Goal: Information Seeking & Learning: Learn about a topic

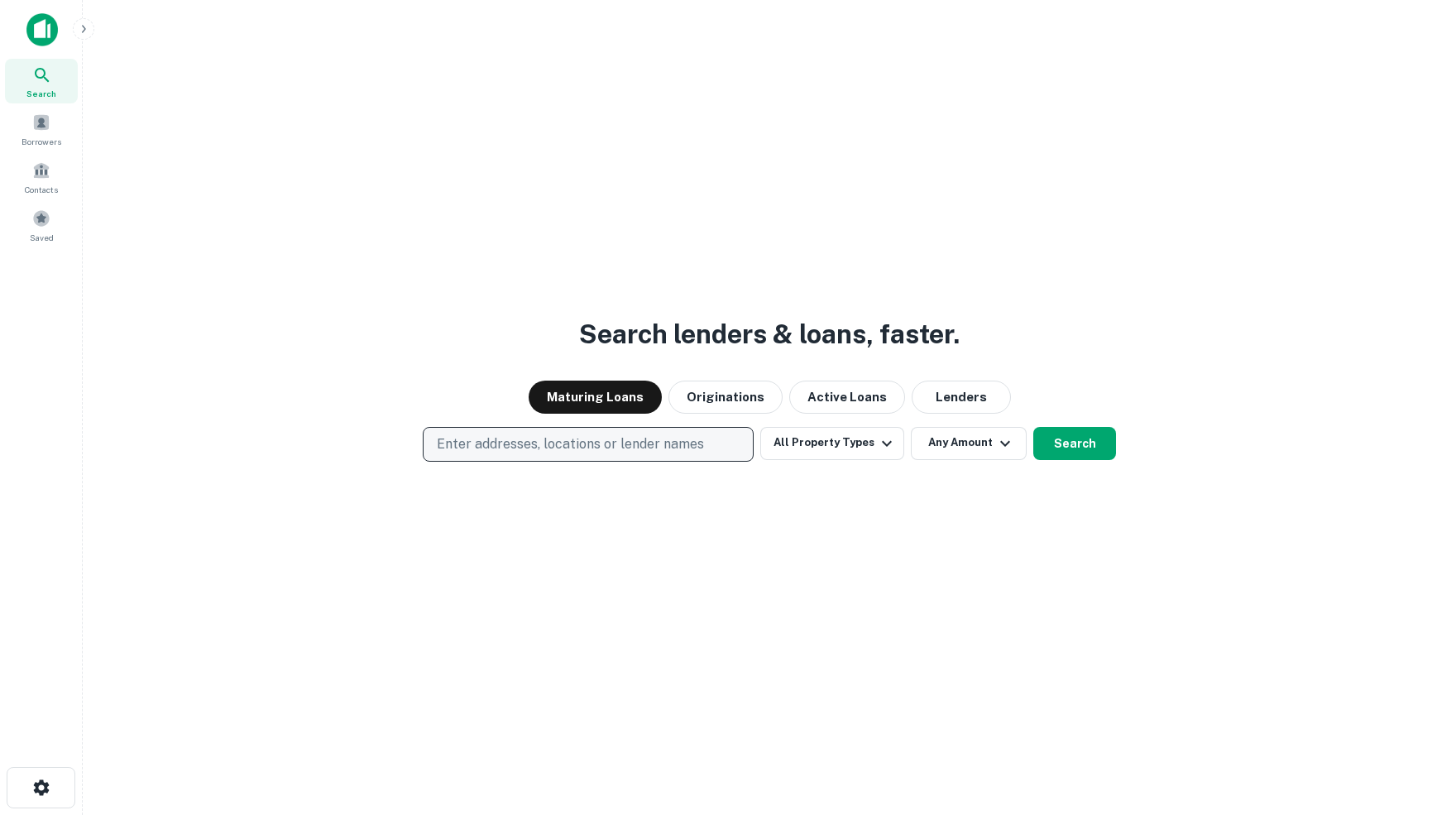
click at [562, 439] on p "Enter addresses, locations or lender names" at bounding box center [570, 444] width 267 height 20
type input "**********"
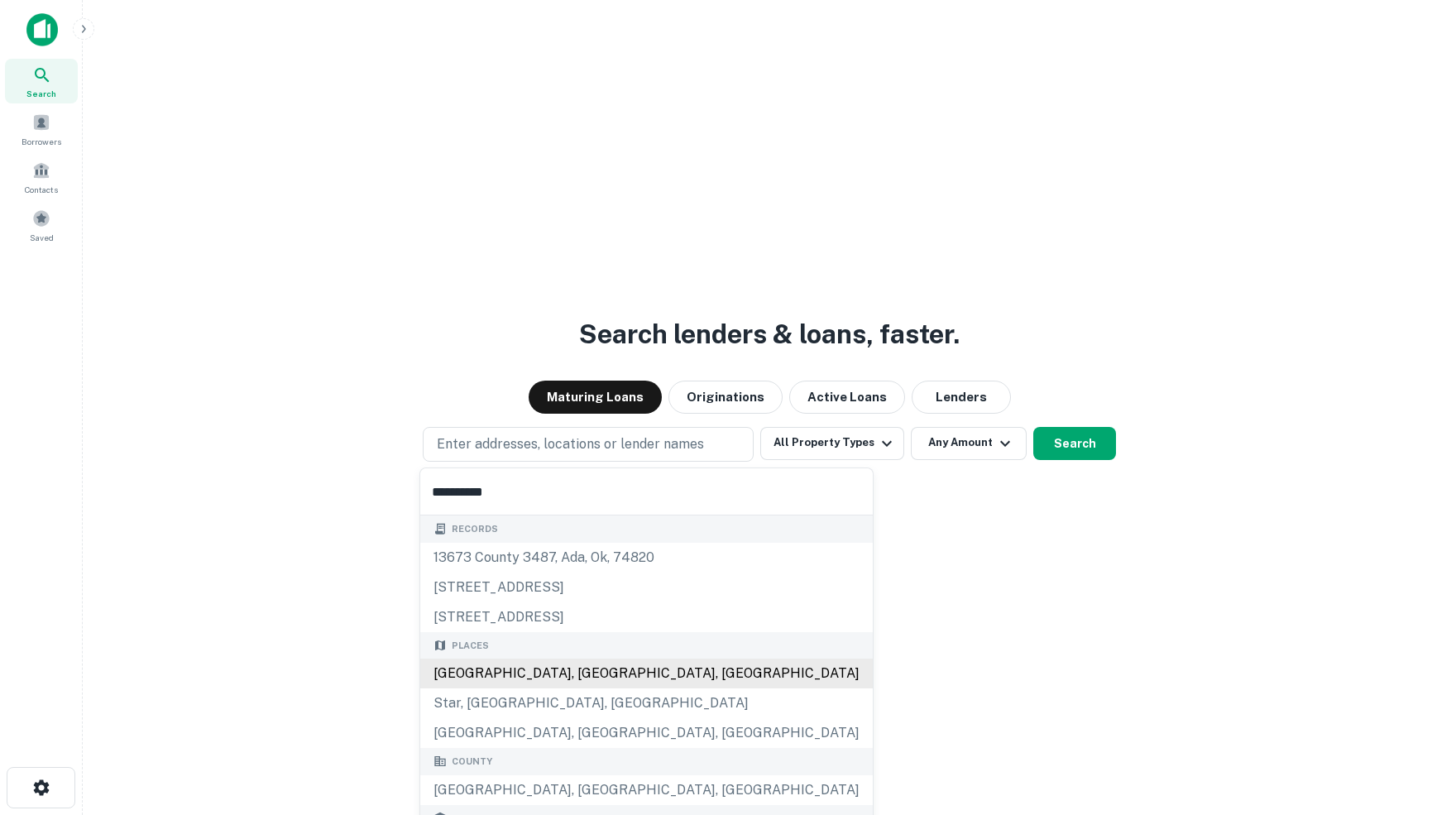
click at [537, 678] on div "[GEOGRAPHIC_DATA], [GEOGRAPHIC_DATA], [GEOGRAPHIC_DATA]" at bounding box center [646, 673] width 452 height 30
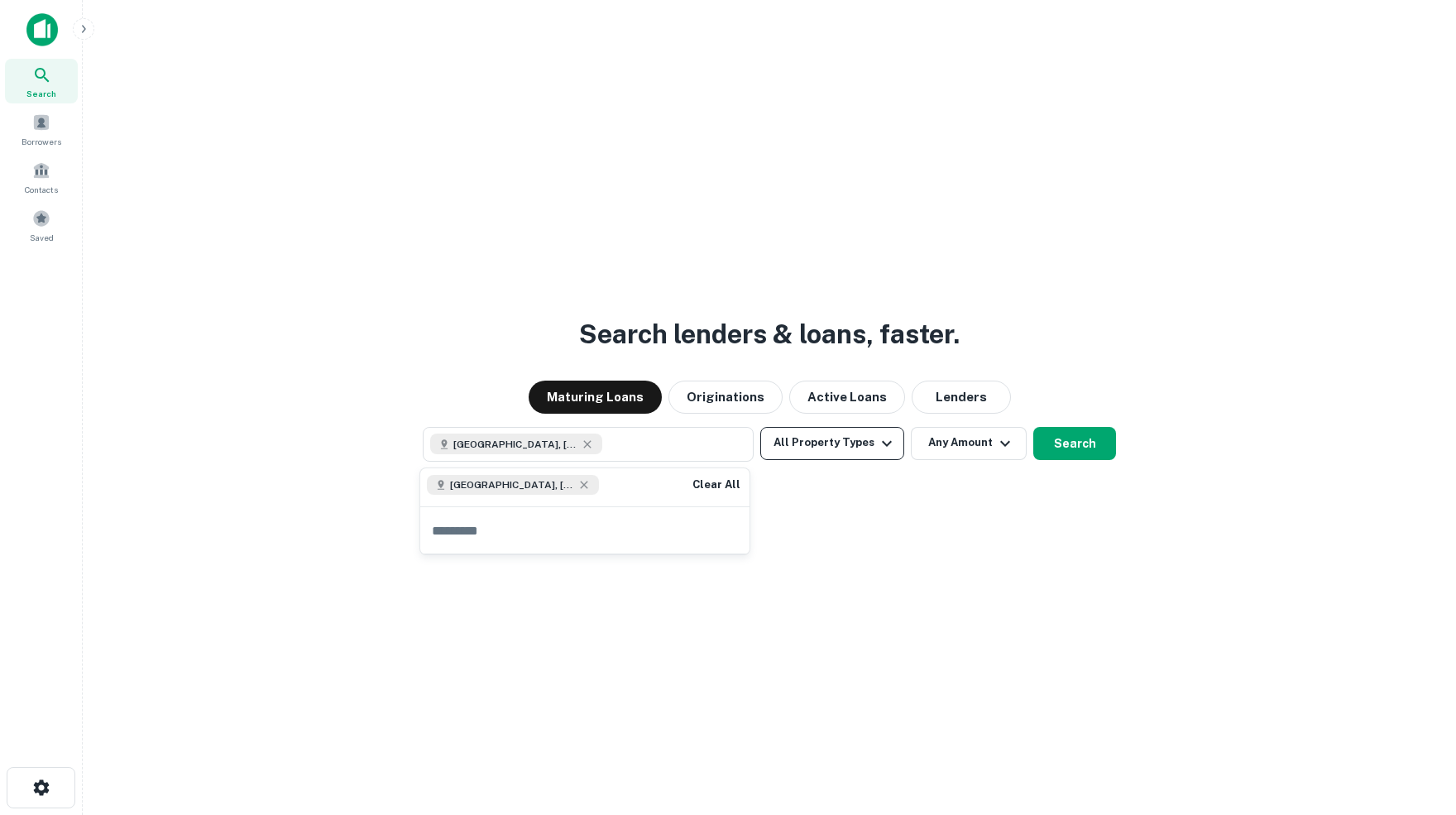
click at [866, 442] on button "All Property Types" at bounding box center [832, 444] width 144 height 33
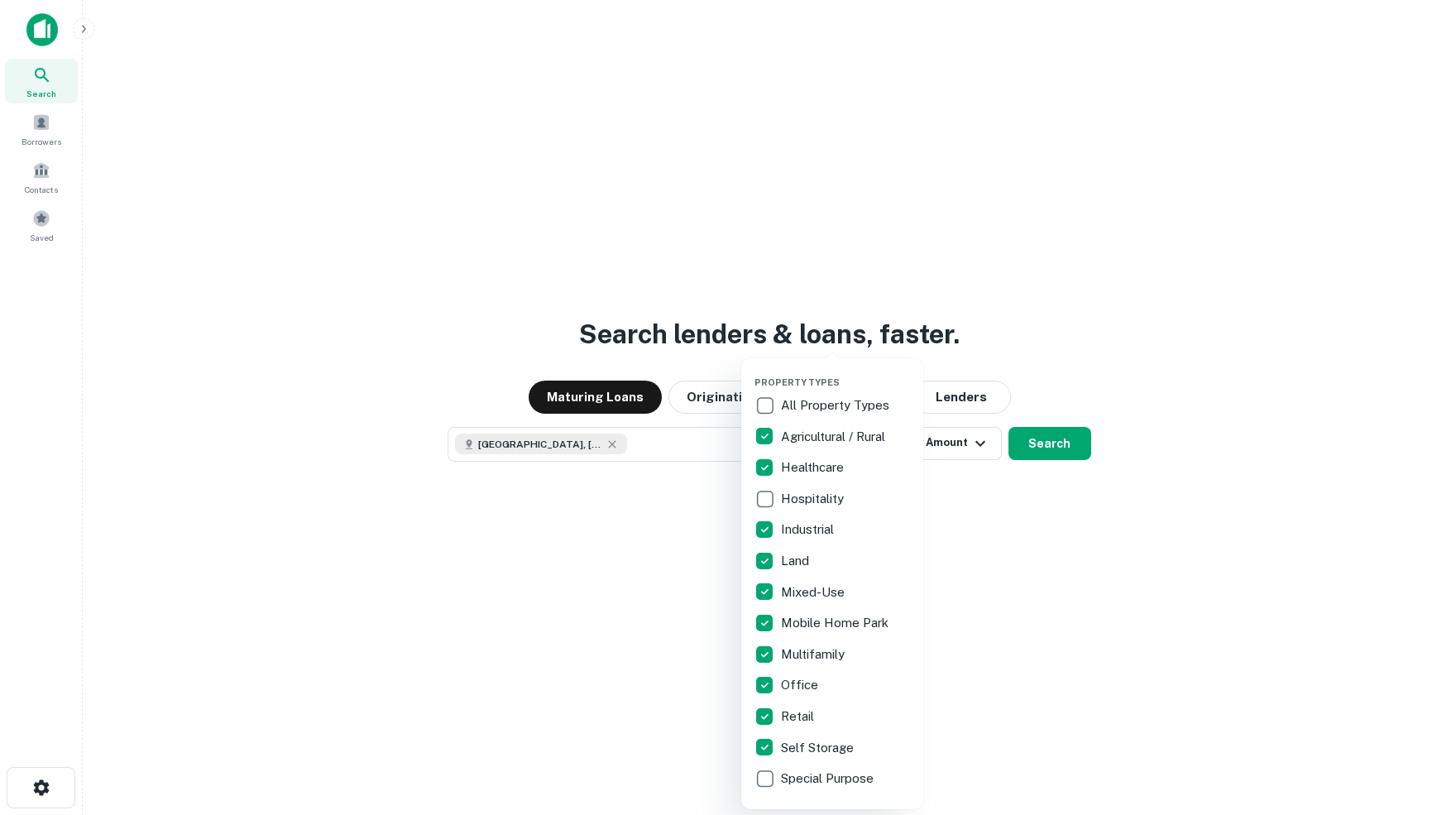
click at [1068, 565] on div at bounding box center [728, 407] width 1456 height 815
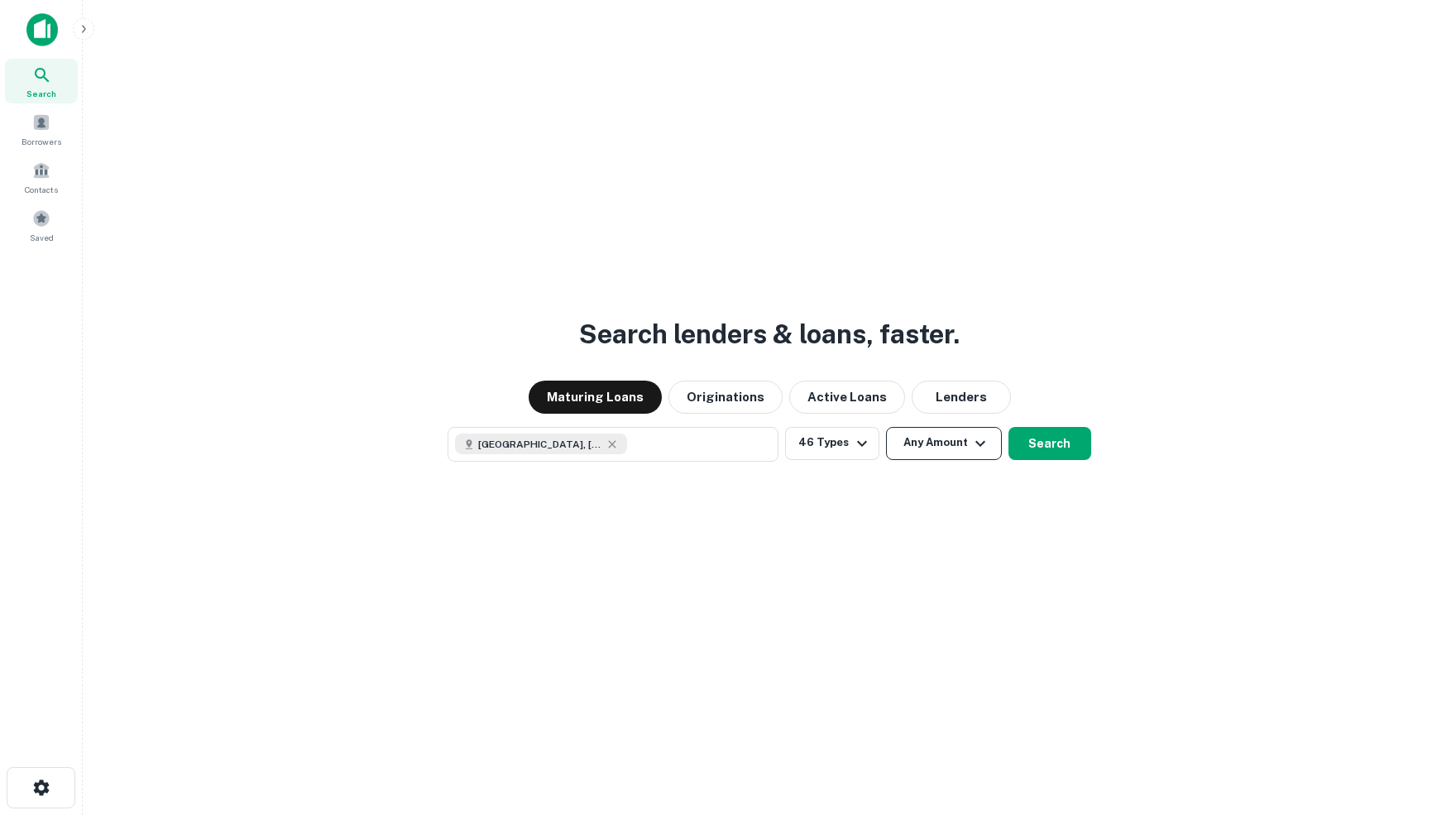
click at [983, 443] on icon "button" at bounding box center [980, 443] width 20 height 20
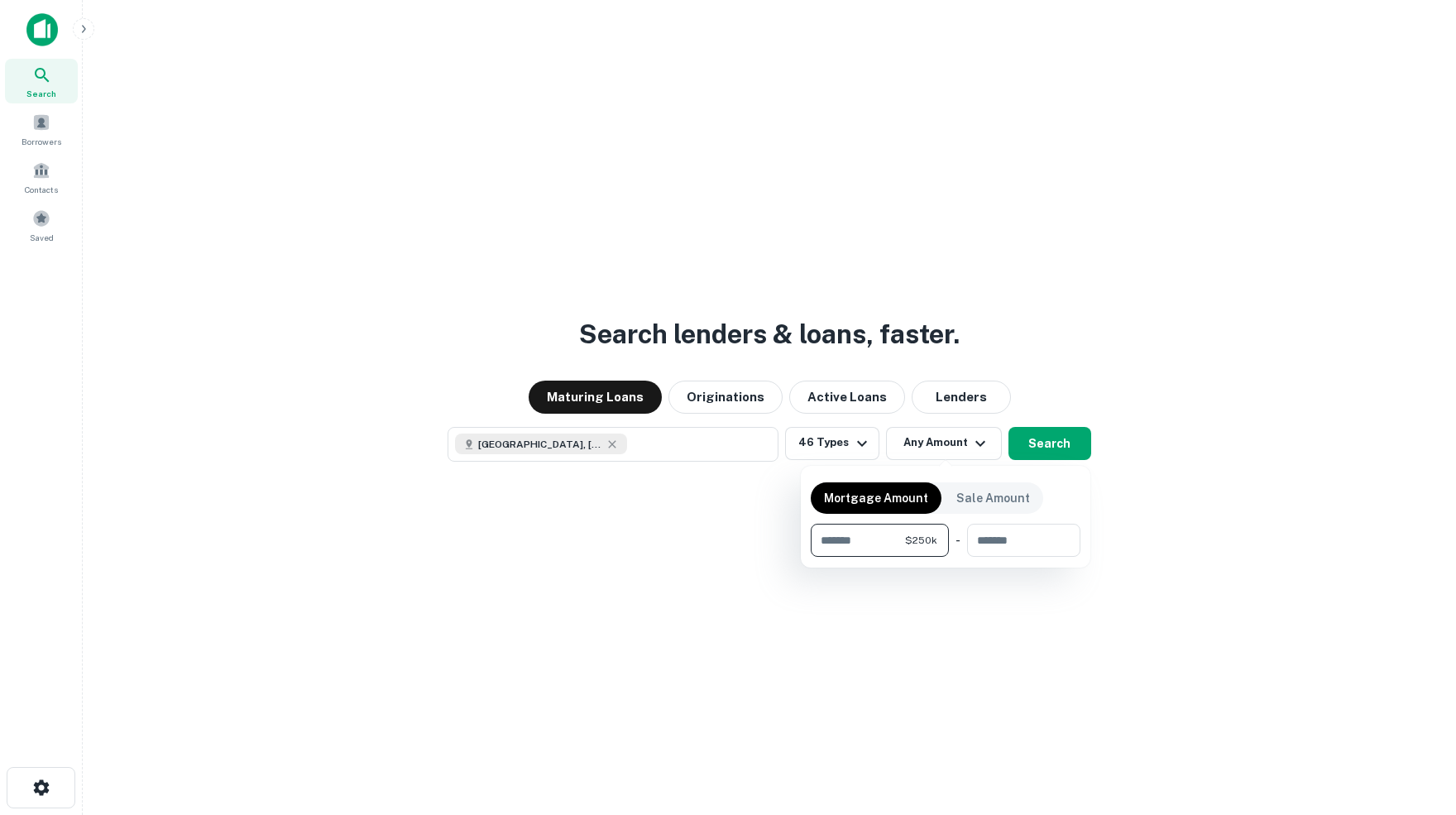
type input "******"
type input "********"
click at [1061, 443] on div at bounding box center [728, 407] width 1456 height 815
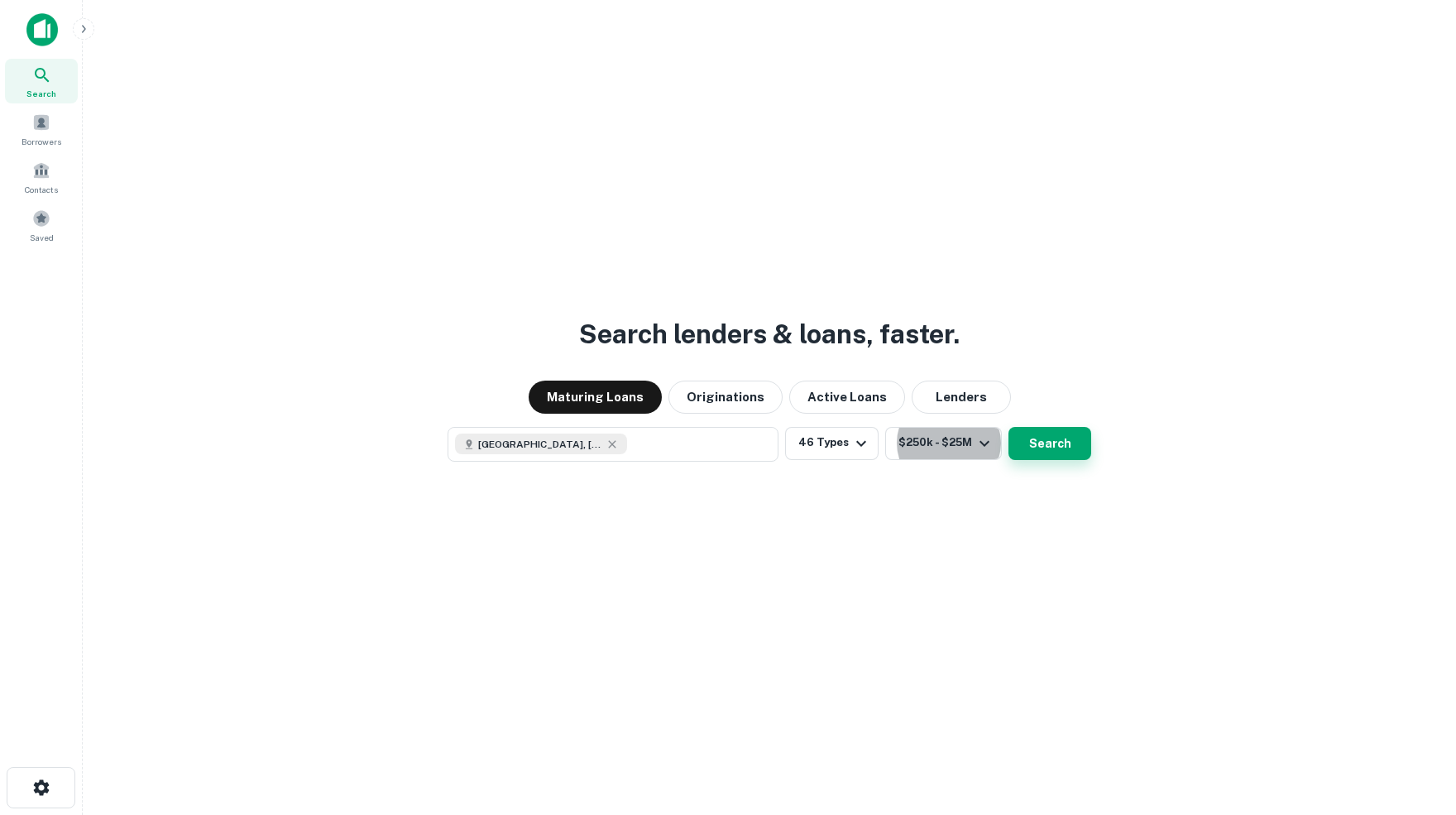
click at [1054, 447] on button "Search" at bounding box center [1049, 444] width 83 height 33
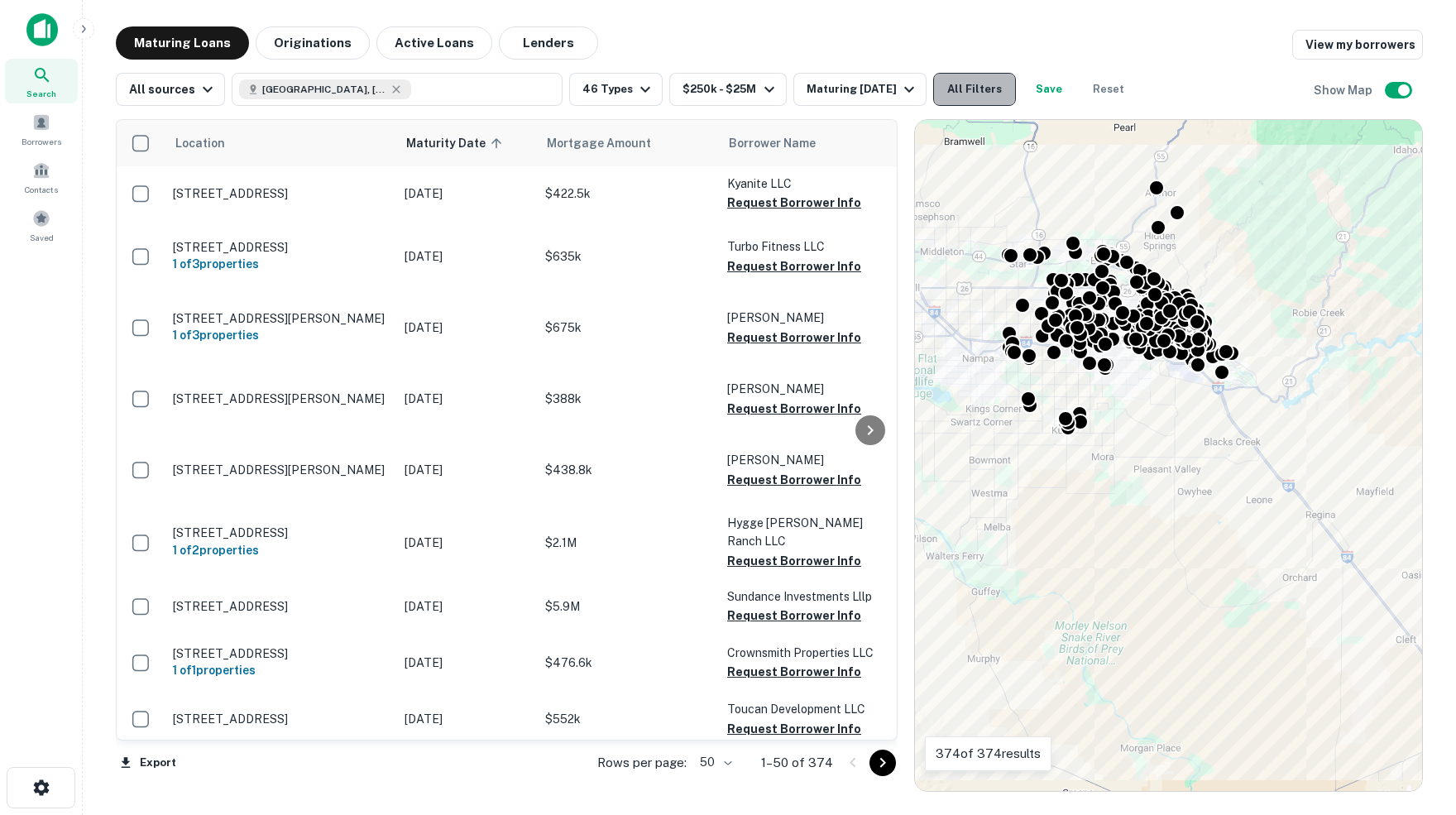
click at [1012, 95] on button "All Filters" at bounding box center [974, 89] width 83 height 33
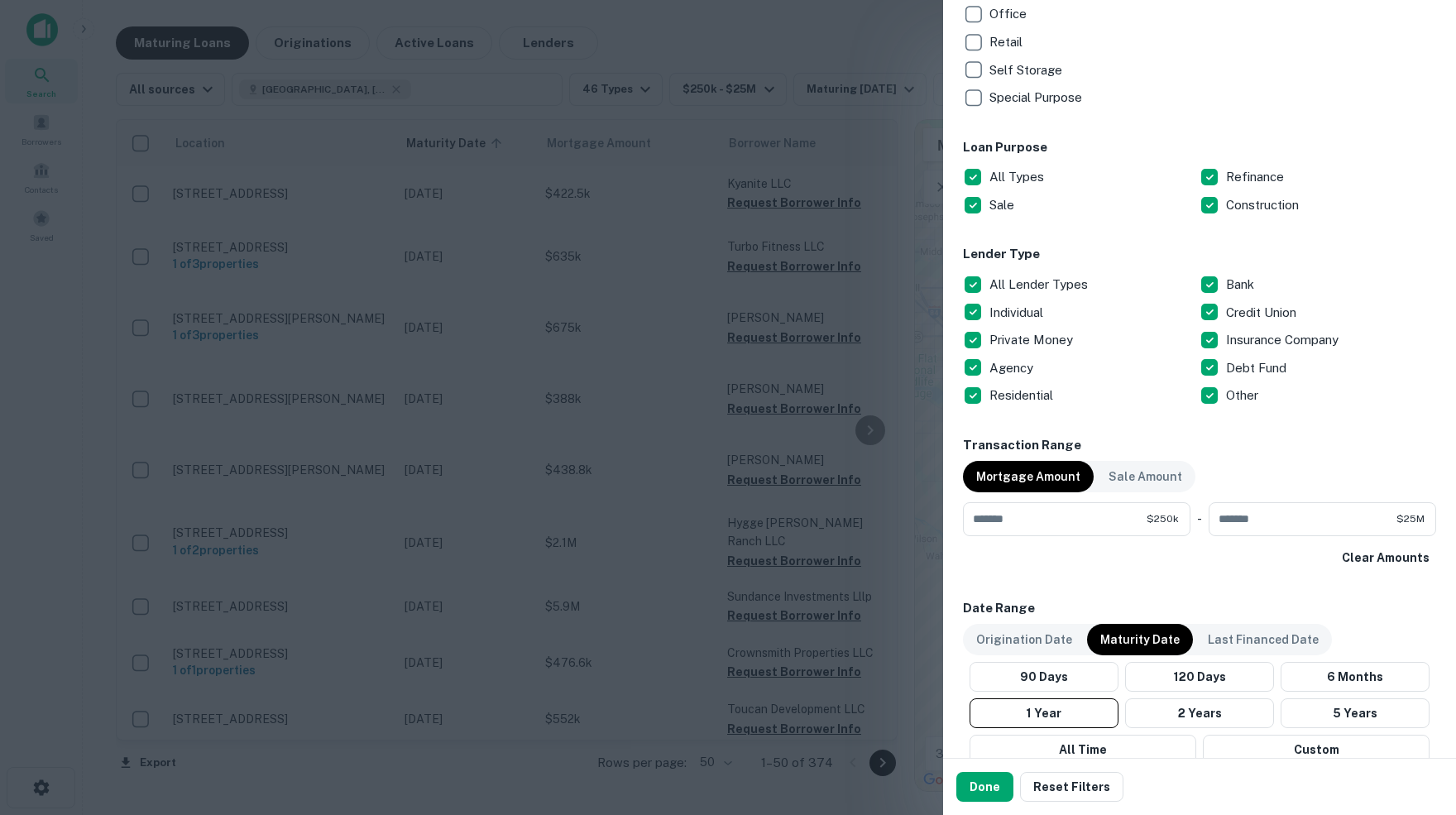
scroll to position [656, 0]
click at [1315, 744] on button "Custom" at bounding box center [1316, 749] width 227 height 30
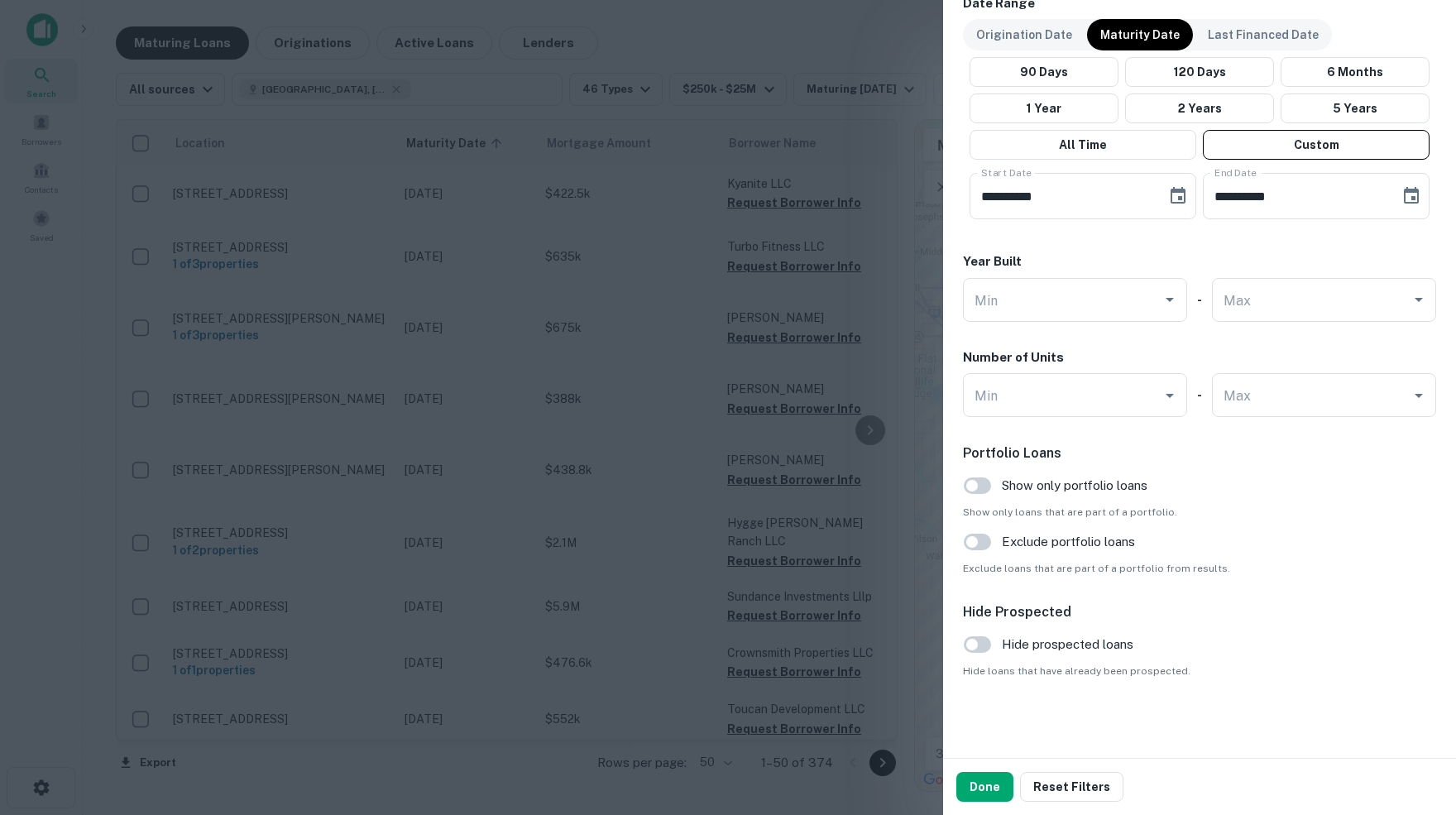
scroll to position [1262, 0]
click at [1173, 190] on icon "Choose date, selected date is May 26, 2025" at bounding box center [1178, 196] width 20 height 20
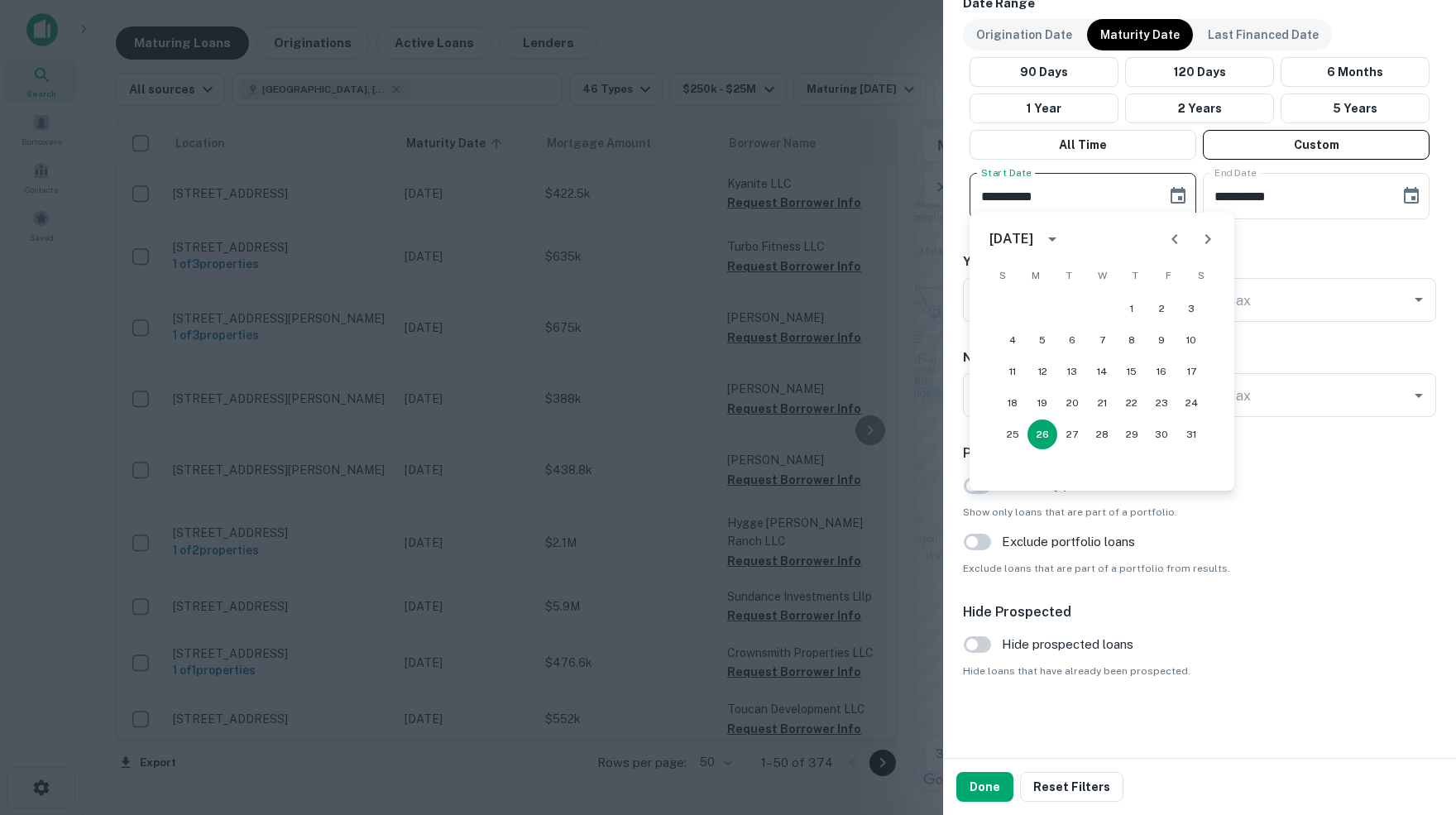
click at [1205, 239] on icon "Next month" at bounding box center [1208, 239] width 20 height 20
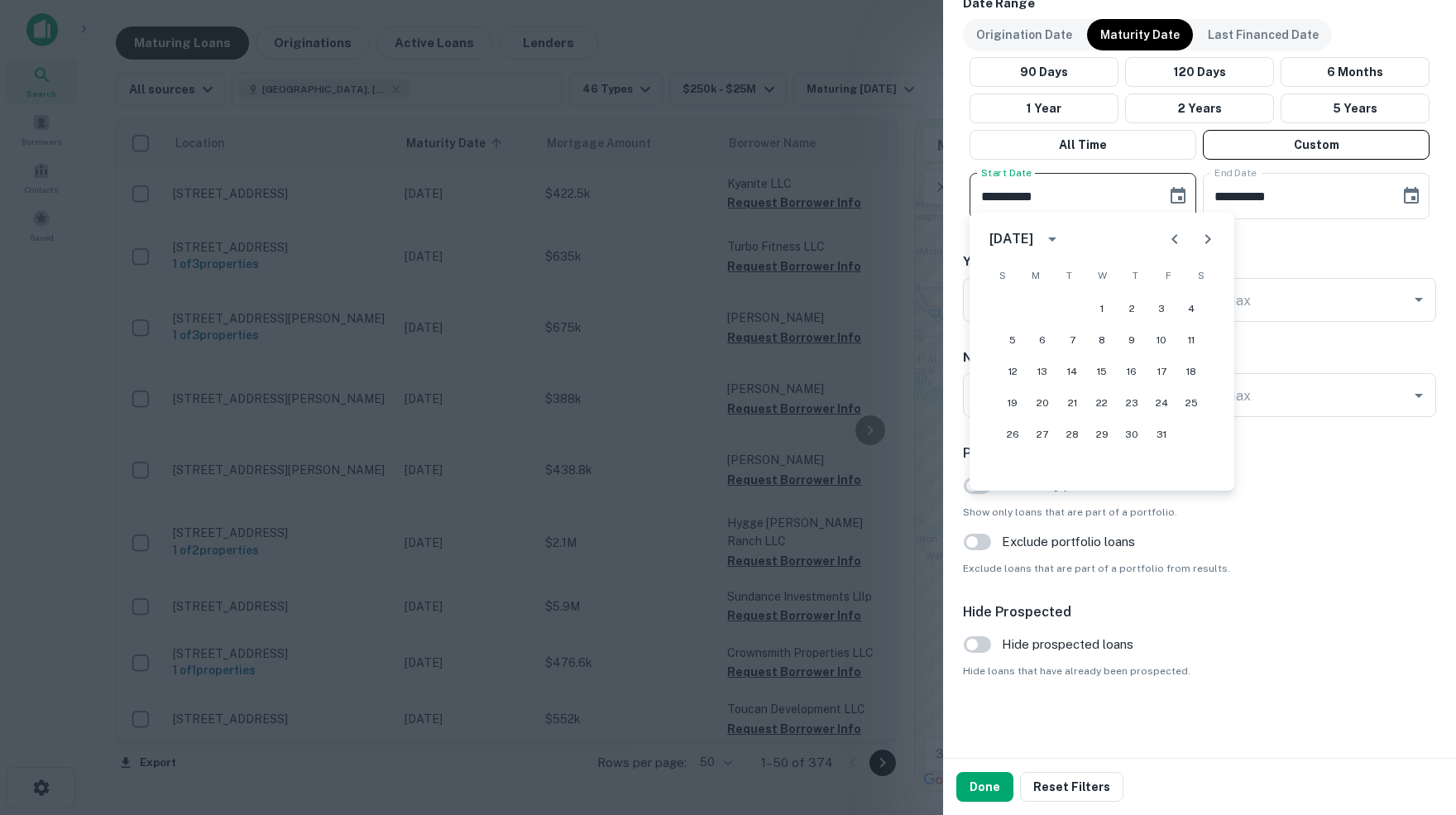
click at [1205, 239] on icon "Next month" at bounding box center [1208, 239] width 20 height 20
click at [1188, 308] on button "1" at bounding box center [1191, 309] width 30 height 30
type input "**********"
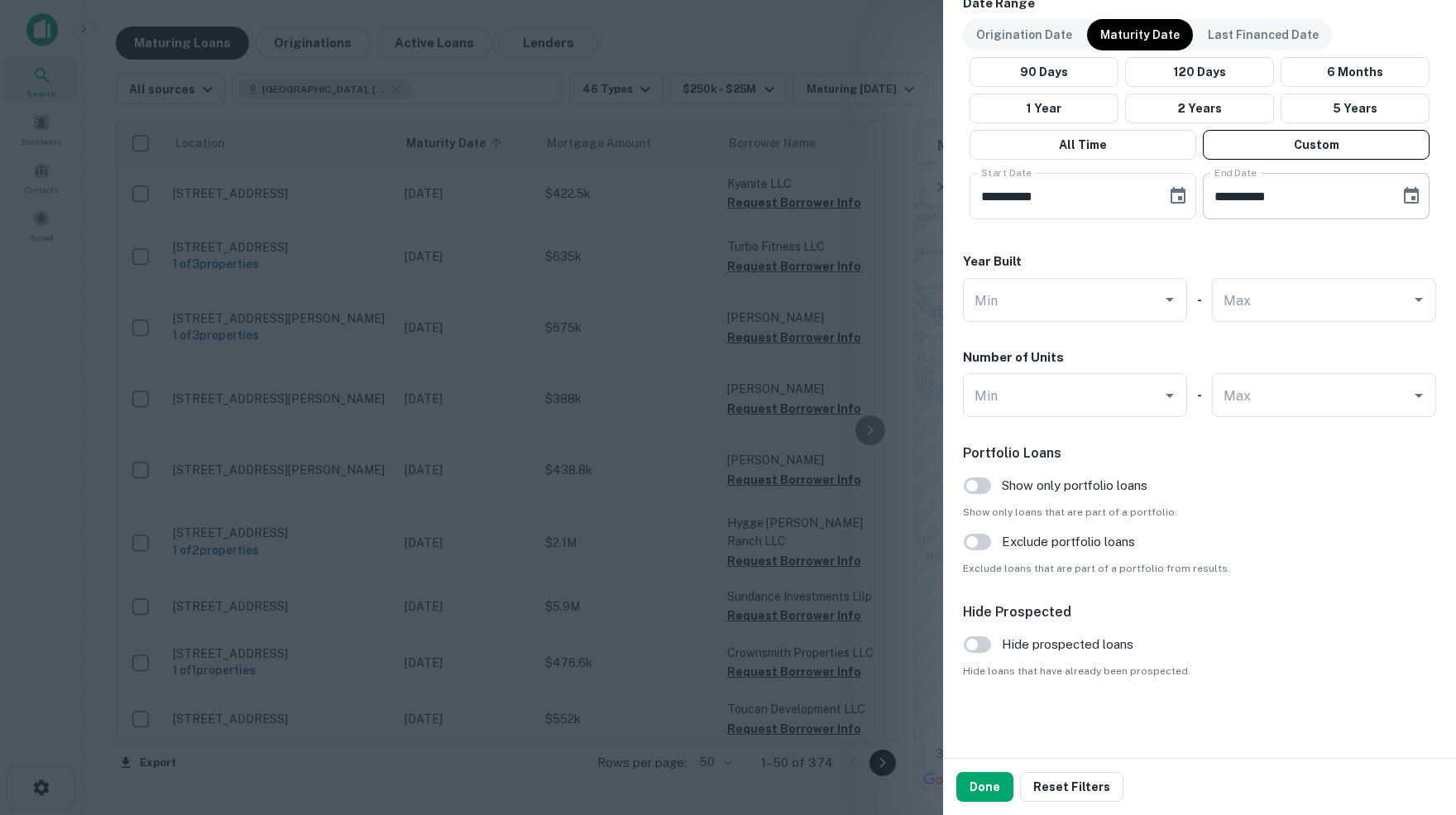
click at [1414, 190] on icon "Choose date, selected date is Sep 23, 2025" at bounding box center [1410, 195] width 15 height 17
click at [1401, 241] on icon "Next month" at bounding box center [1403, 239] width 6 height 10
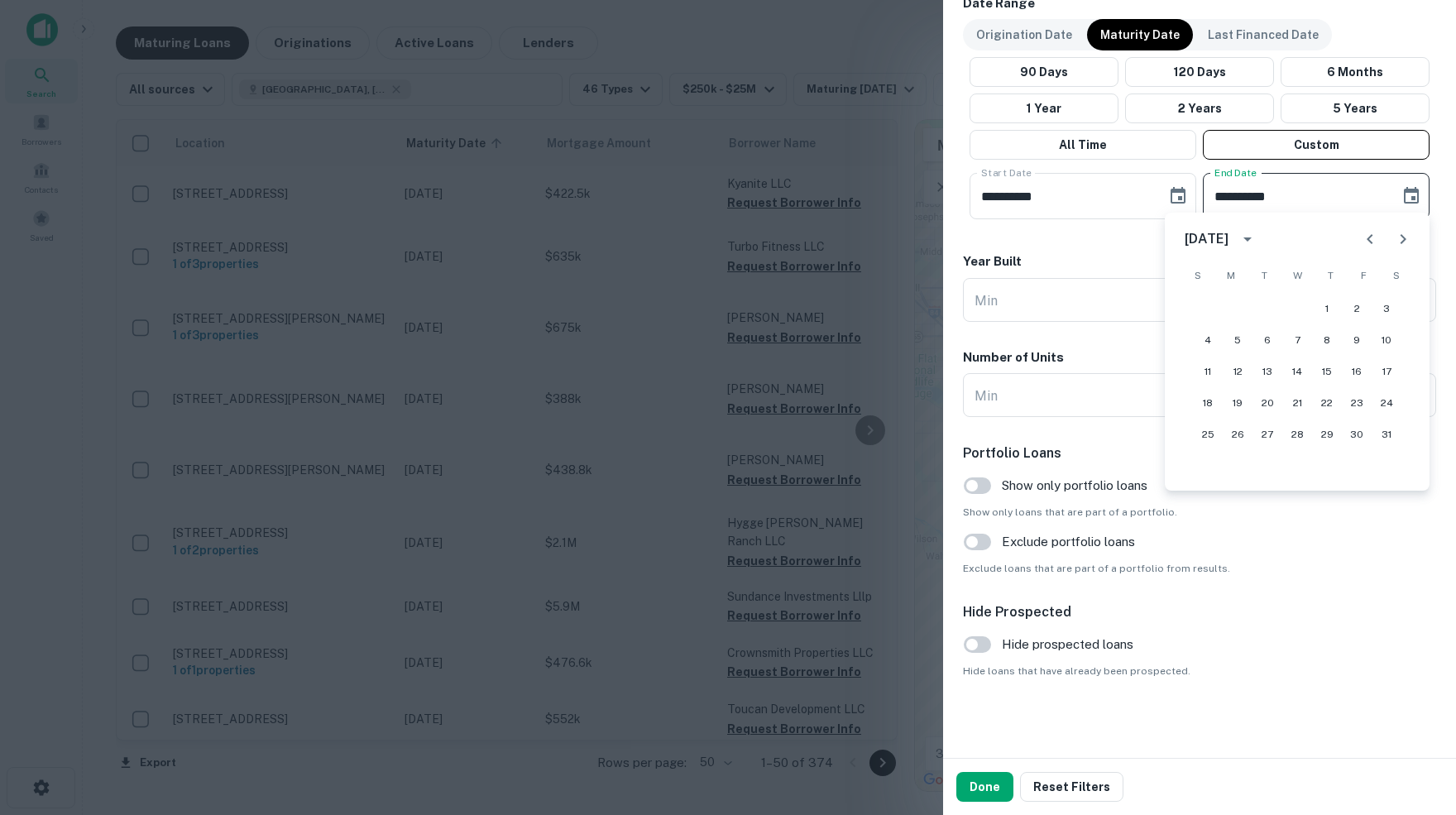
click at [1401, 241] on icon "Next month" at bounding box center [1403, 239] width 6 height 10
click at [1206, 470] on button "31" at bounding box center [1208, 466] width 30 height 30
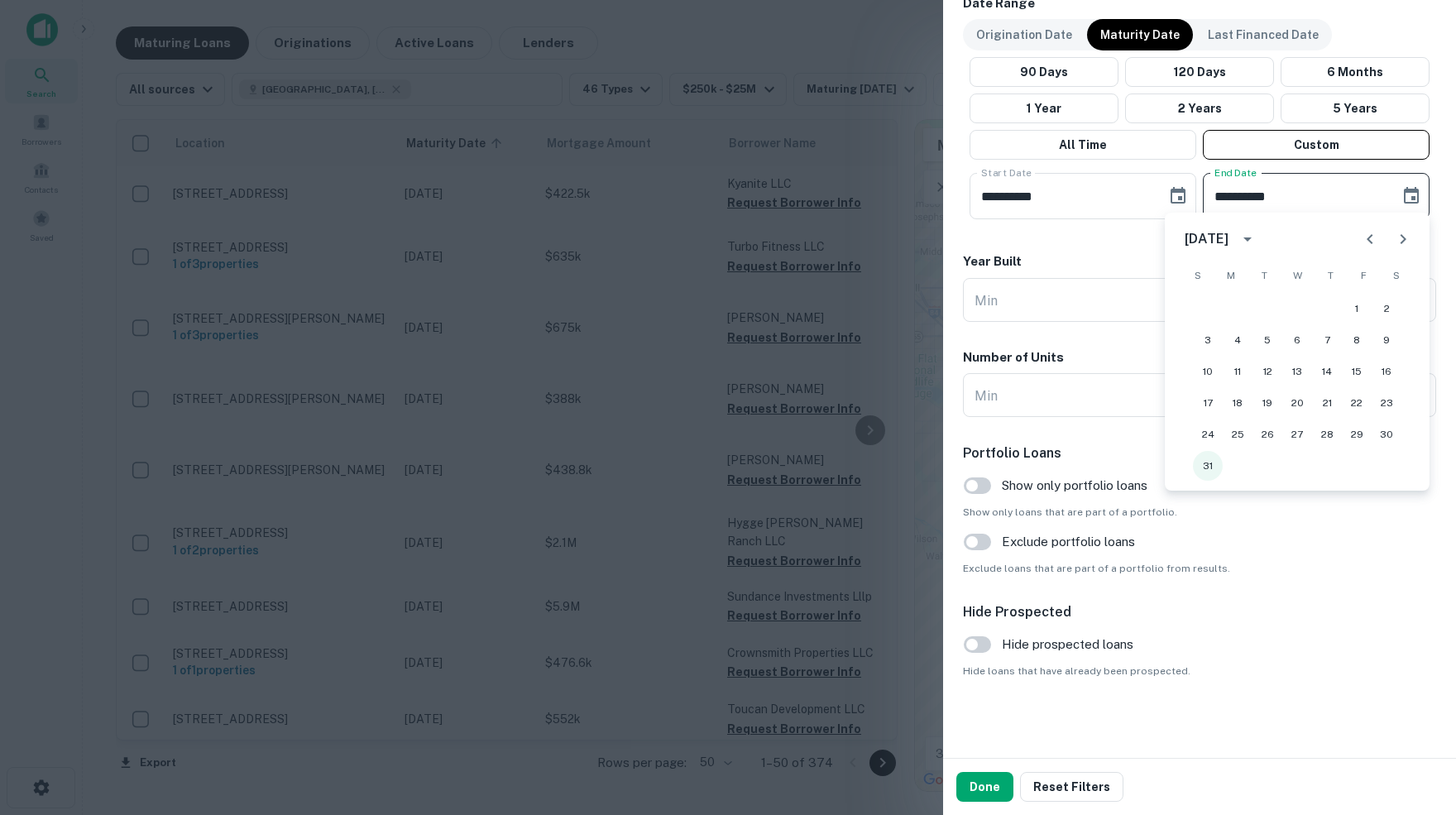
type input "**********"
click at [984, 791] on button "Done" at bounding box center [984, 787] width 57 height 30
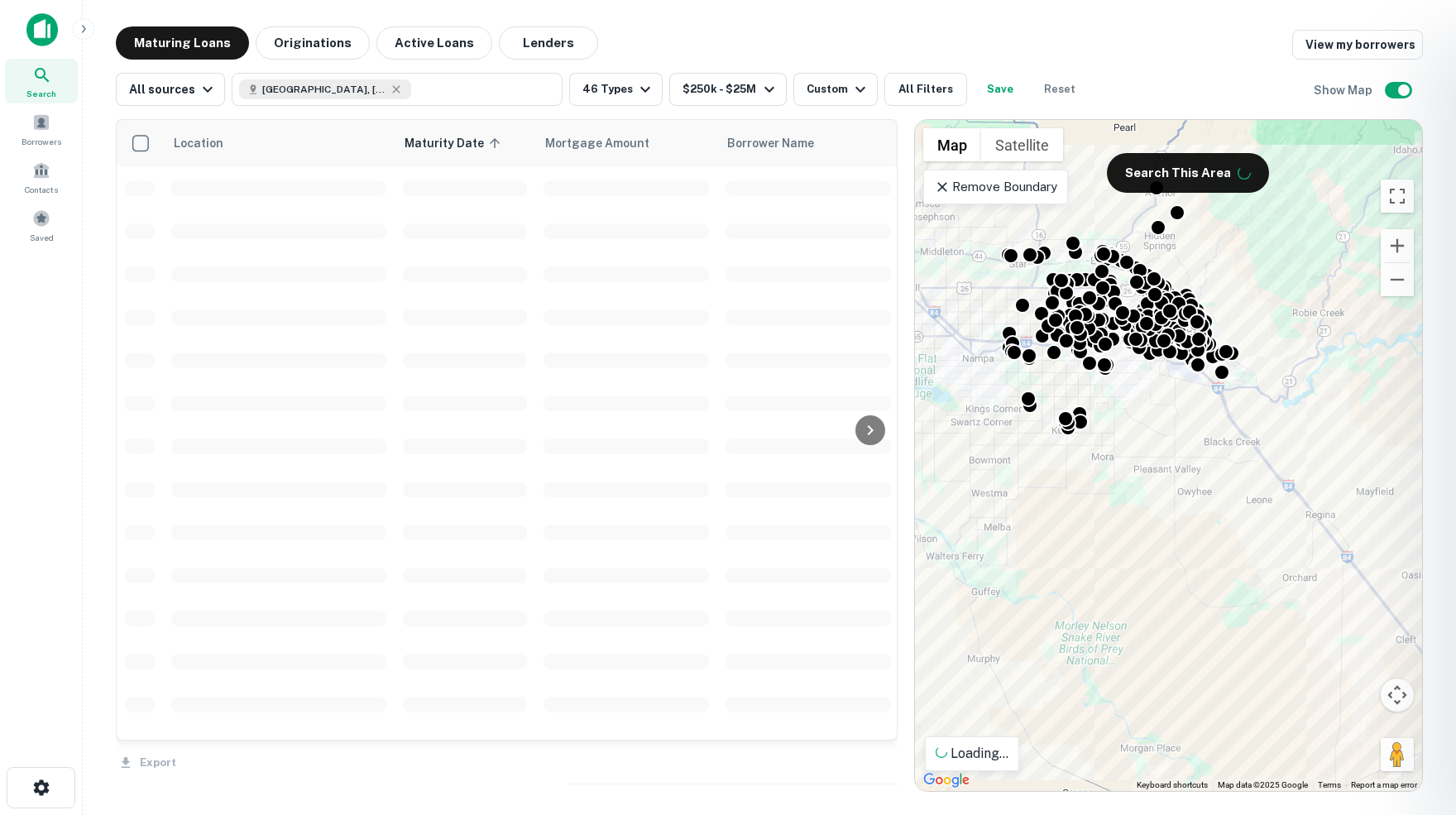
click at [1393, 92] on div at bounding box center [728, 407] width 1456 height 815
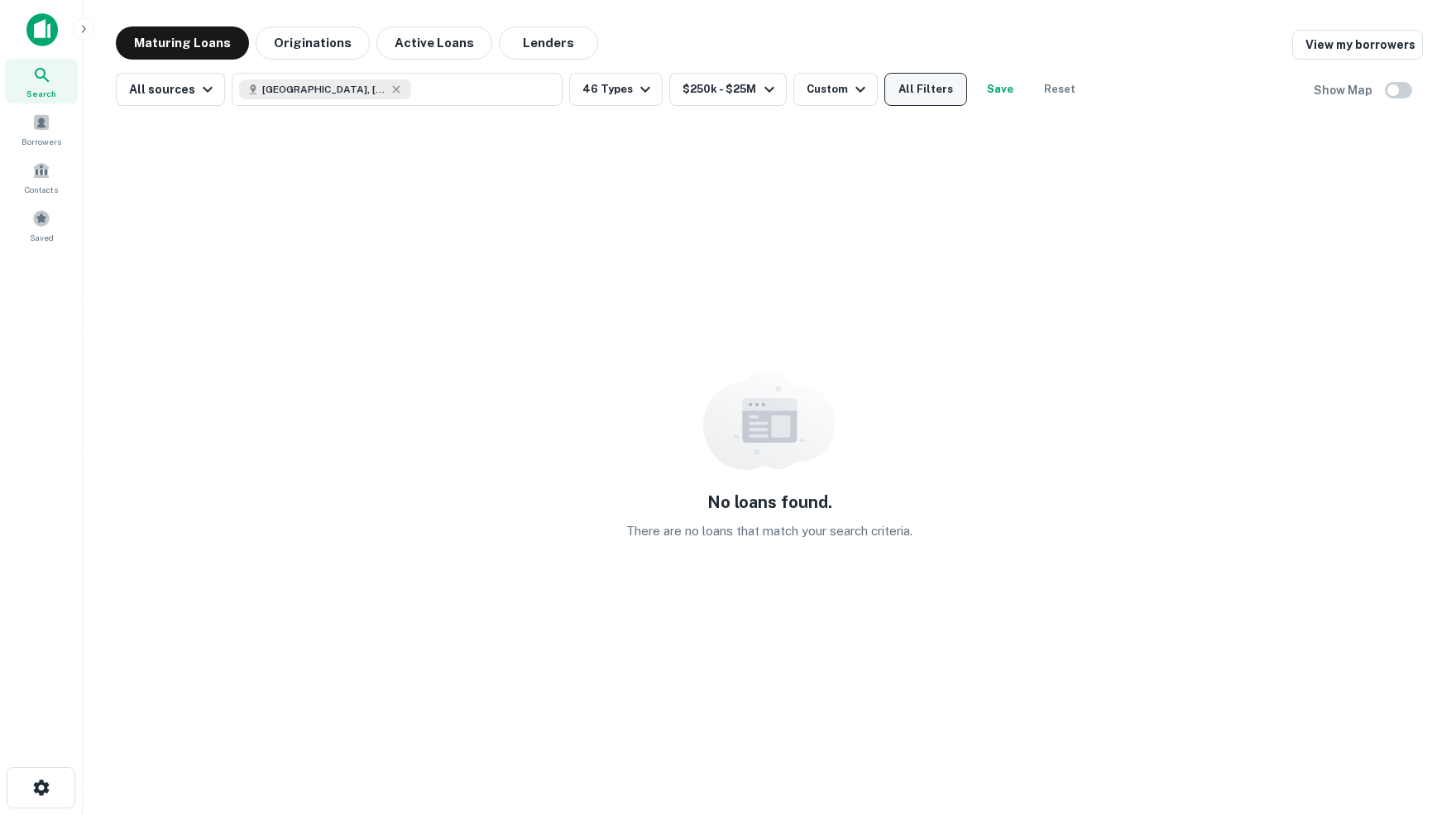
click at [963, 87] on button "All Filters" at bounding box center [926, 89] width 83 height 33
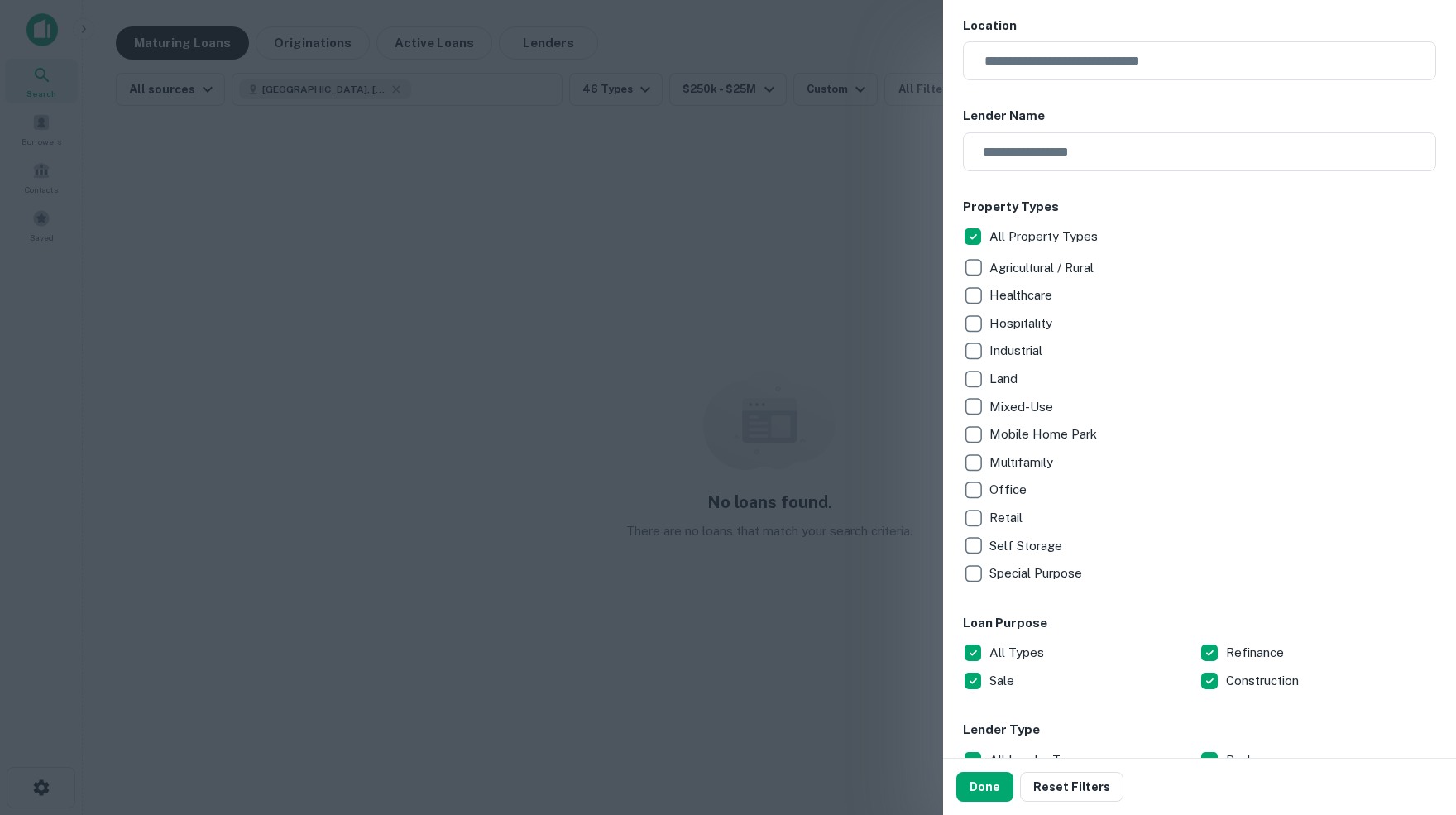
scroll to position [182, 0]
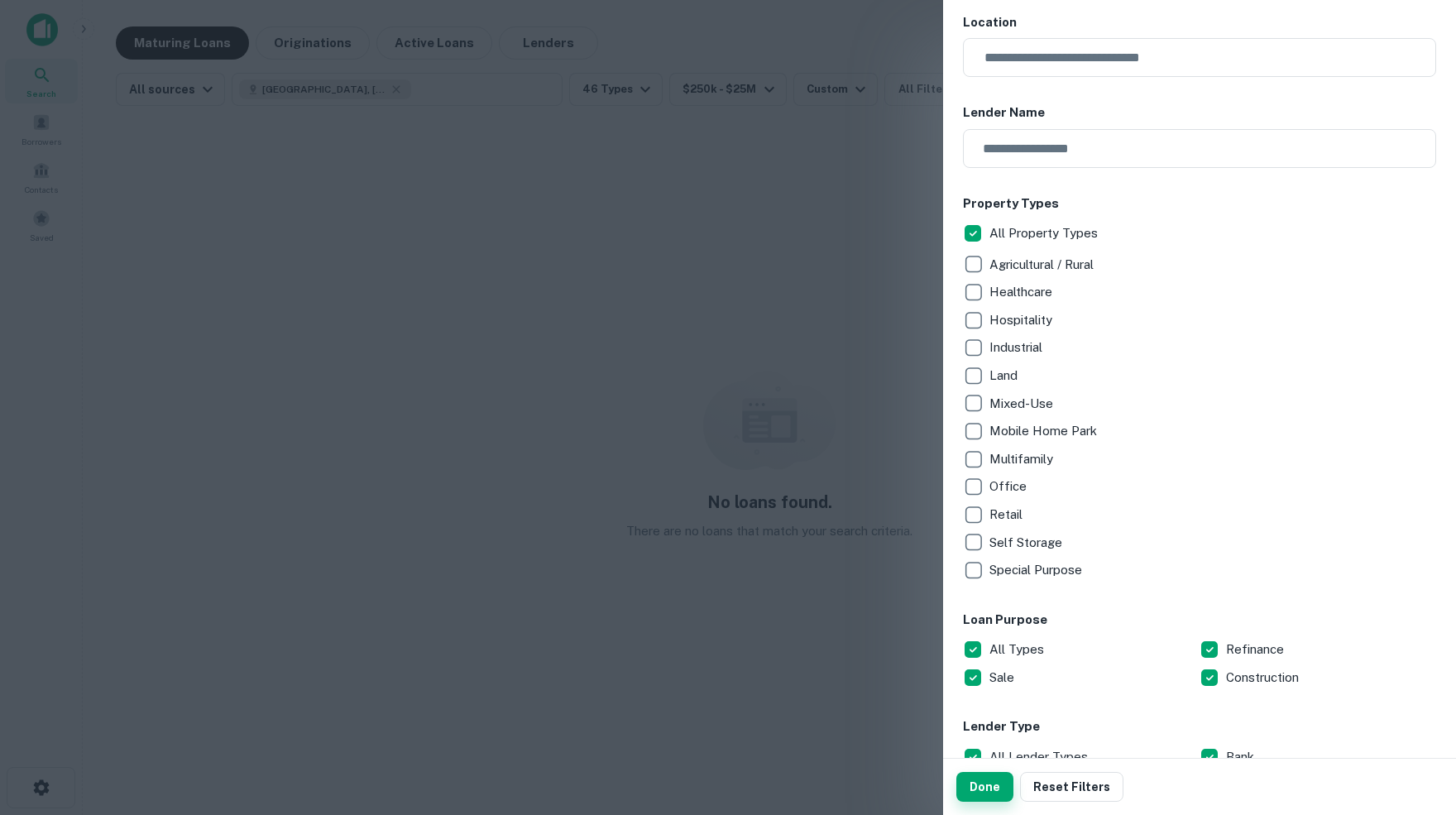
click at [983, 797] on button "Done" at bounding box center [984, 787] width 57 height 30
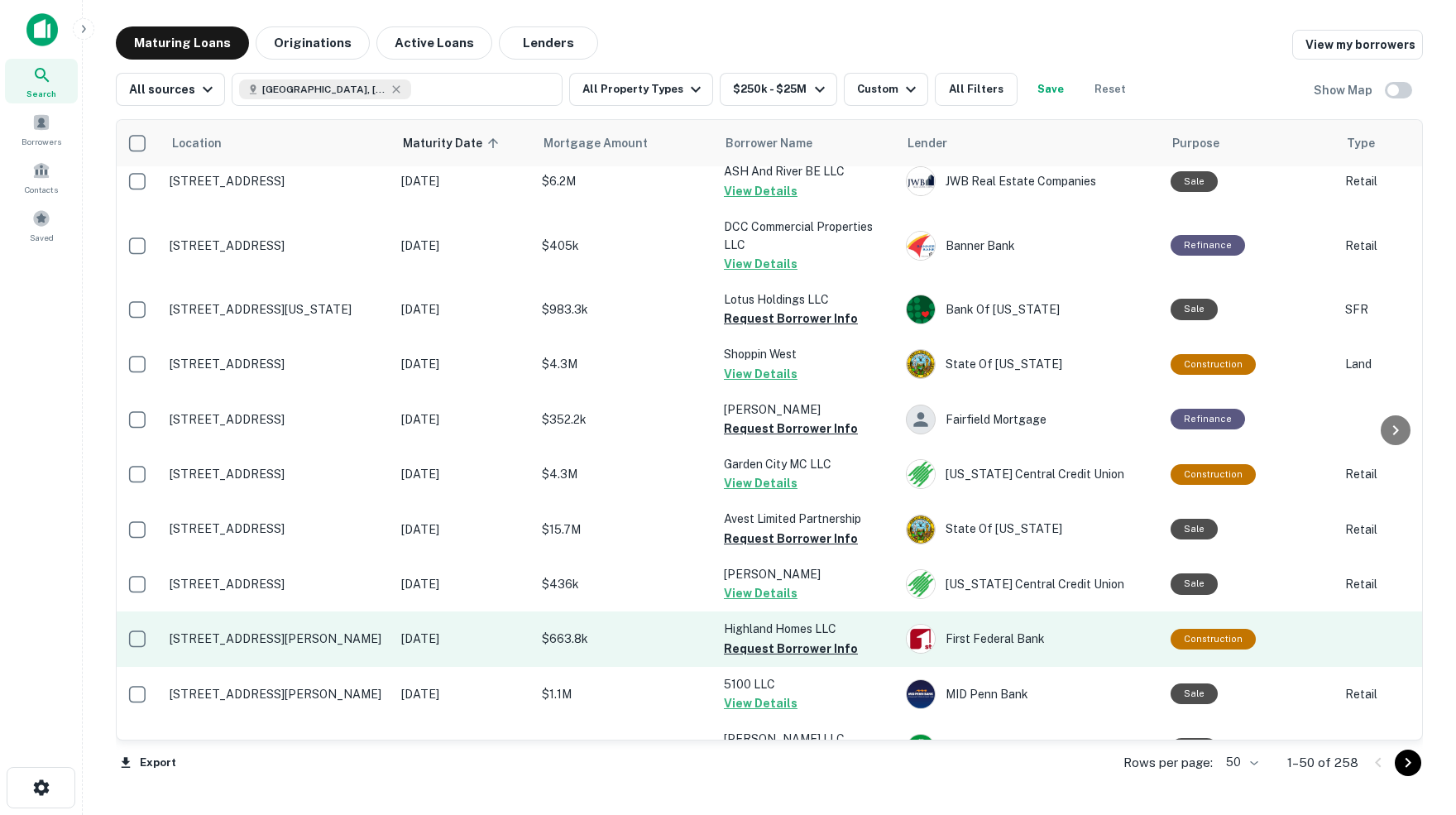
click at [284, 631] on p "[STREET_ADDRESS][PERSON_NAME]" at bounding box center [277, 638] width 215 height 15
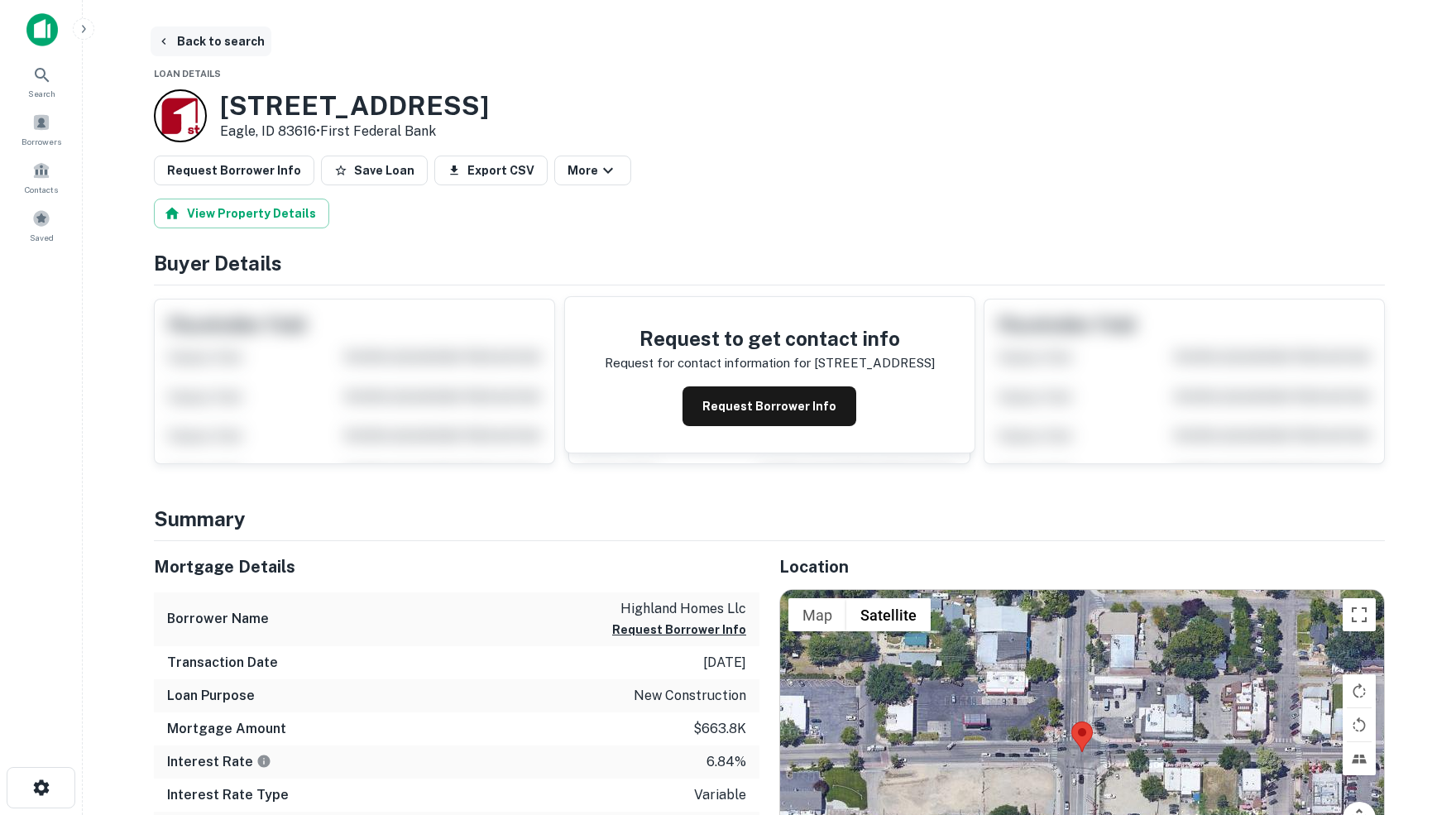
click at [186, 37] on button "Back to search" at bounding box center [211, 41] width 121 height 30
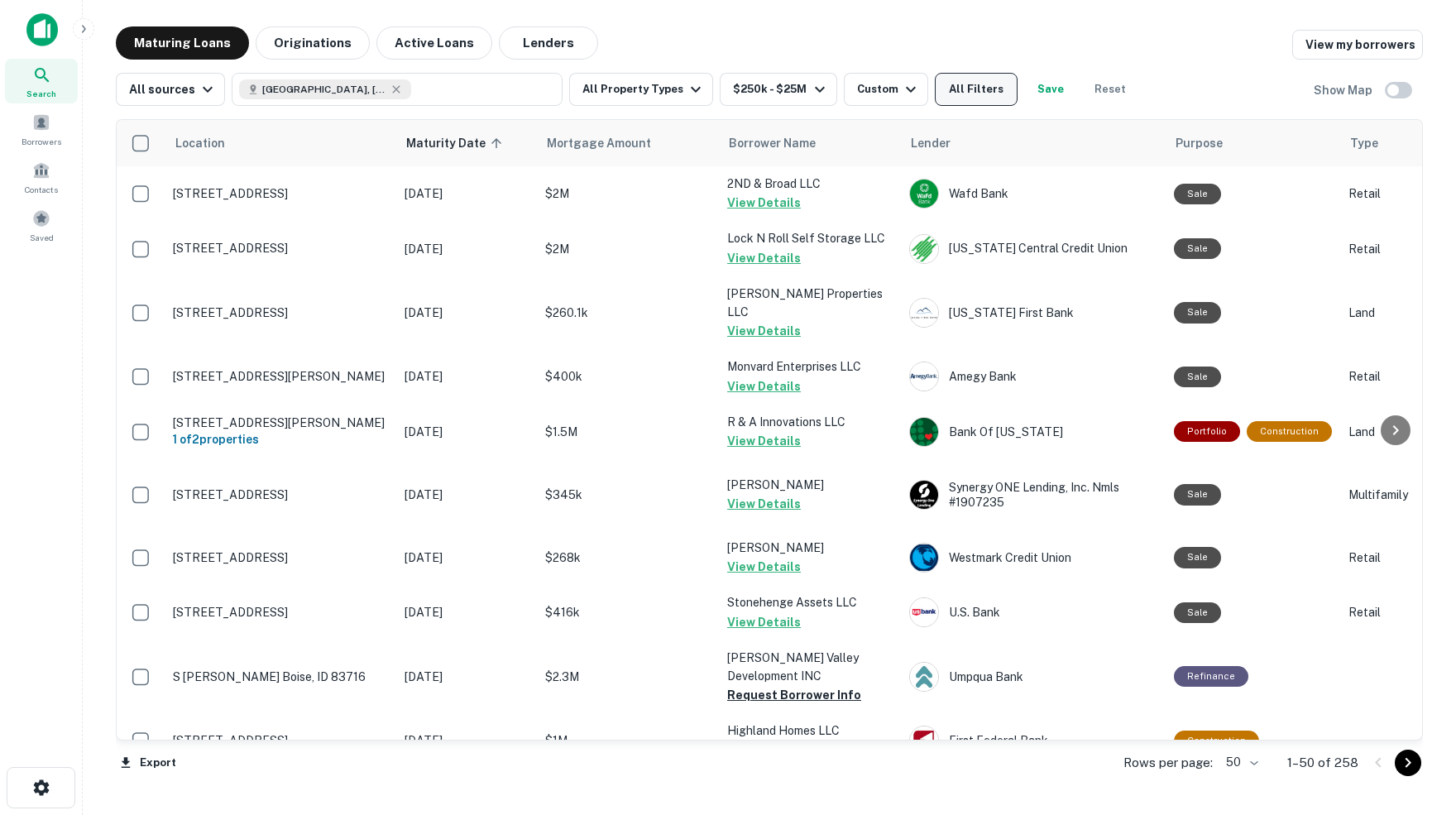
click at [1007, 98] on button "All Filters" at bounding box center [976, 89] width 83 height 33
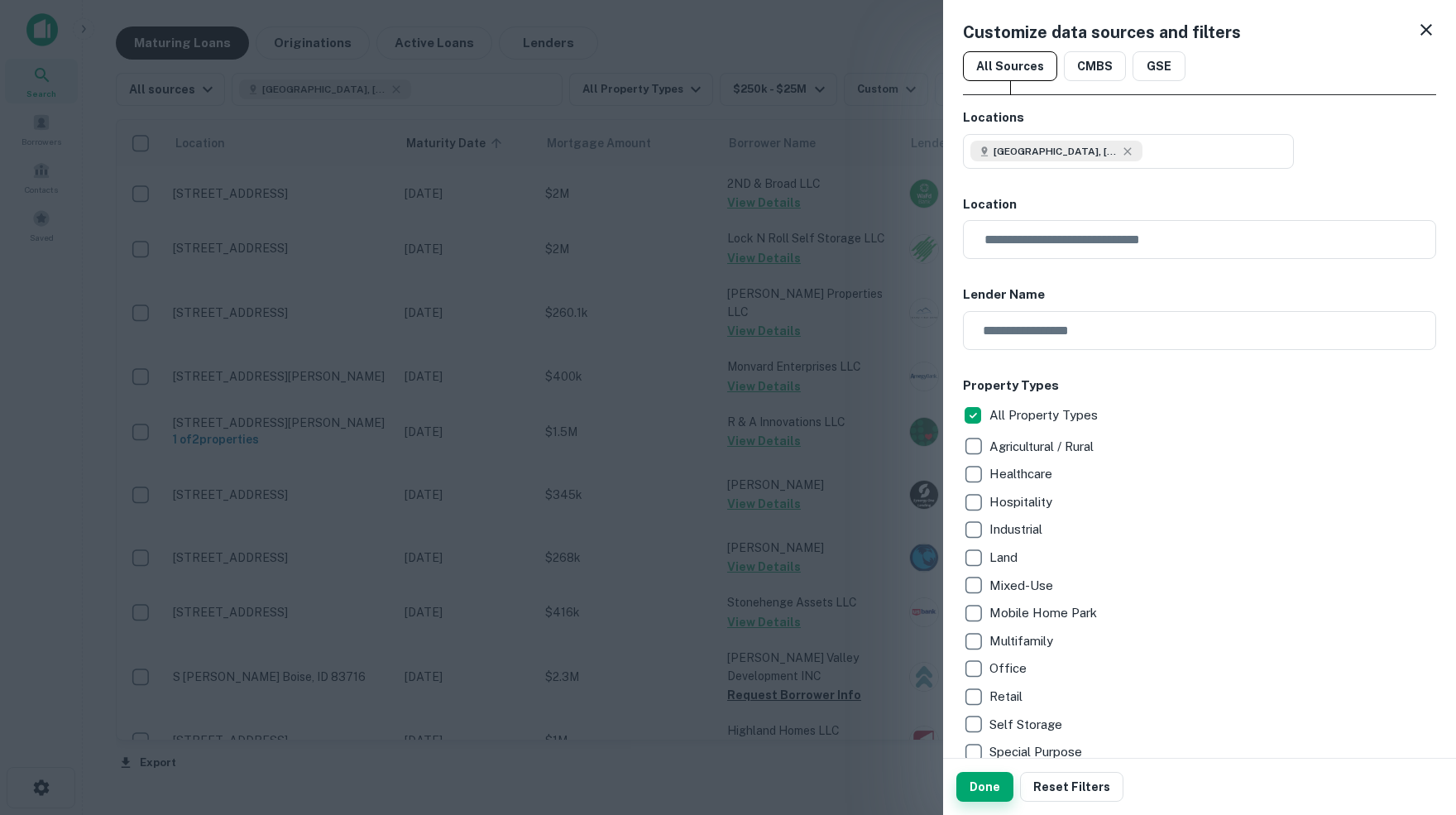
click at [979, 790] on button "Done" at bounding box center [984, 787] width 57 height 30
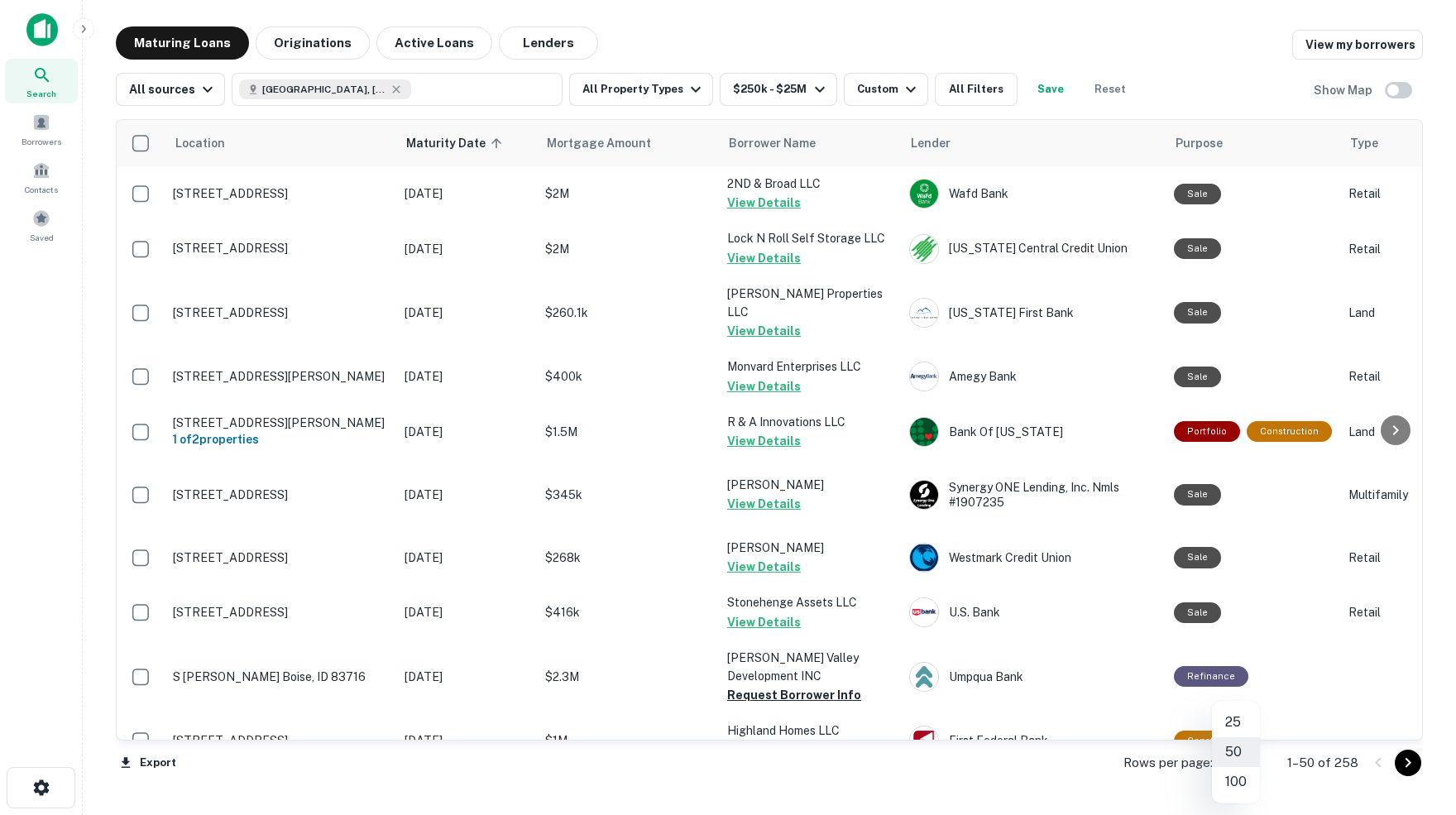
click at [1243, 762] on body "Search Borrowers Contacts Saved Maturing Loans Originations Active Loans Lender…" at bounding box center [728, 407] width 1456 height 815
click at [1234, 779] on li "100" at bounding box center [1236, 782] width 48 height 30
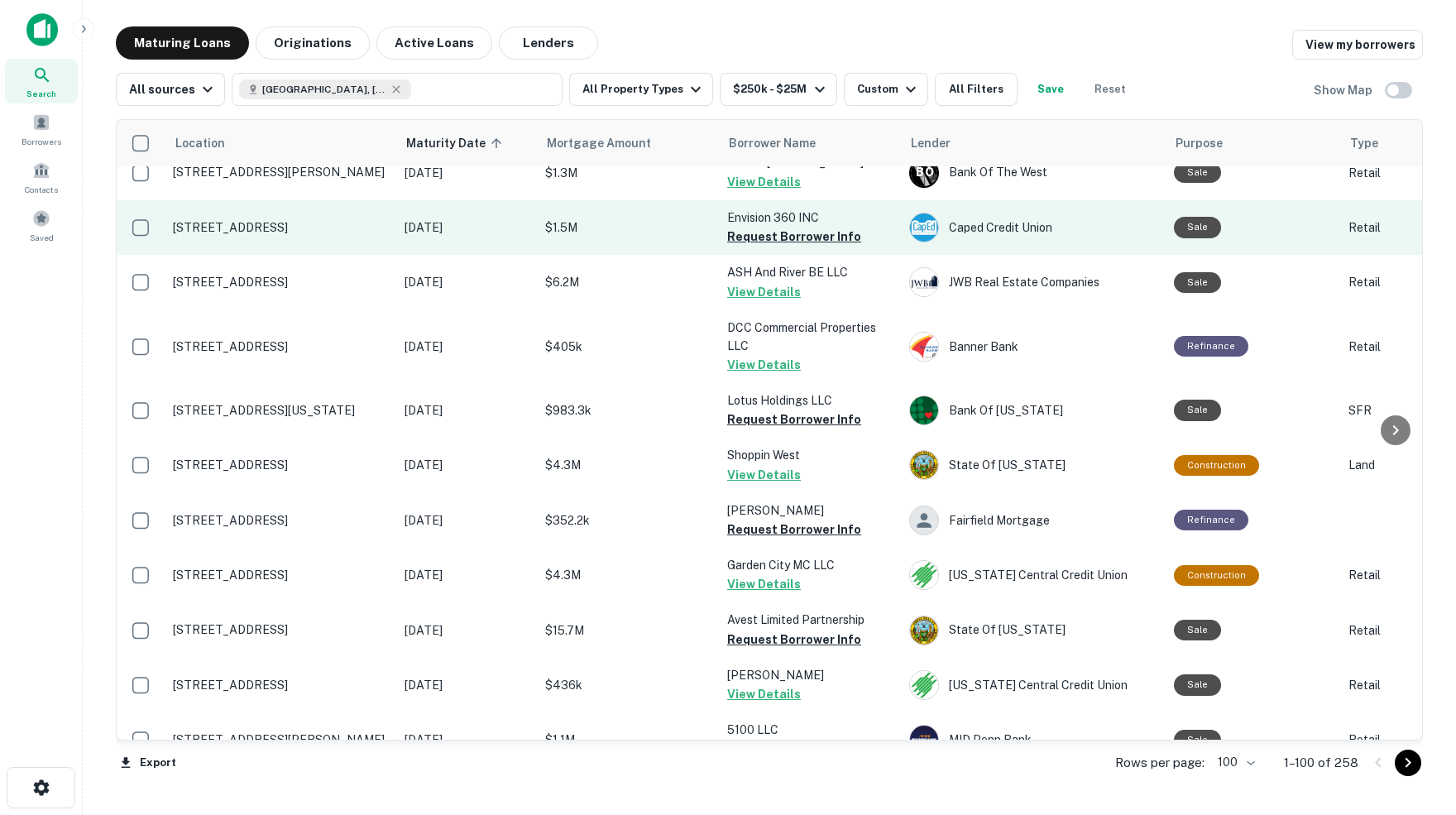
scroll to position [2149, 0]
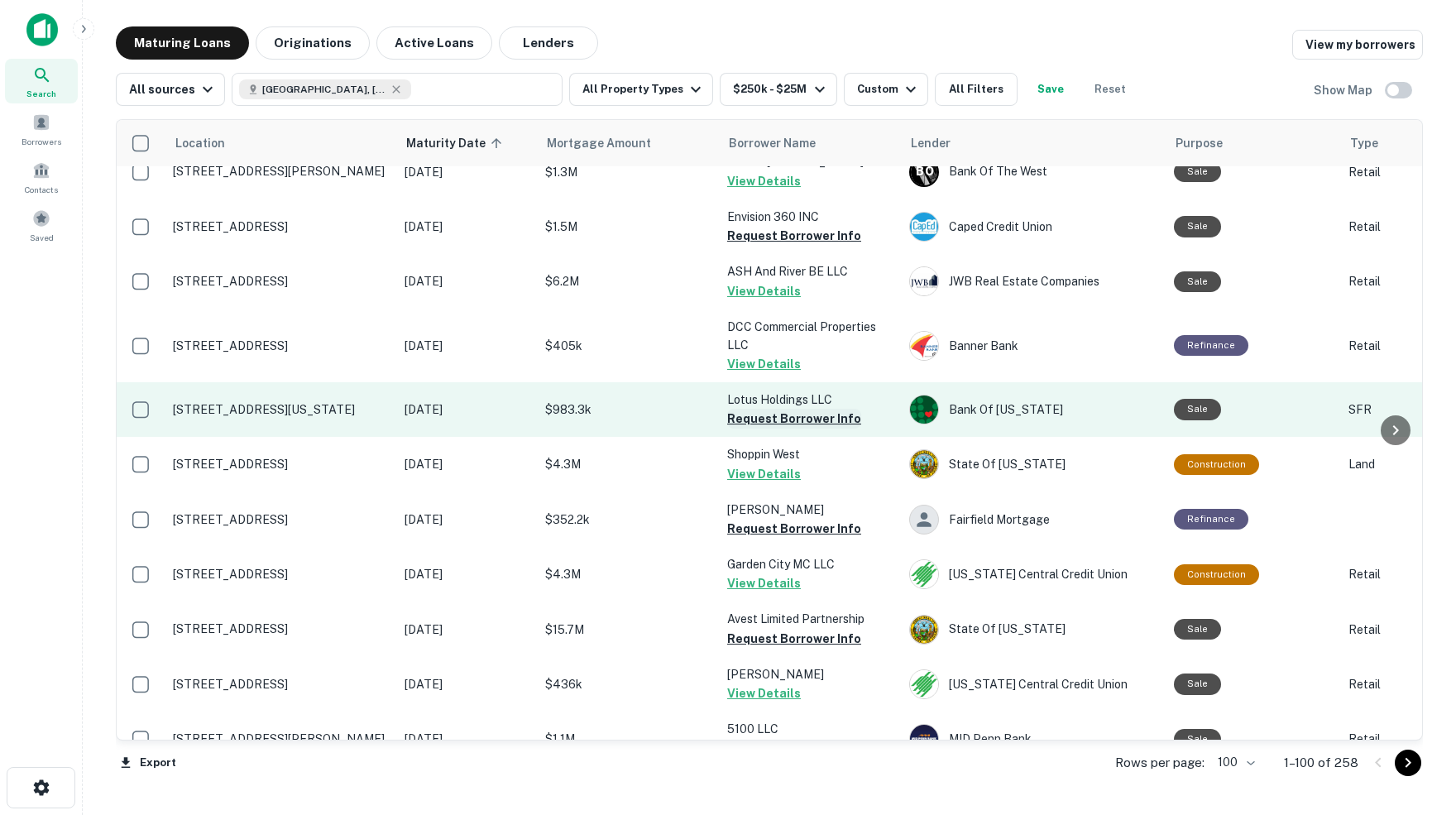
click at [763, 409] on button "Request Borrower Info" at bounding box center [794, 418] width 134 height 20
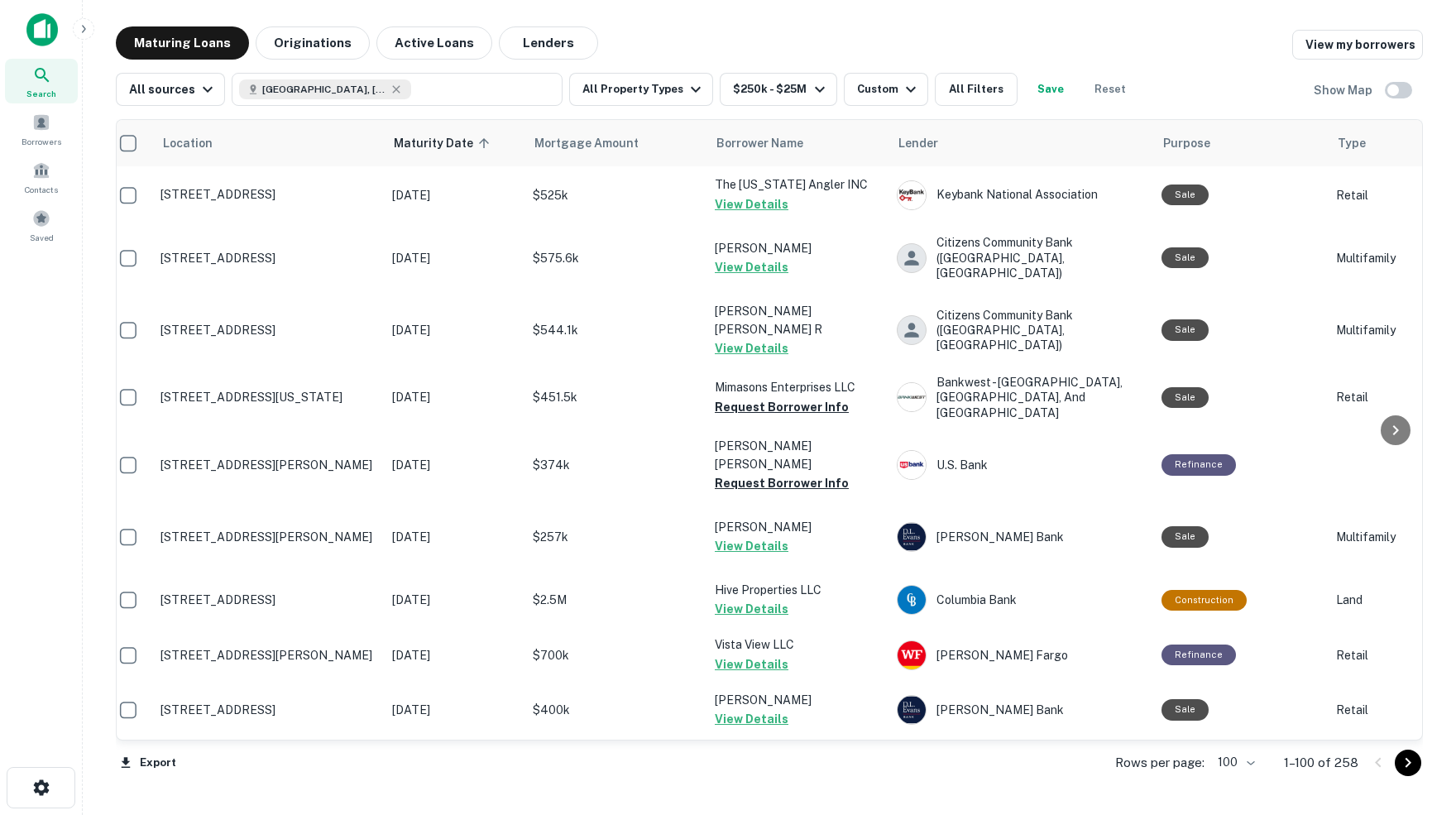
scroll to position [3084, 12]
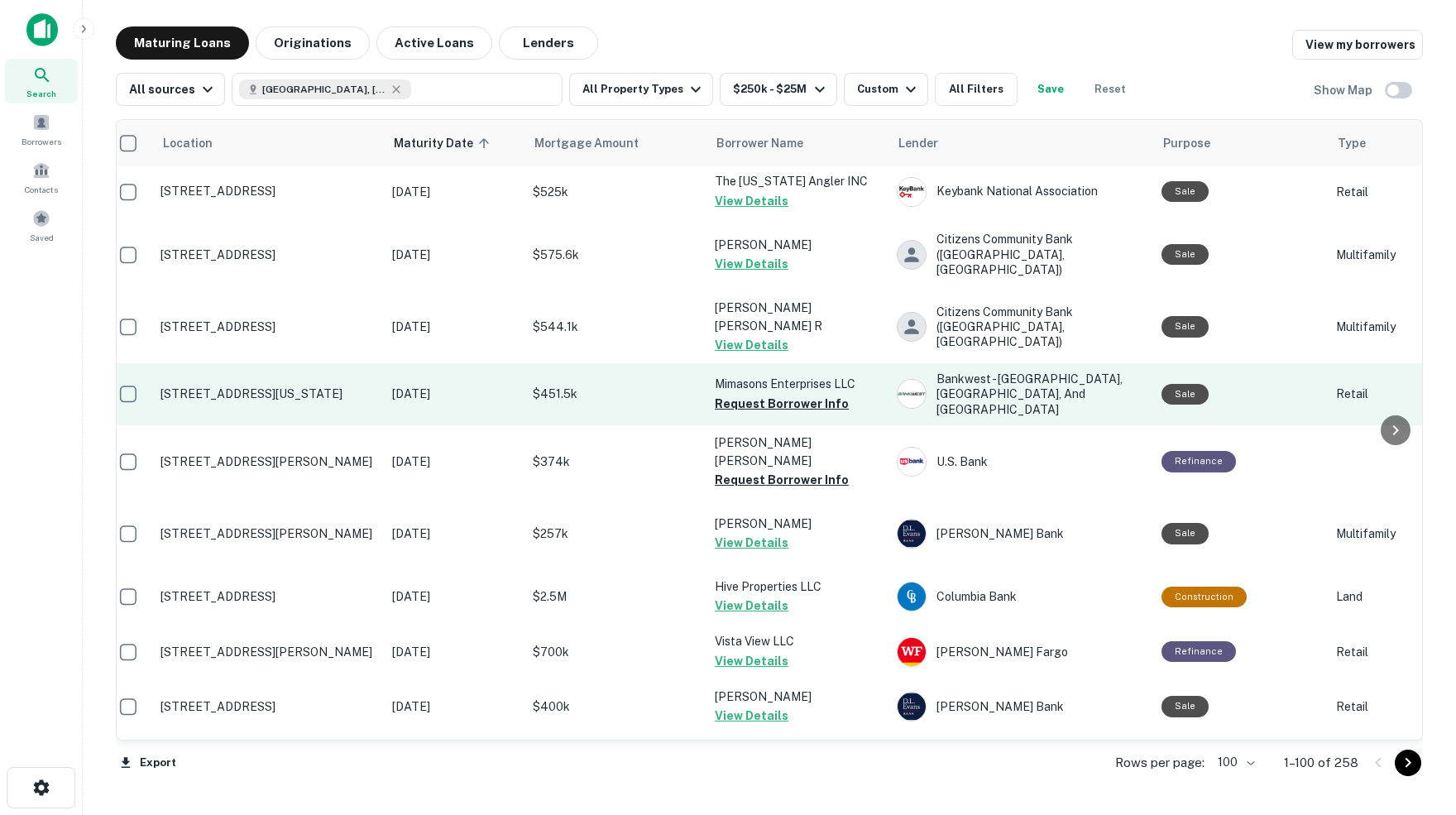
click at [659, 385] on p "$451.5k" at bounding box center [615, 394] width 165 height 18
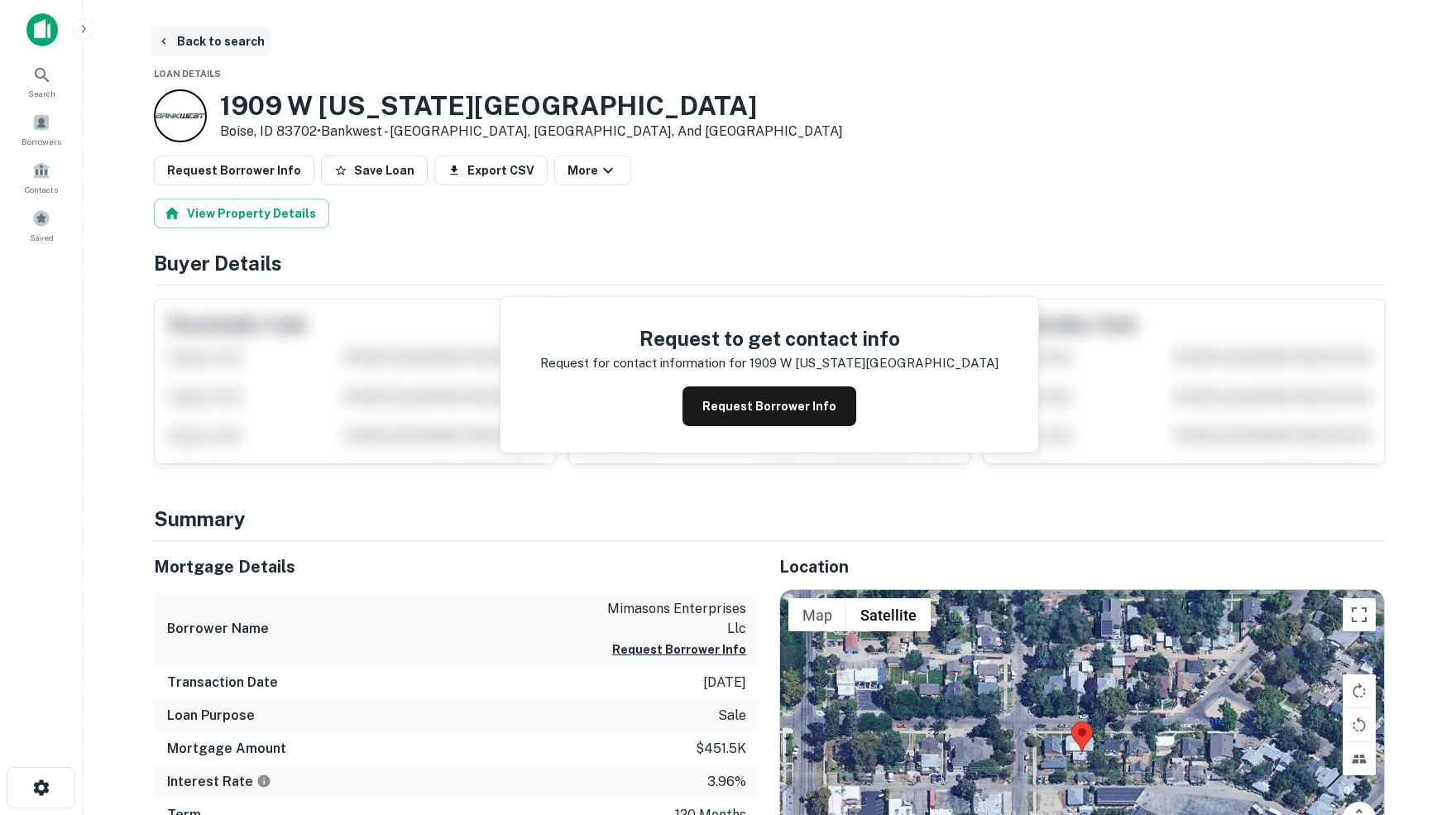
click at [224, 40] on button "Back to search" at bounding box center [211, 41] width 121 height 30
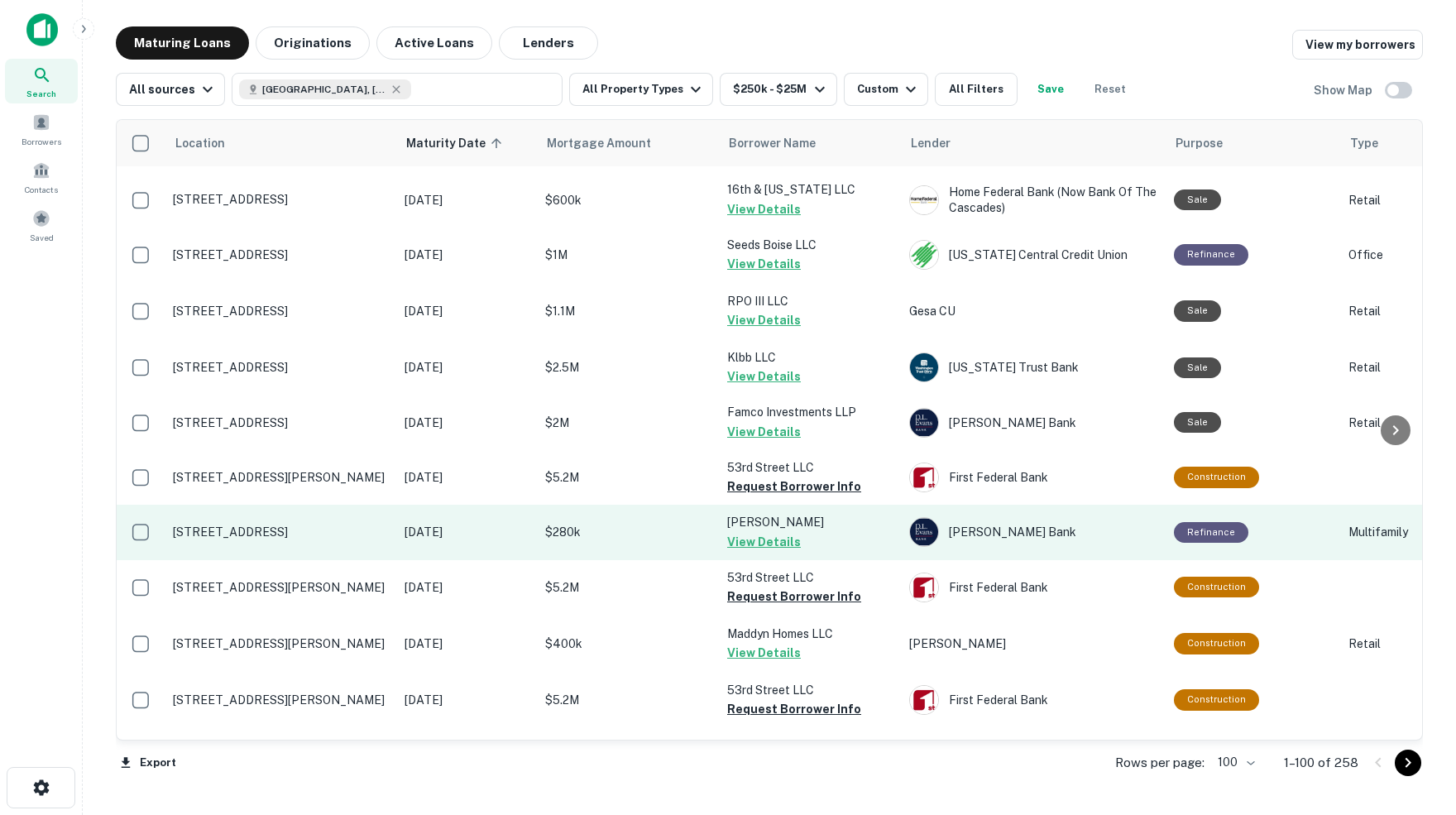
scroll to position [4367, 2]
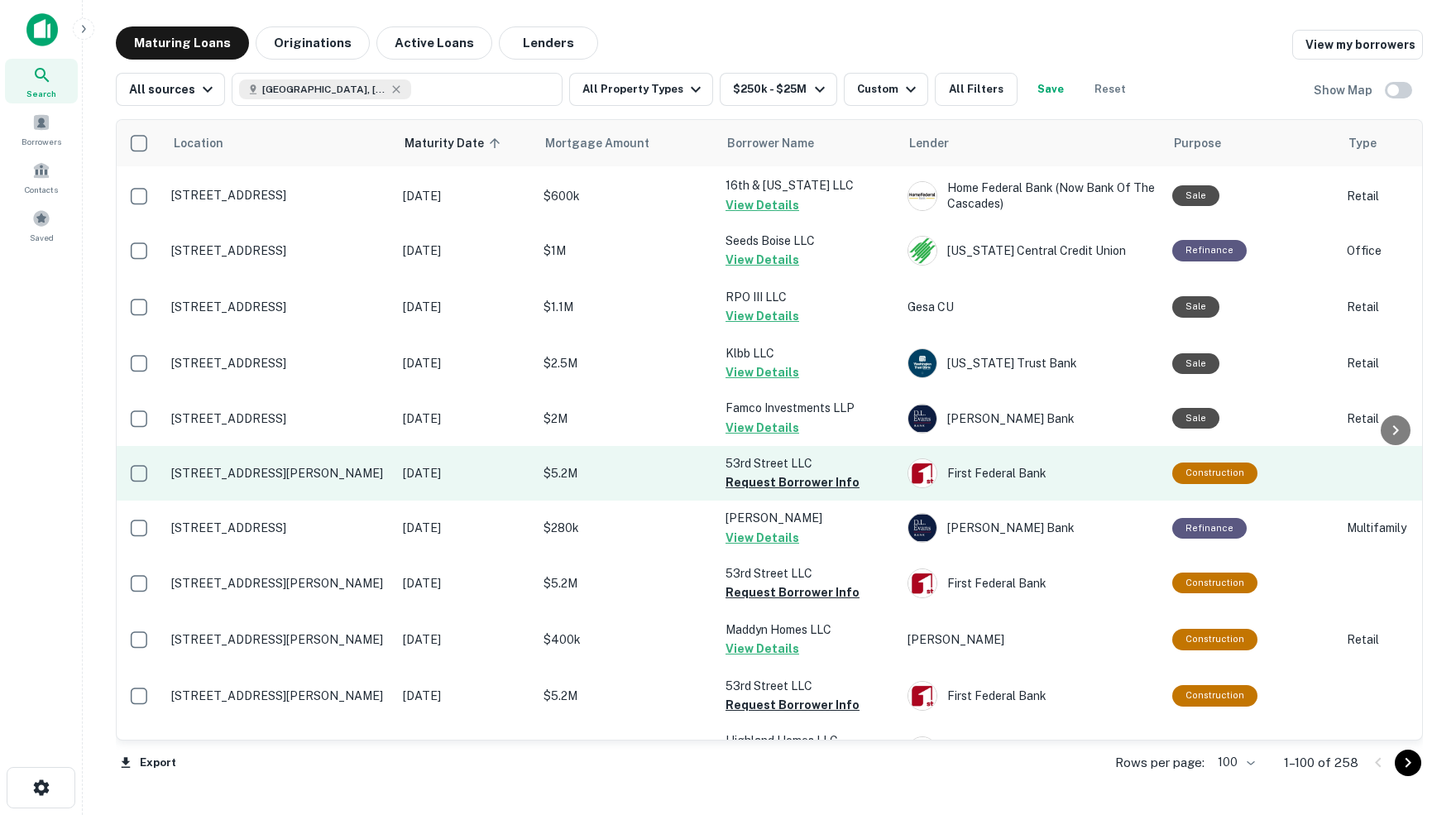
click at [344, 466] on p "[STREET_ADDRESS][PERSON_NAME]" at bounding box center [279, 473] width 215 height 15
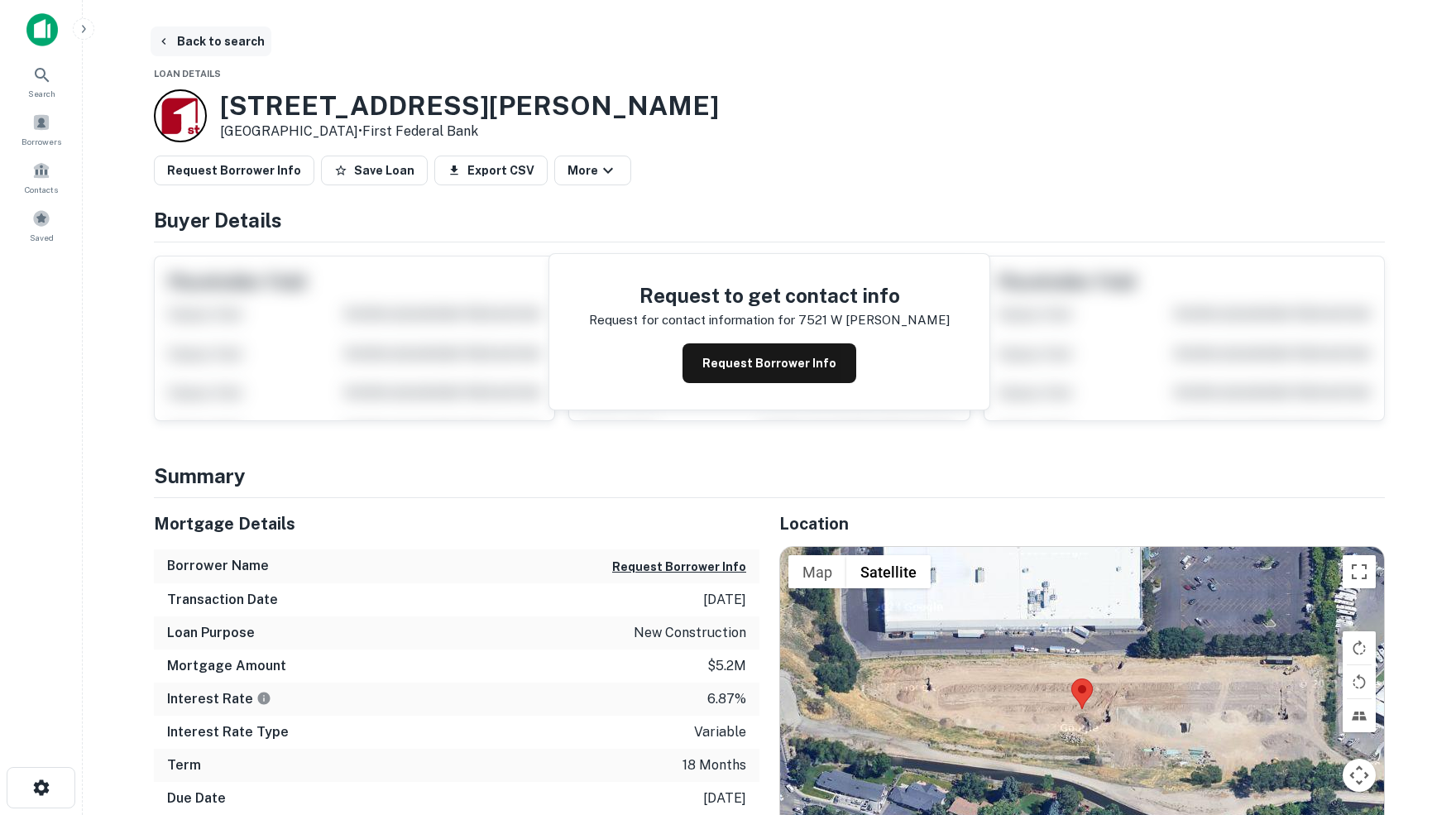
click at [227, 42] on button "Back to search" at bounding box center [211, 41] width 121 height 30
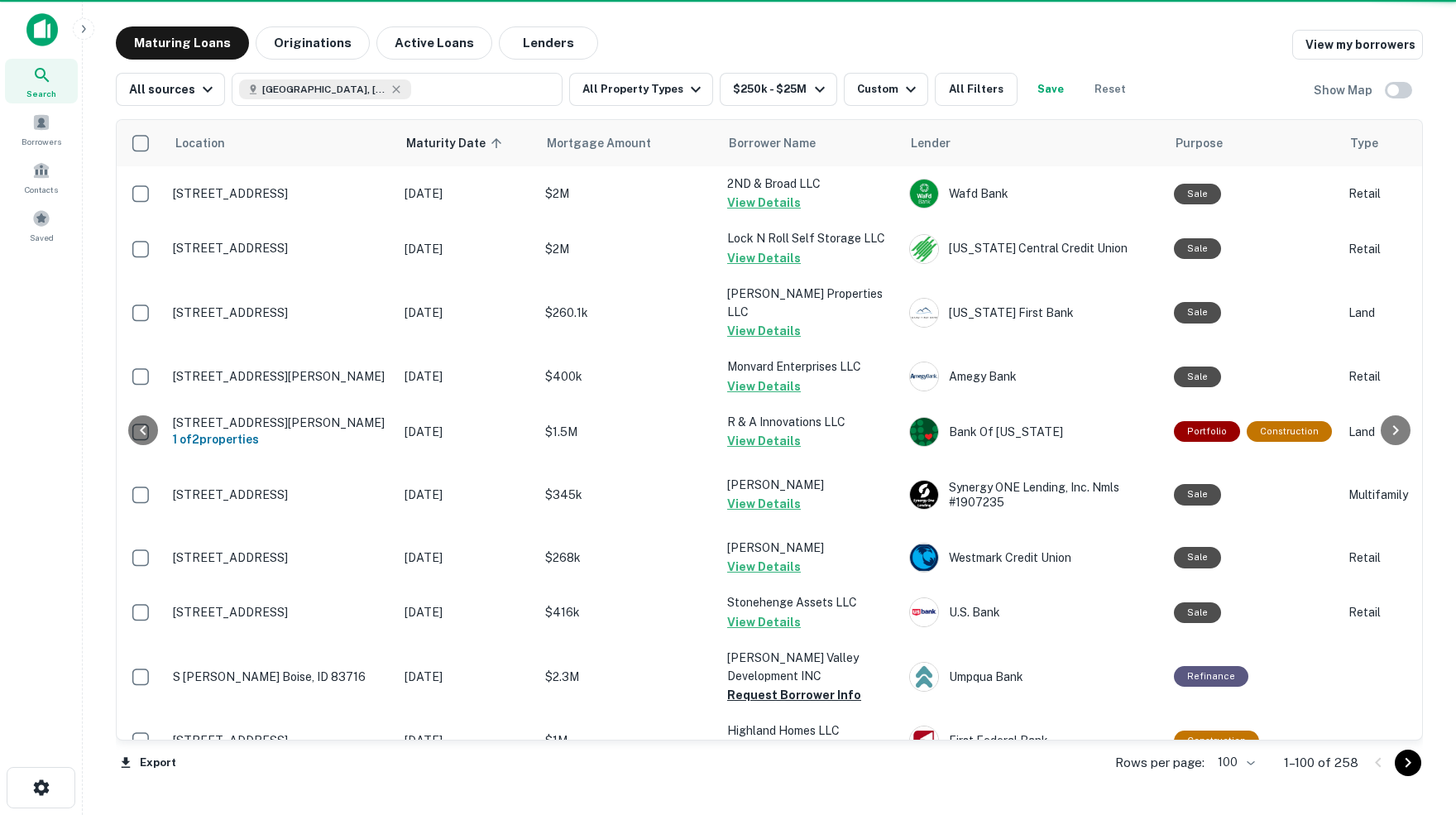
scroll to position [4367, 0]
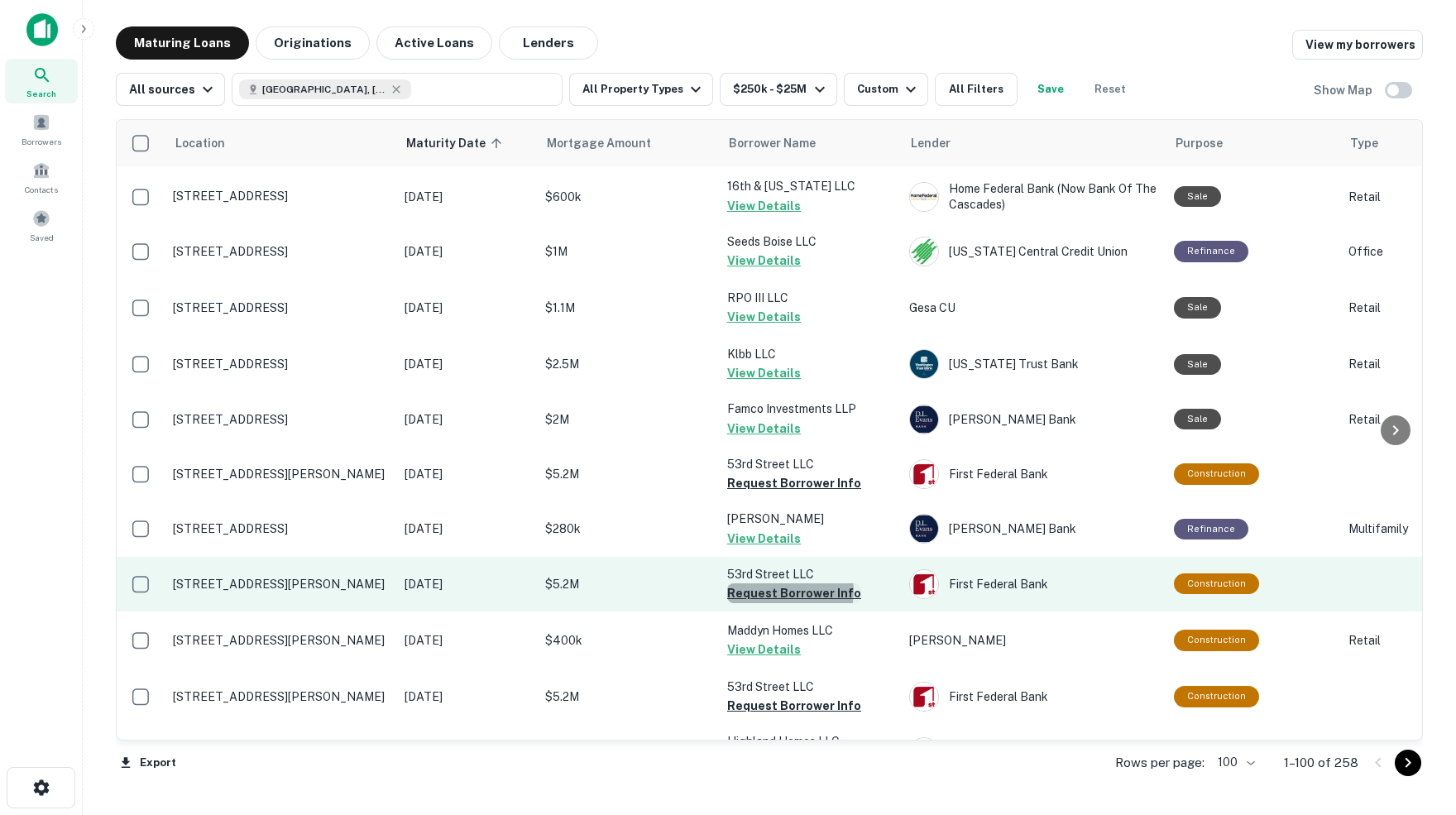
click at [779, 583] on button "Request Borrower Info" at bounding box center [794, 593] width 134 height 20
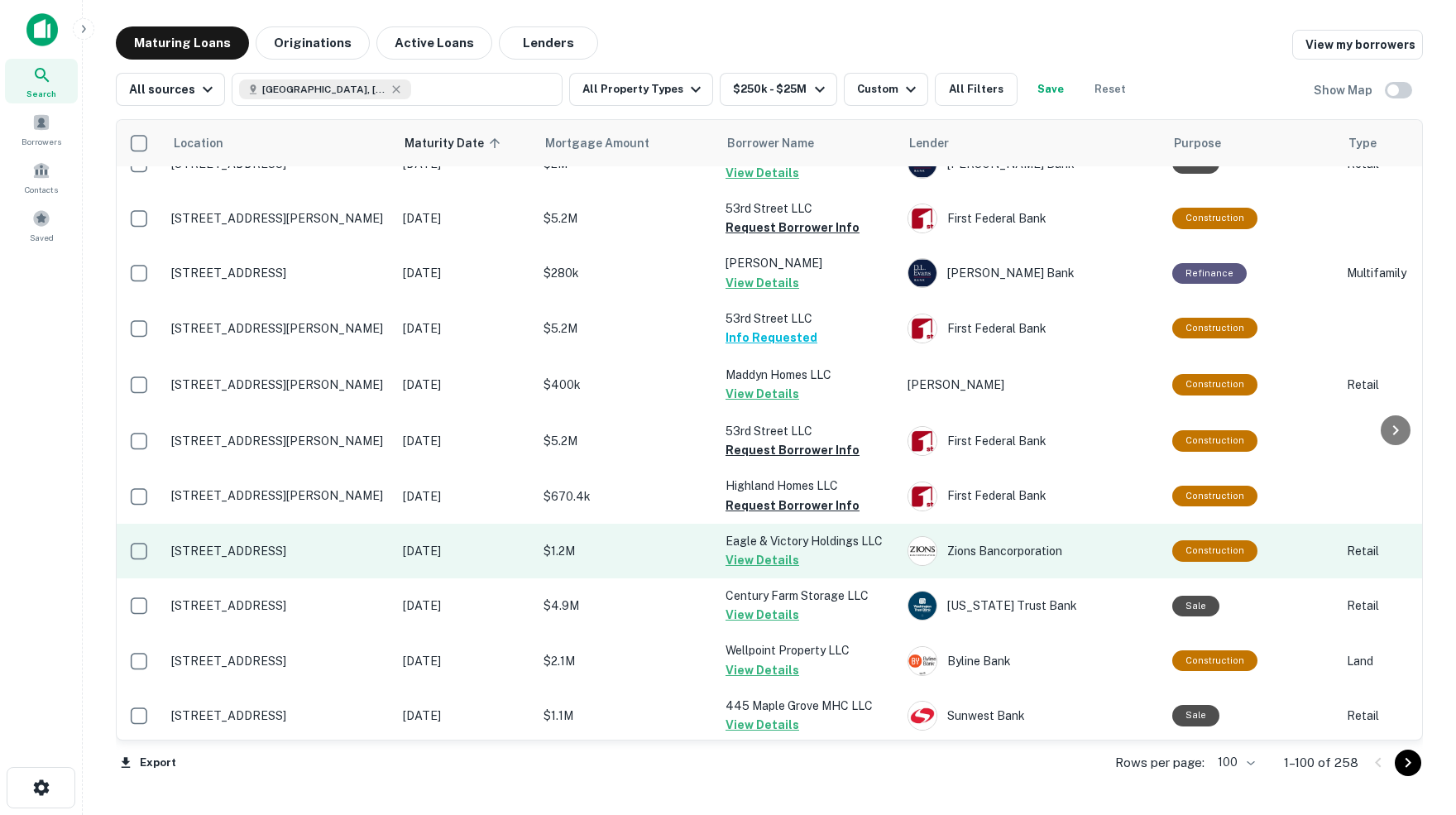
scroll to position [4627, 4]
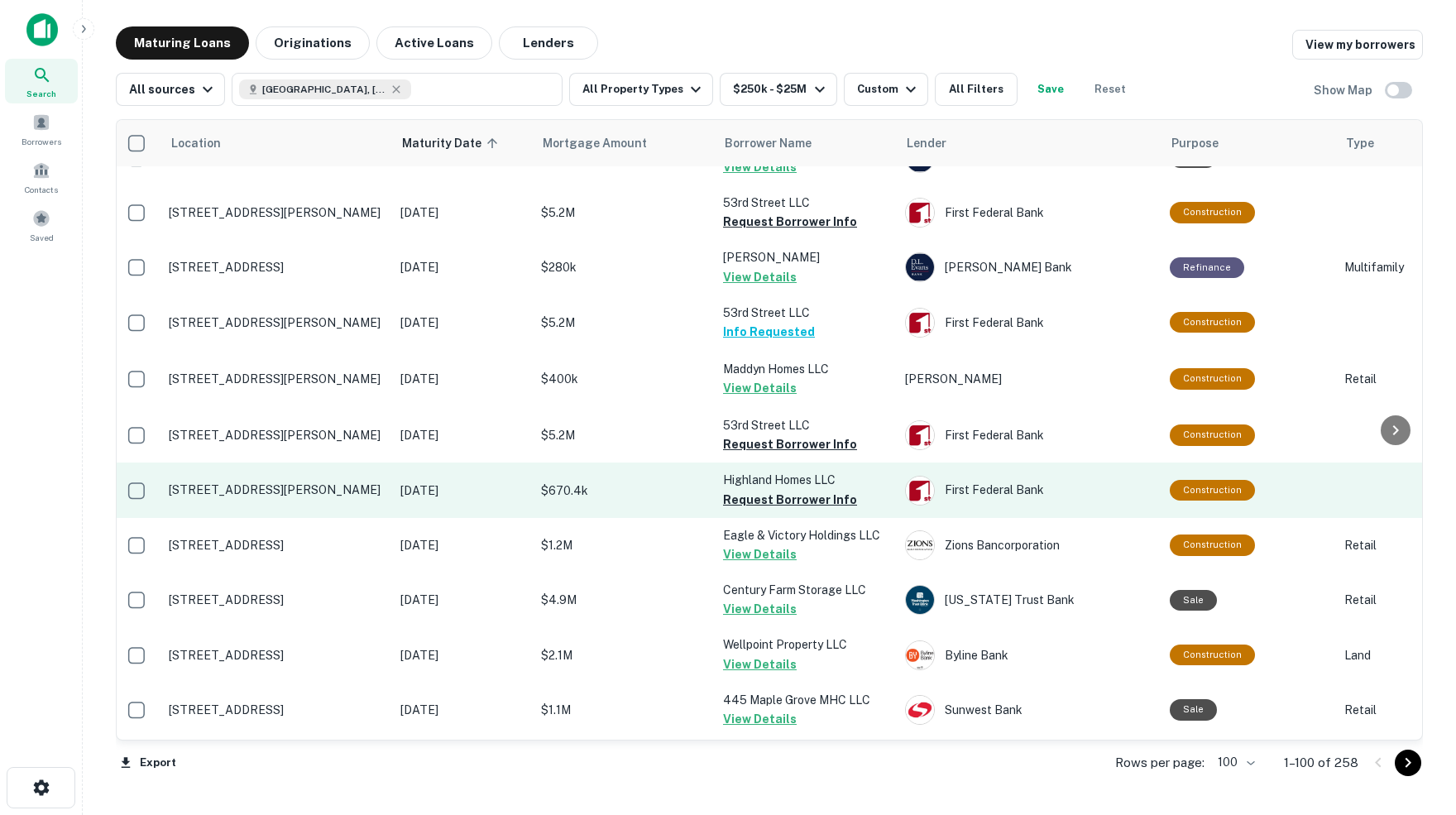
click at [361, 482] on p "[STREET_ADDRESS][PERSON_NAME]" at bounding box center [276, 489] width 215 height 15
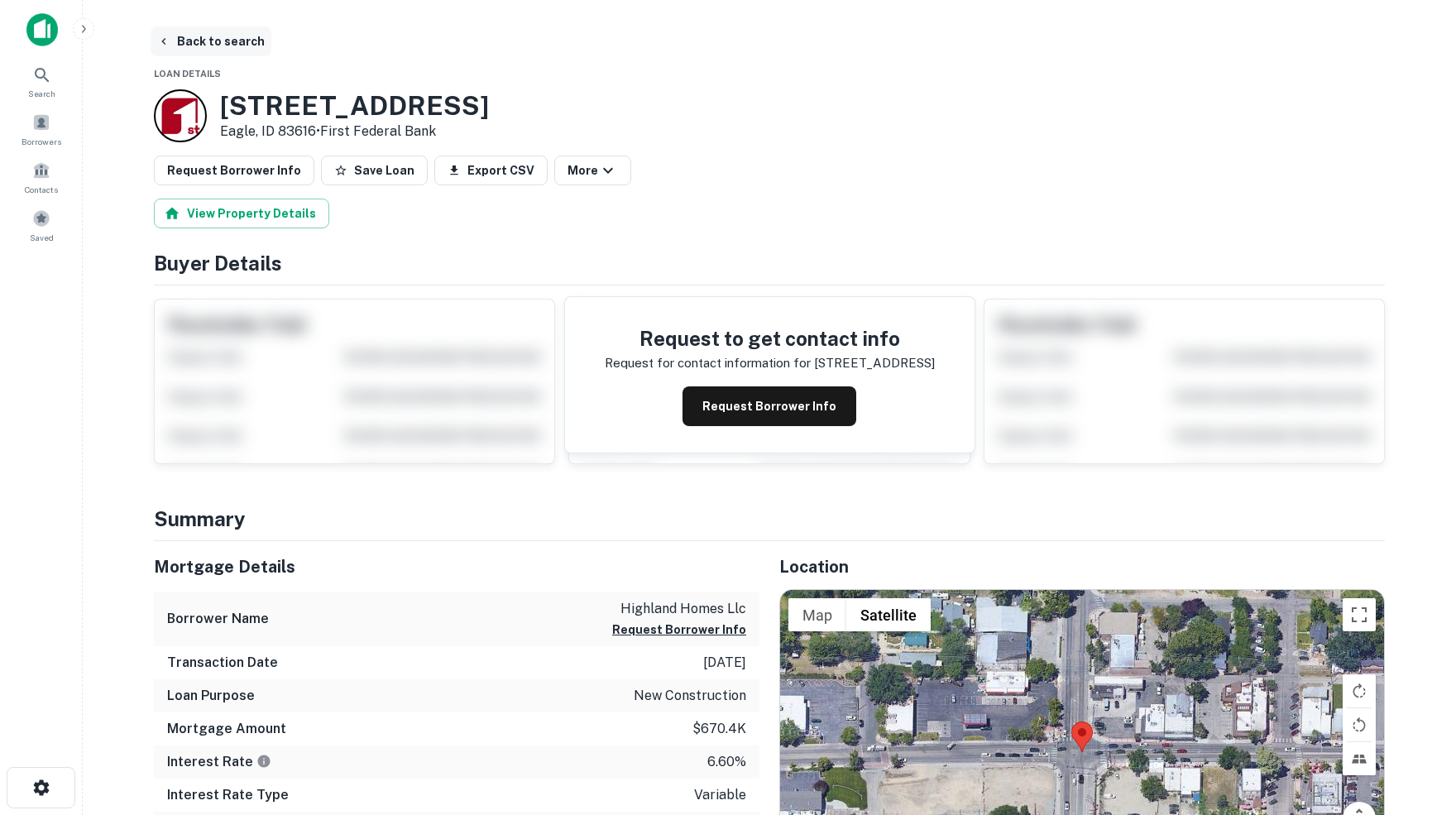
click at [234, 39] on button "Back to search" at bounding box center [211, 41] width 121 height 30
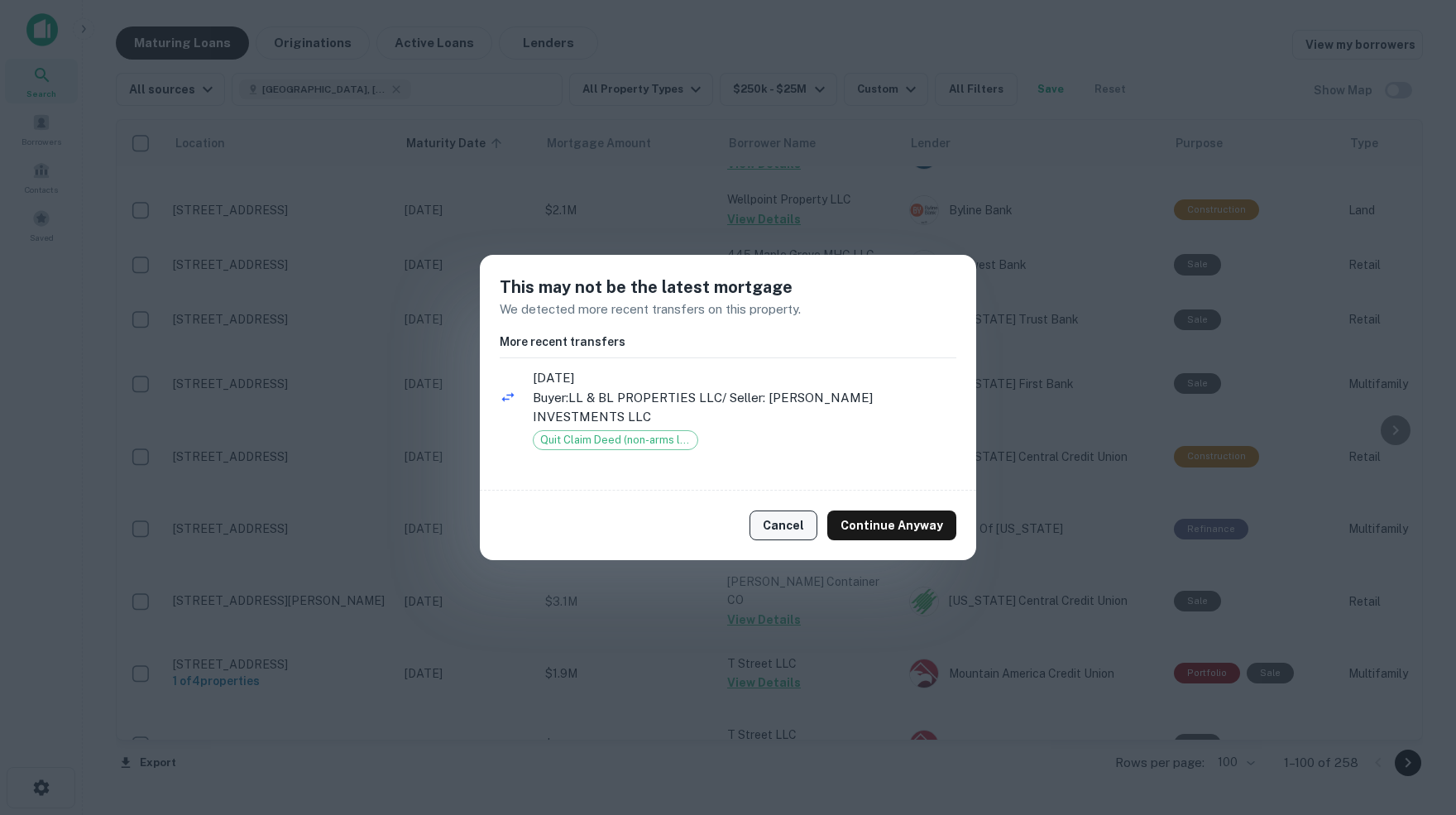
click at [796, 523] on button "Cancel" at bounding box center [783, 525] width 68 height 30
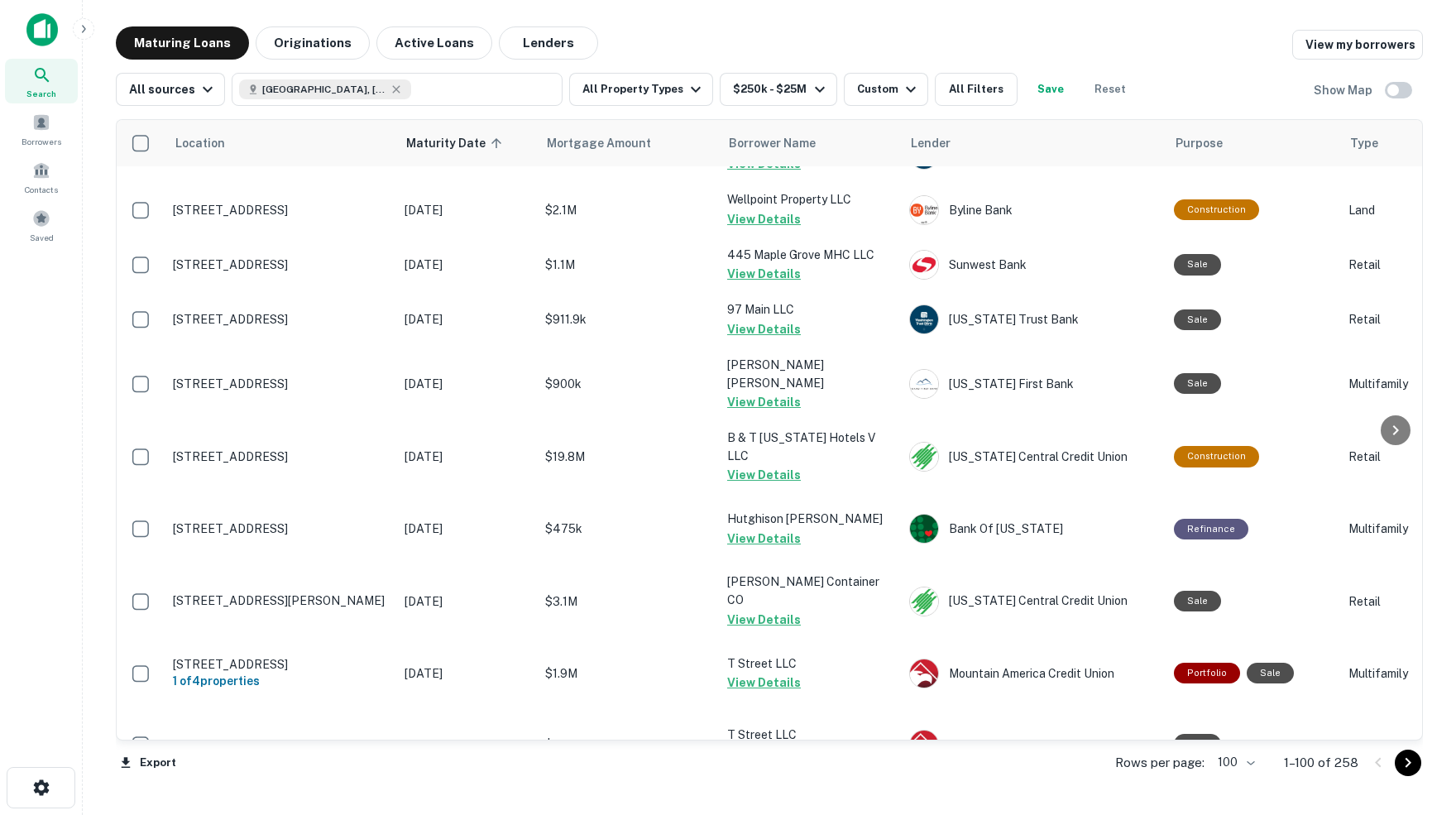
click at [1408, 765] on icon "Go to next page" at bounding box center [1408, 762] width 20 height 20
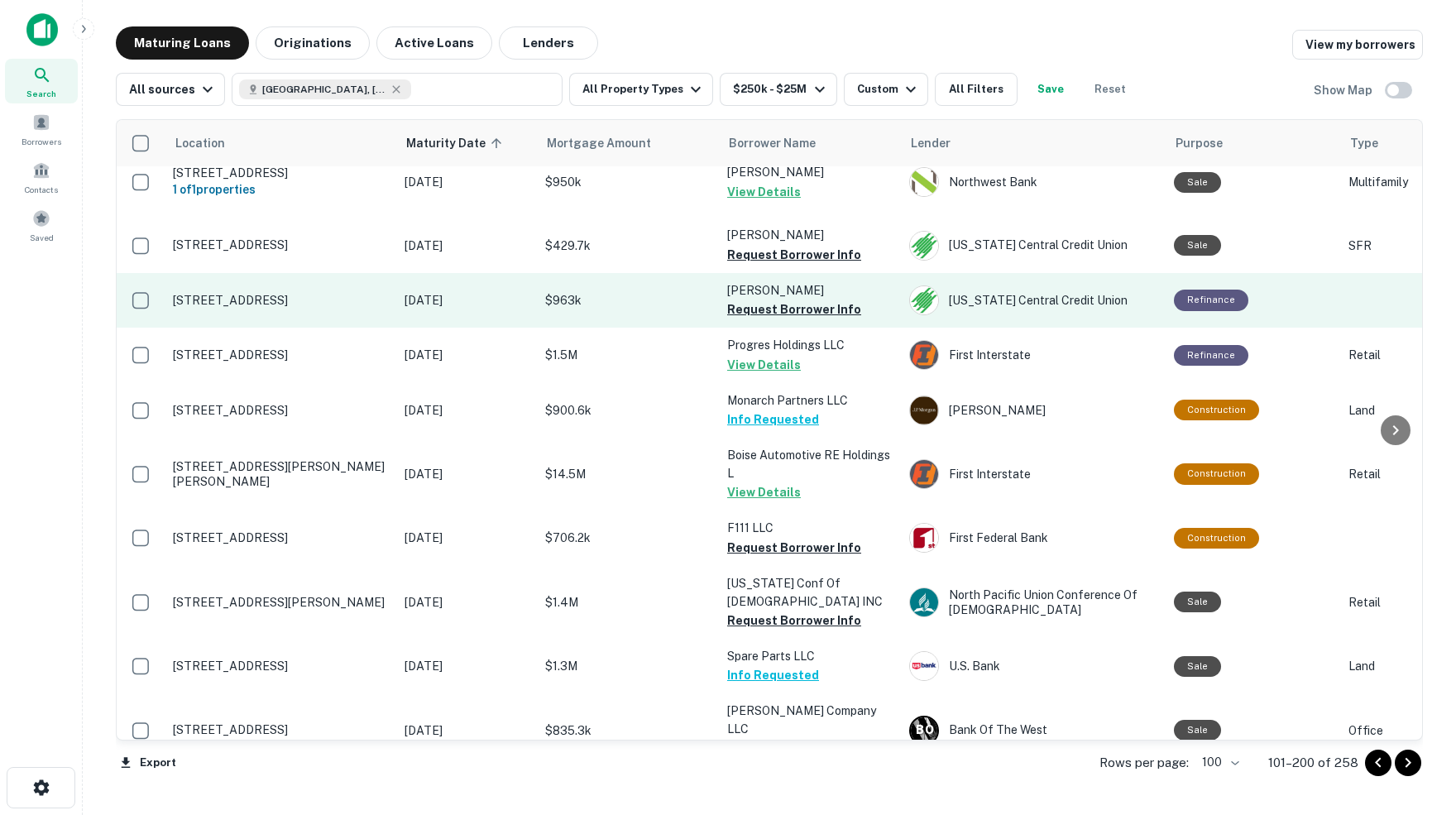
scroll to position [136, 0]
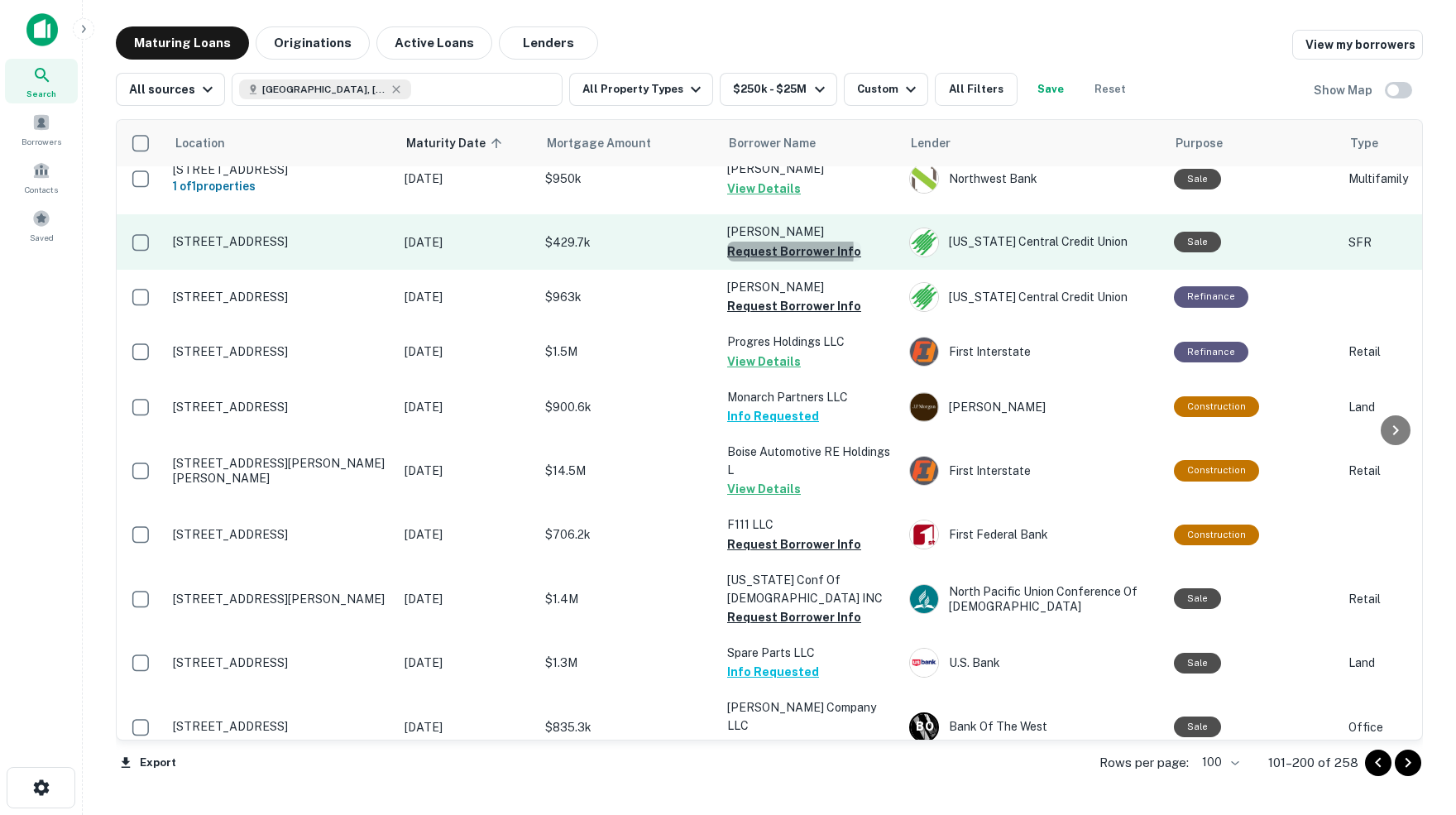
click at [746, 246] on button "Request Borrower Info" at bounding box center [794, 251] width 134 height 20
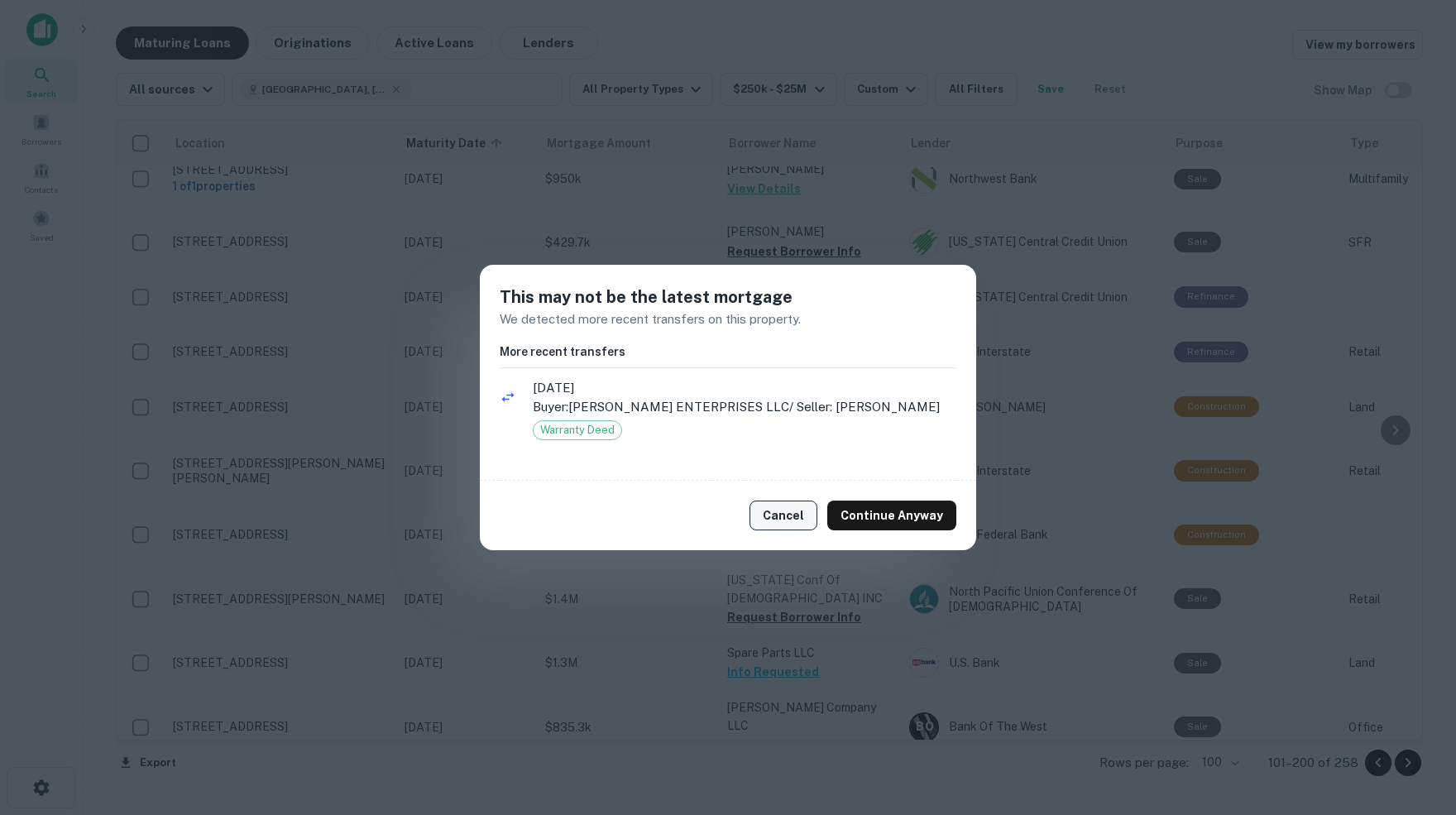
click at [790, 517] on button "Cancel" at bounding box center [783, 516] width 68 height 30
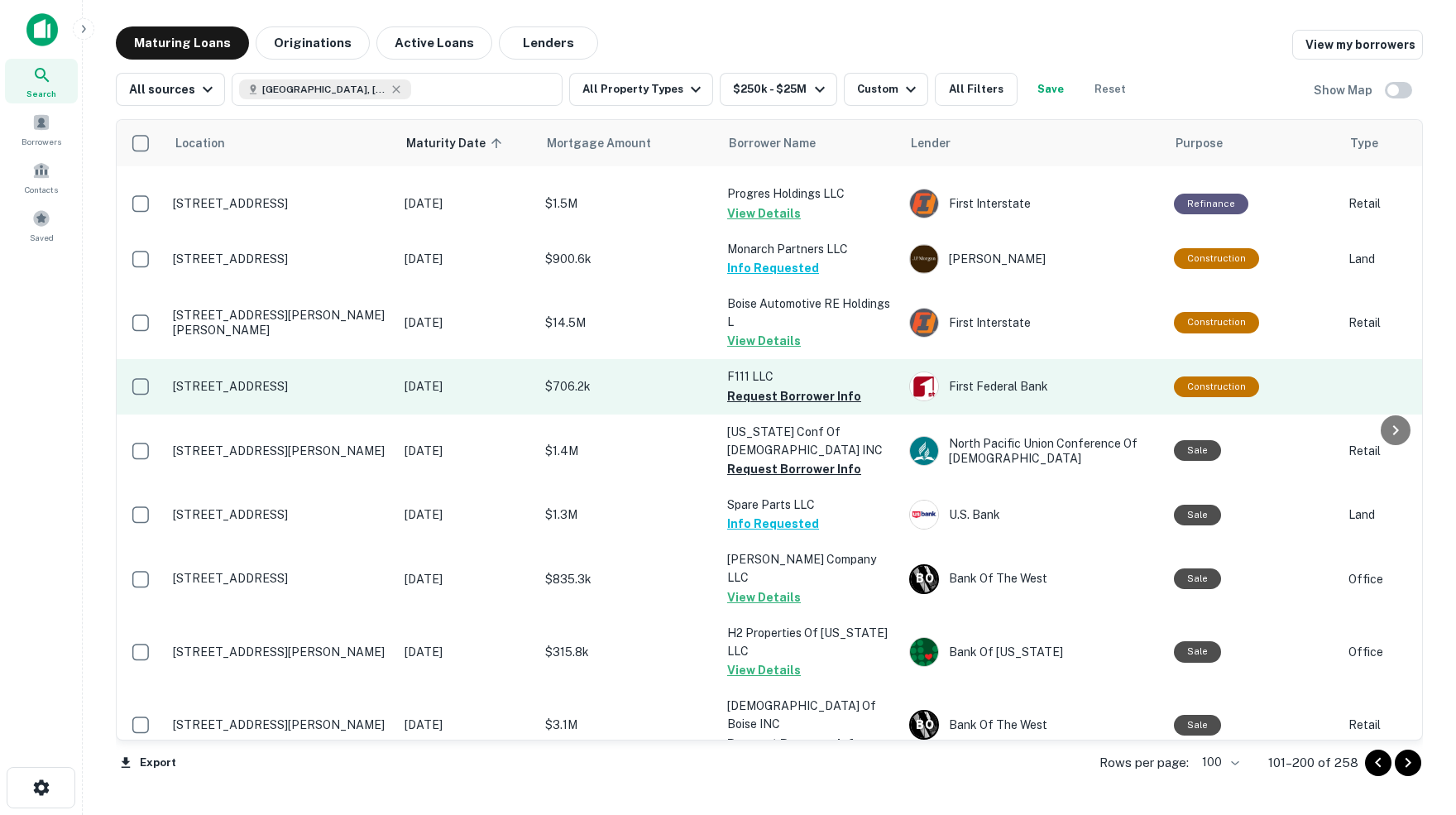
scroll to position [291, 0]
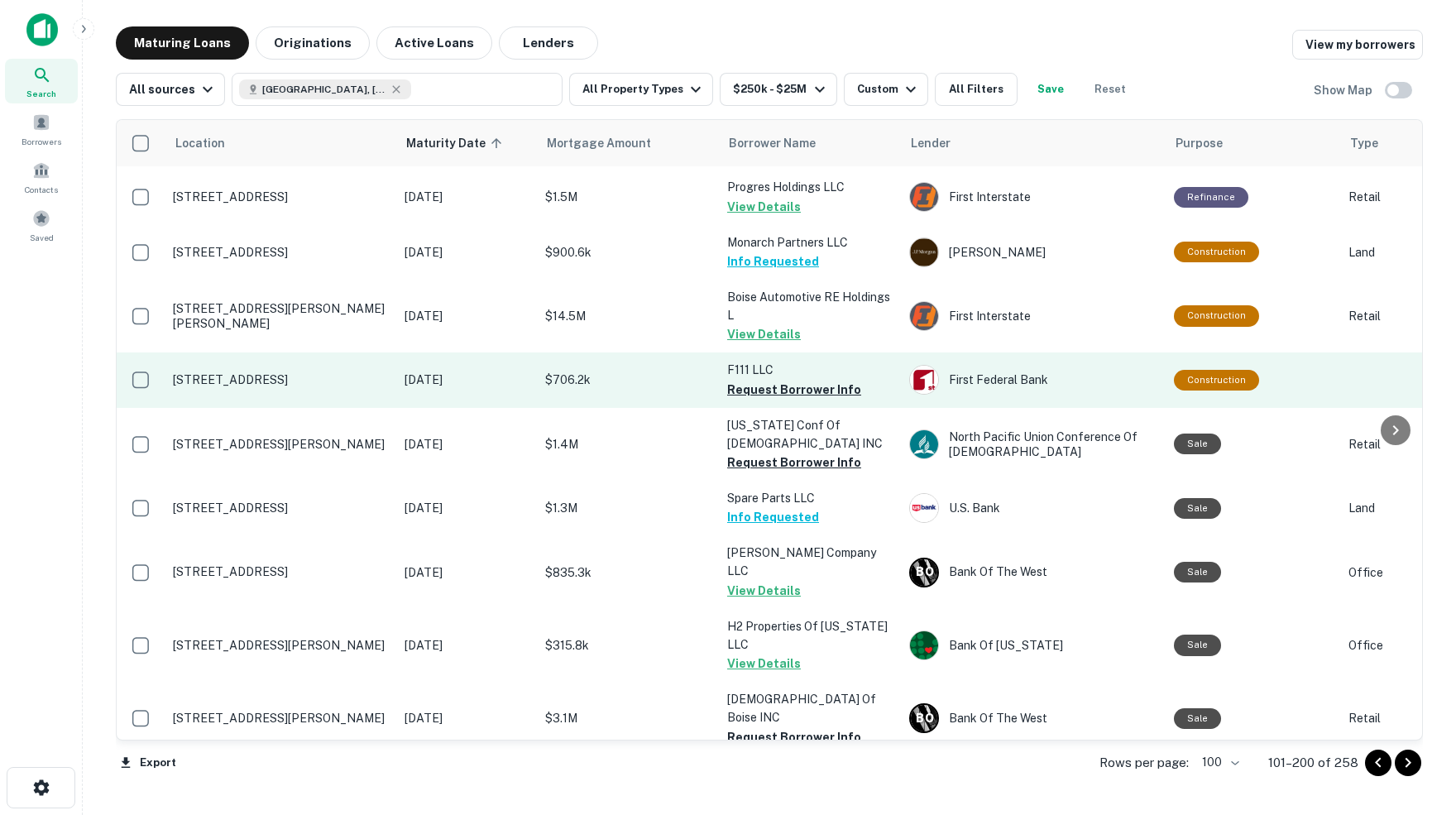
click at [295, 372] on p "[STREET_ADDRESS]" at bounding box center [281, 379] width 215 height 15
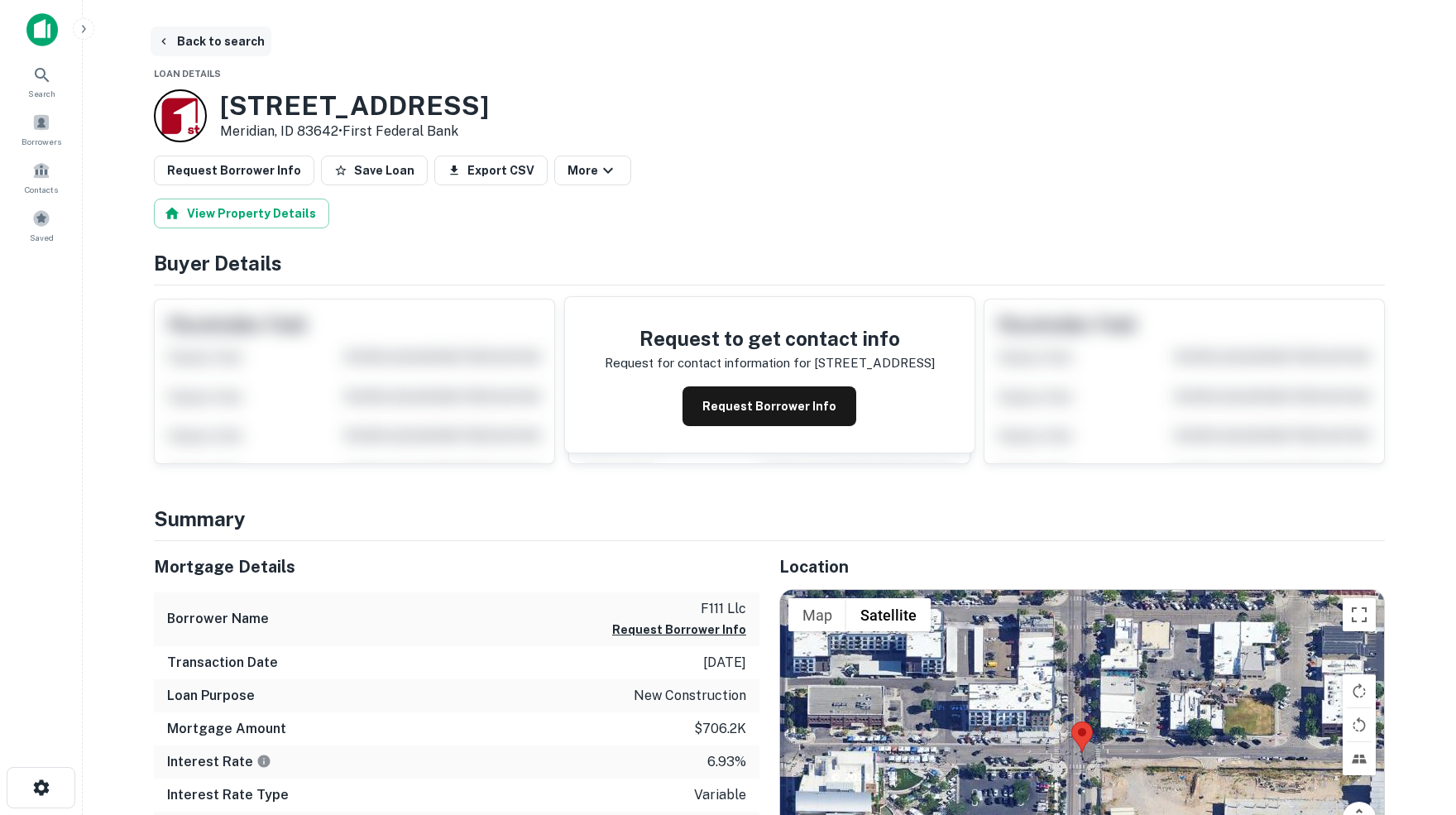
click at [220, 45] on button "Back to search" at bounding box center [211, 41] width 121 height 30
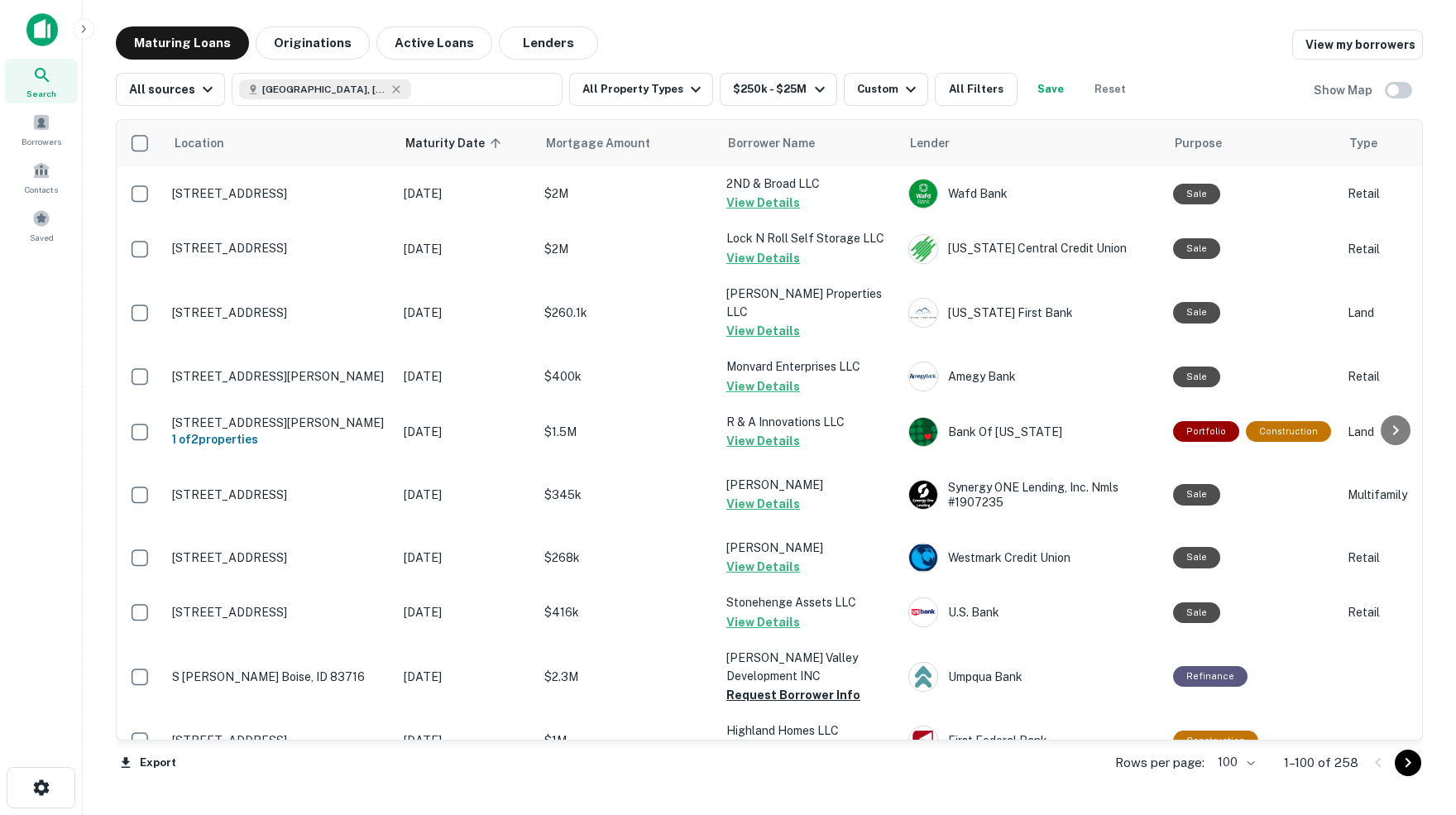
scroll to position [0, 1]
click at [1408, 764] on icon "Go to next page" at bounding box center [1408, 762] width 20 height 20
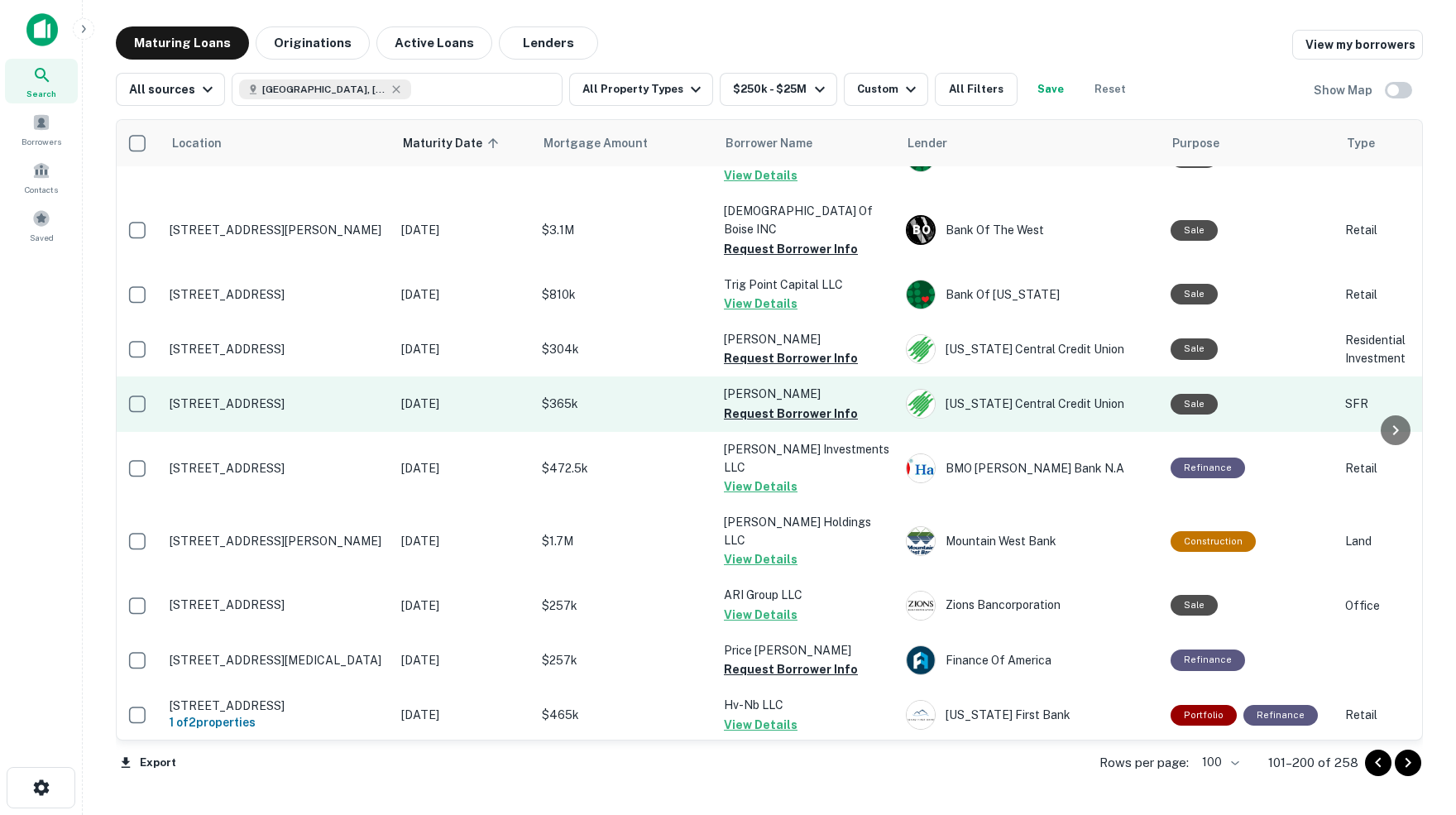
scroll to position [779, 8]
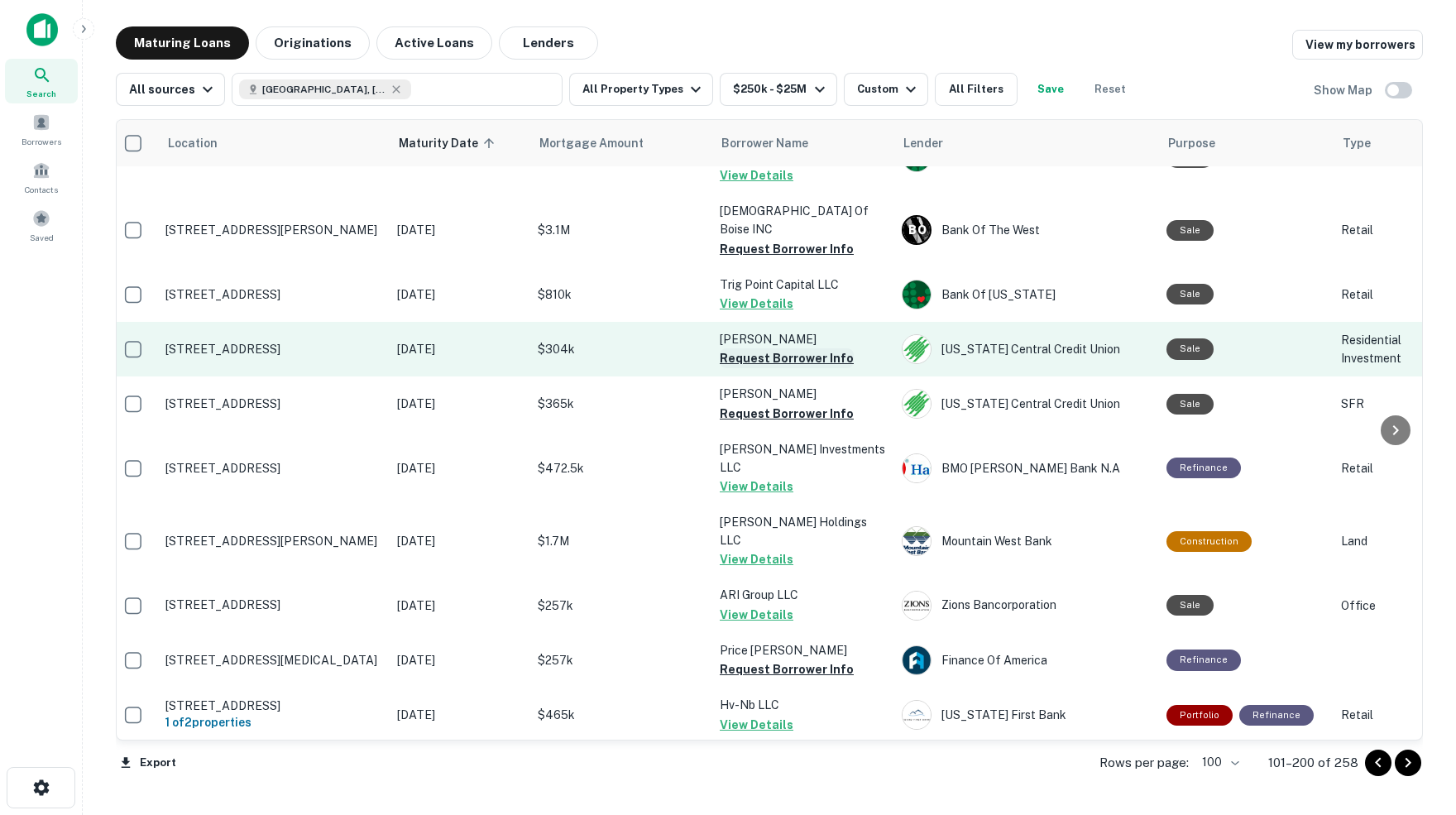
click at [751, 348] on button "Request Borrower Info" at bounding box center [786, 358] width 134 height 20
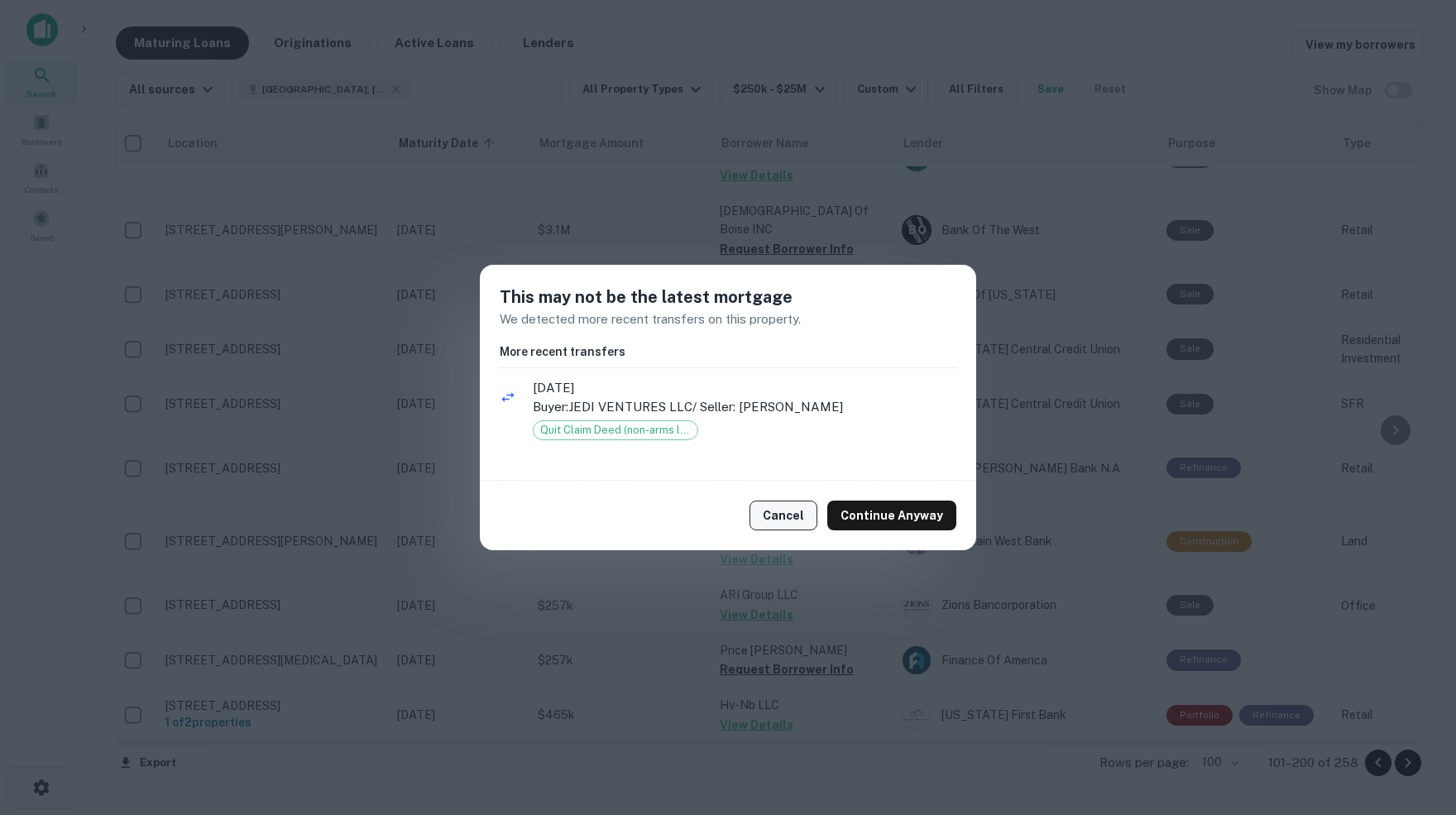
click at [787, 516] on button "Cancel" at bounding box center [783, 516] width 68 height 30
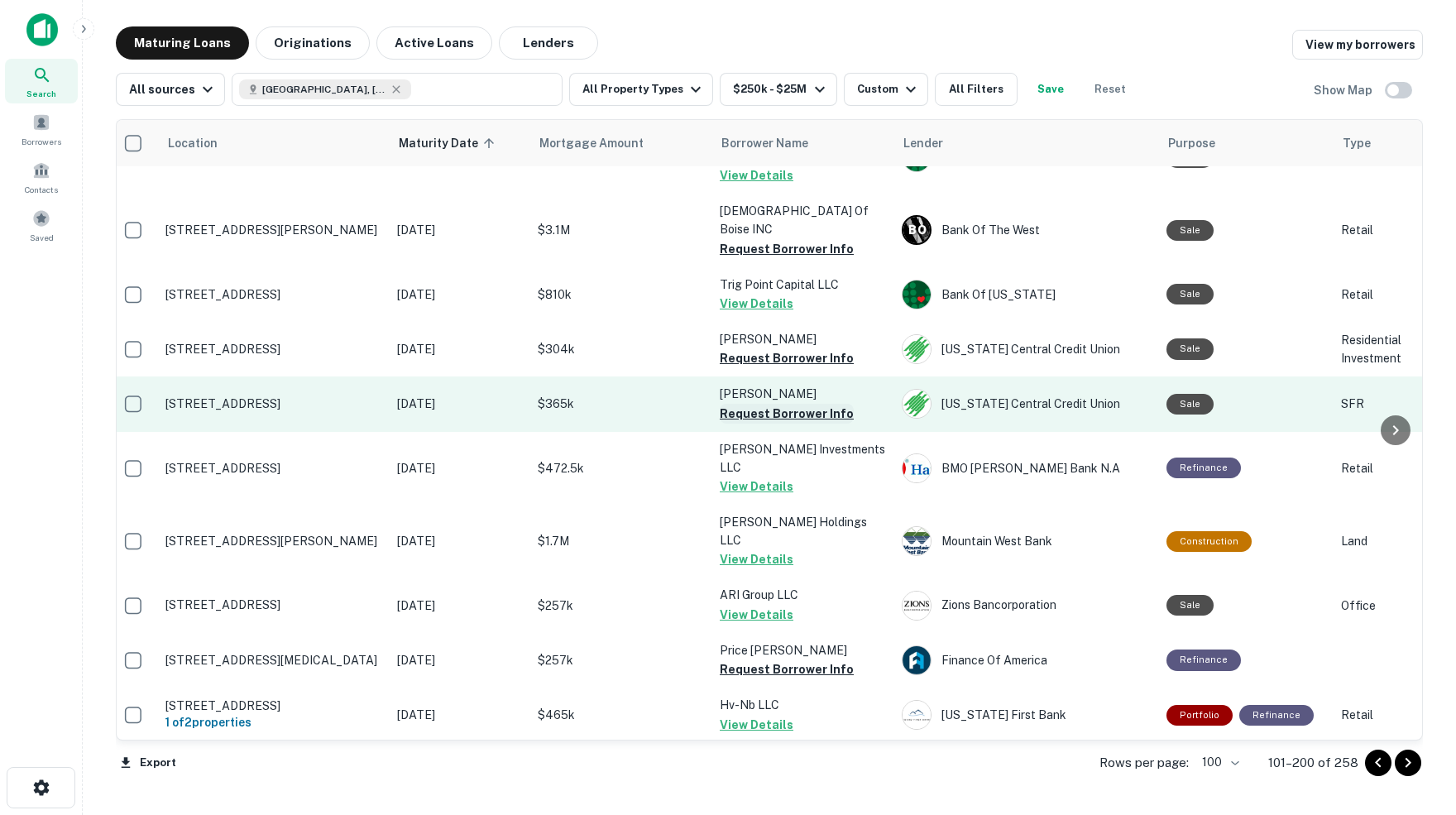
click at [748, 404] on button "Request Borrower Info" at bounding box center [786, 413] width 134 height 20
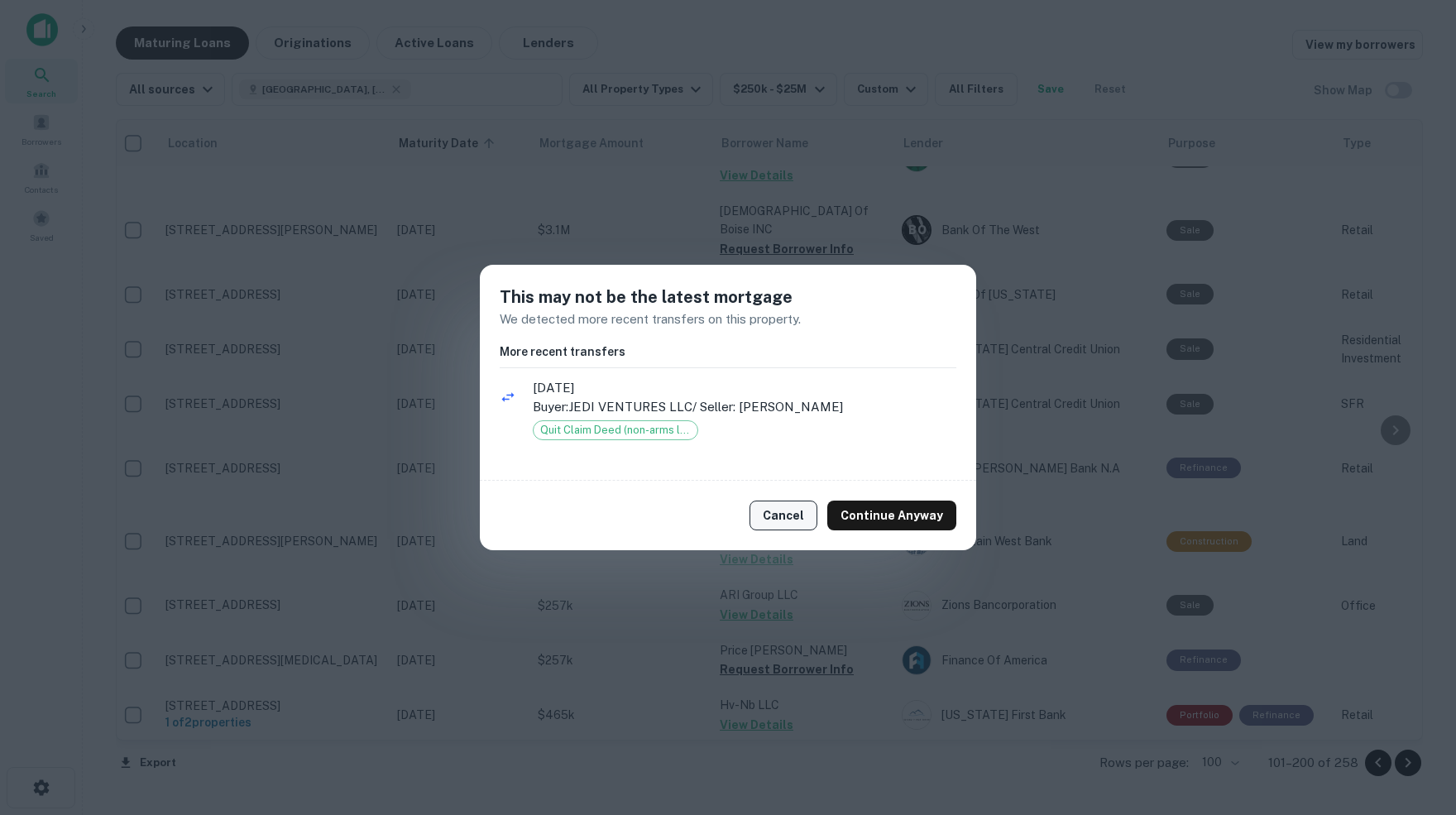
click at [781, 511] on button "Cancel" at bounding box center [783, 516] width 68 height 30
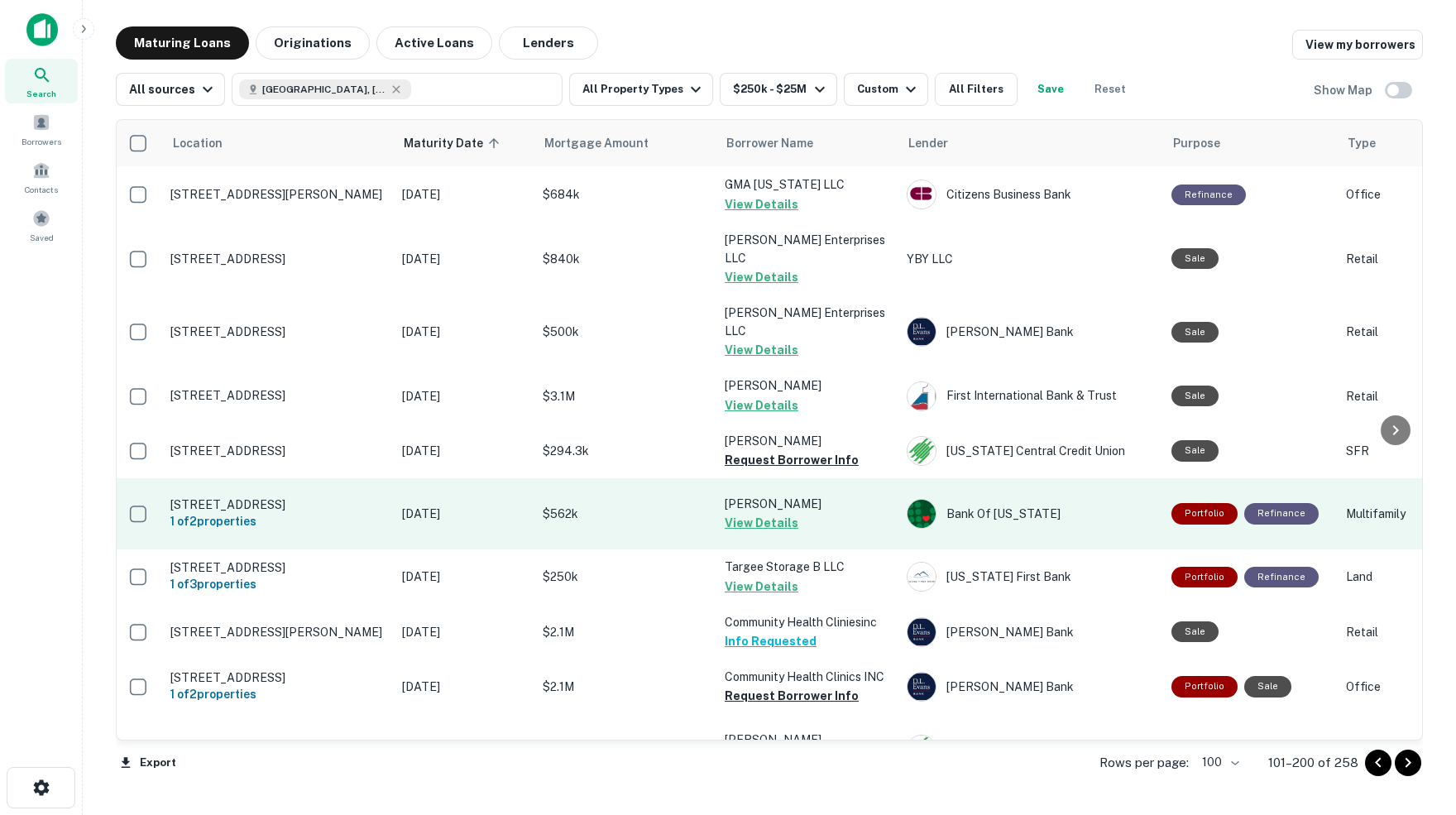
scroll to position [1485, 3]
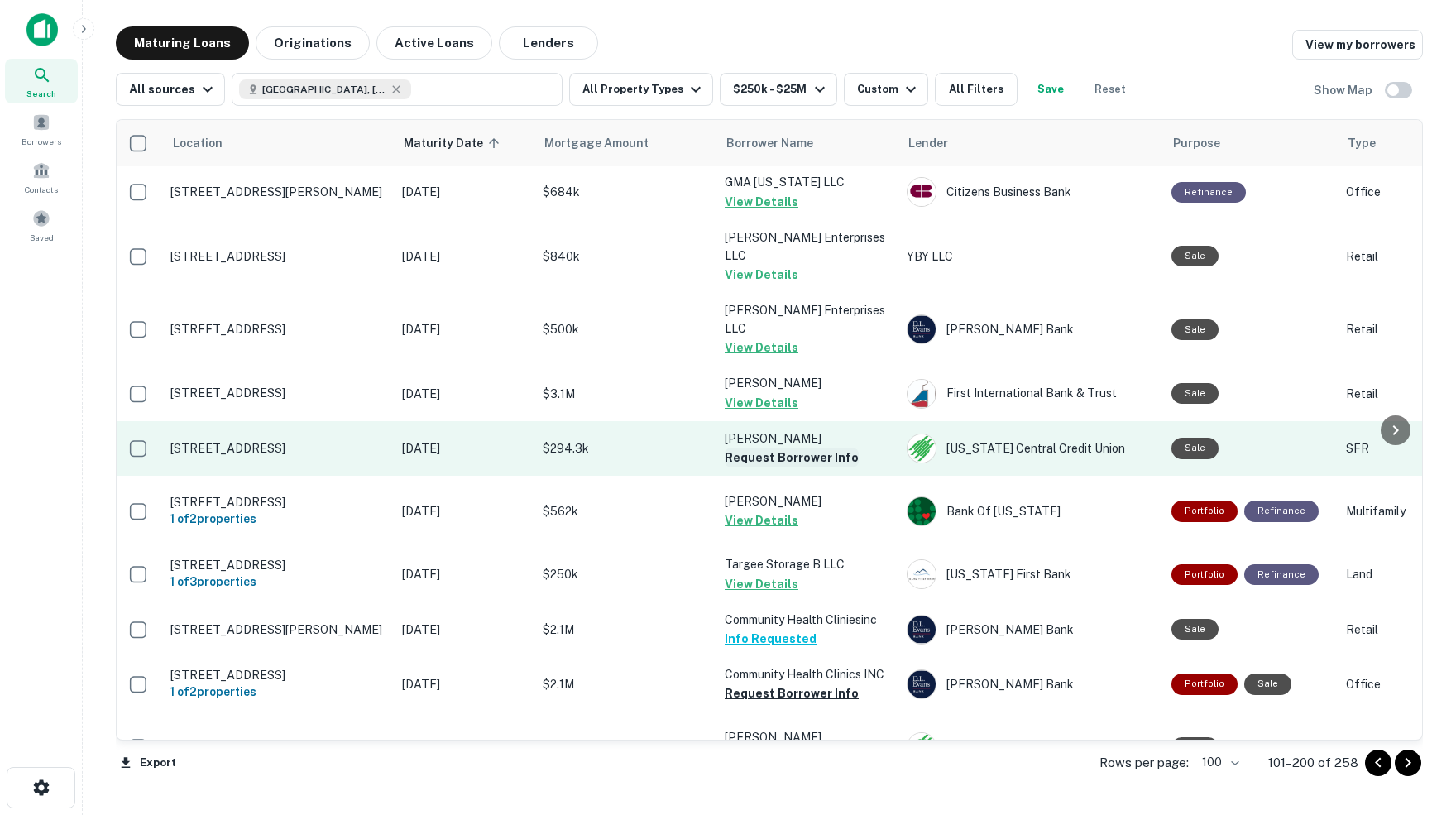
click at [759, 447] on button "Request Borrower Info" at bounding box center [791, 457] width 134 height 20
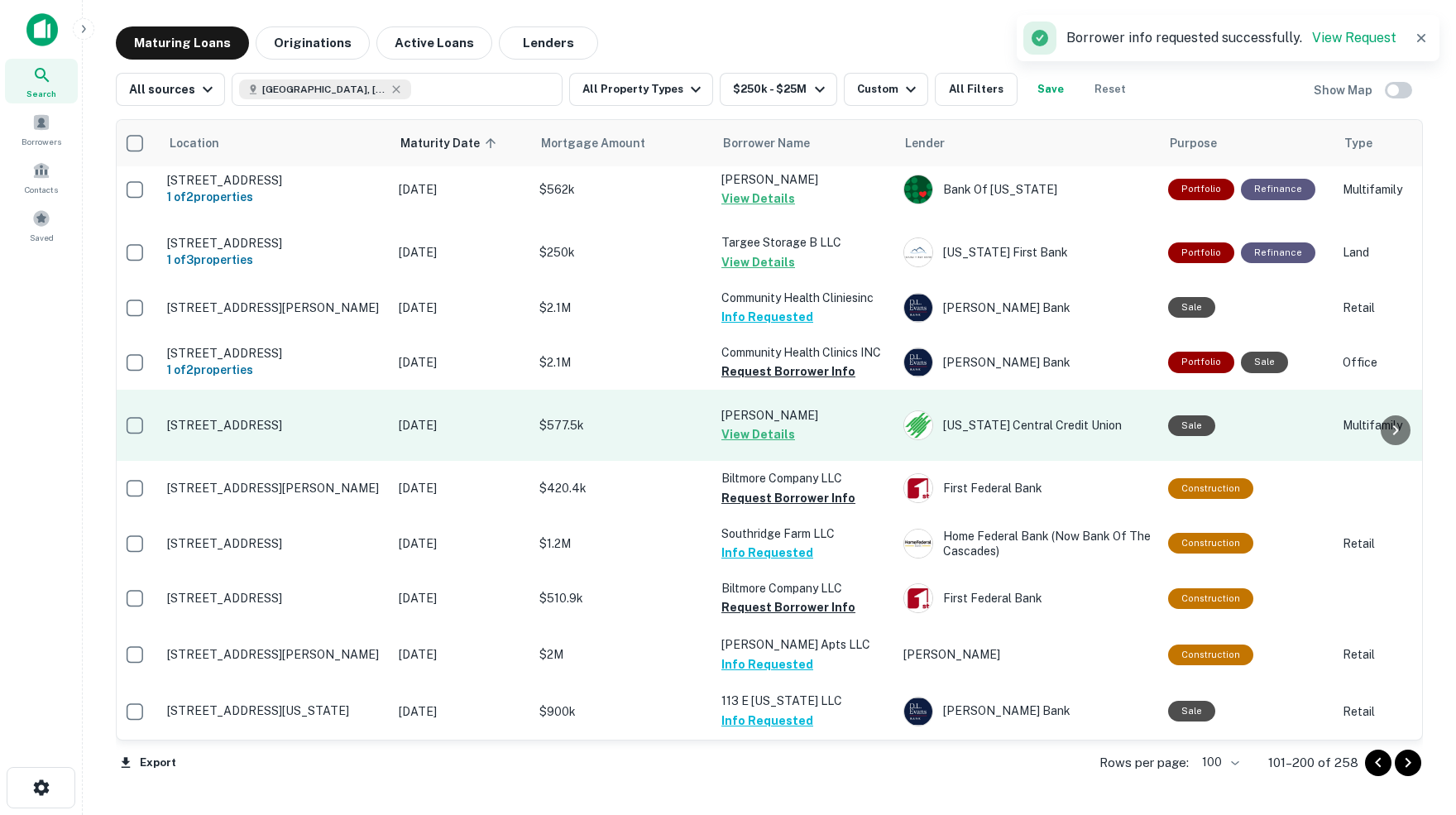
scroll to position [1809, 6]
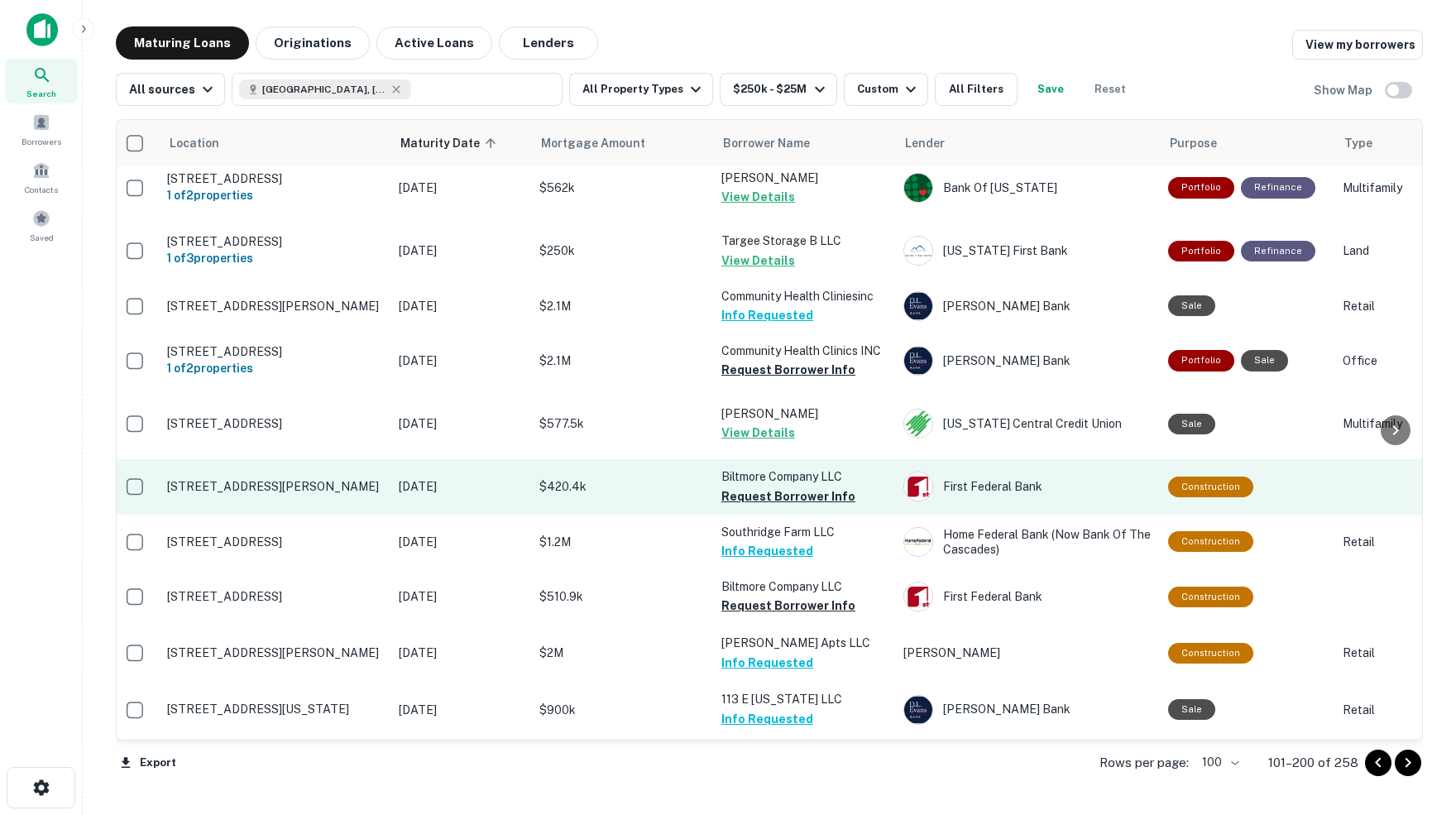
click at [318, 479] on p "[STREET_ADDRESS][PERSON_NAME]" at bounding box center [275, 486] width 215 height 15
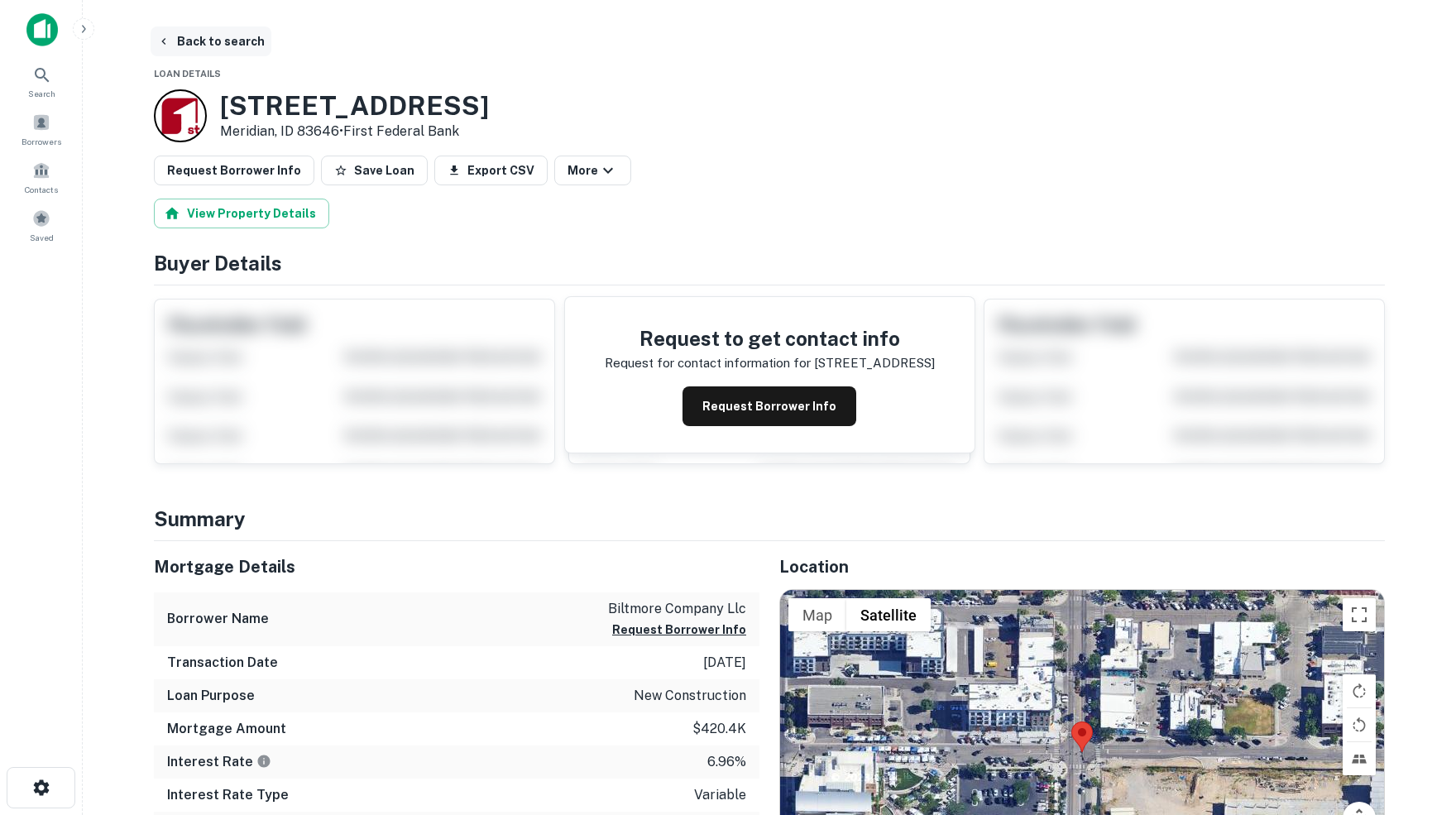
click at [229, 43] on button "Back to search" at bounding box center [211, 41] width 121 height 30
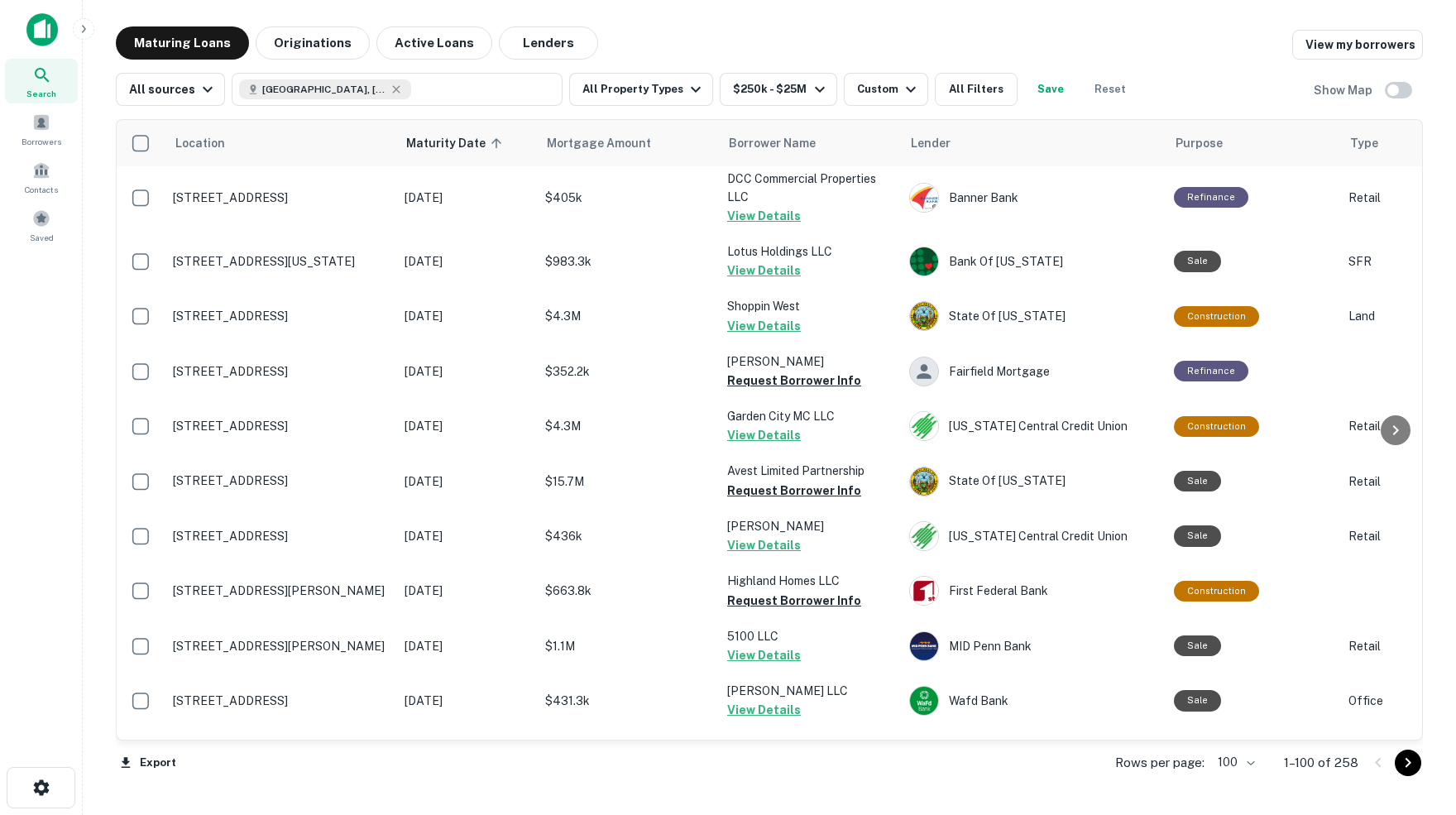
scroll to position [2298, 0]
click at [1410, 764] on icon "Go to next page" at bounding box center [1408, 762] width 20 height 20
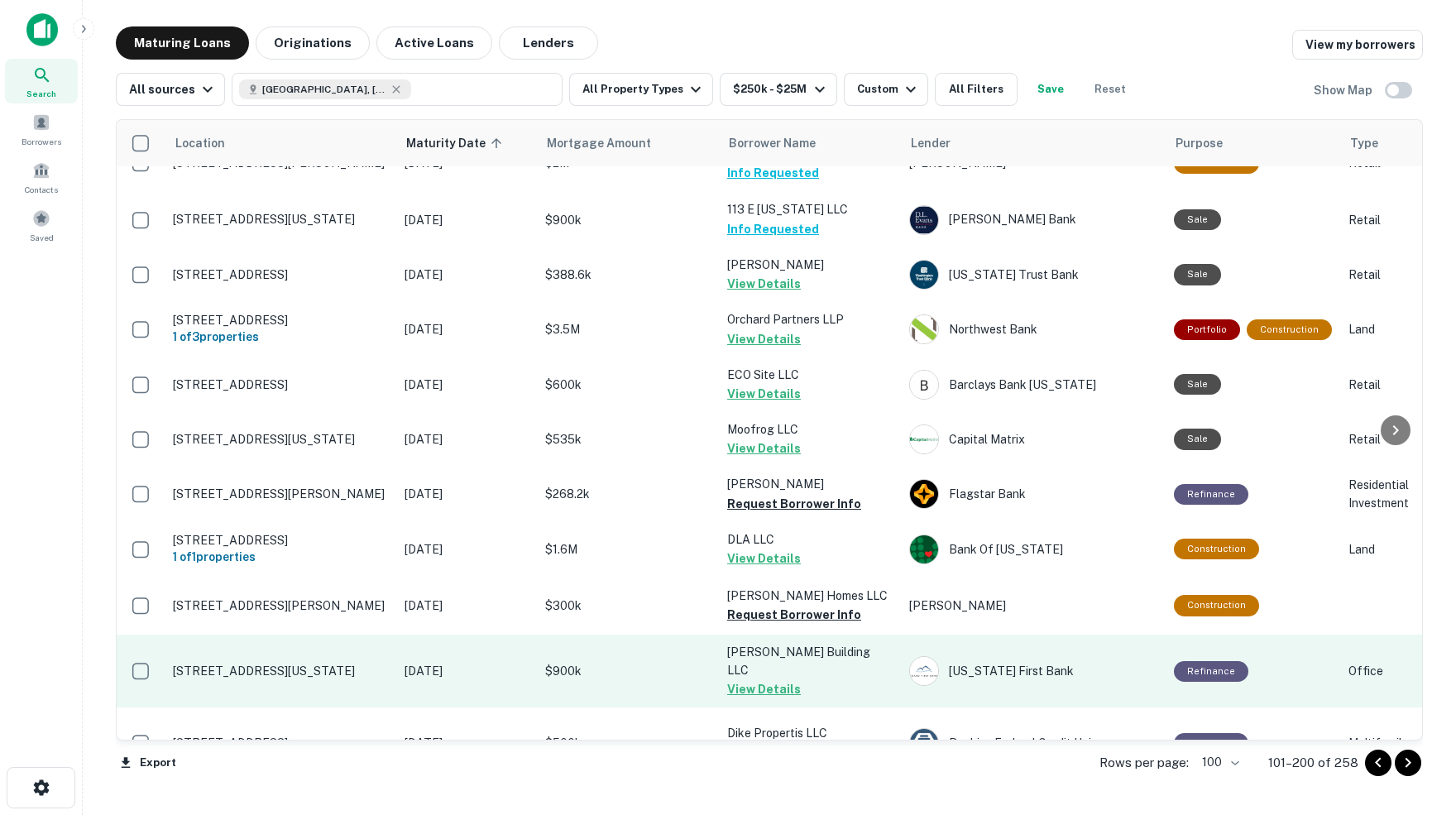
click at [798, 635] on td "[PERSON_NAME] Building LLC View Details" at bounding box center [809, 671] width 182 height 73
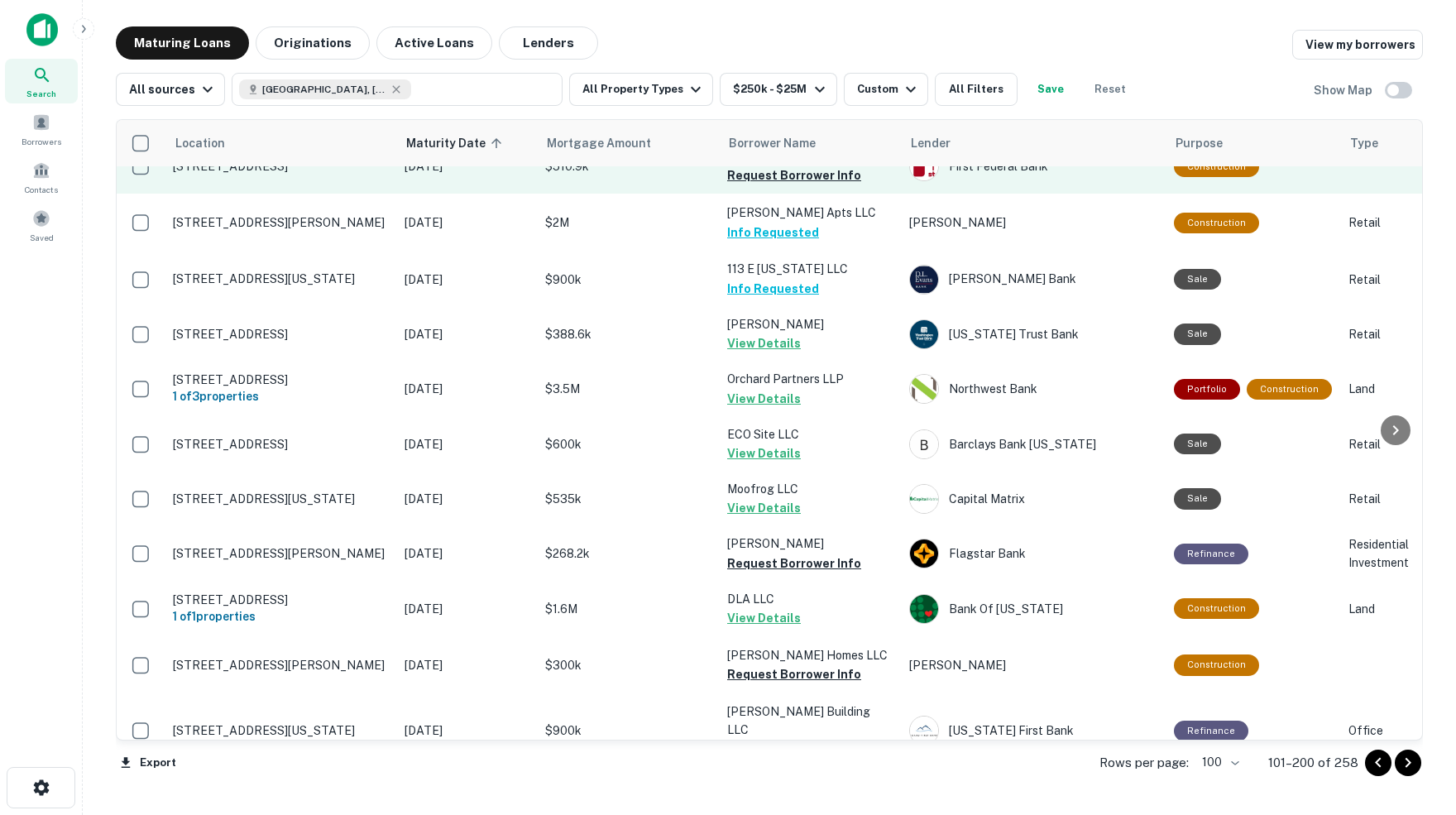
scroll to position [2245, 0]
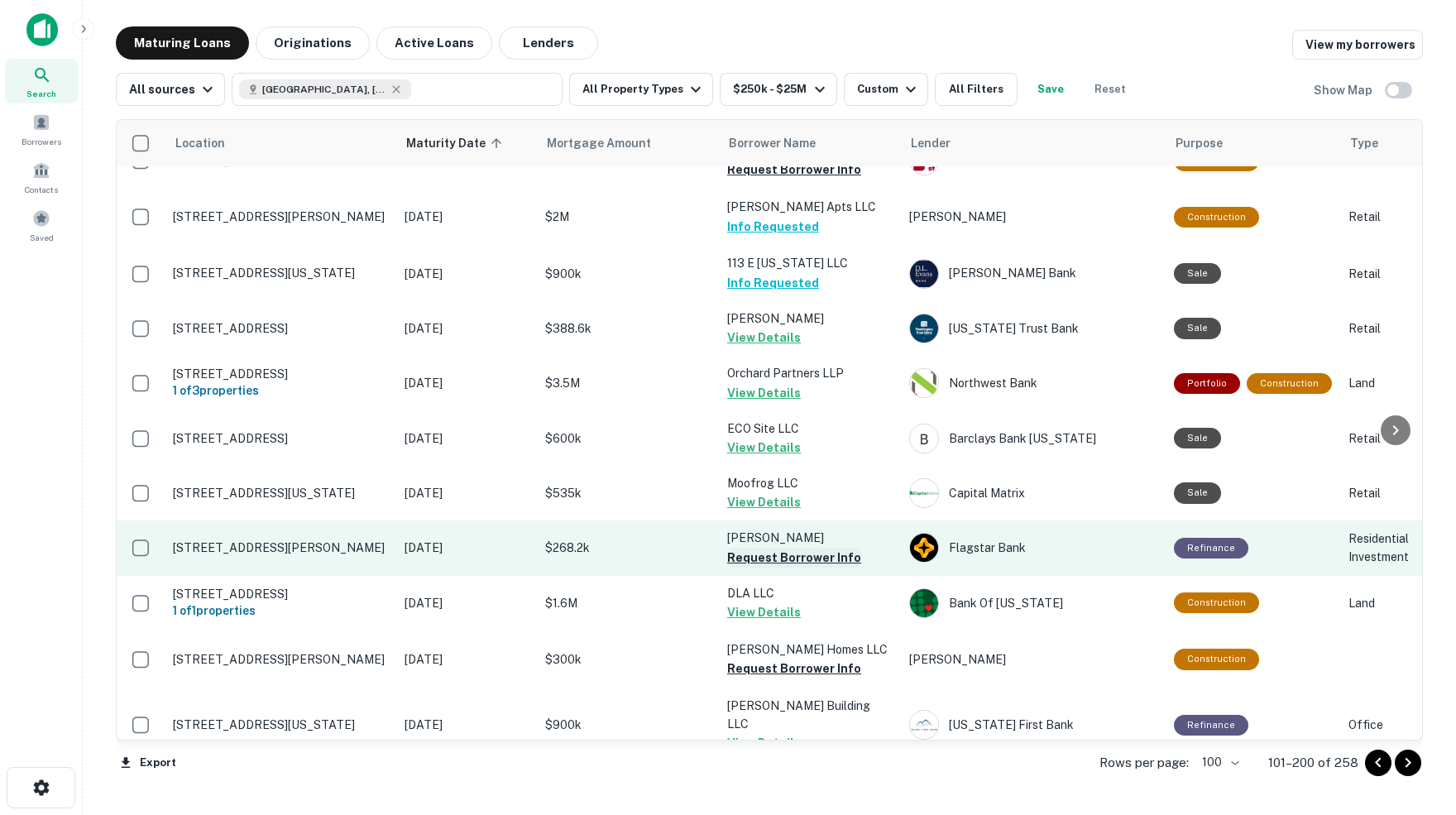
click at [759, 548] on button "Request Borrower Info" at bounding box center [794, 558] width 134 height 20
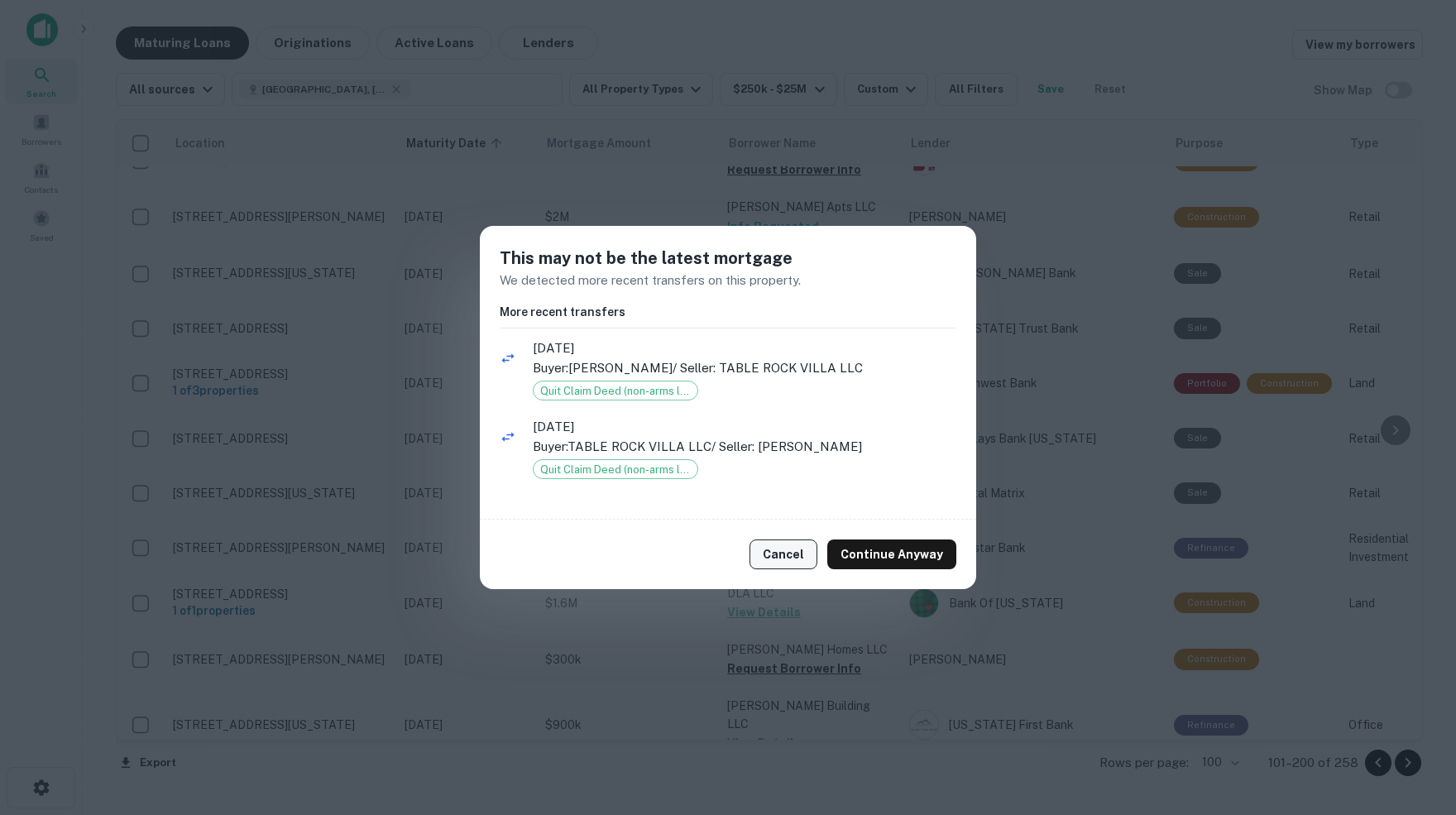
click at [786, 551] on button "Cancel" at bounding box center [783, 554] width 68 height 30
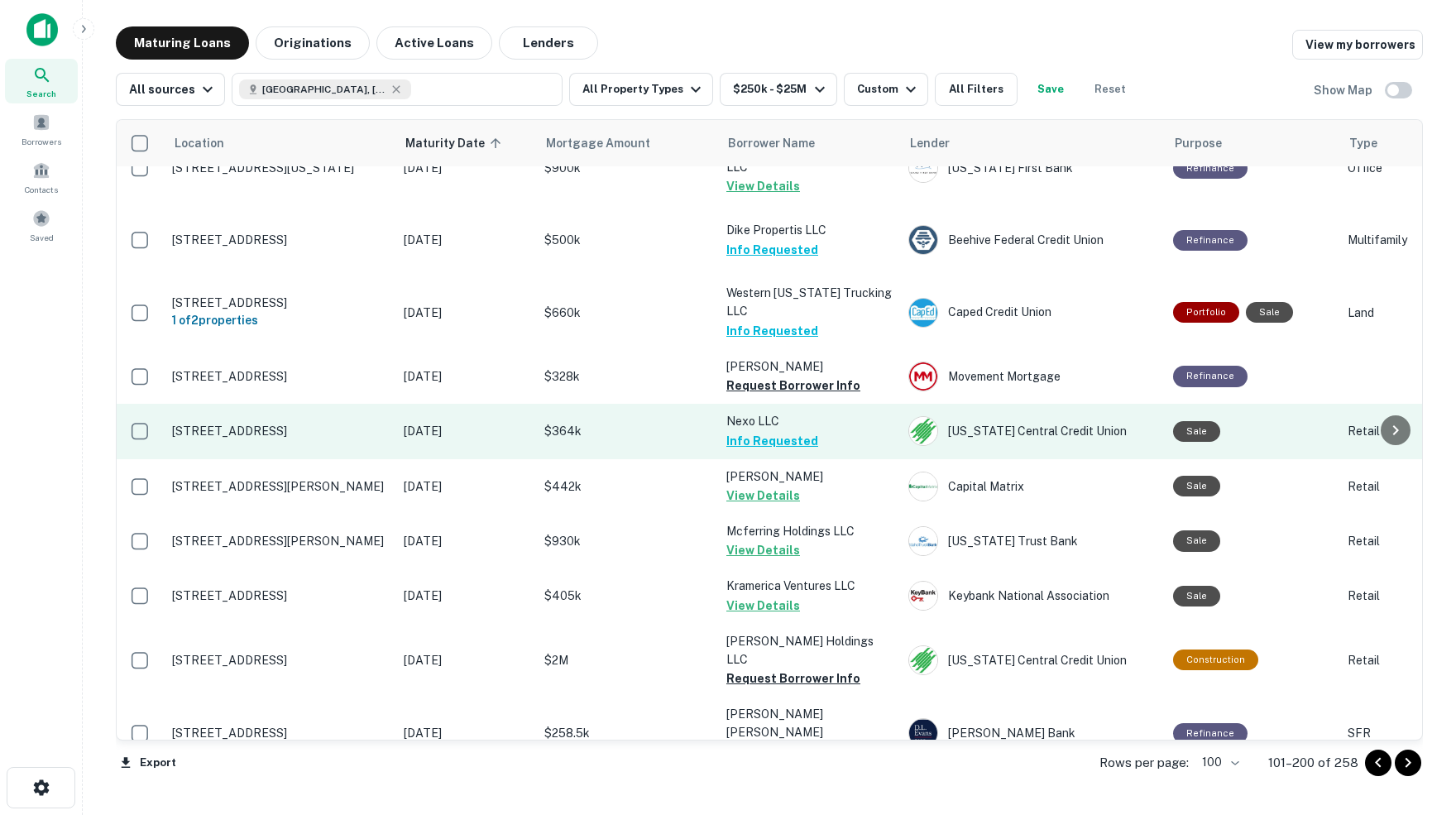
scroll to position [2810, 2]
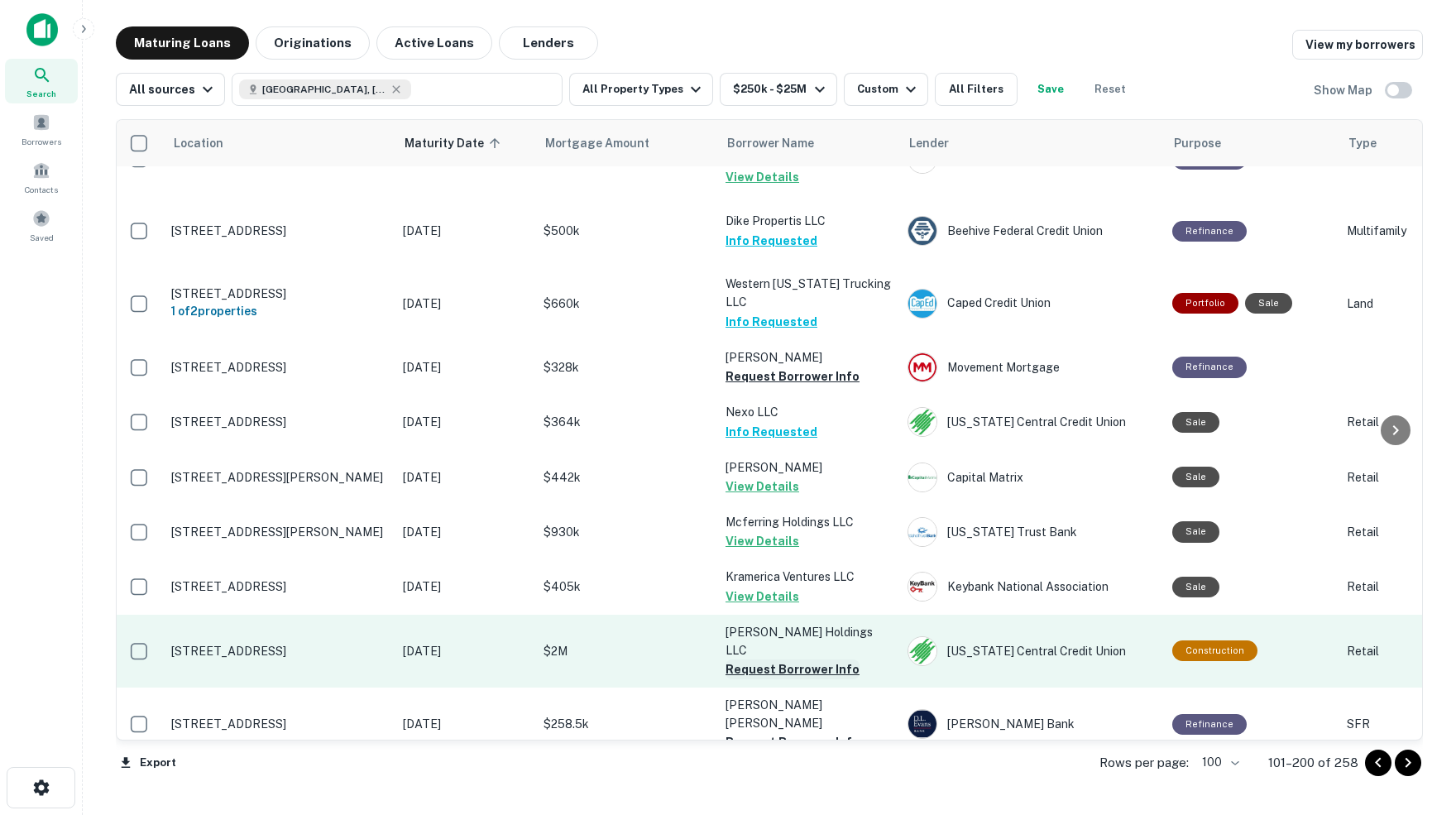
click at [749, 659] on button "Request Borrower Info" at bounding box center [792, 669] width 134 height 20
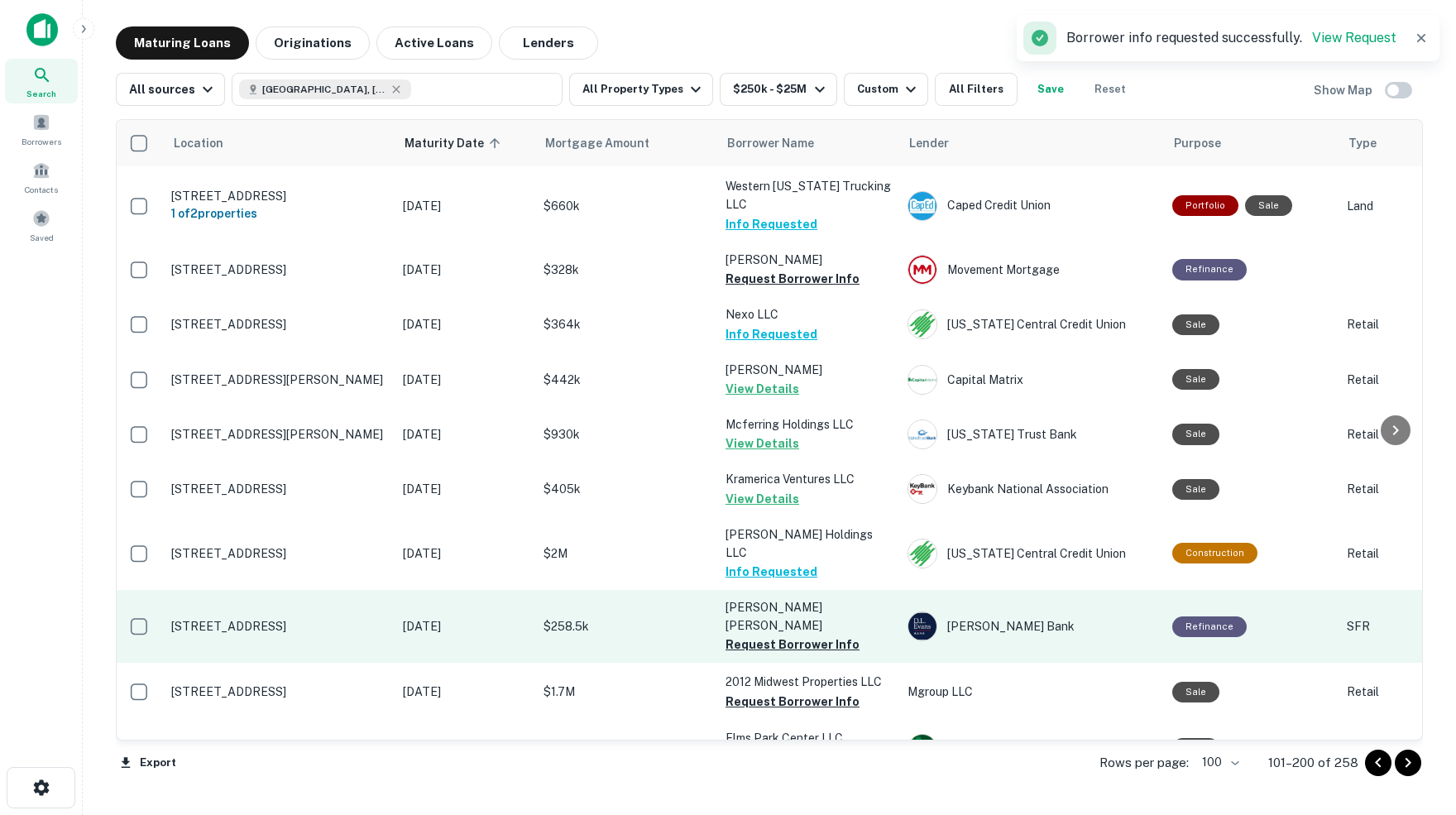
scroll to position [2915, 2]
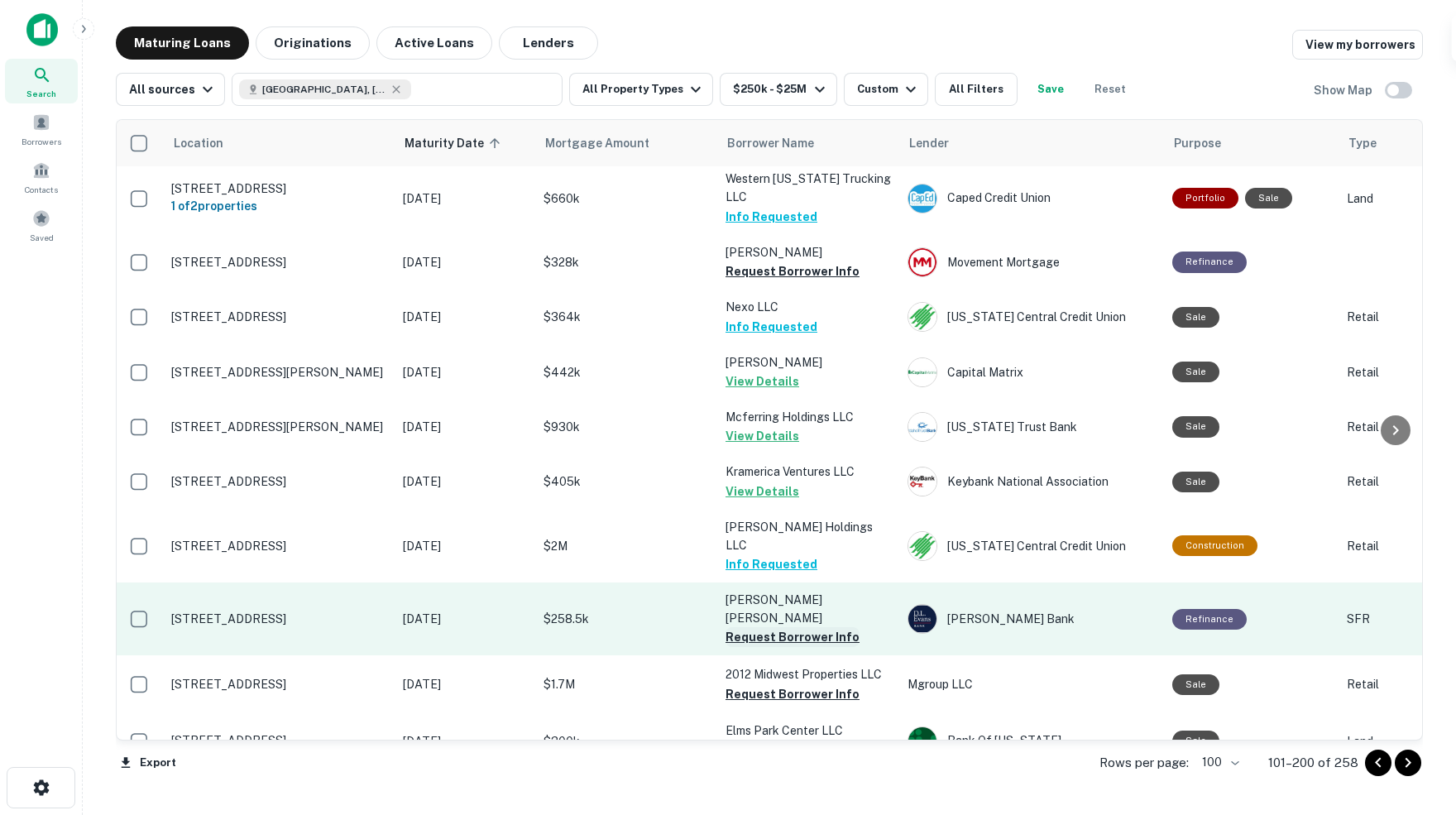
click at [763, 628] on button "Request Borrower Info" at bounding box center [792, 637] width 134 height 20
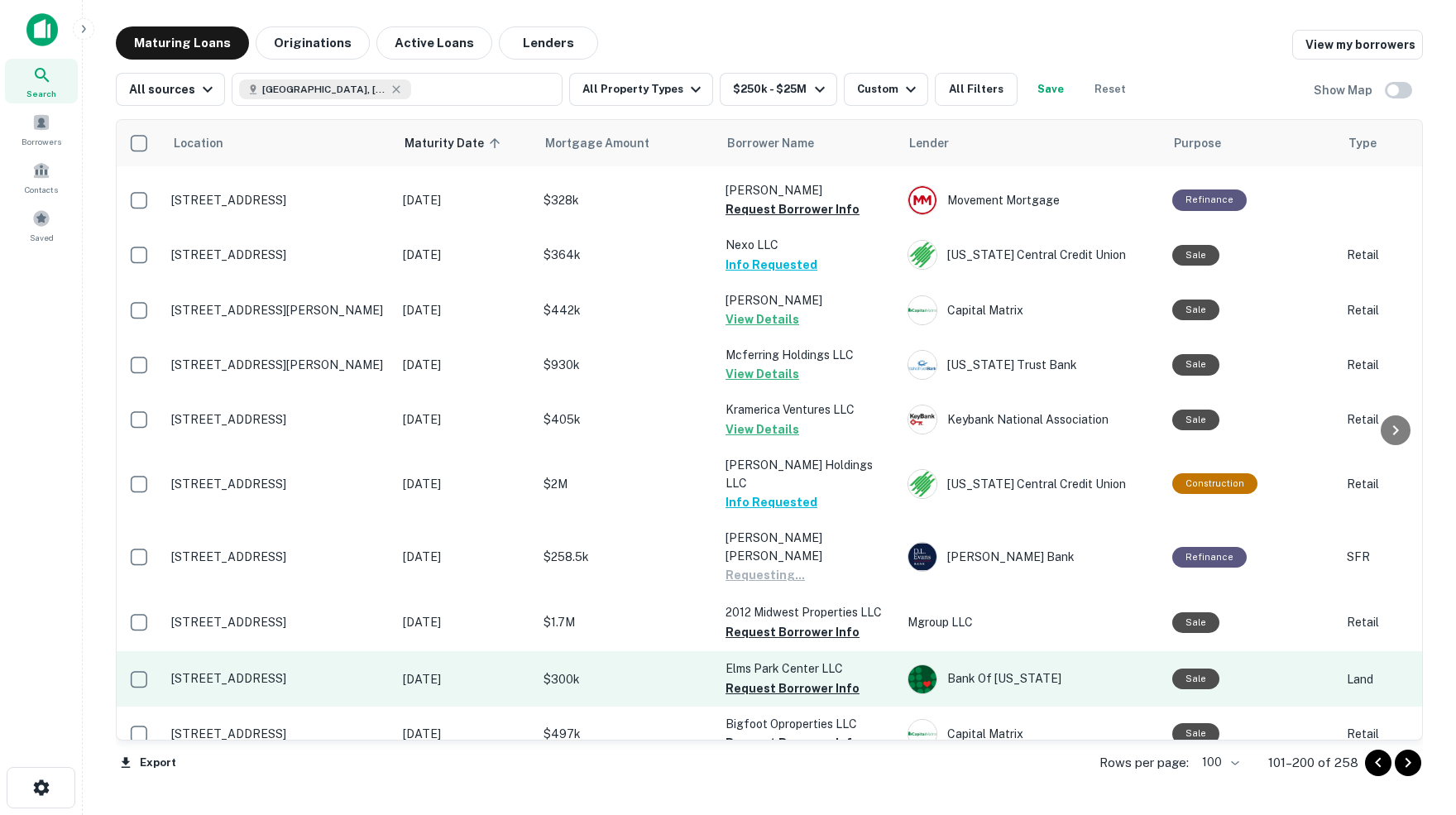
scroll to position [2988, 4]
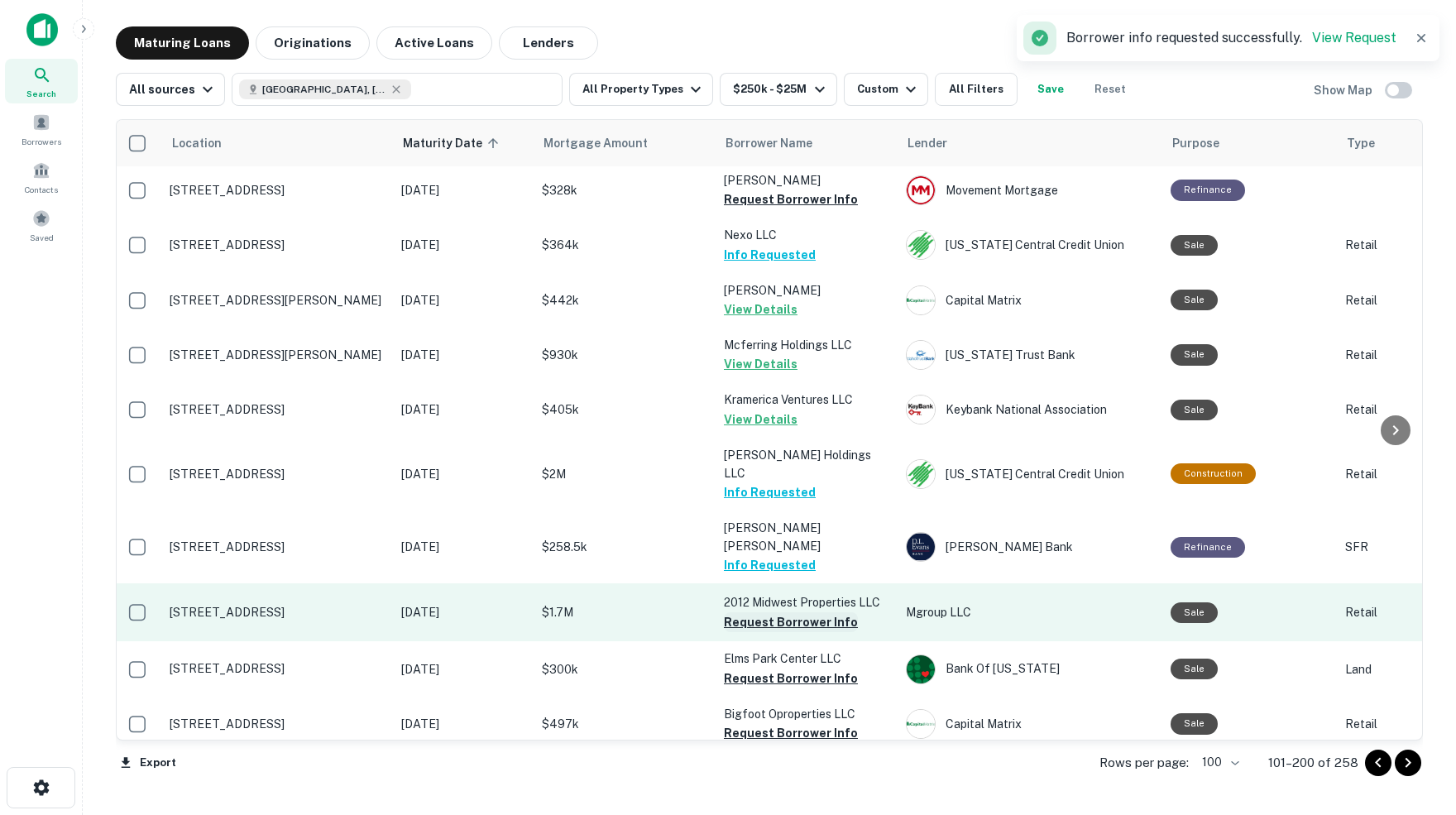
click at [791, 613] on button "Request Borrower Info" at bounding box center [790, 622] width 134 height 20
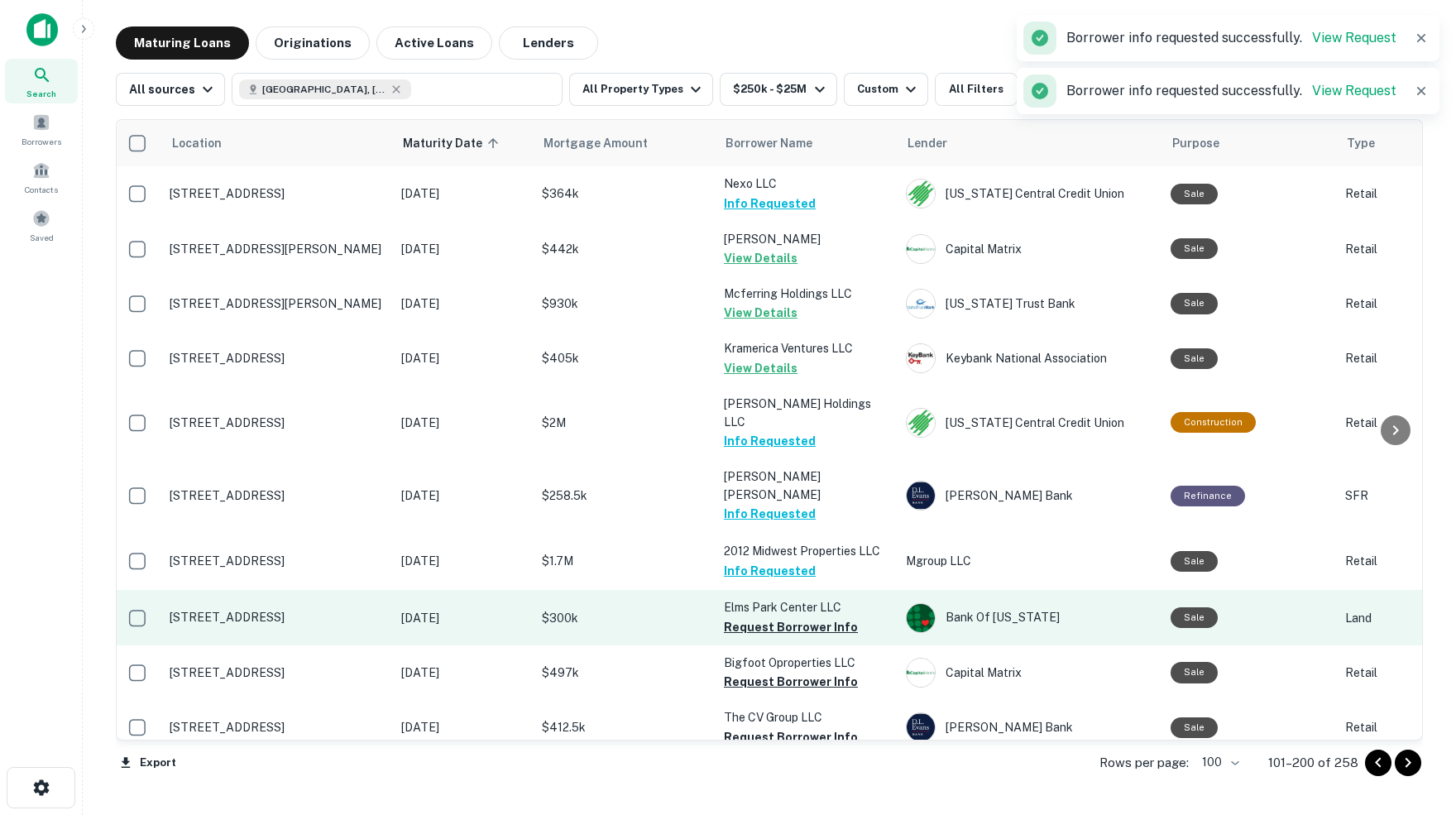
scroll to position [3040, 4]
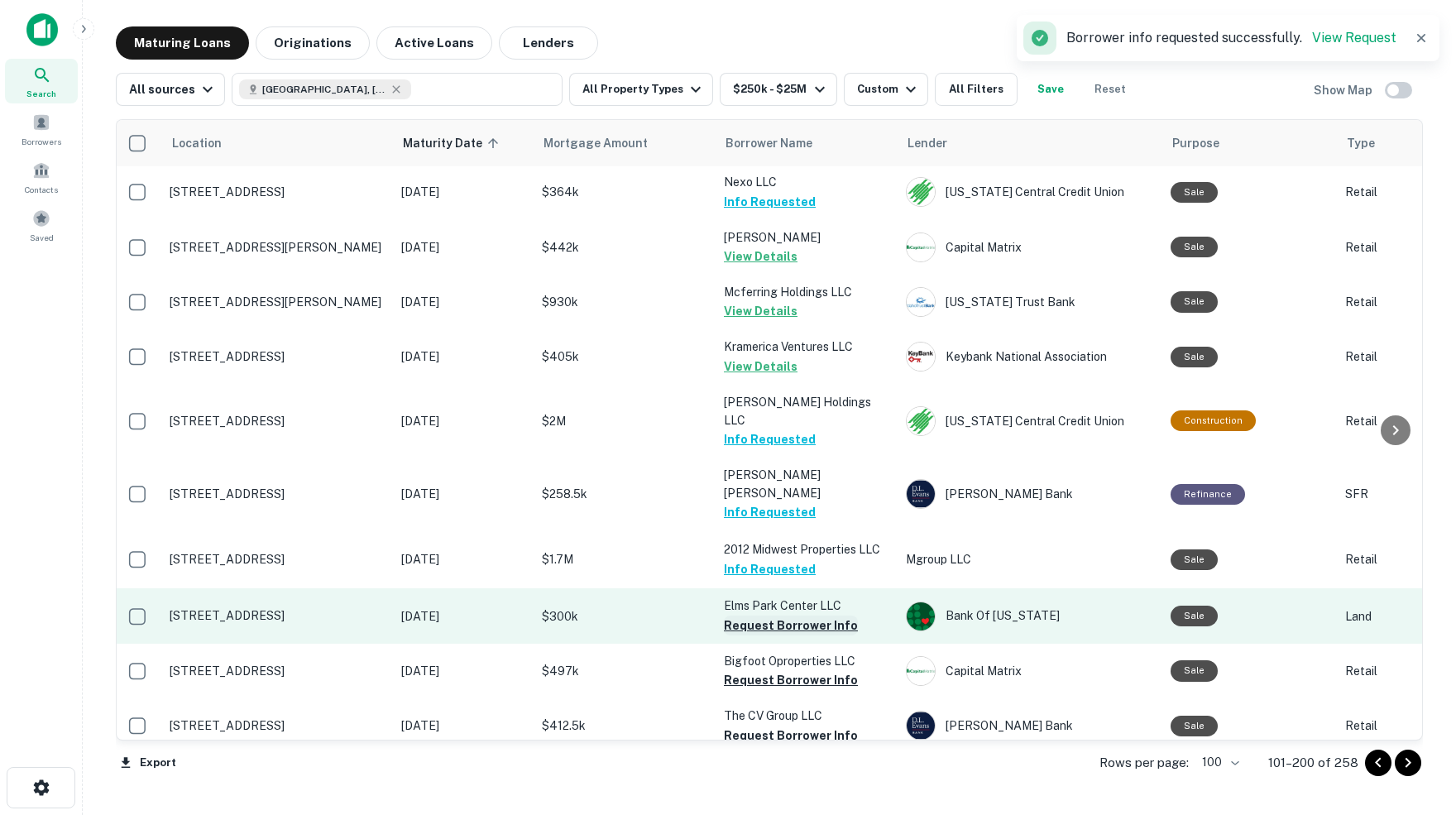
click at [773, 615] on button "Request Borrower Info" at bounding box center [790, 625] width 134 height 20
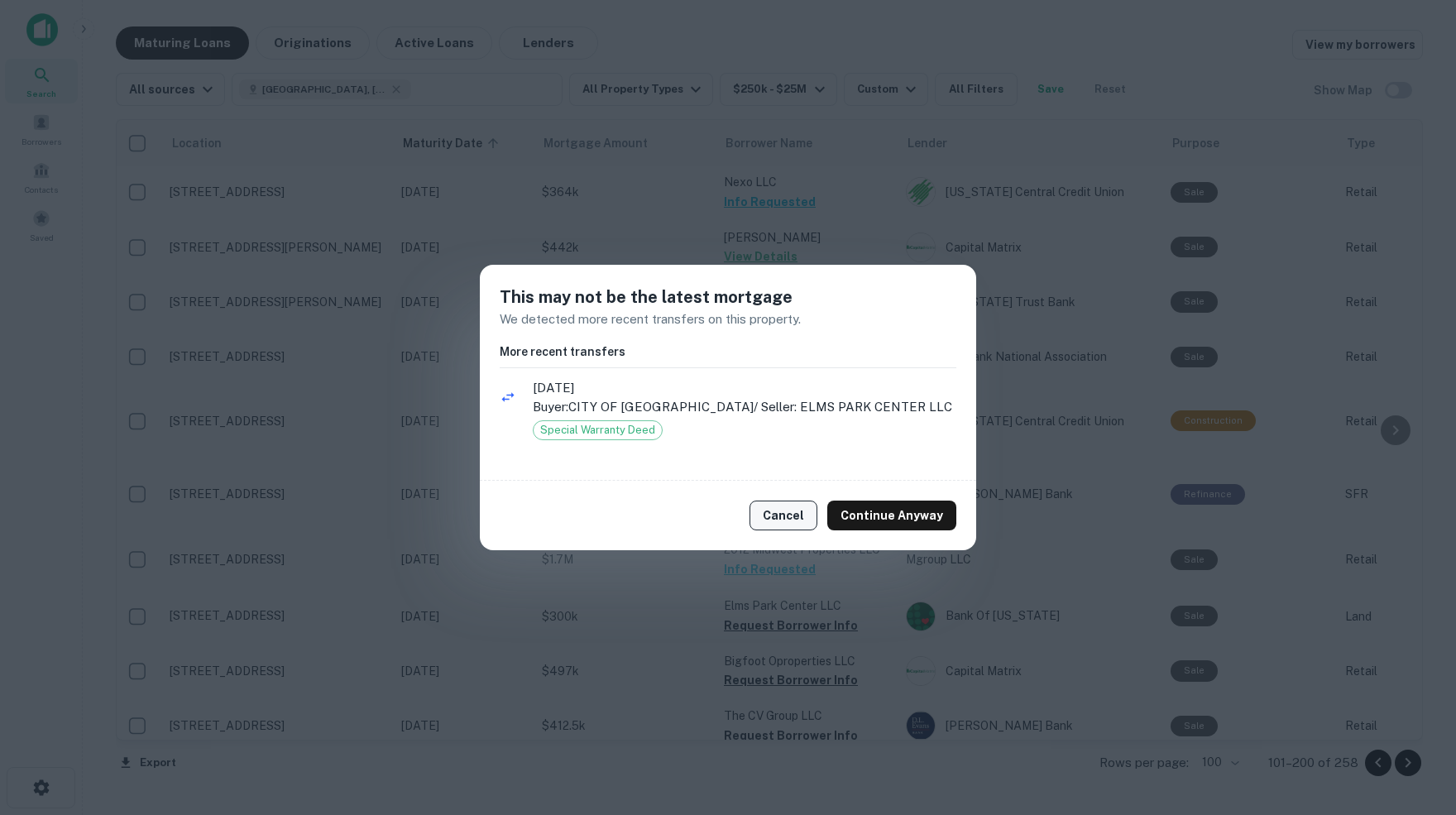
click at [786, 522] on button "Cancel" at bounding box center [783, 516] width 68 height 30
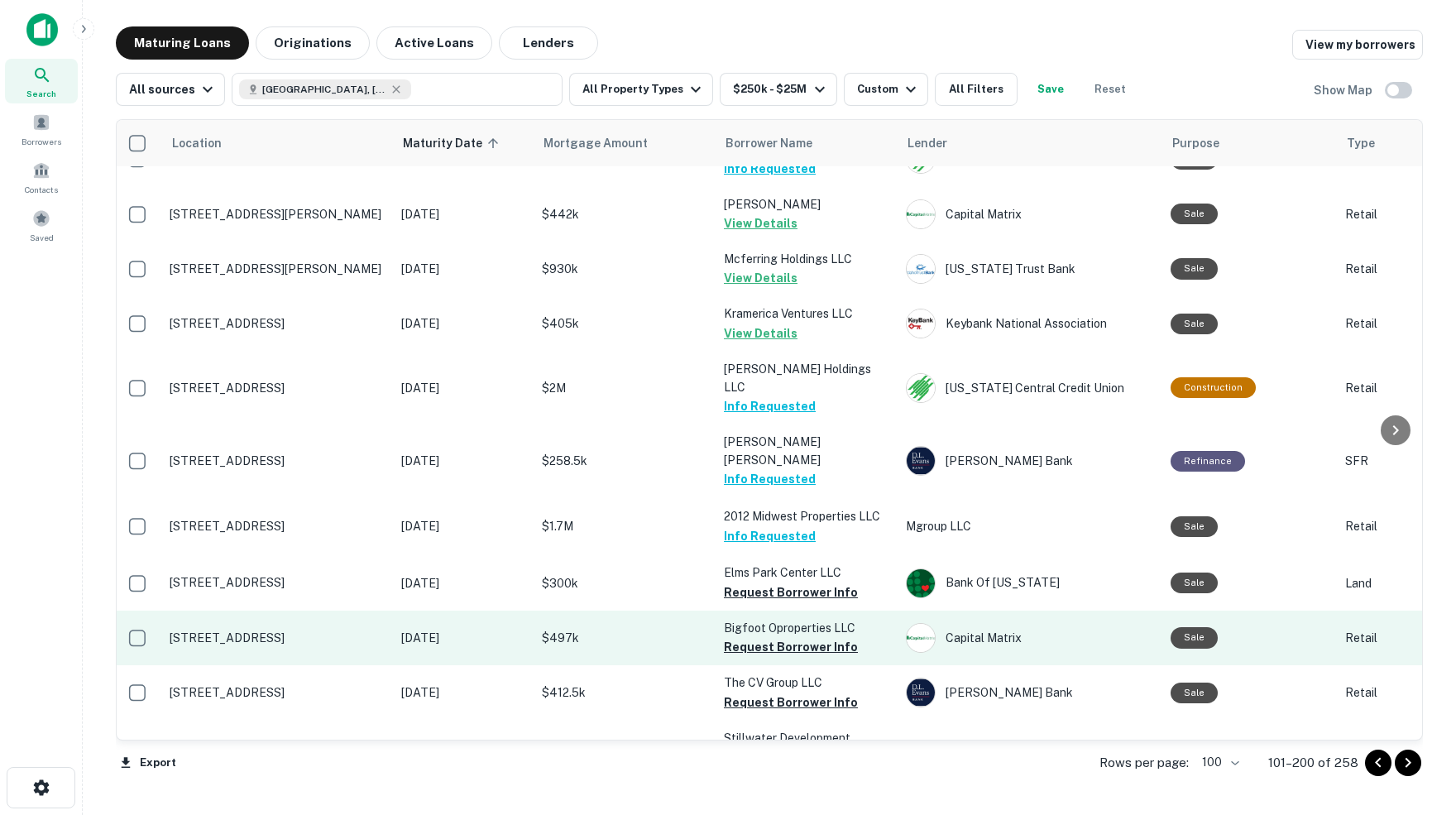
scroll to position [3075, 4]
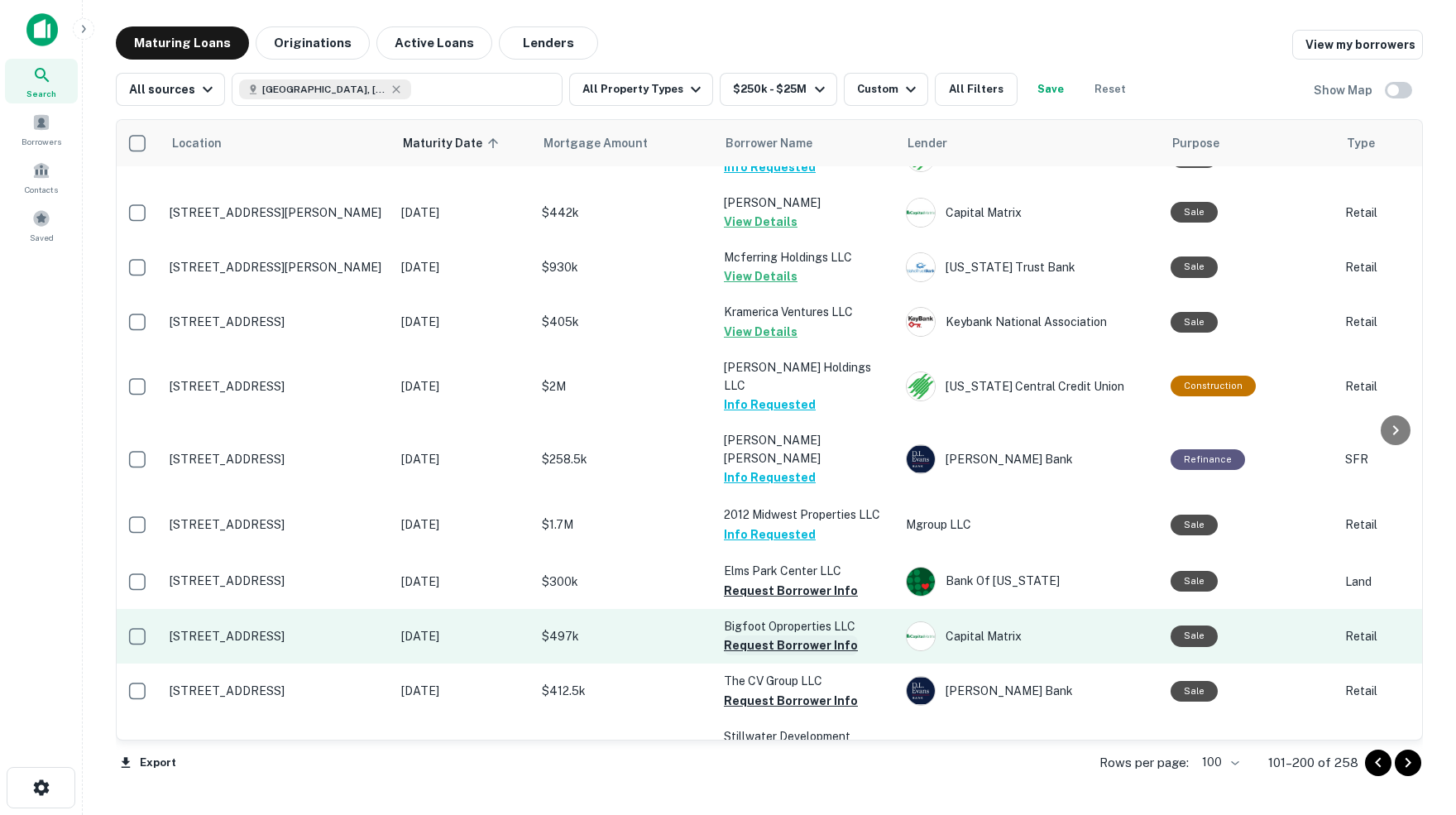
click at [742, 636] on button "Request Borrower Info" at bounding box center [790, 645] width 134 height 20
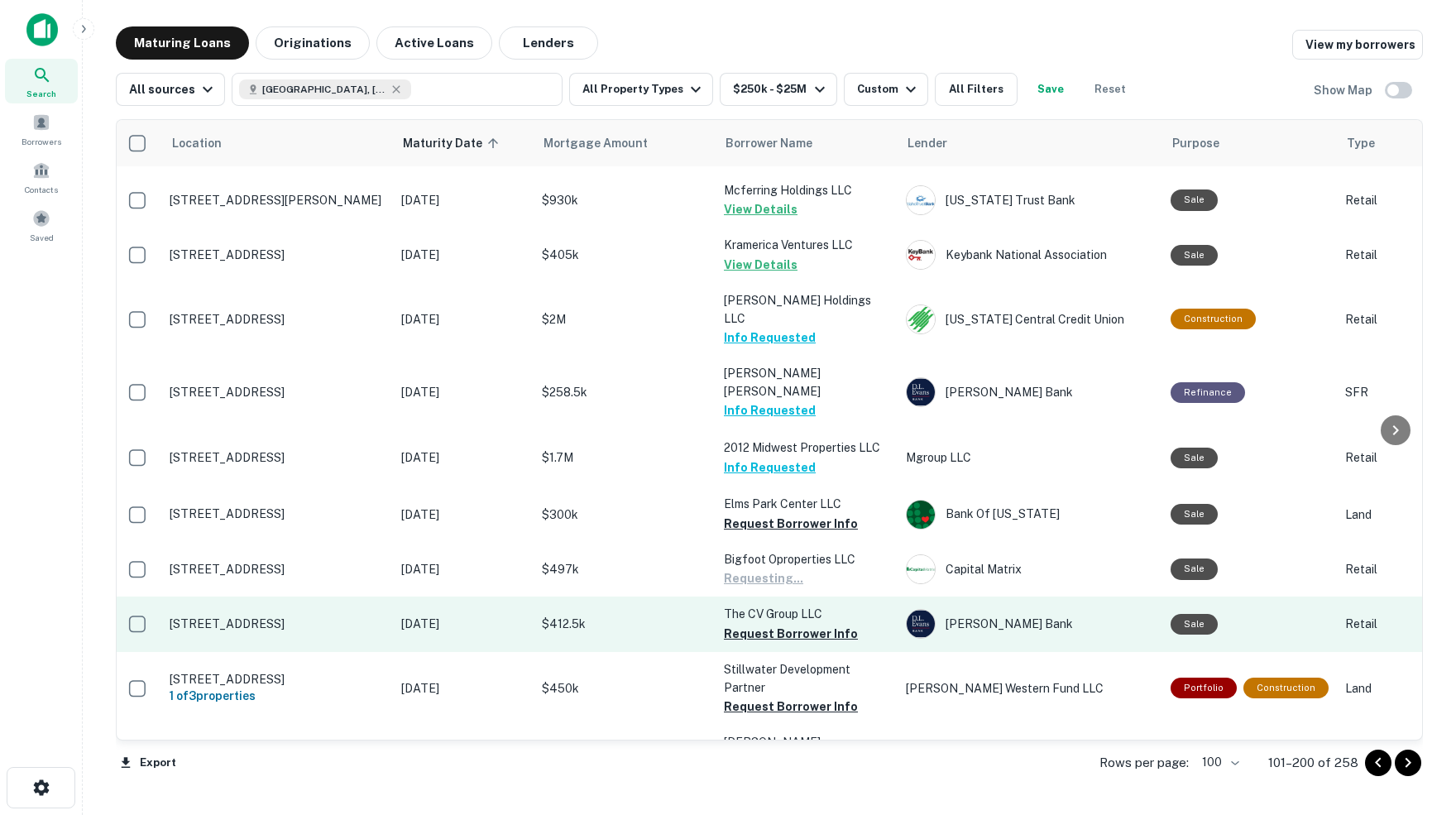
scroll to position [3144, 4]
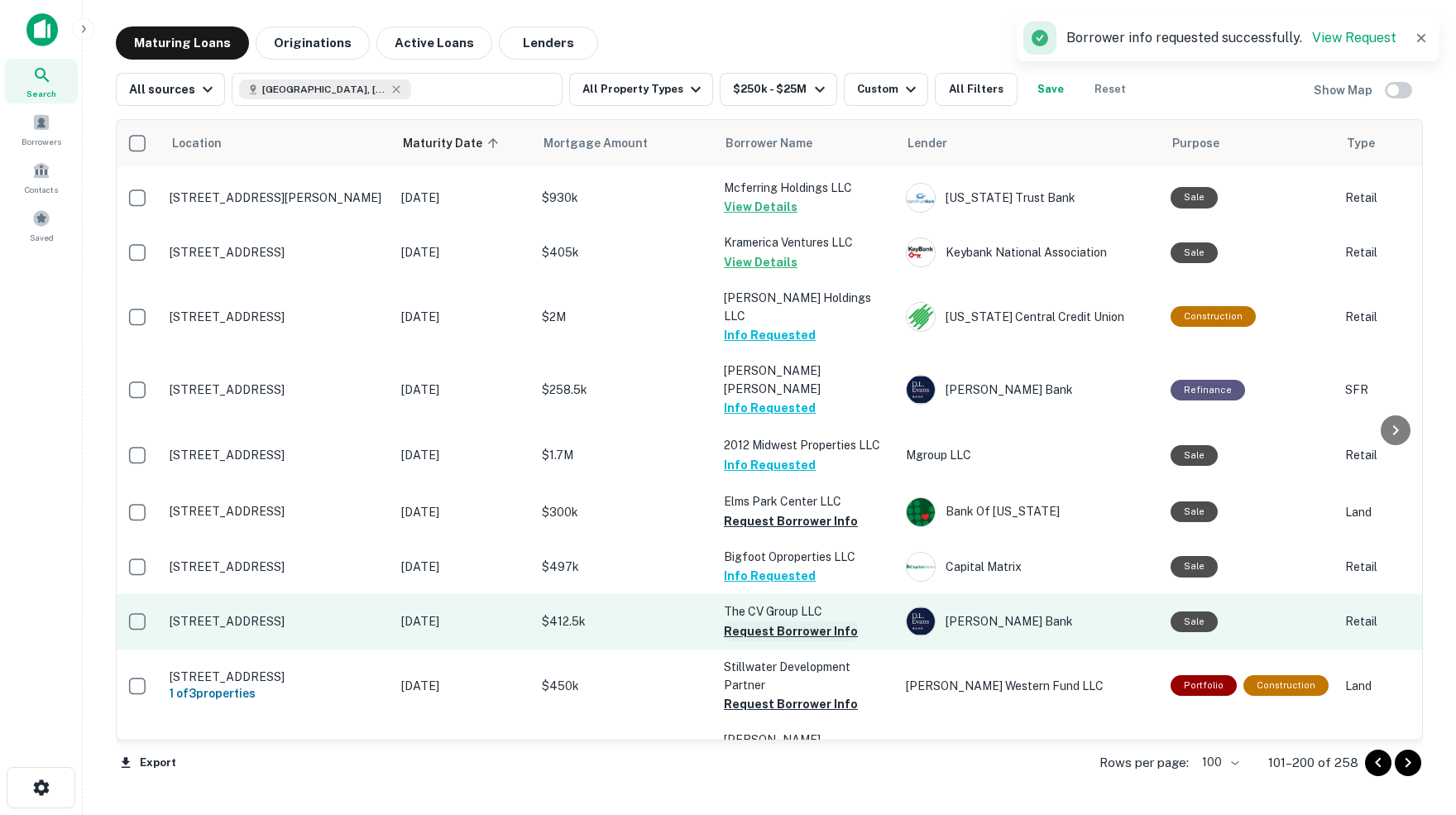
click at [747, 622] on button "Request Borrower Info" at bounding box center [790, 631] width 134 height 20
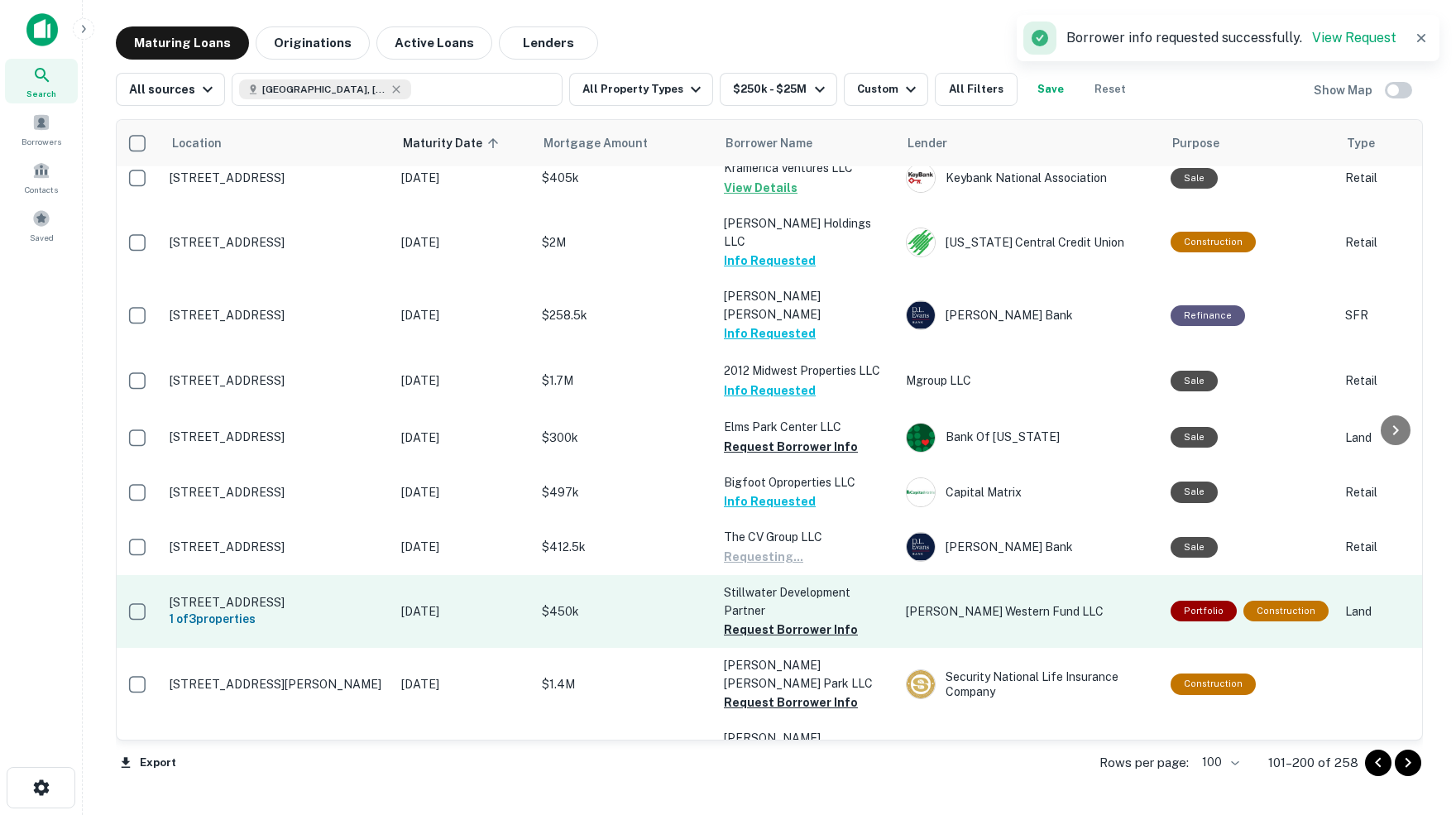
scroll to position [3223, 3]
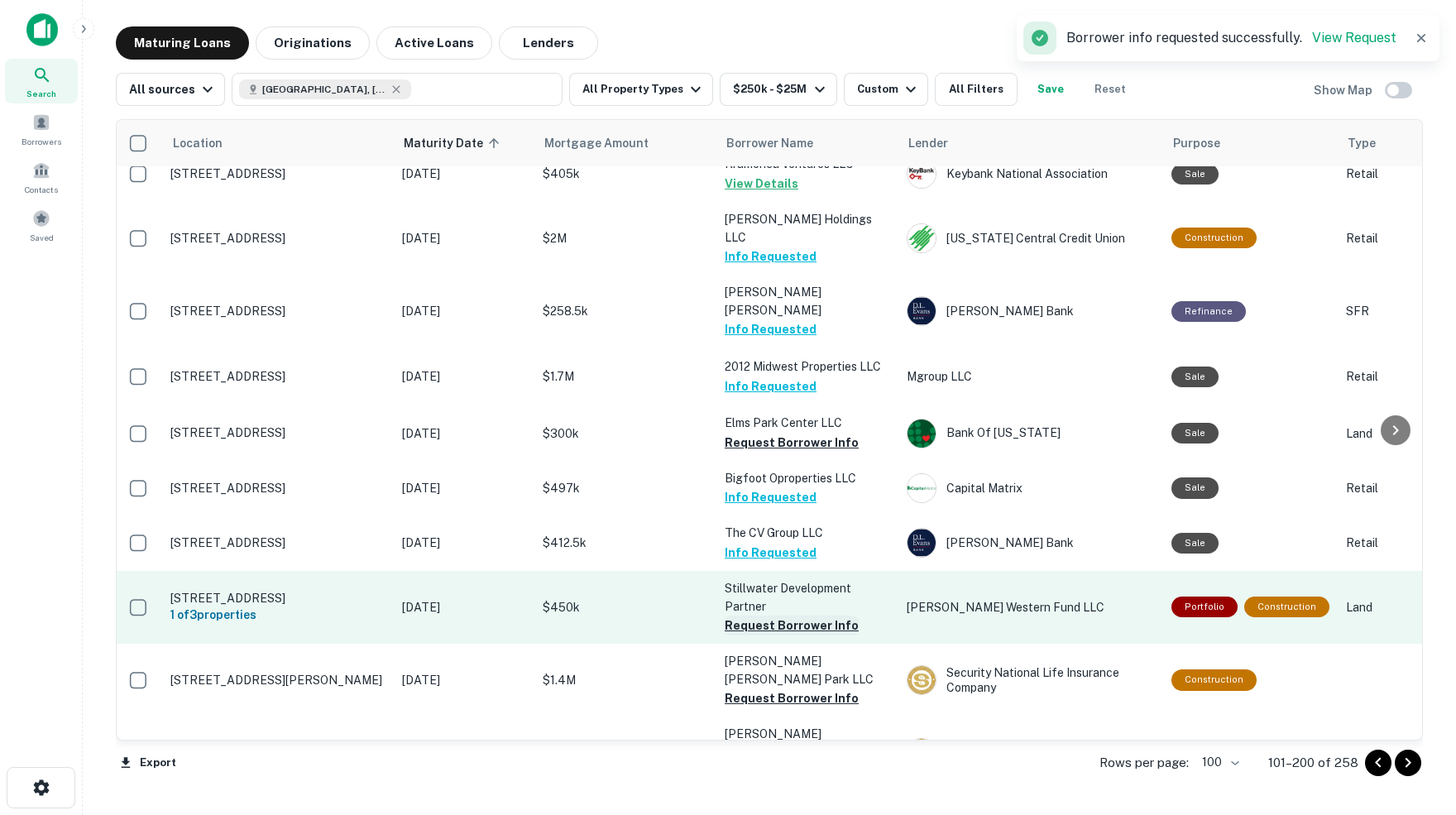
click at [766, 615] on button "Request Borrower Info" at bounding box center [791, 625] width 134 height 20
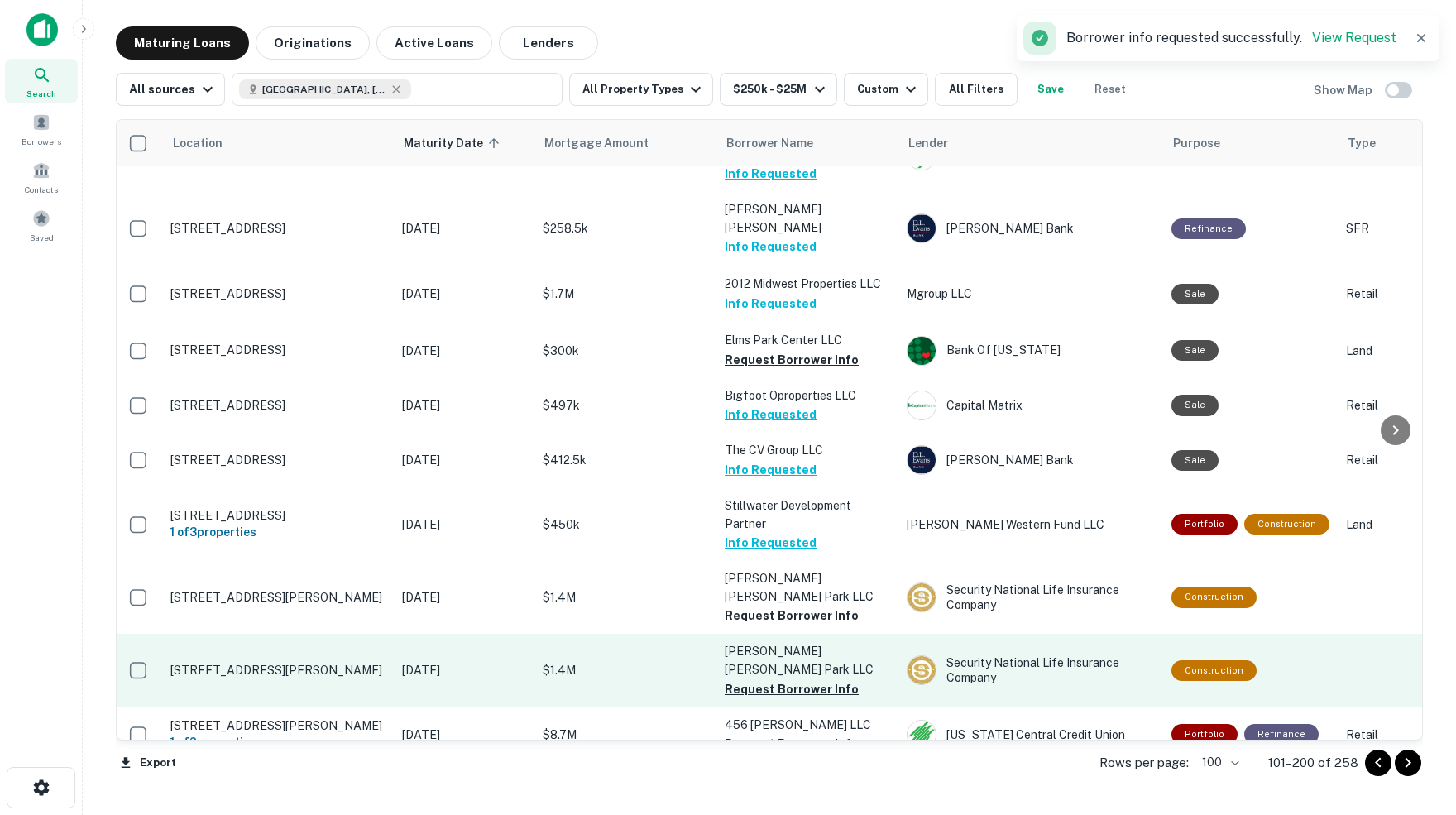
scroll to position [3308, 3]
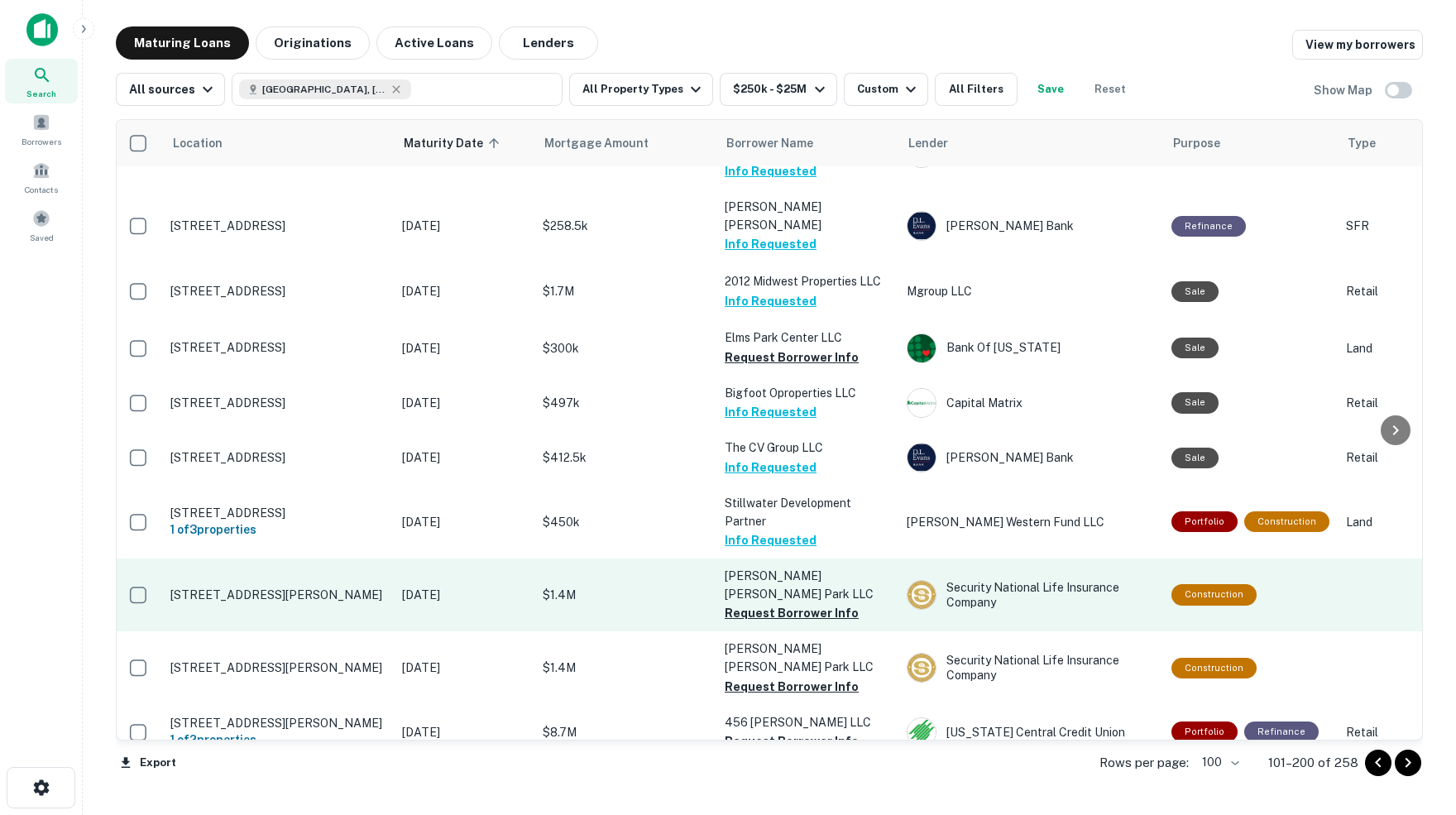
click at [257, 587] on p "[STREET_ADDRESS][PERSON_NAME]" at bounding box center [278, 594] width 215 height 15
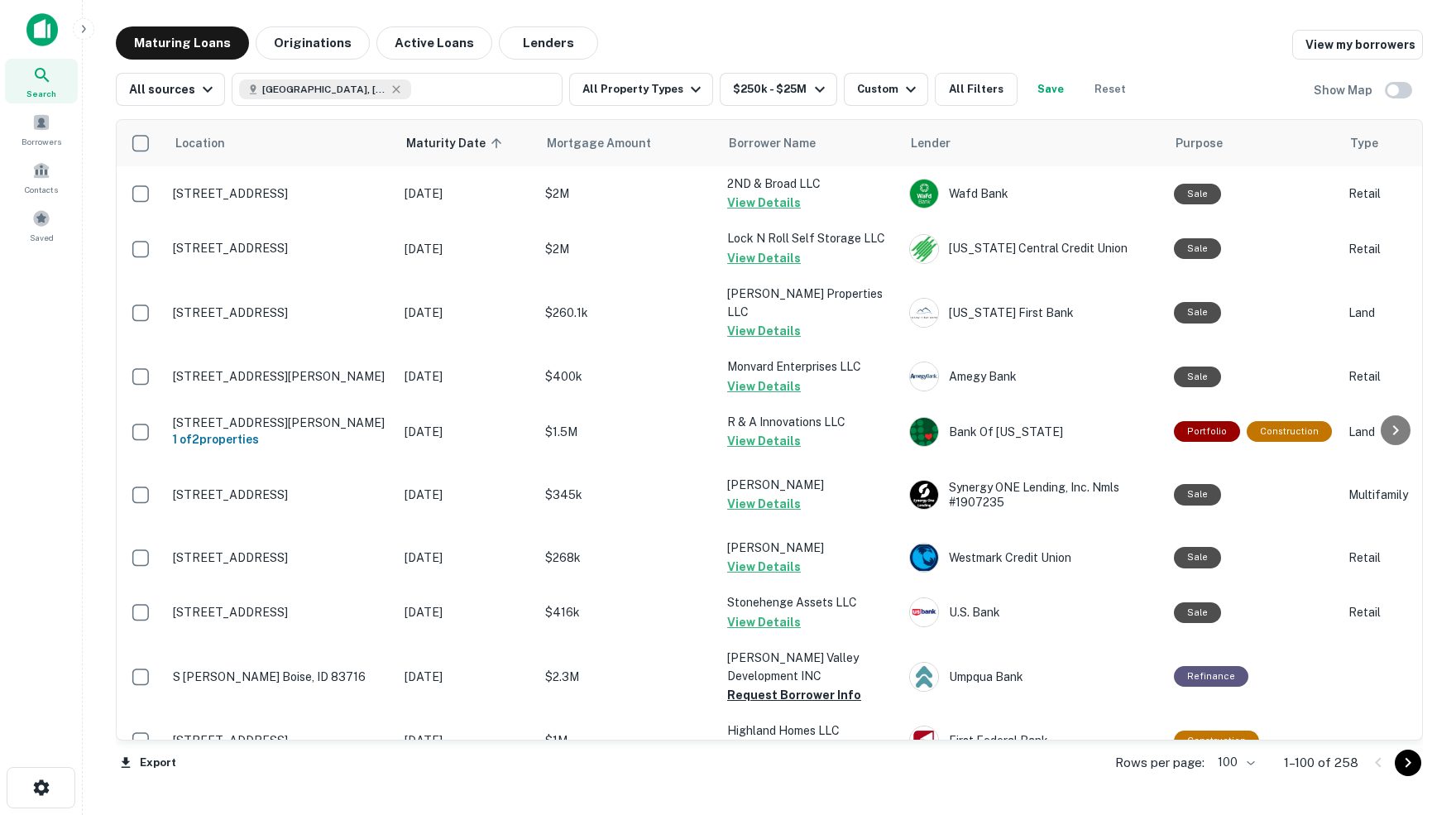
scroll to position [3308, 0]
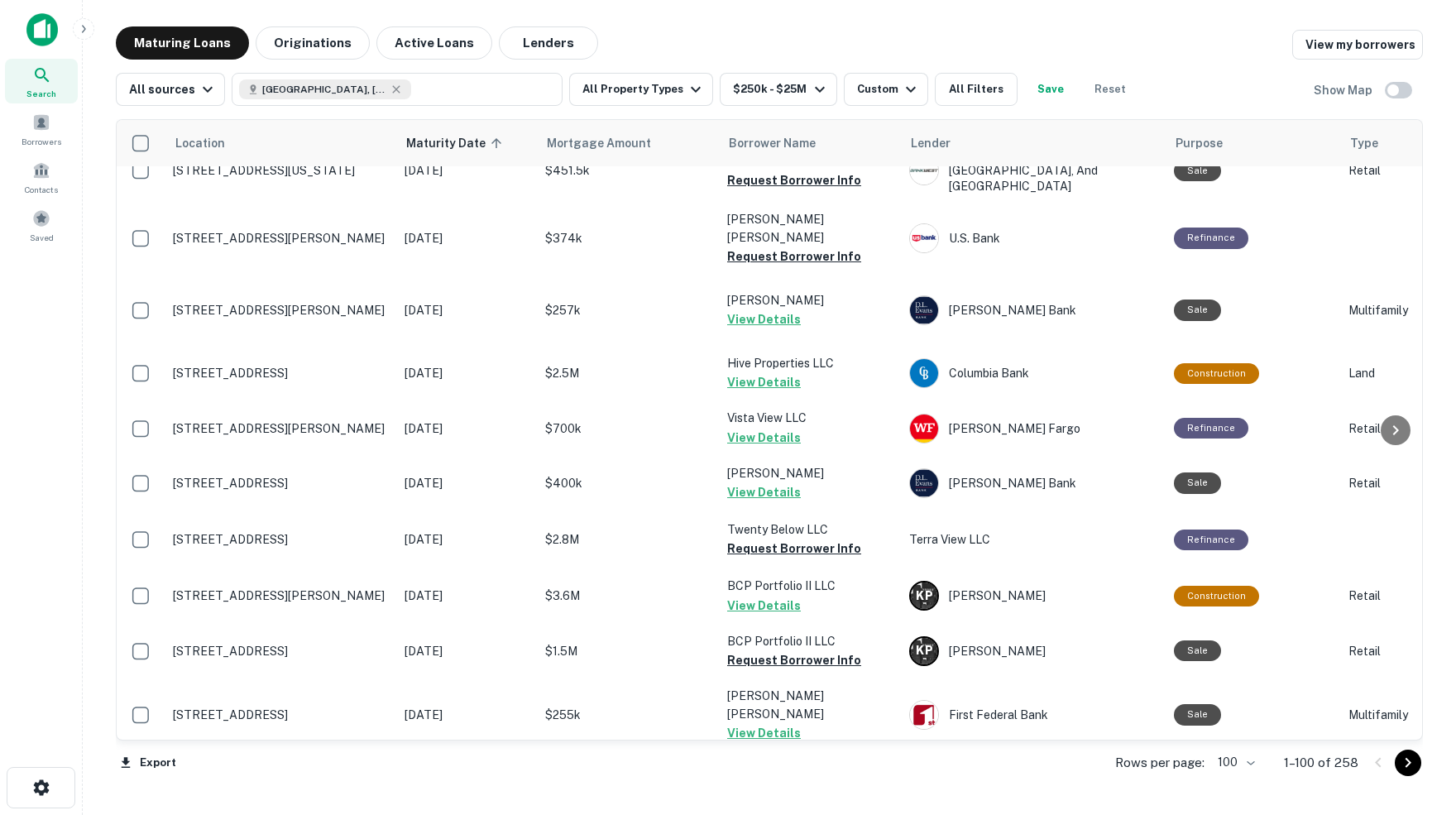
click at [1408, 765] on icon "Go to next page" at bounding box center [1408, 762] width 20 height 20
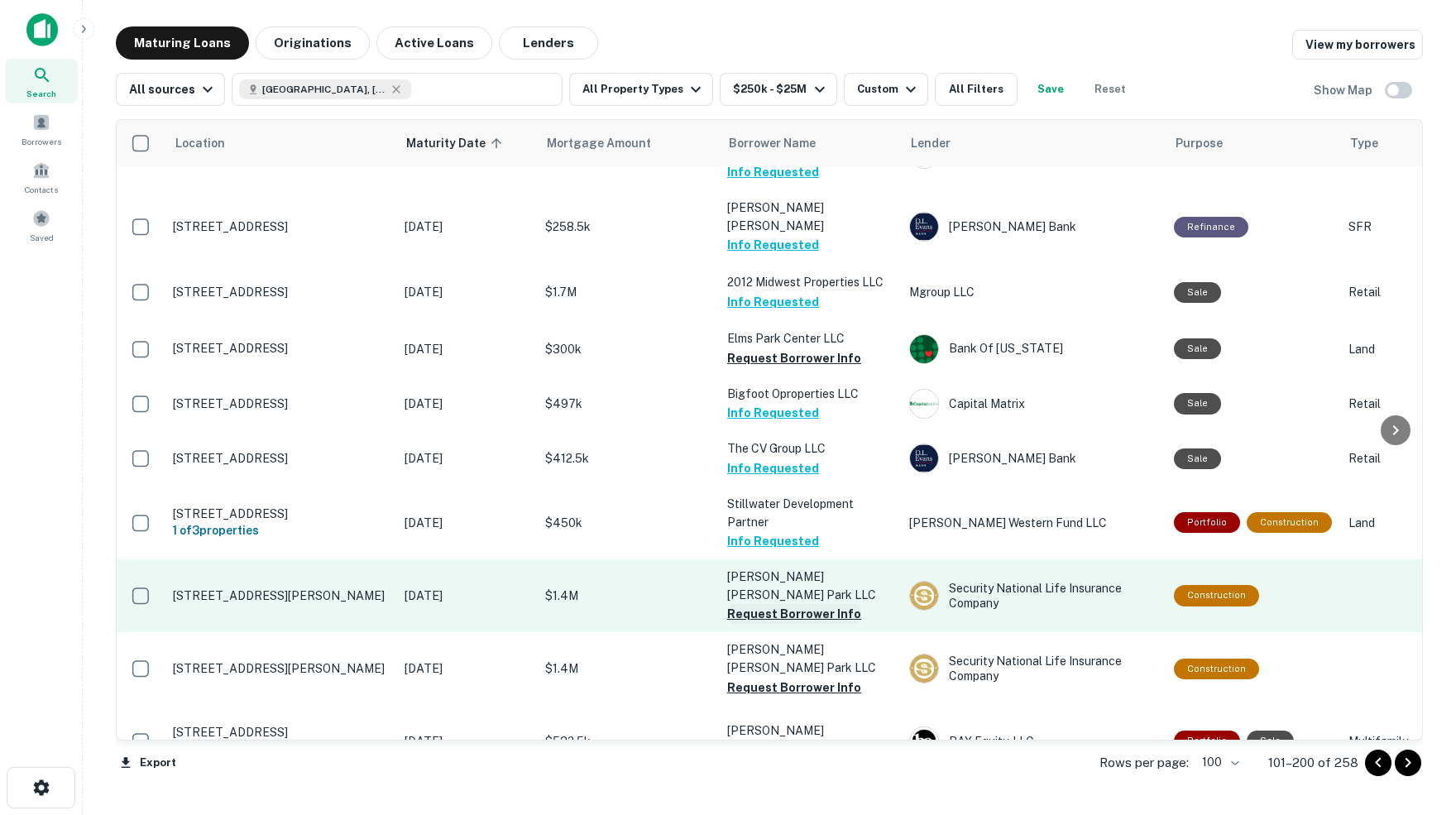
click at [802, 604] on button "Request Borrower Info" at bounding box center [794, 614] width 134 height 20
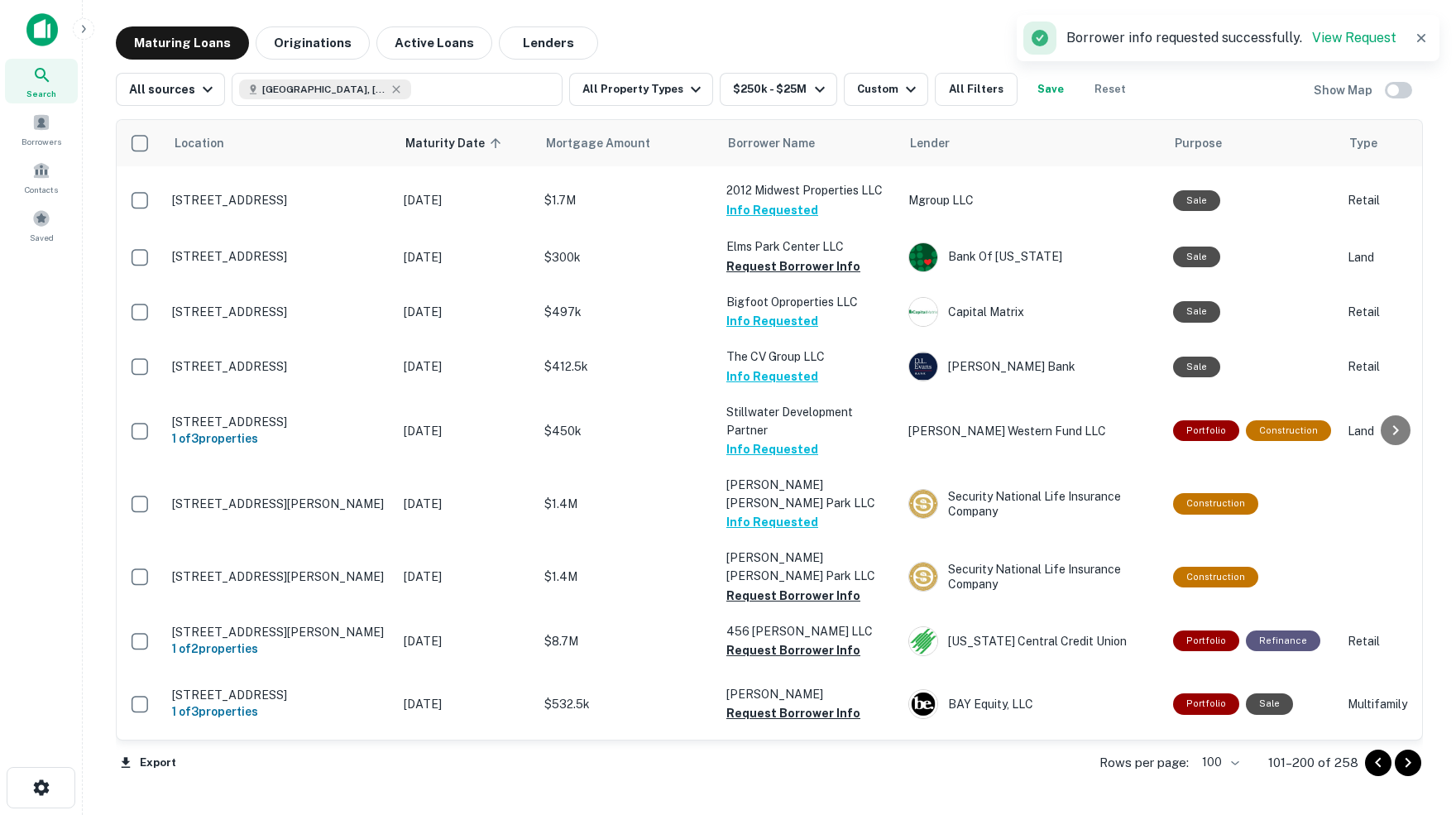
scroll to position [3399, 3]
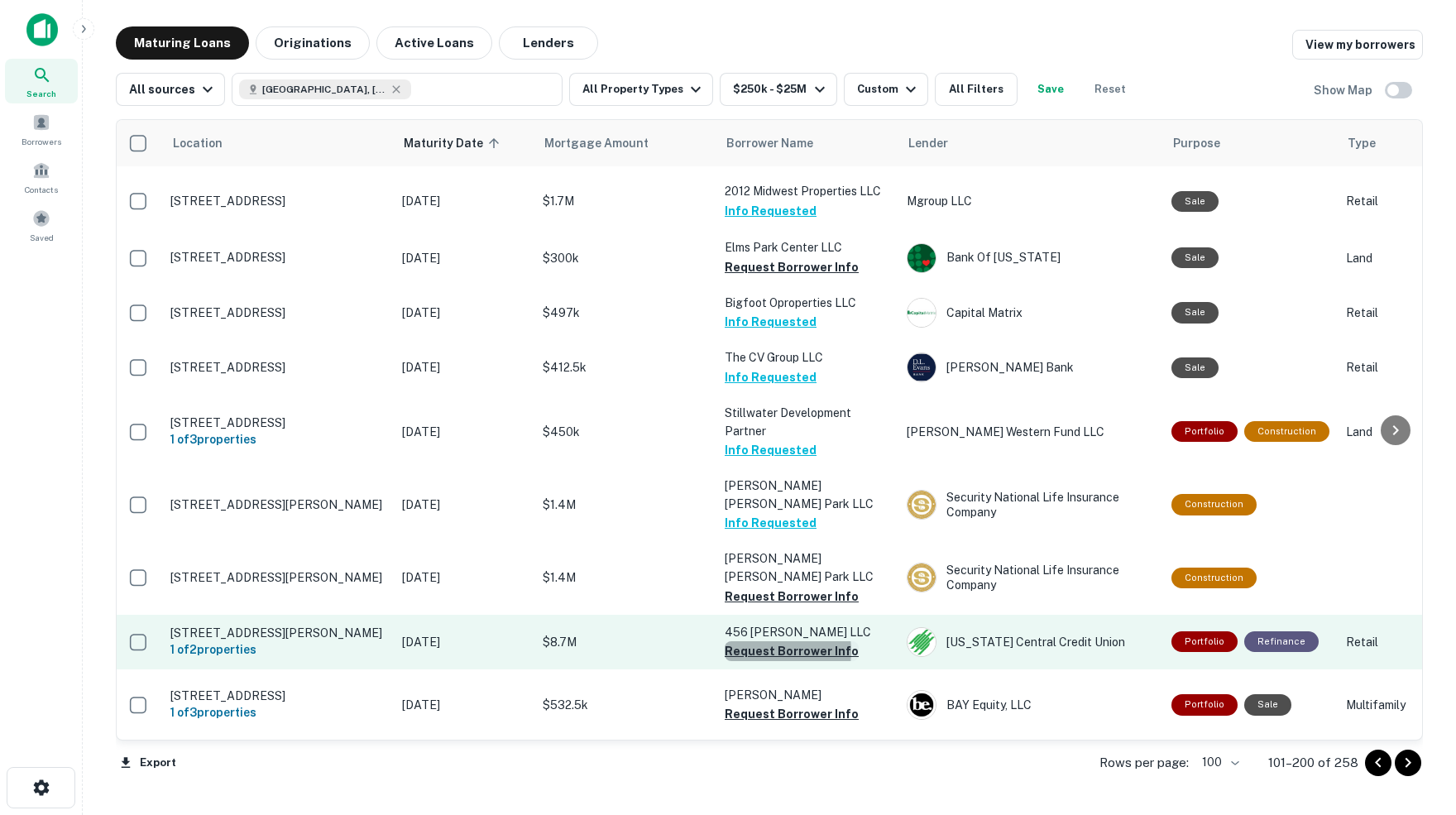
click at [764, 642] on button "Request Borrower Info" at bounding box center [791, 651] width 134 height 20
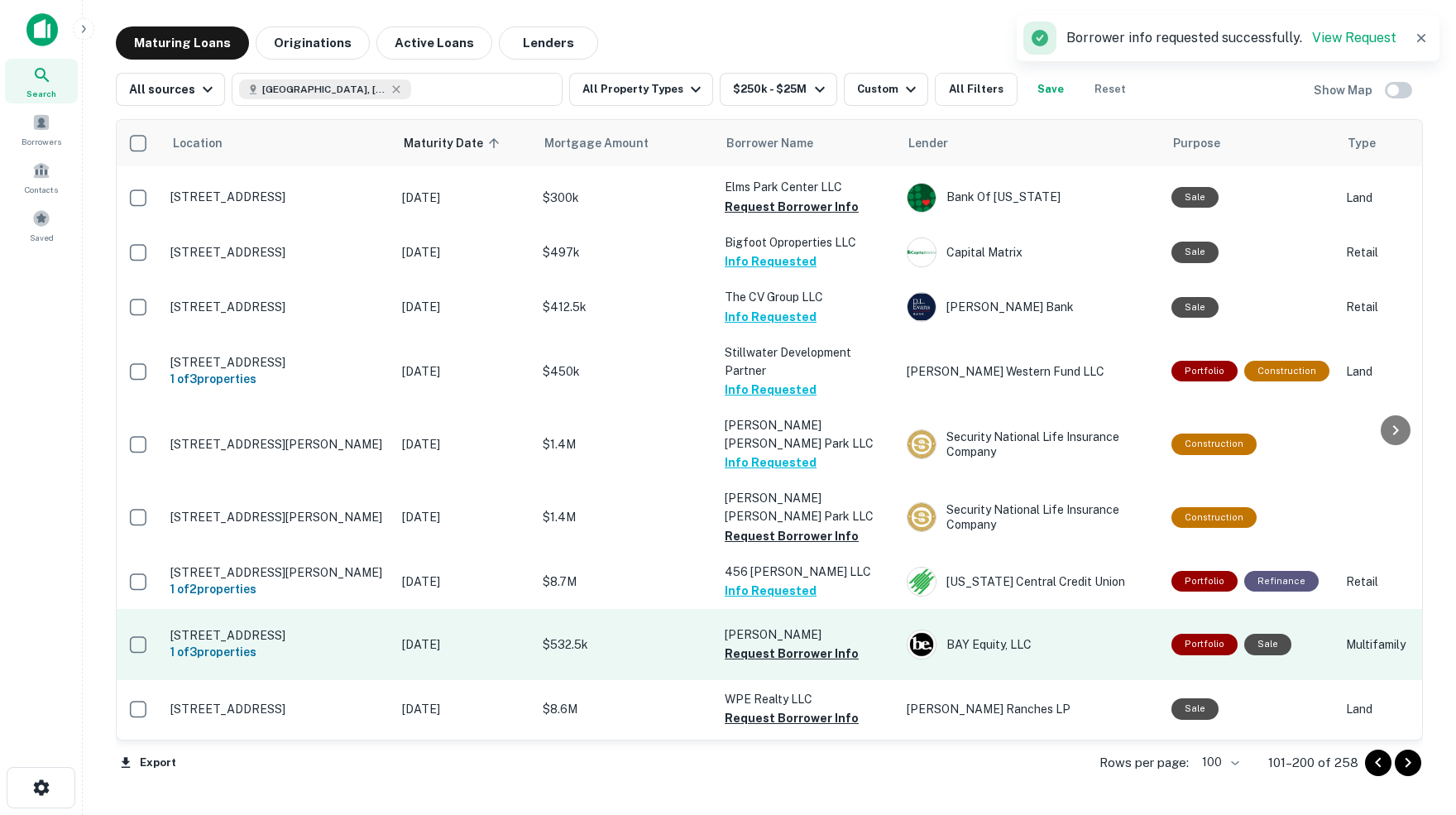
scroll to position [3462, 3]
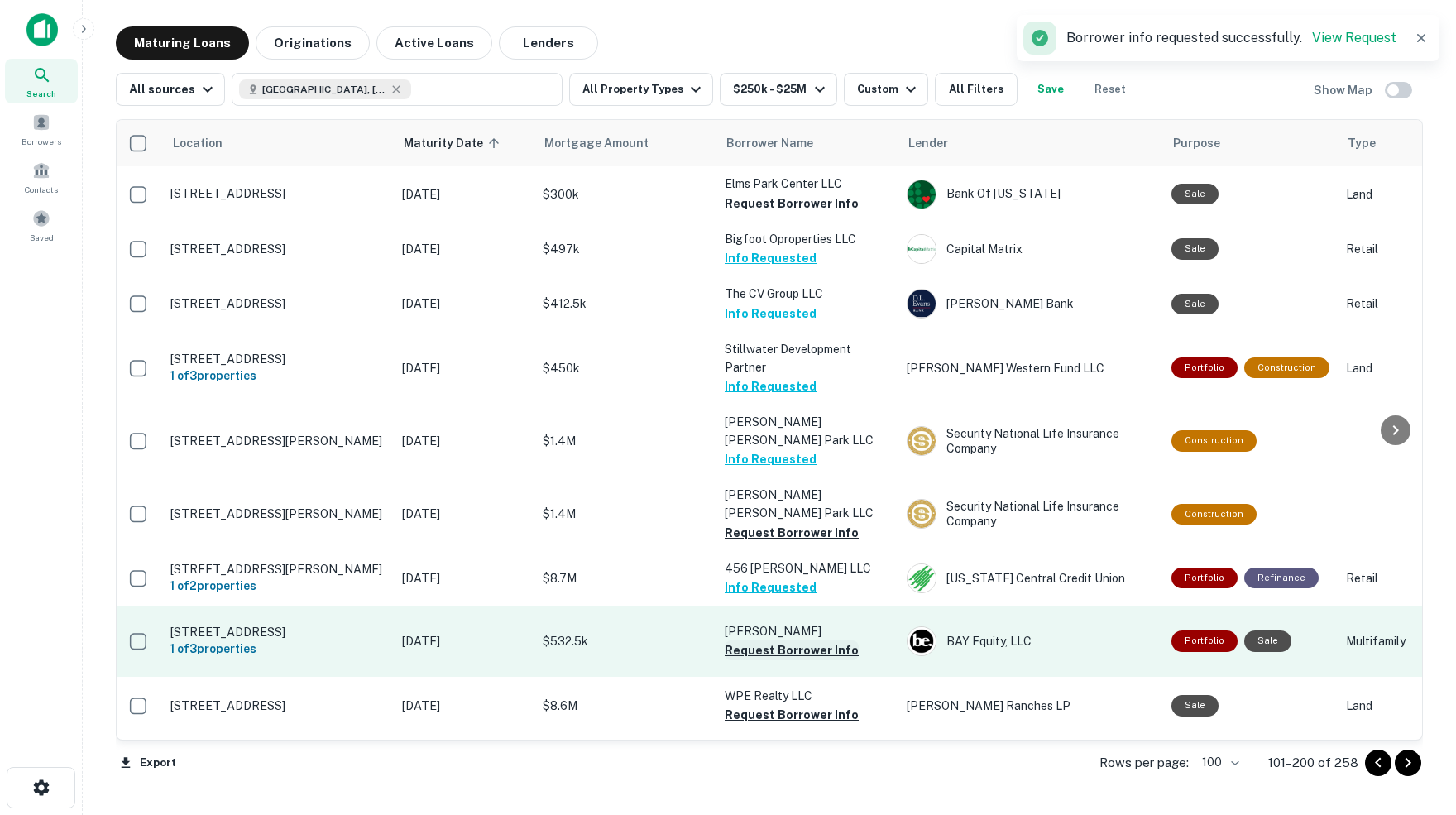
click at [743, 641] on button "Request Borrower Info" at bounding box center [791, 650] width 134 height 20
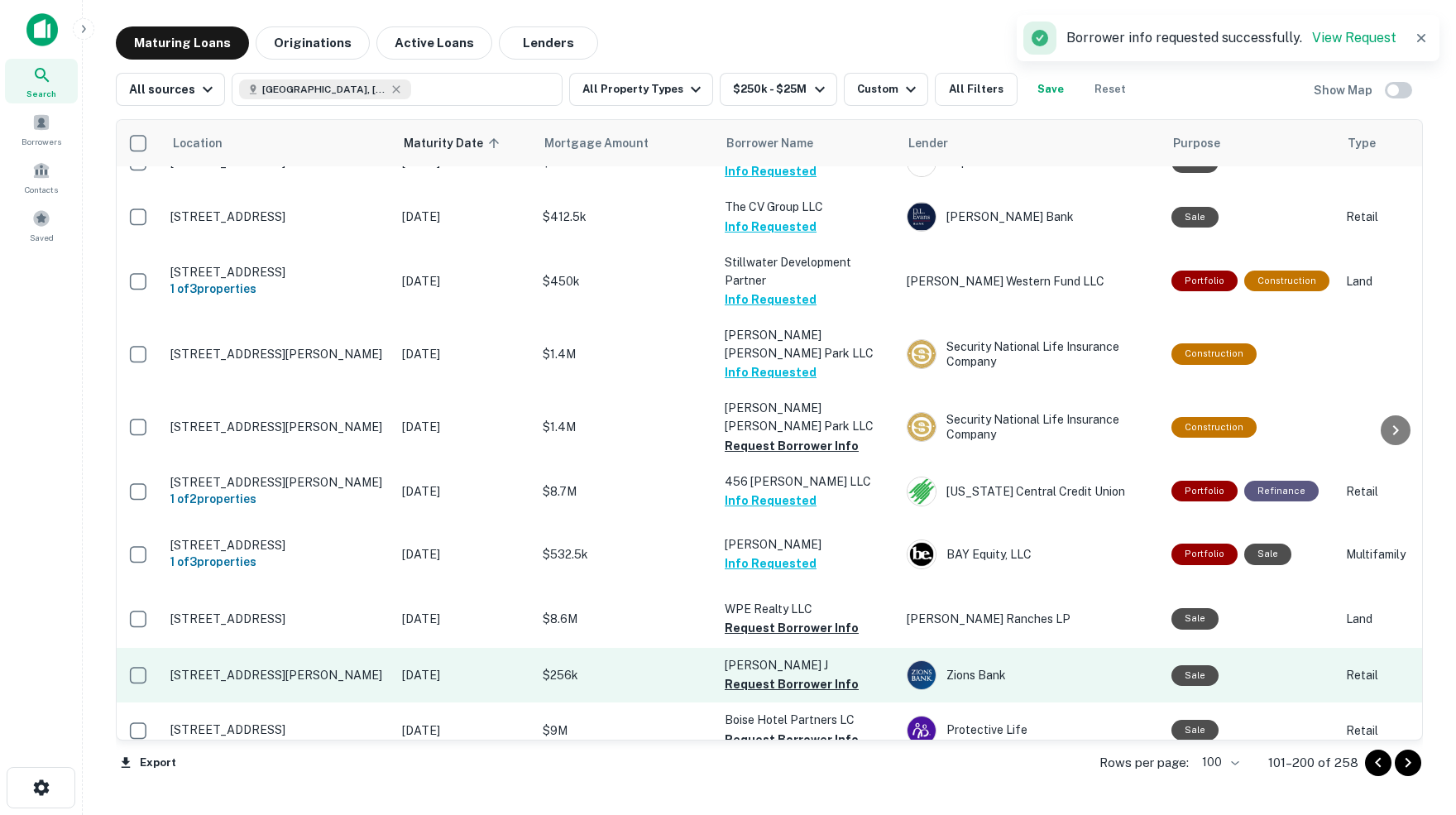
scroll to position [3550, 4]
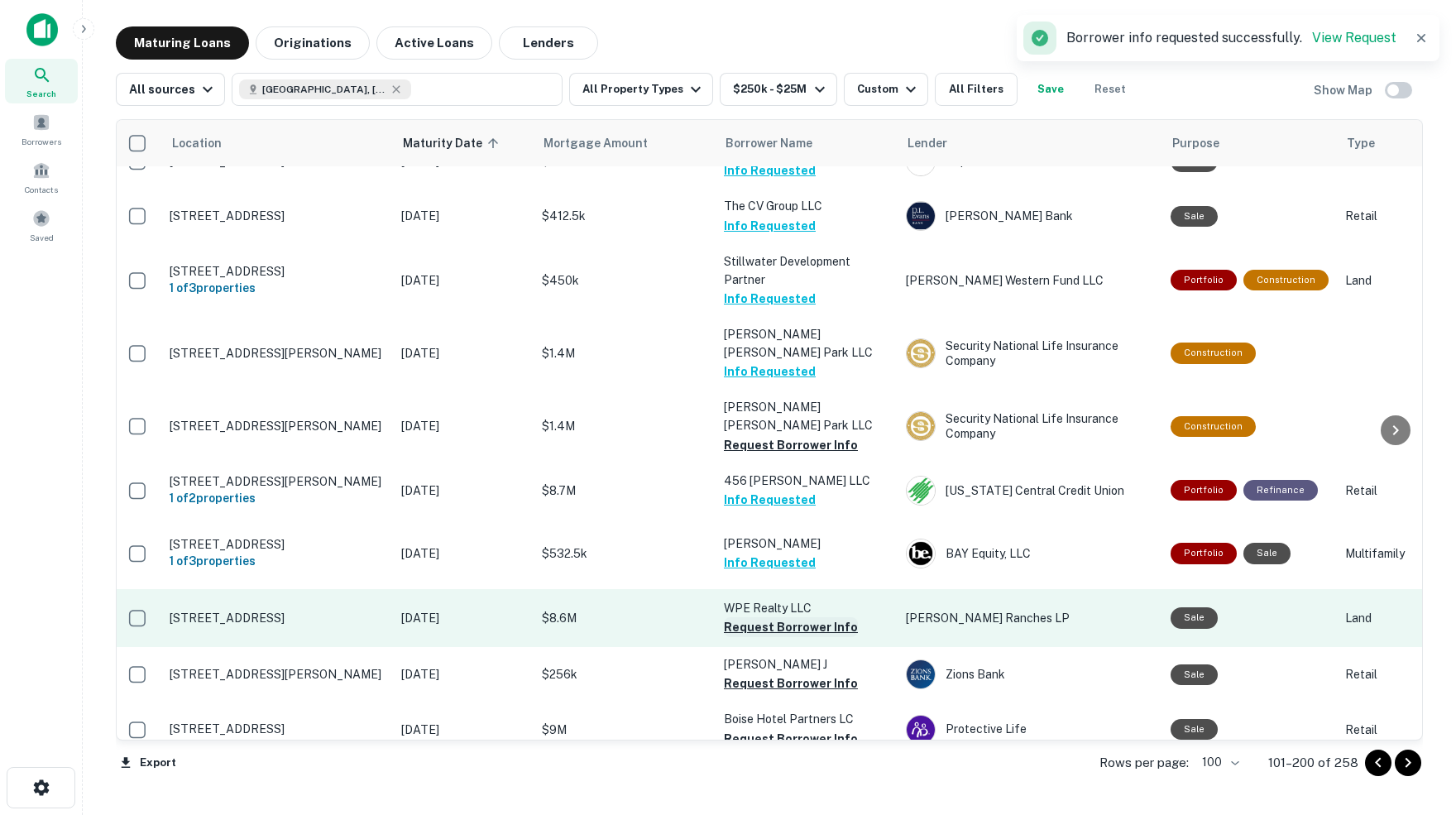
click at [774, 617] on button "Request Borrower Info" at bounding box center [790, 627] width 134 height 20
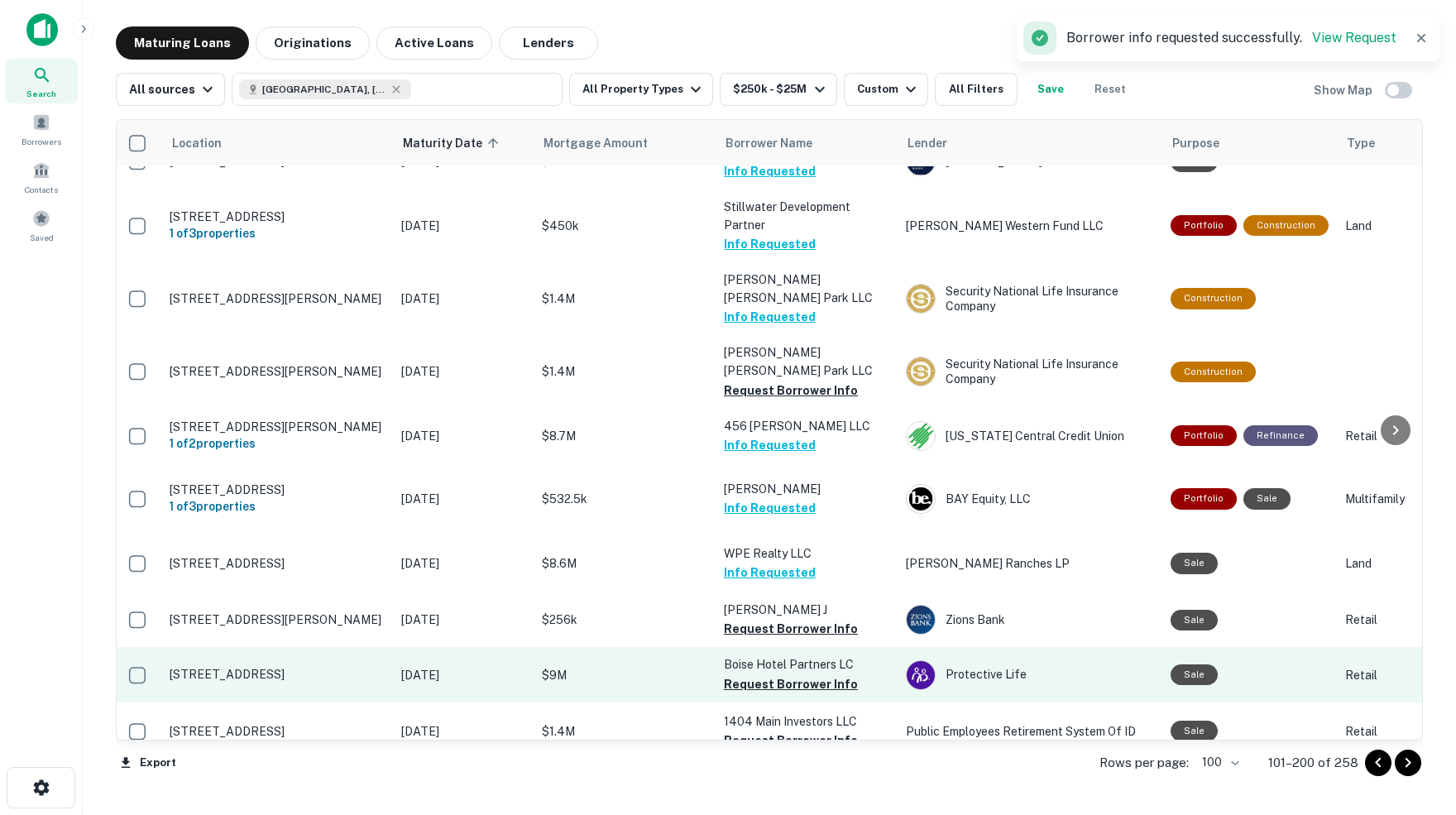
scroll to position [3609, 4]
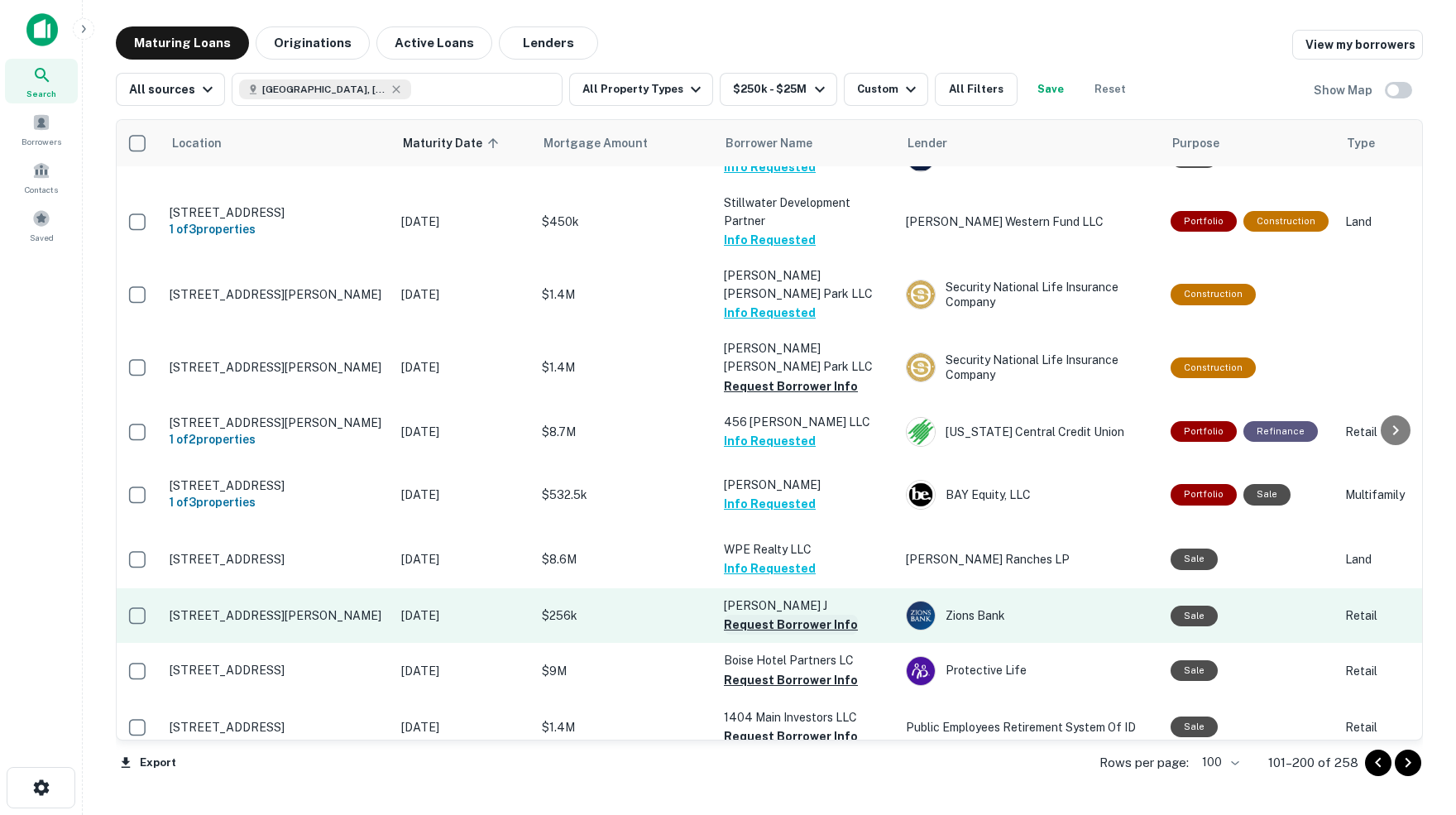
click at [746, 615] on button "Request Borrower Info" at bounding box center [790, 624] width 134 height 20
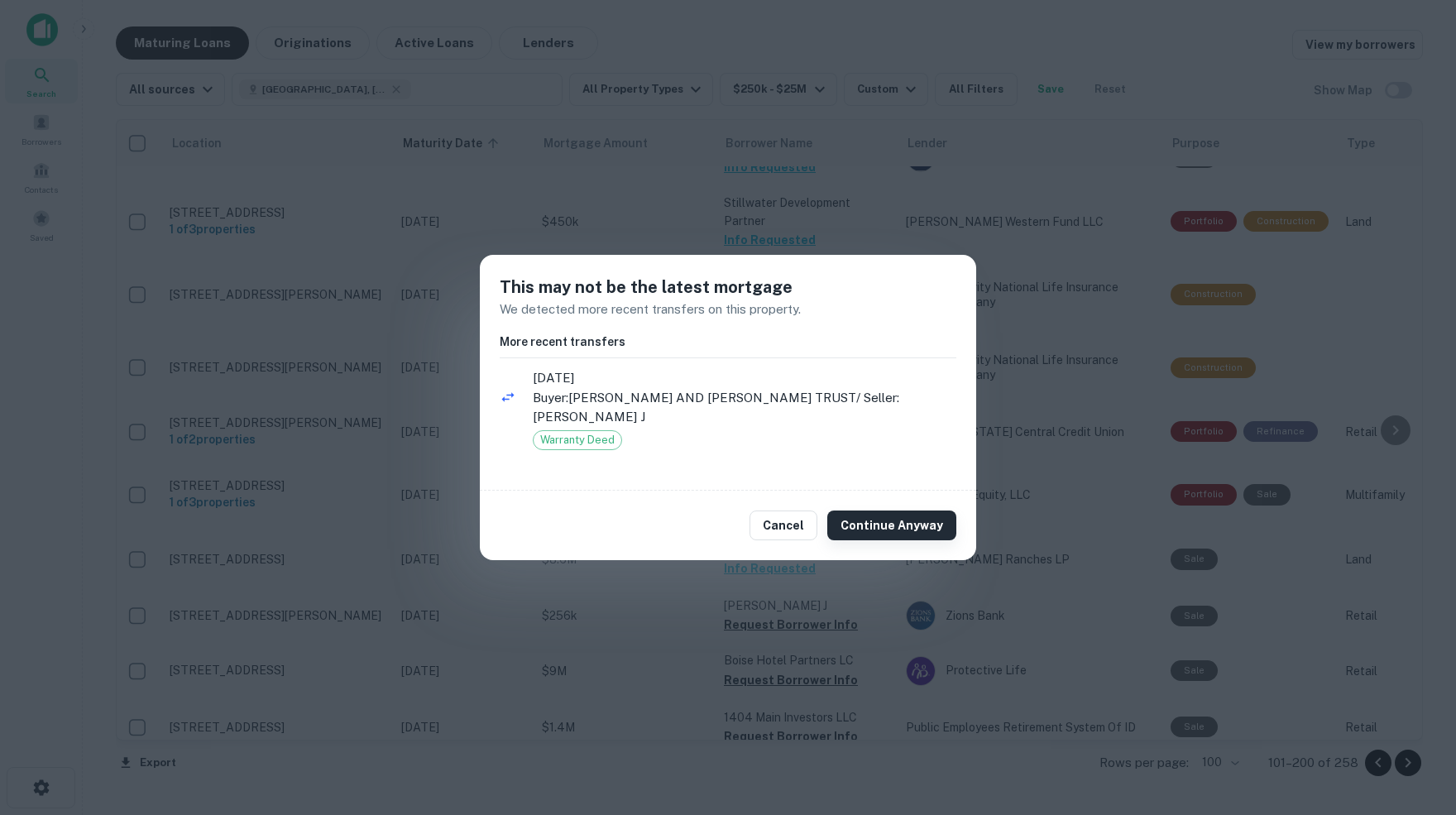
click at [870, 516] on button "Continue Anyway" at bounding box center [891, 525] width 129 height 30
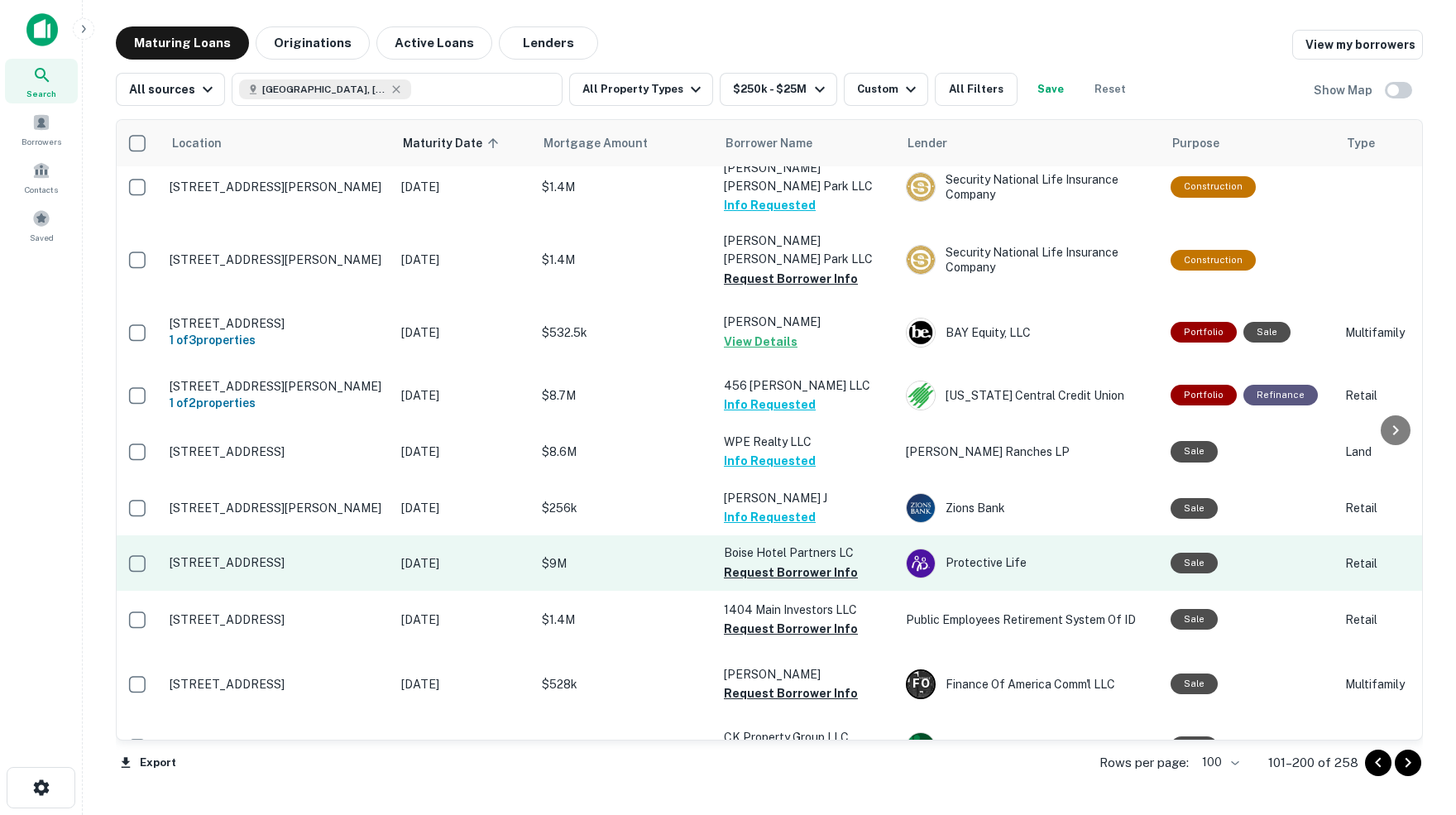
scroll to position [3720, 4]
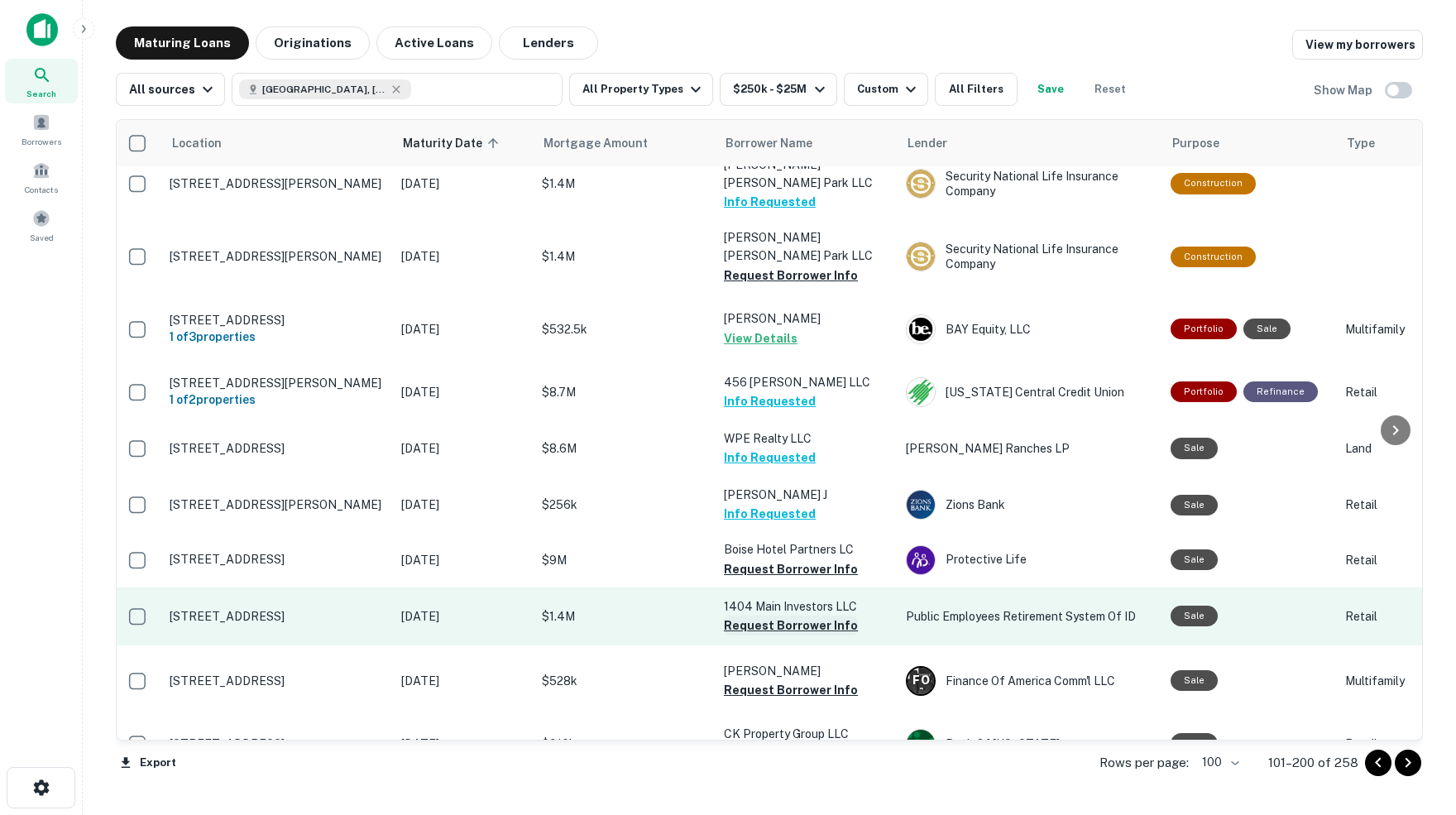
click at [744, 615] on button "Request Borrower Info" at bounding box center [790, 625] width 134 height 20
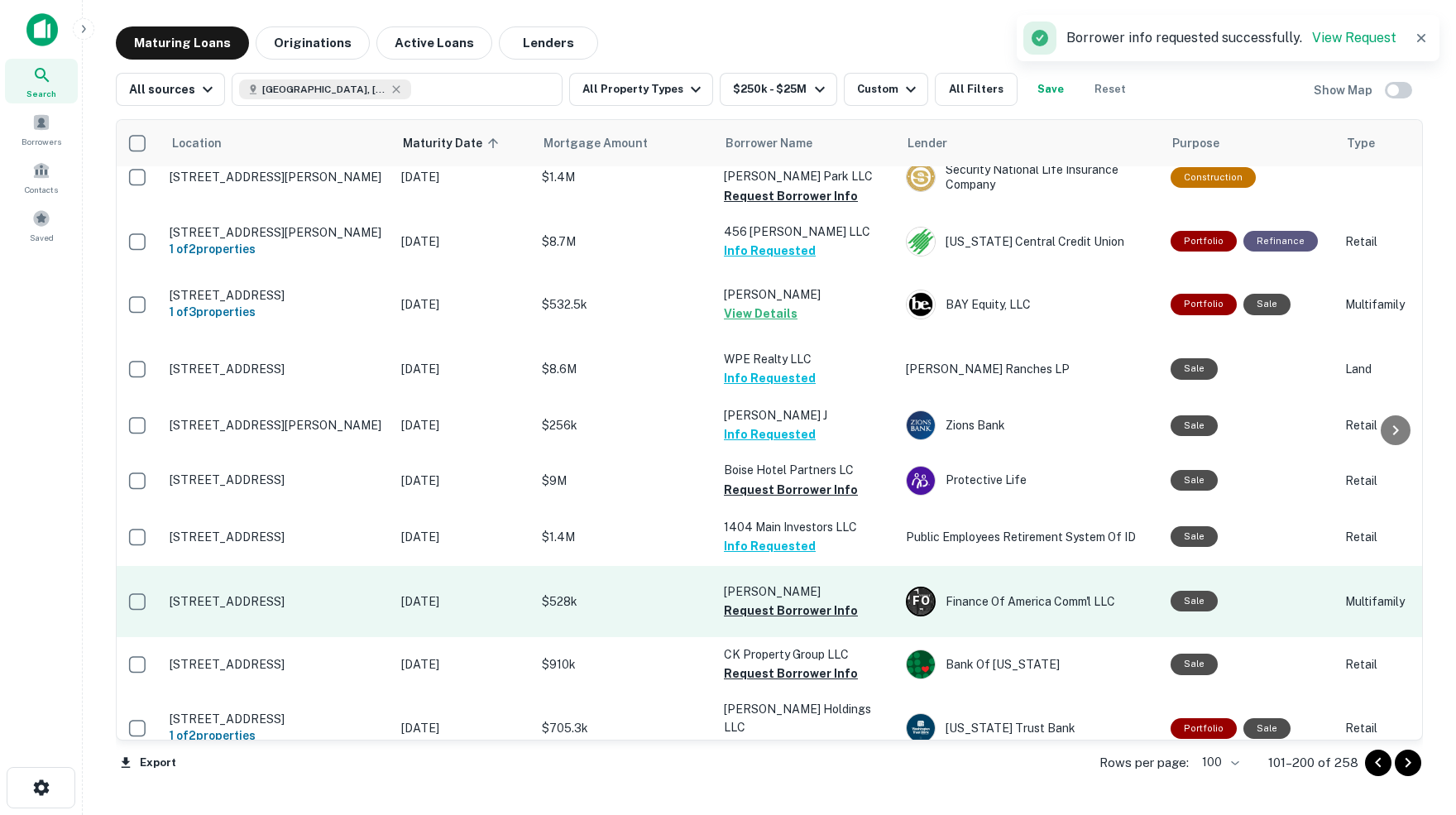
scroll to position [3805, 4]
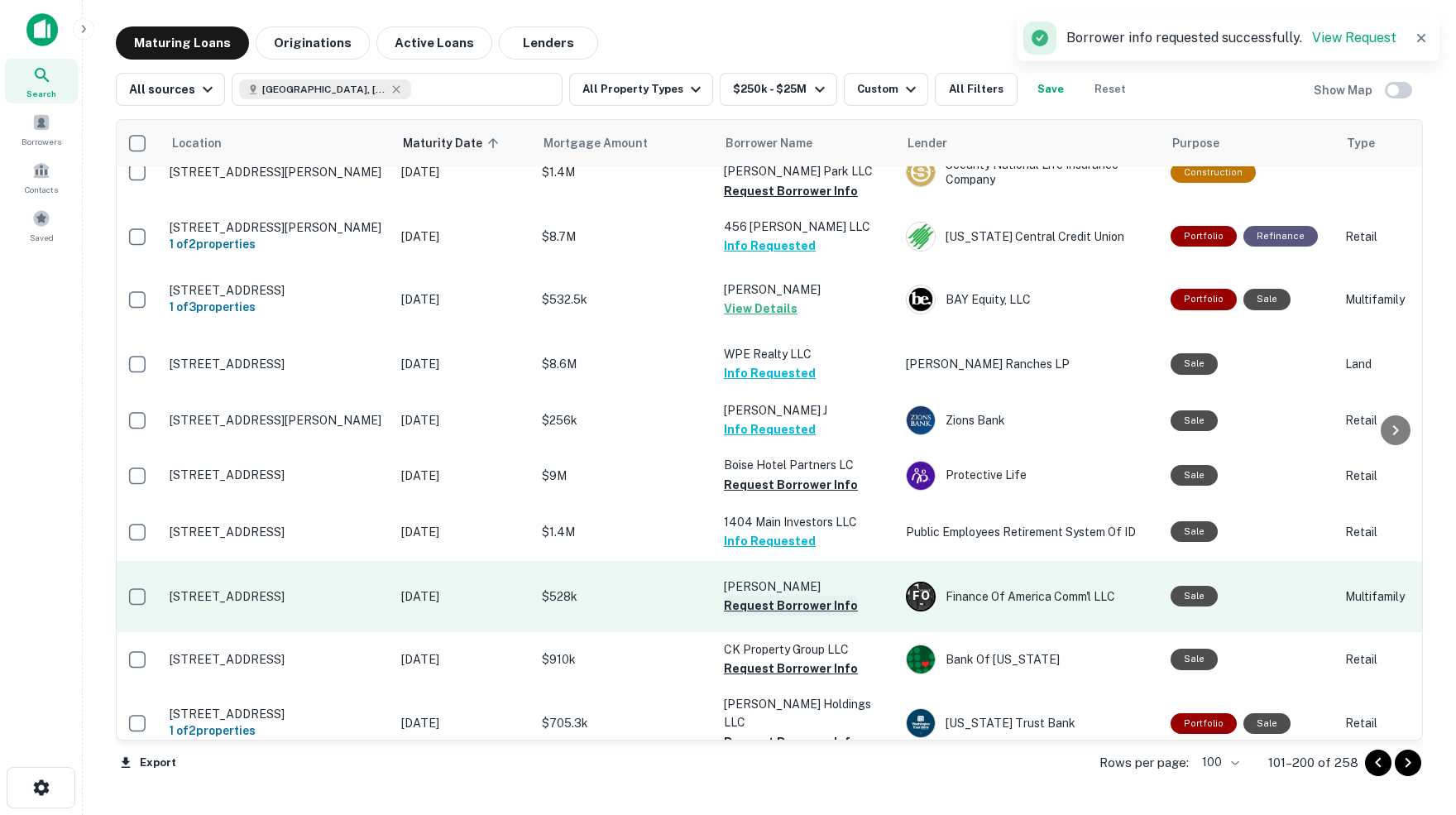
click at [774, 596] on button "Request Borrower Info" at bounding box center [790, 606] width 134 height 20
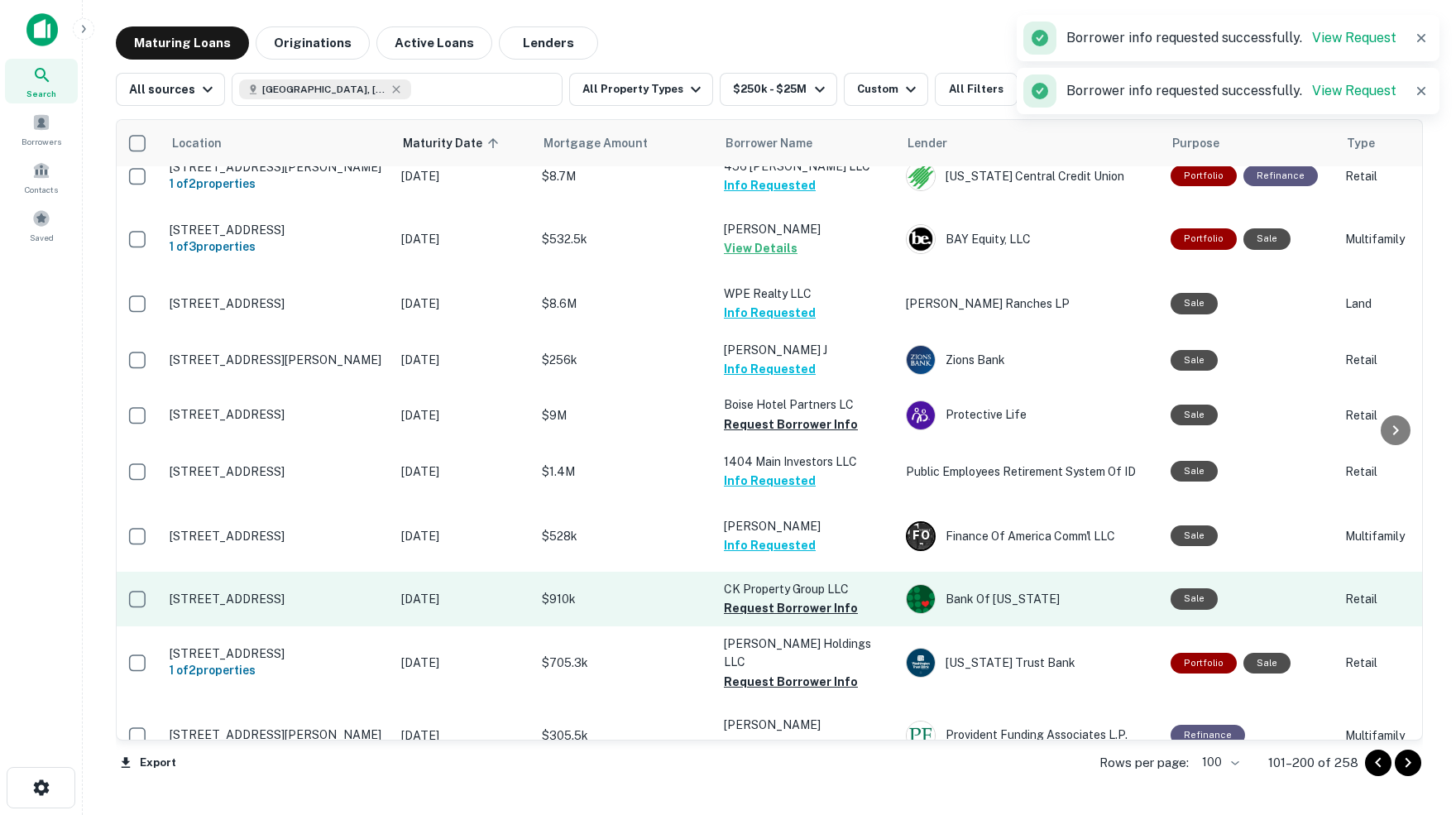
scroll to position [3873, 4]
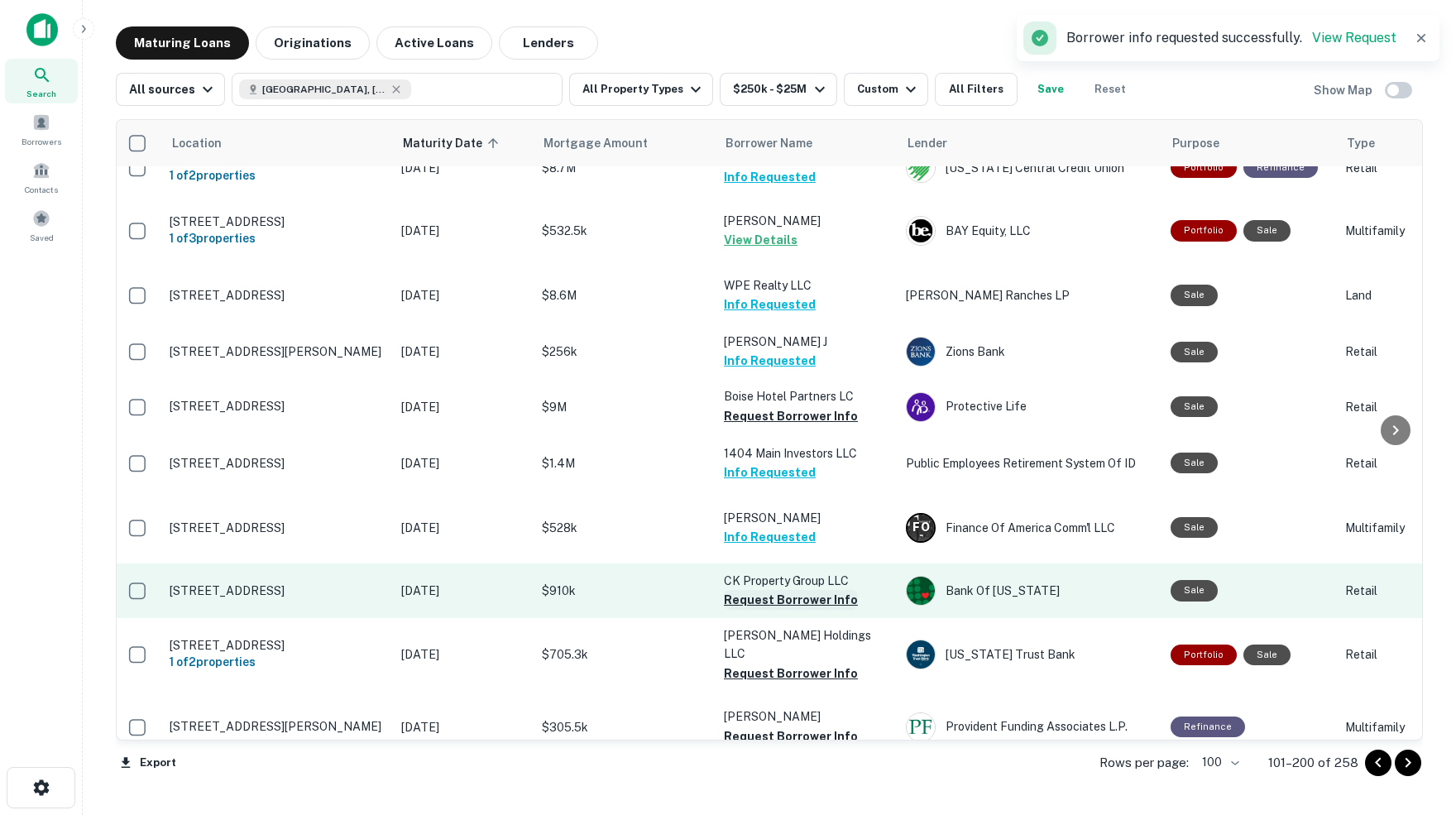
click at [764, 590] on button "Request Borrower Info" at bounding box center [790, 600] width 134 height 20
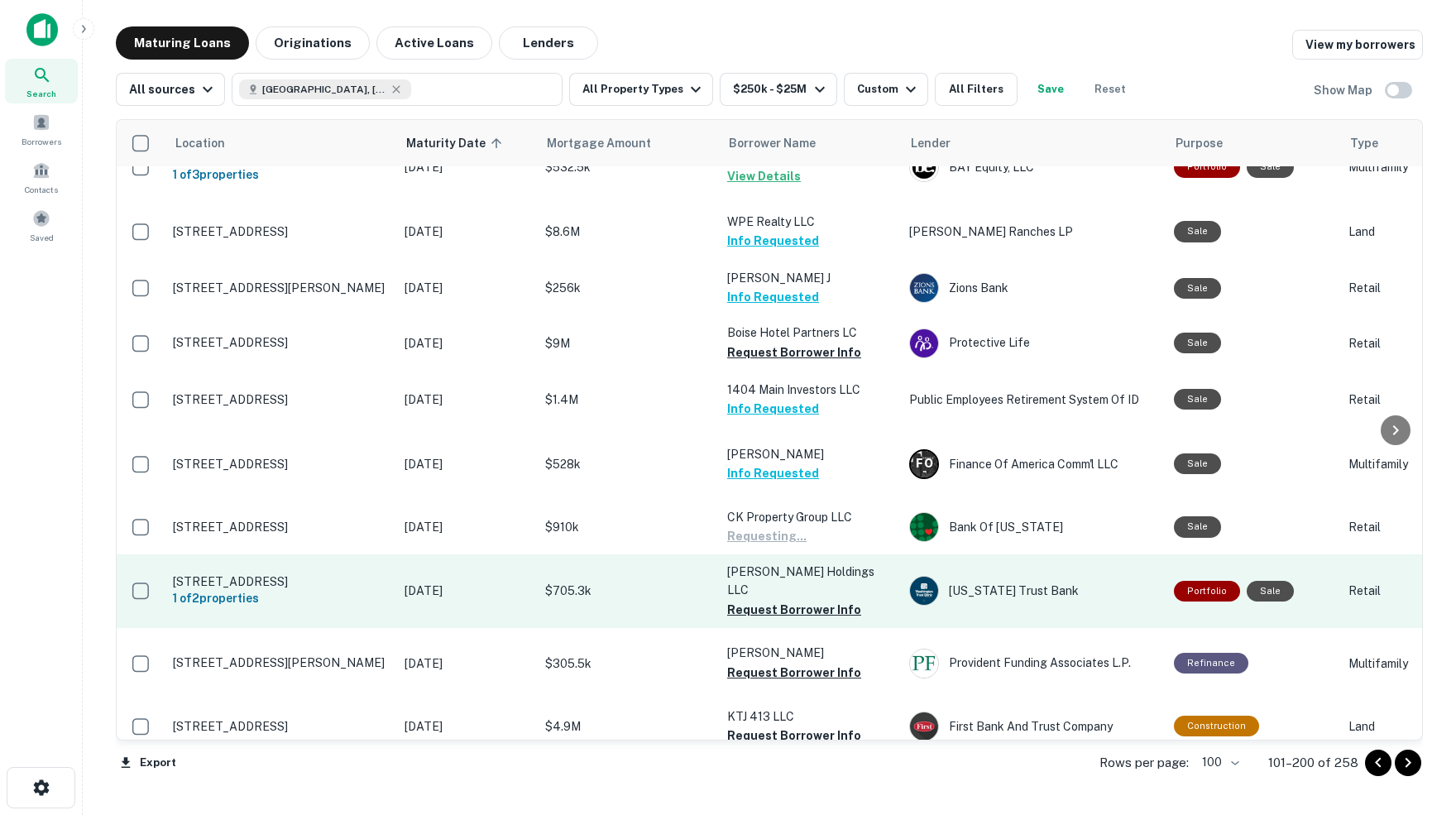
scroll to position [3940, 0]
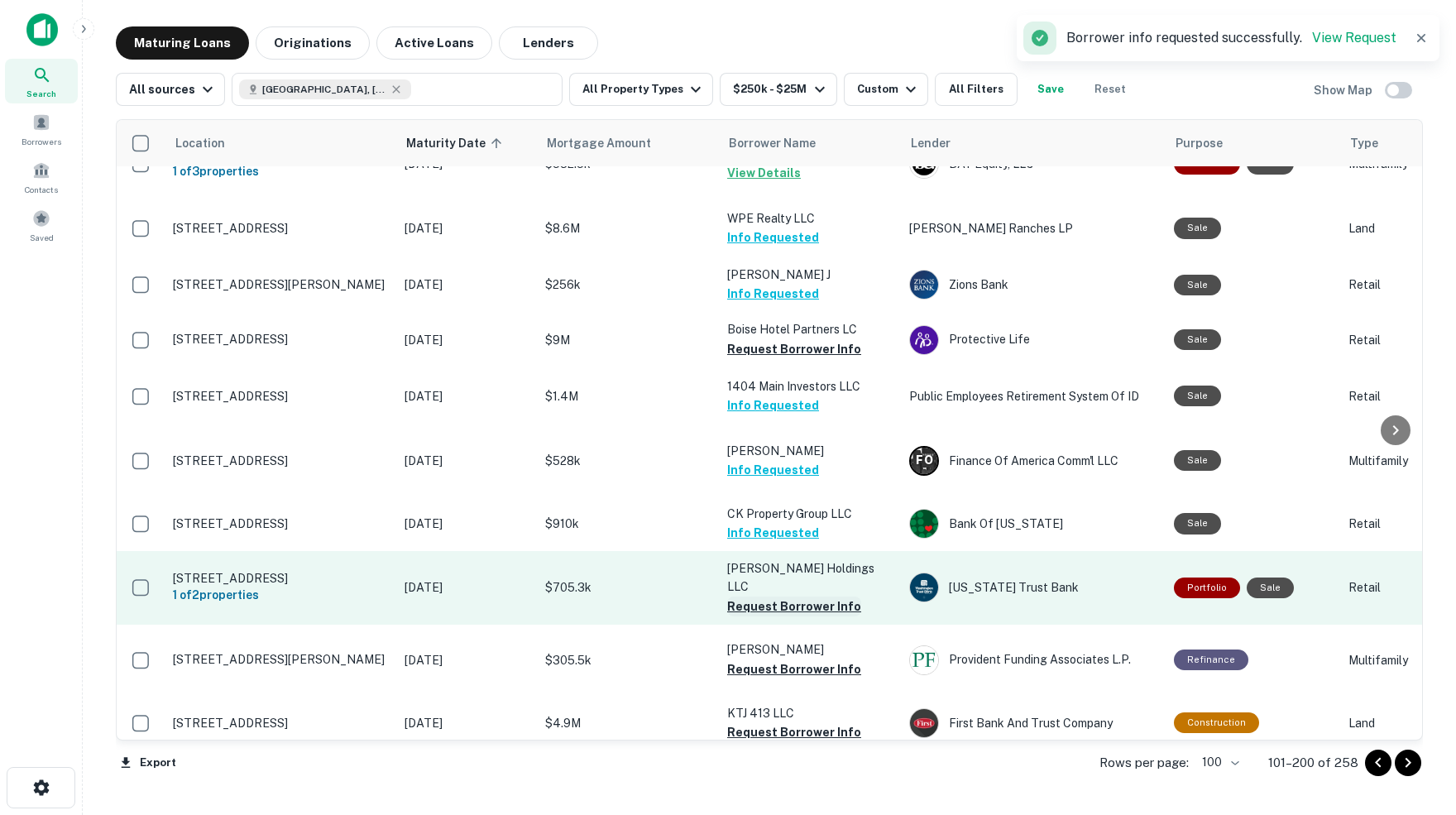
click at [802, 597] on button "Request Borrower Info" at bounding box center [794, 607] width 134 height 20
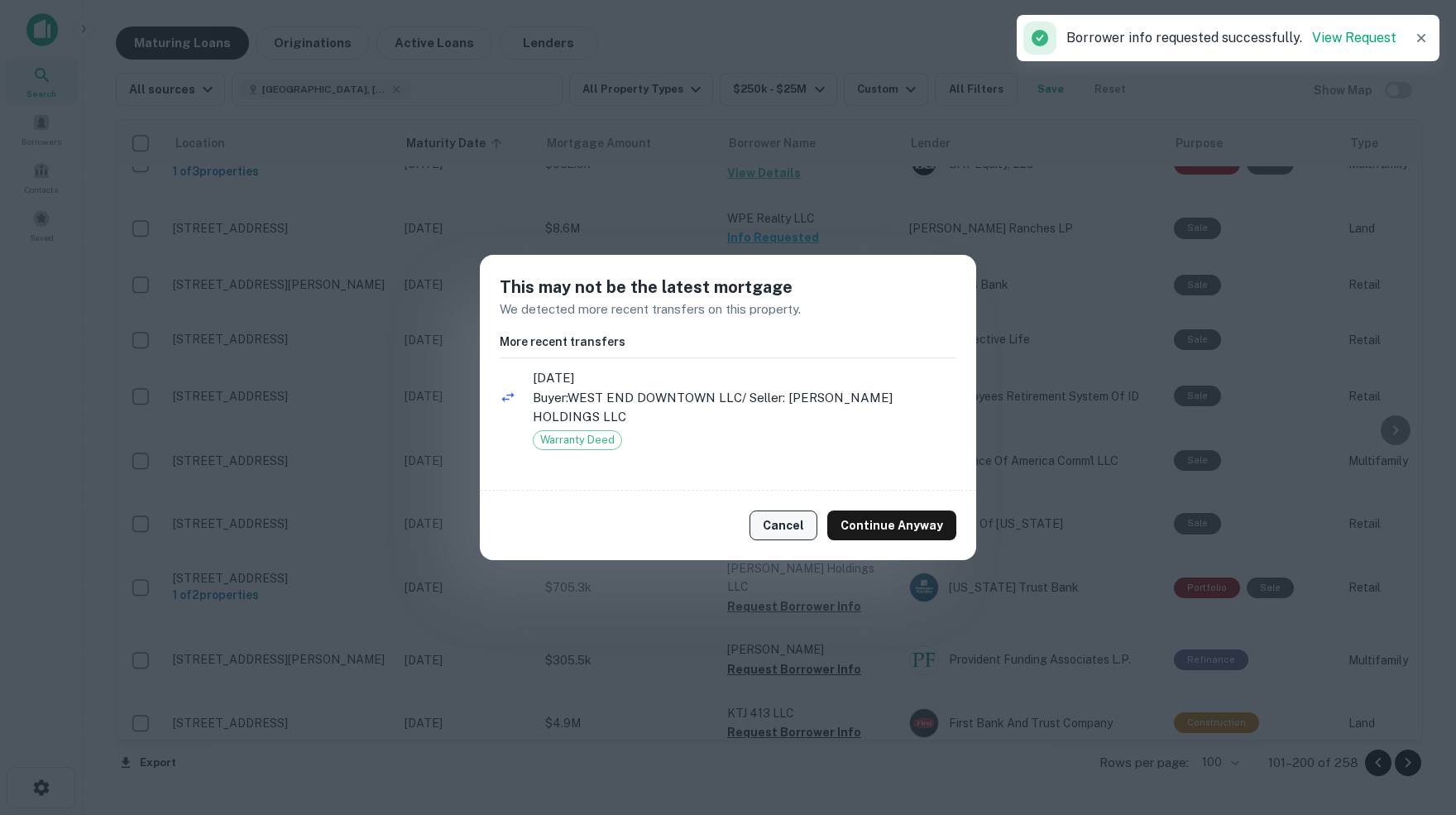
click at [787, 524] on button "Cancel" at bounding box center [783, 525] width 68 height 30
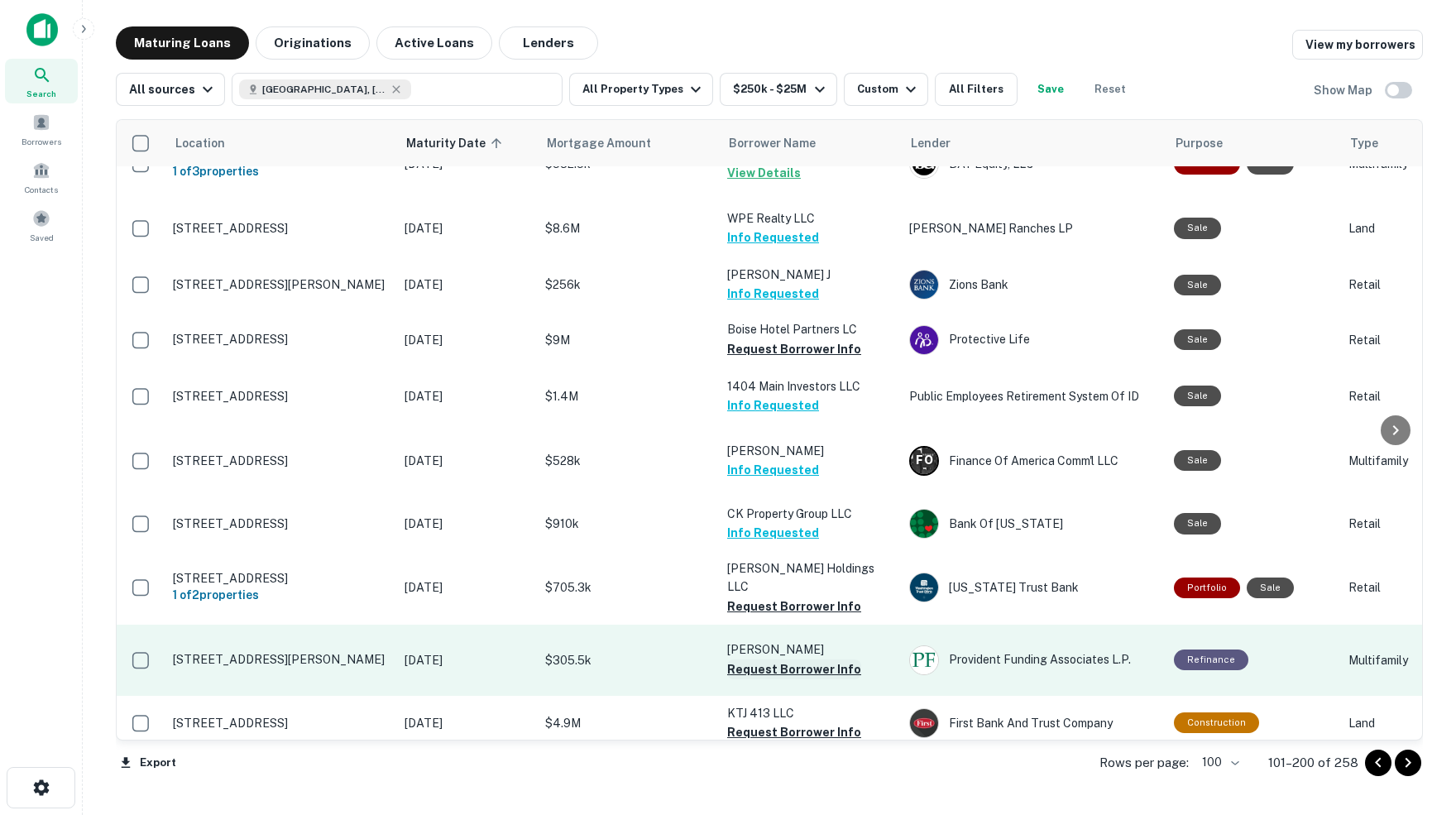
click at [769, 659] on button "Request Borrower Info" at bounding box center [794, 669] width 134 height 20
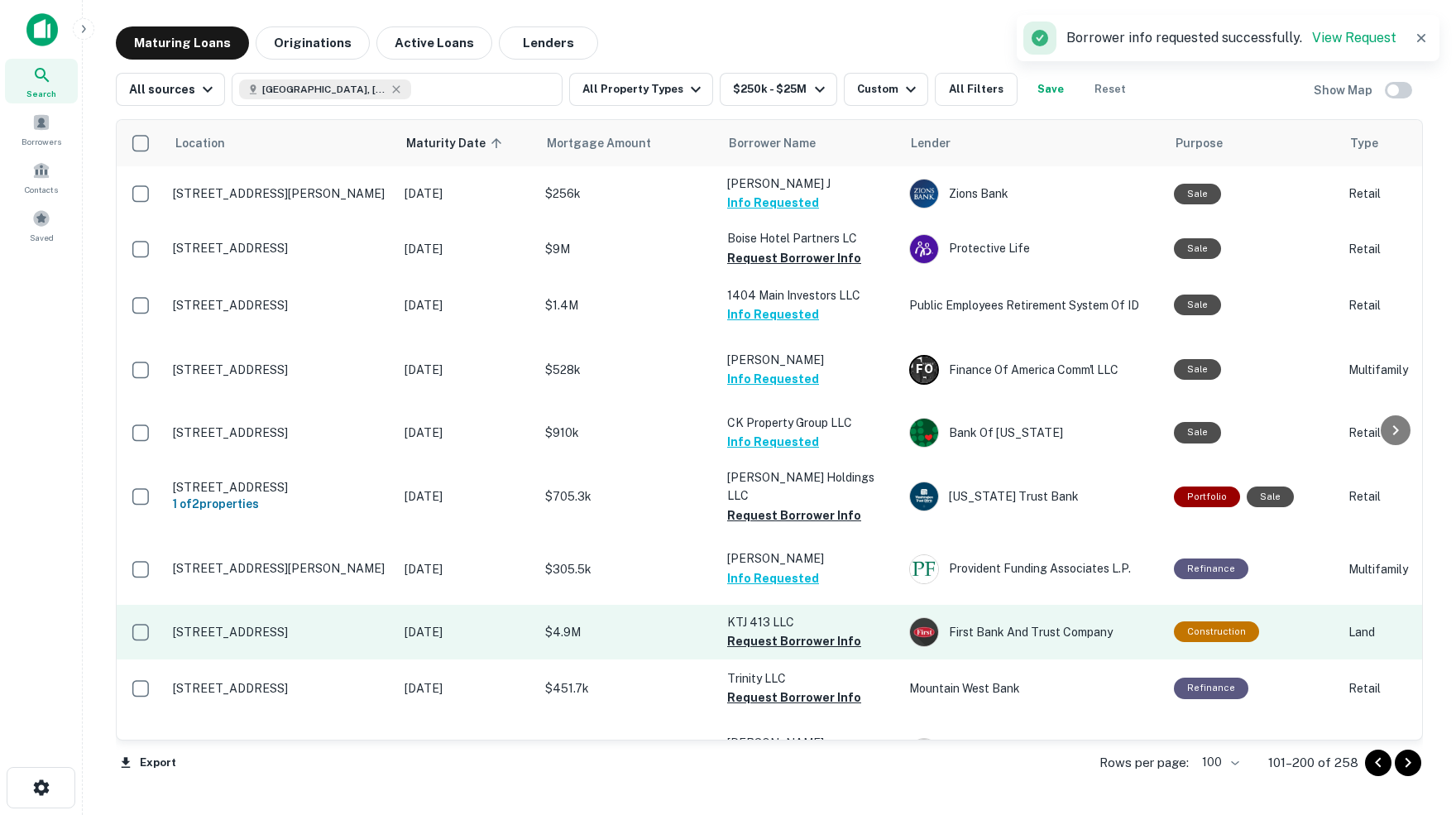
scroll to position [4045, 0]
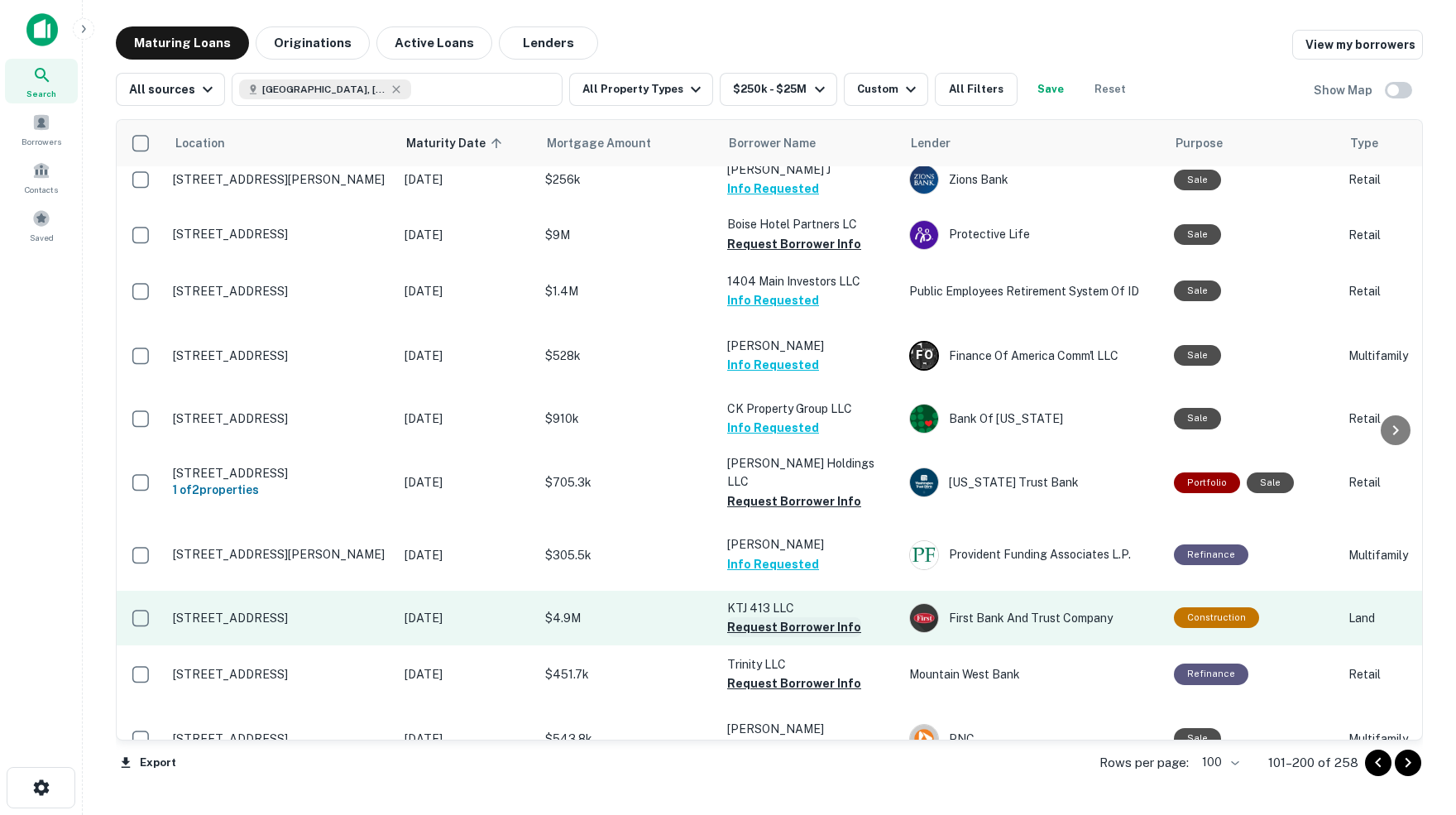
click at [789, 617] on button "Request Borrower Info" at bounding box center [794, 627] width 134 height 20
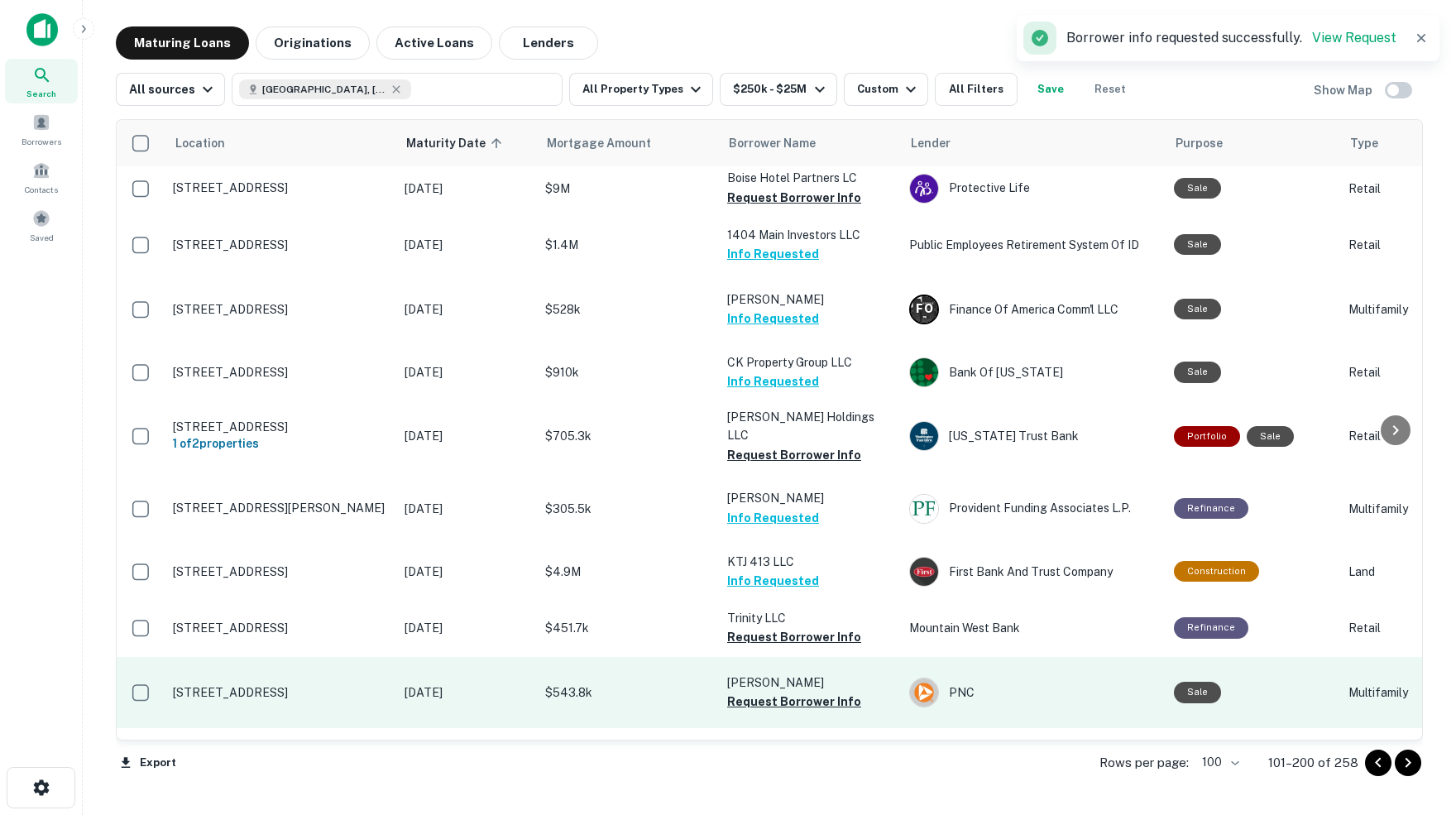
scroll to position [4105, 0]
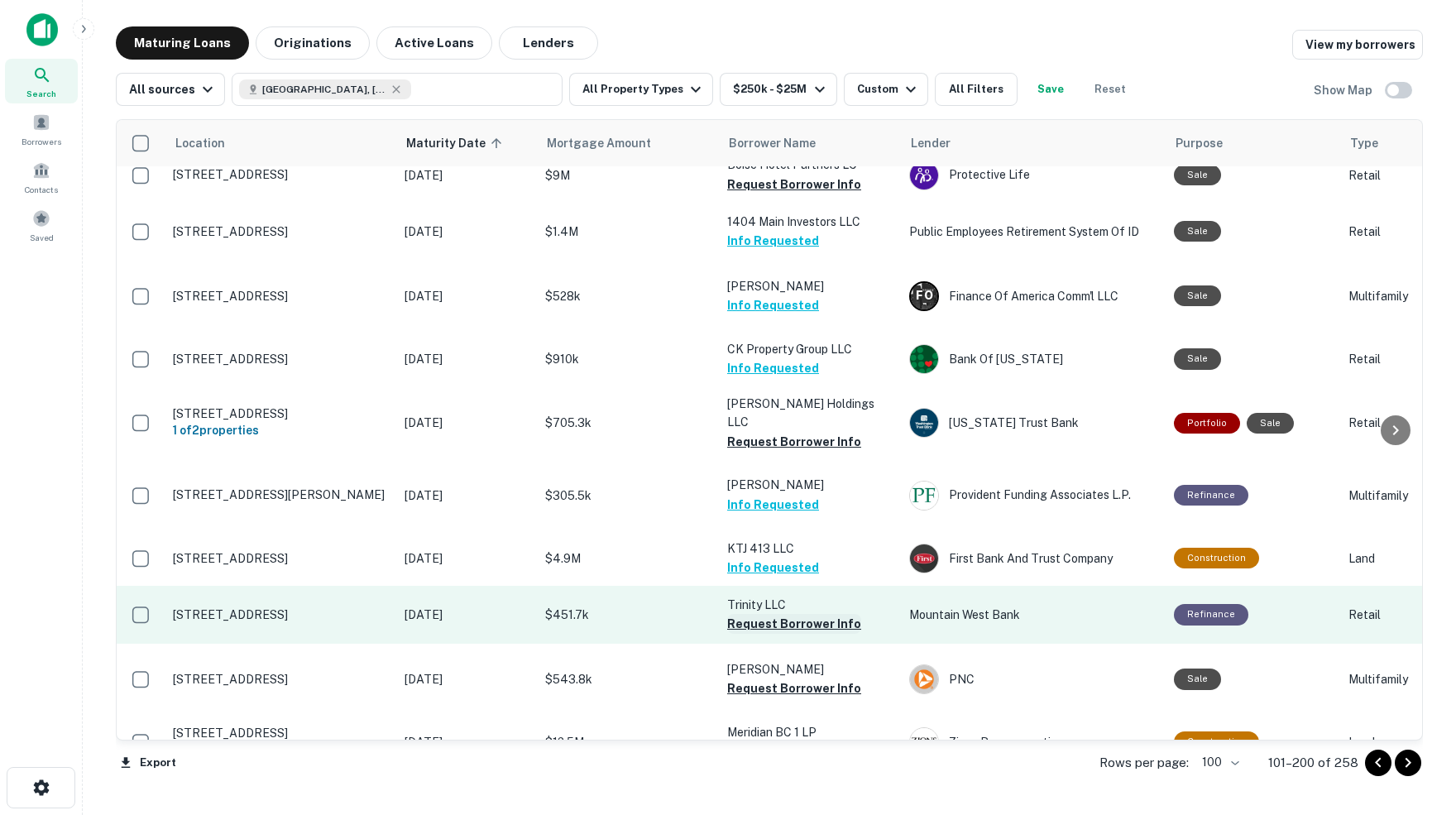
click at [764, 614] on button "Request Borrower Info" at bounding box center [794, 623] width 134 height 20
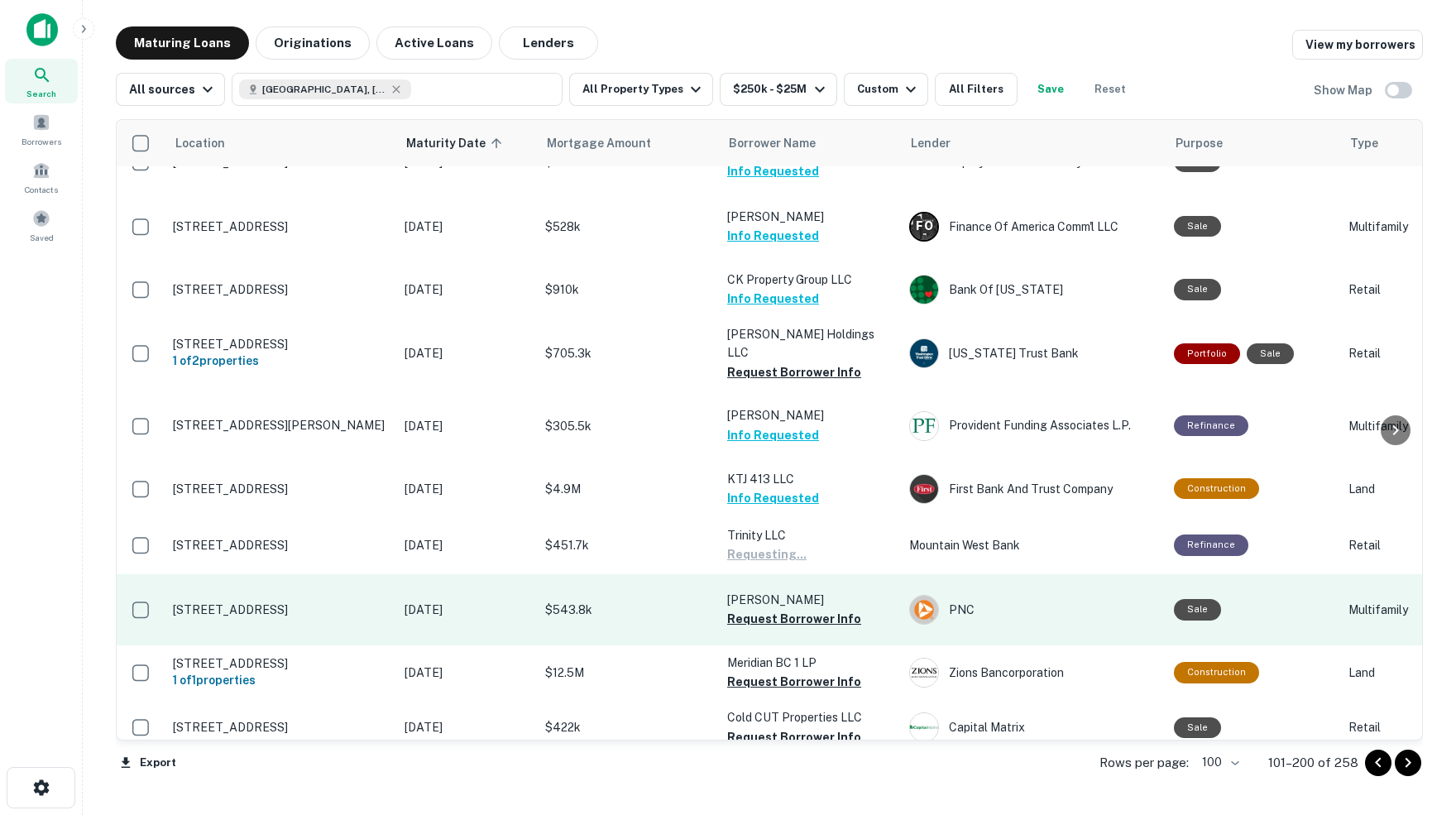
scroll to position [4178, 0]
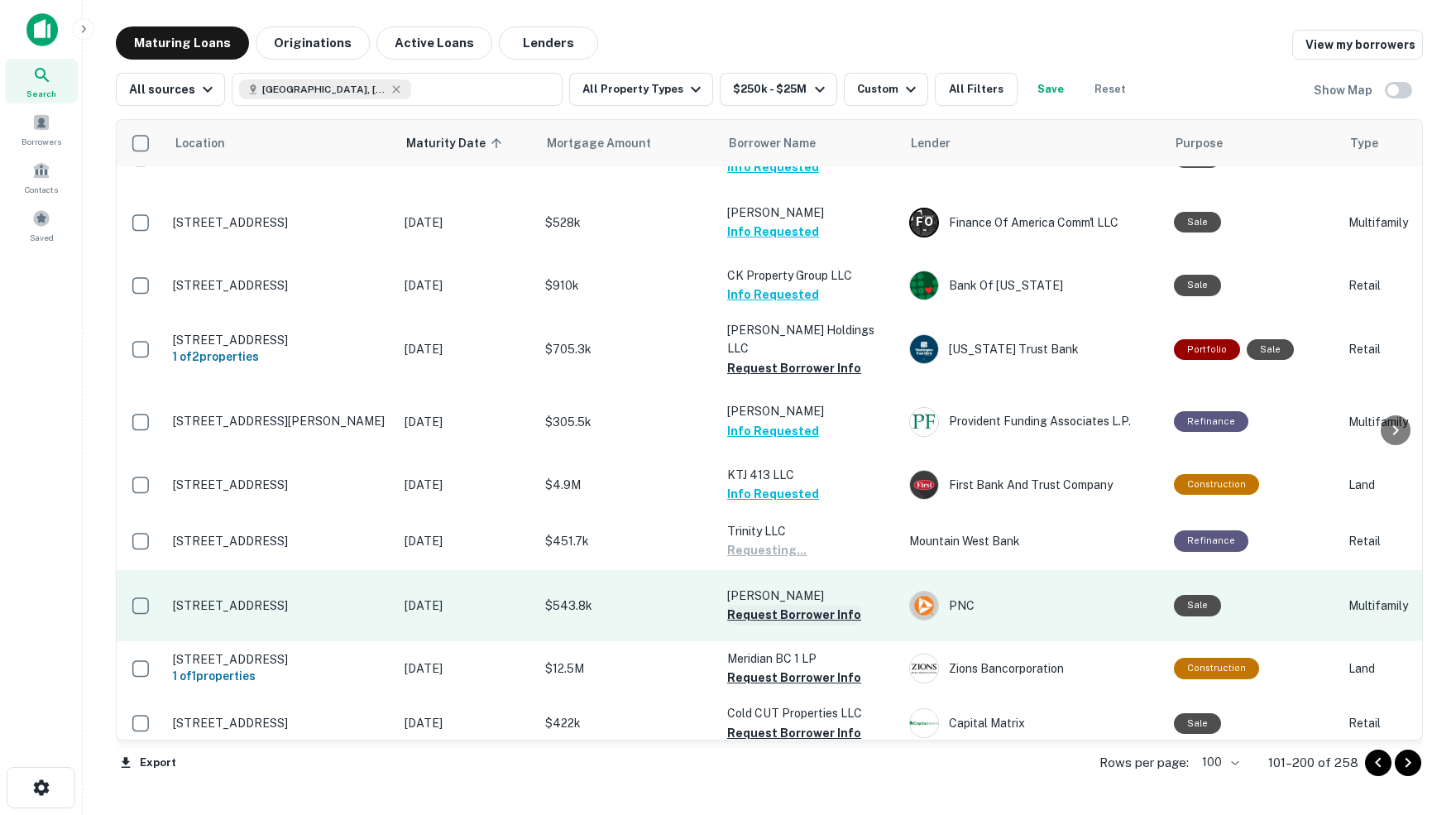
click at [756, 605] on button "Request Borrower Info" at bounding box center [794, 615] width 134 height 20
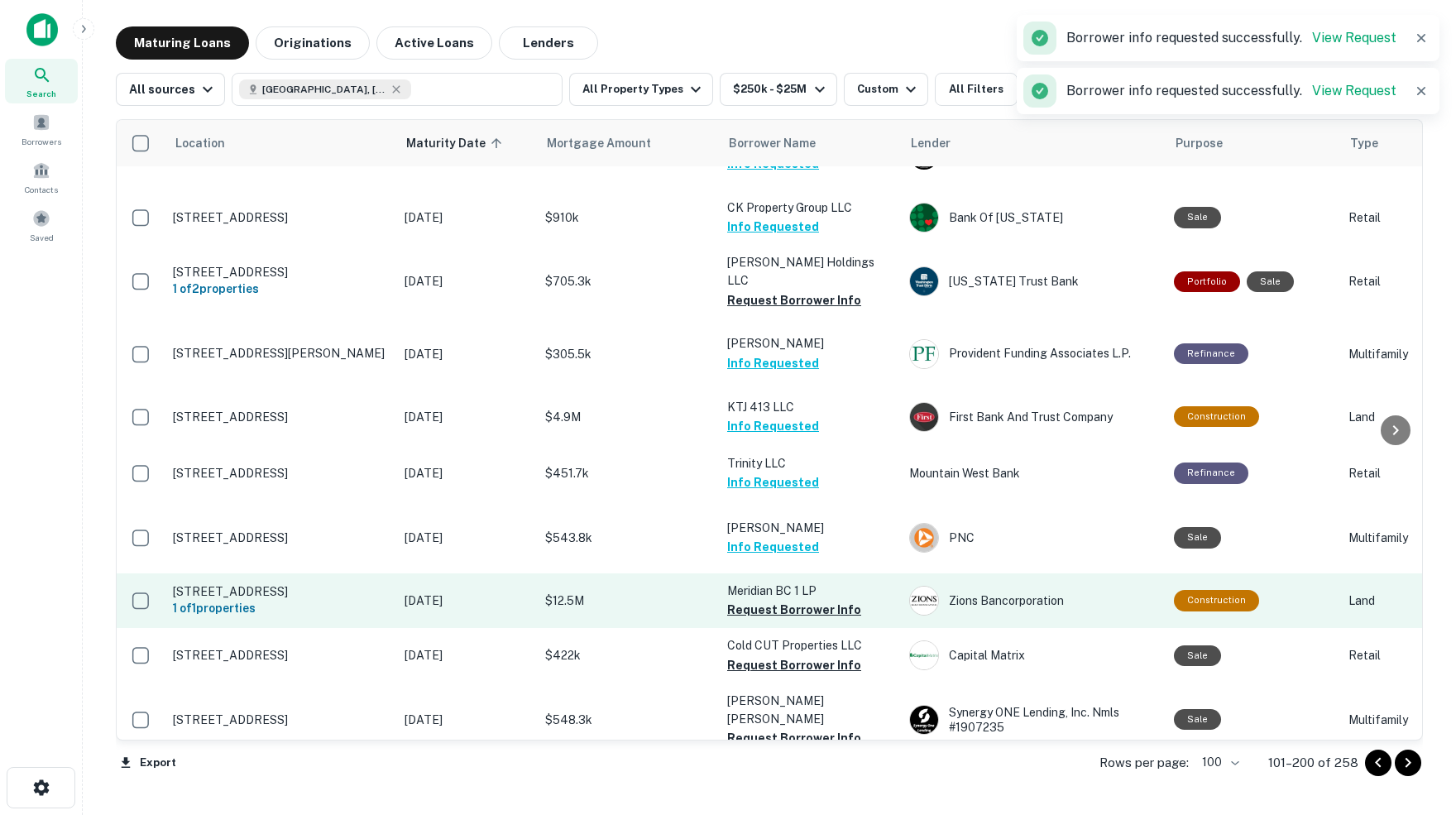
scroll to position [4251, 0]
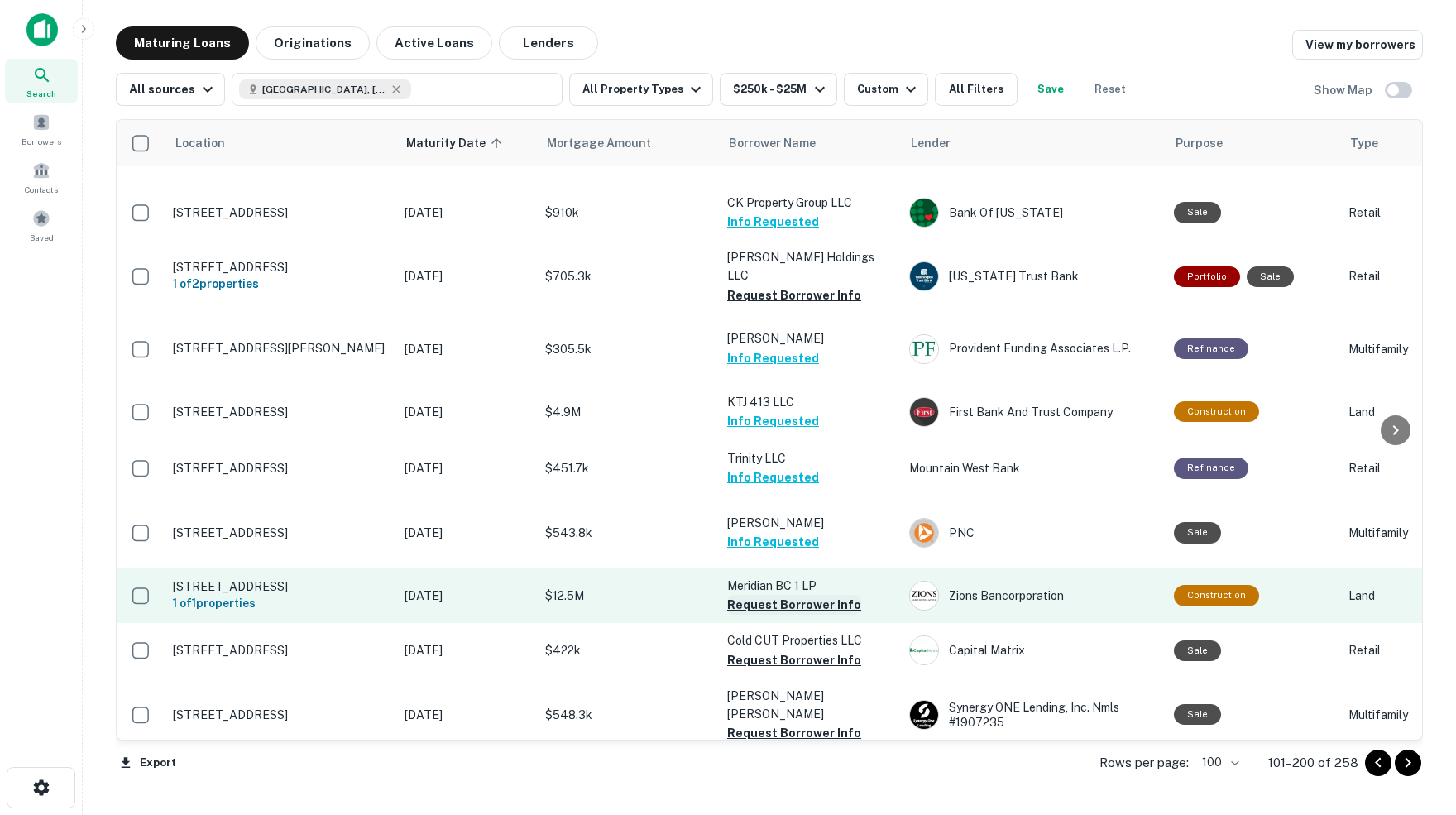
click at [750, 595] on button "Request Borrower Info" at bounding box center [794, 605] width 134 height 20
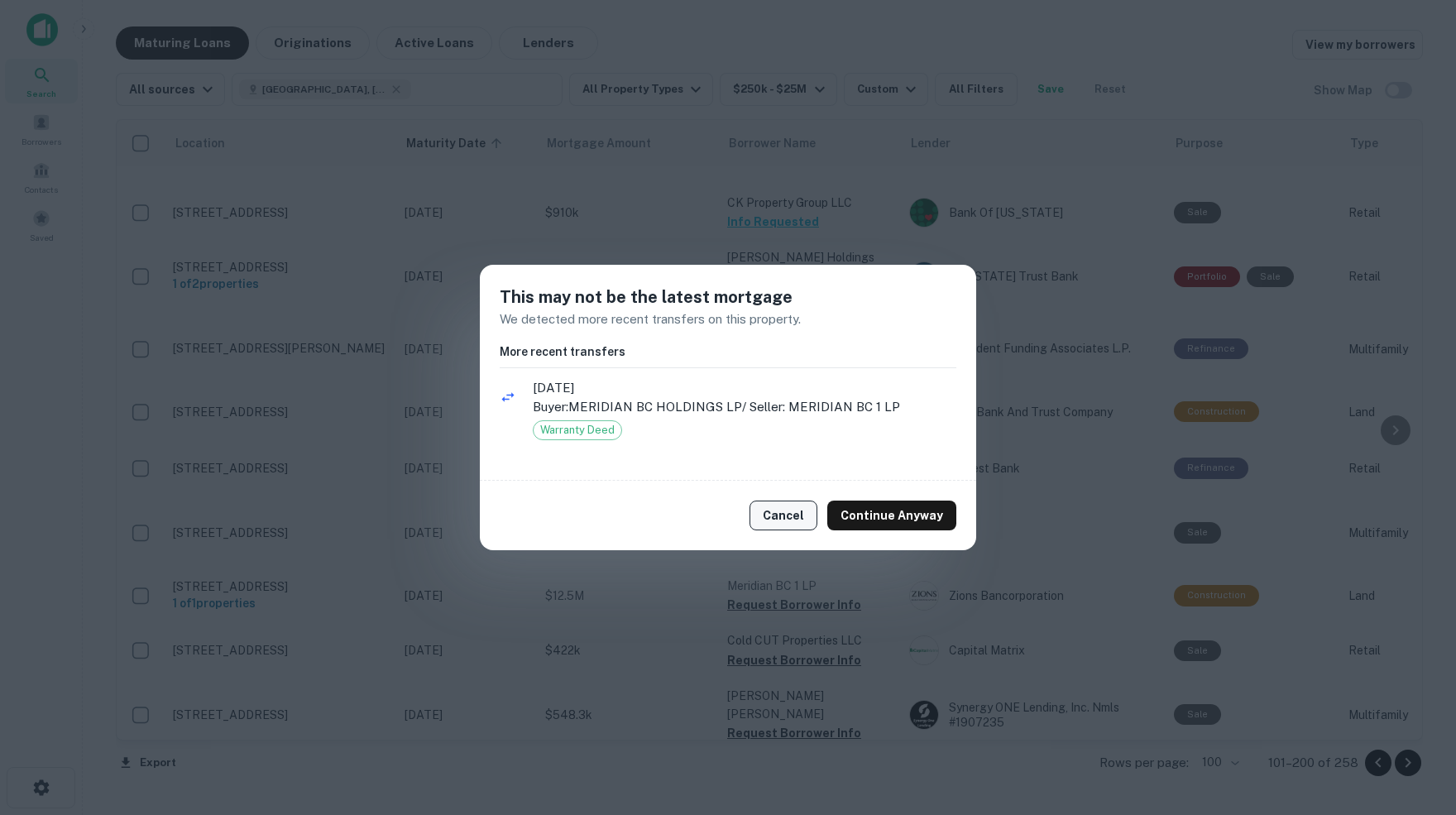
click at [790, 521] on button "Cancel" at bounding box center [783, 516] width 68 height 30
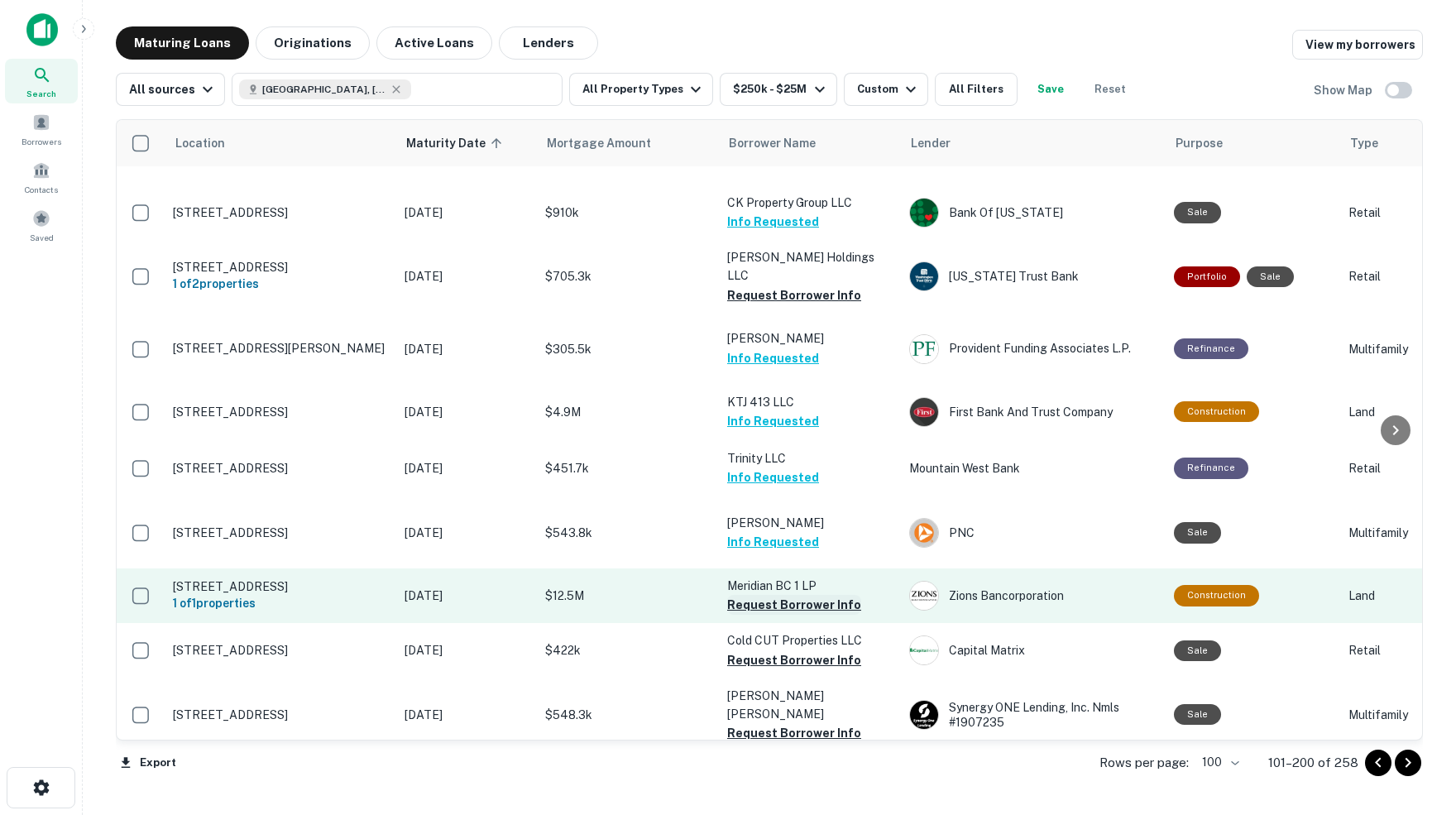
click at [759, 595] on button "Request Borrower Info" at bounding box center [794, 605] width 134 height 20
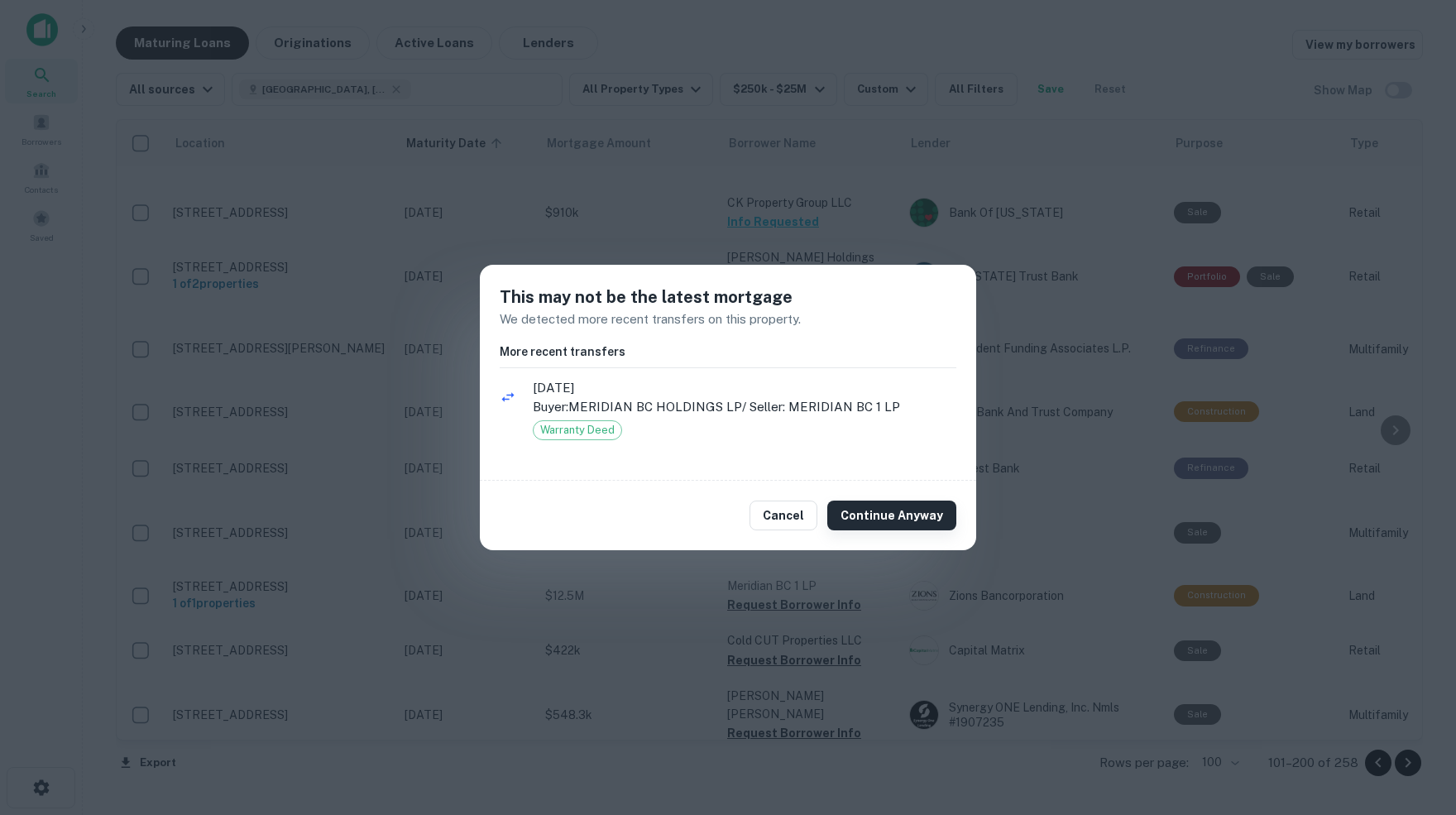
click at [880, 515] on button "Continue Anyway" at bounding box center [891, 516] width 129 height 30
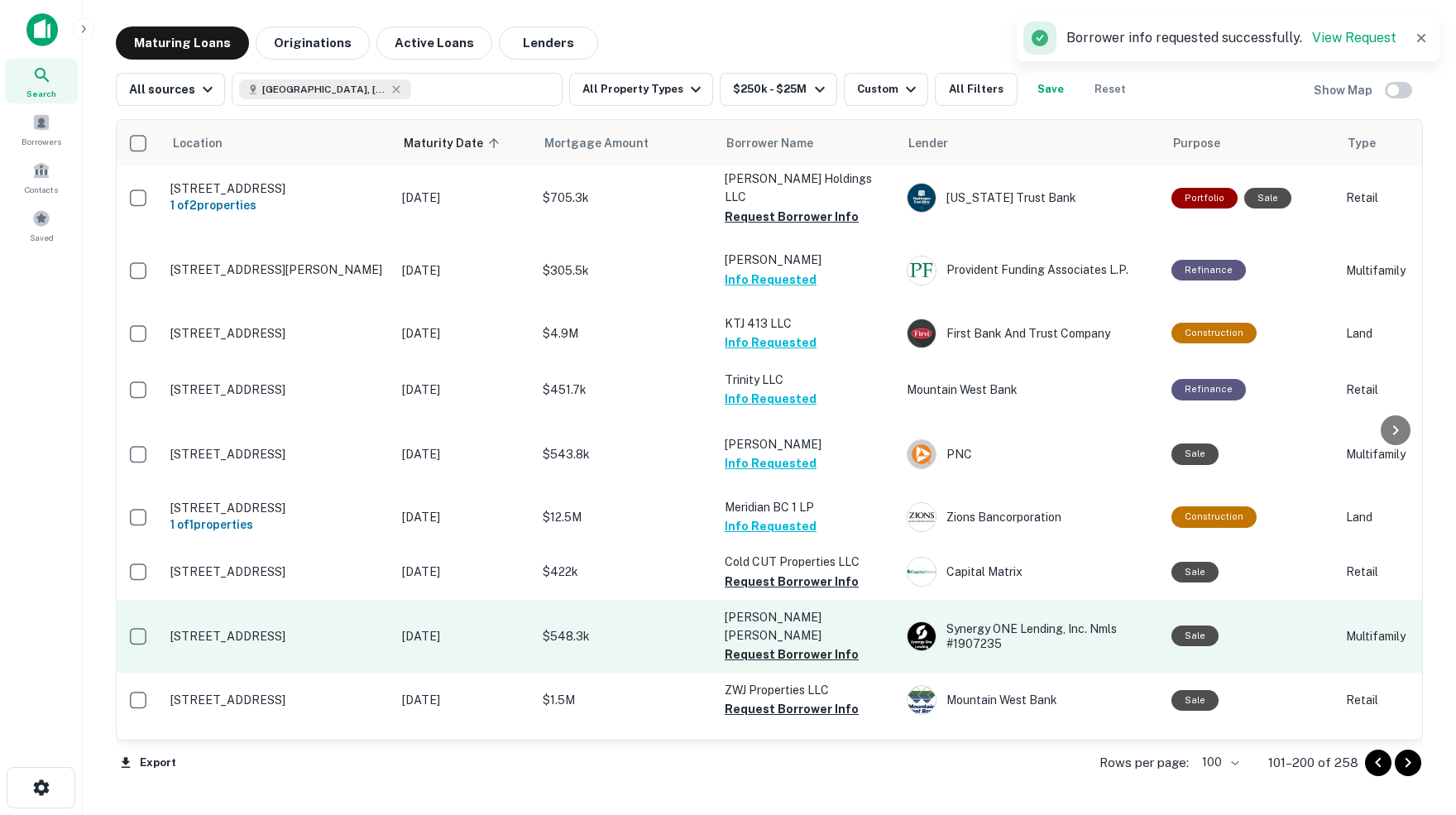
scroll to position [4331, 3]
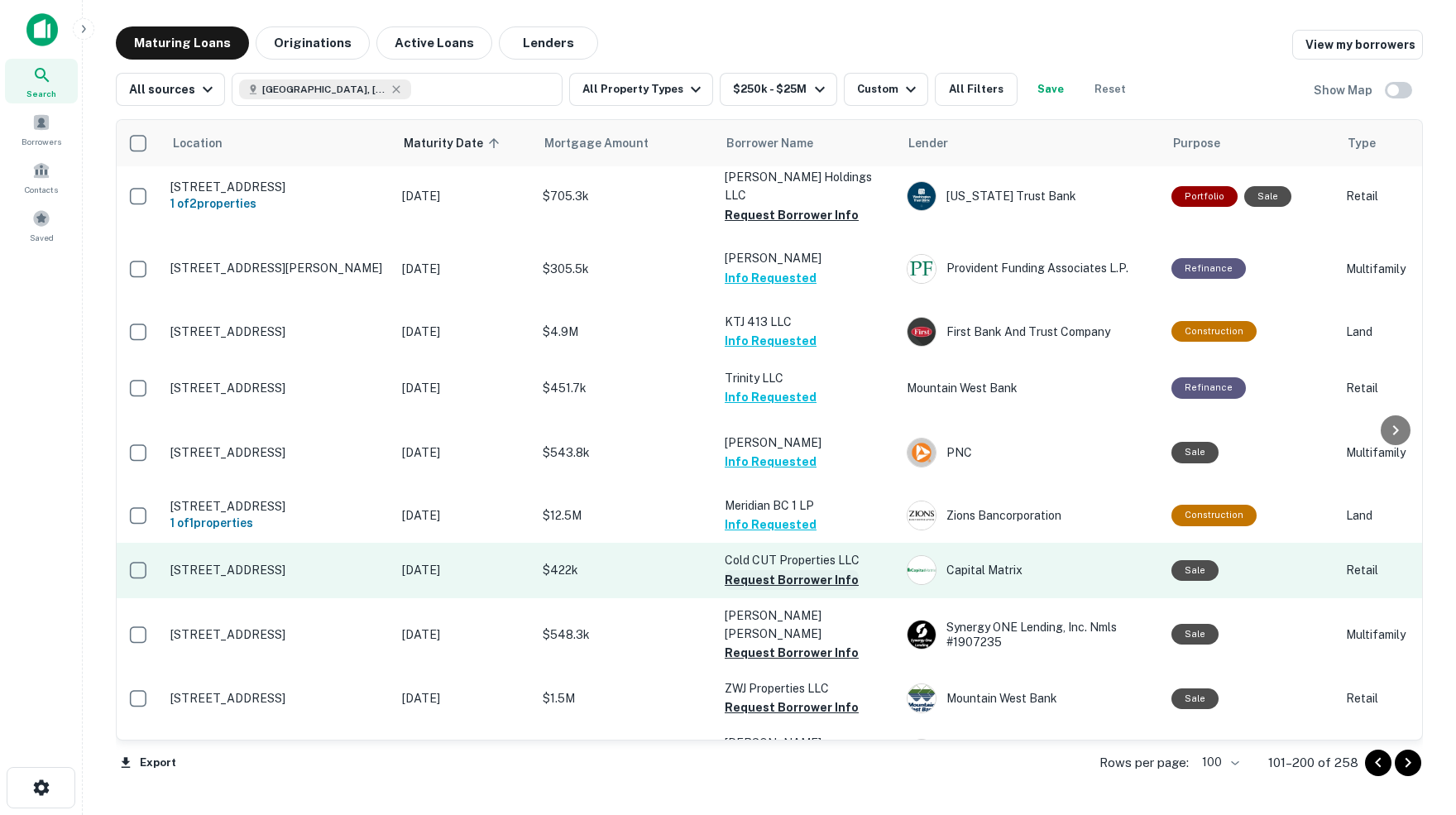
click at [765, 570] on button "Request Borrower Info" at bounding box center [791, 580] width 134 height 20
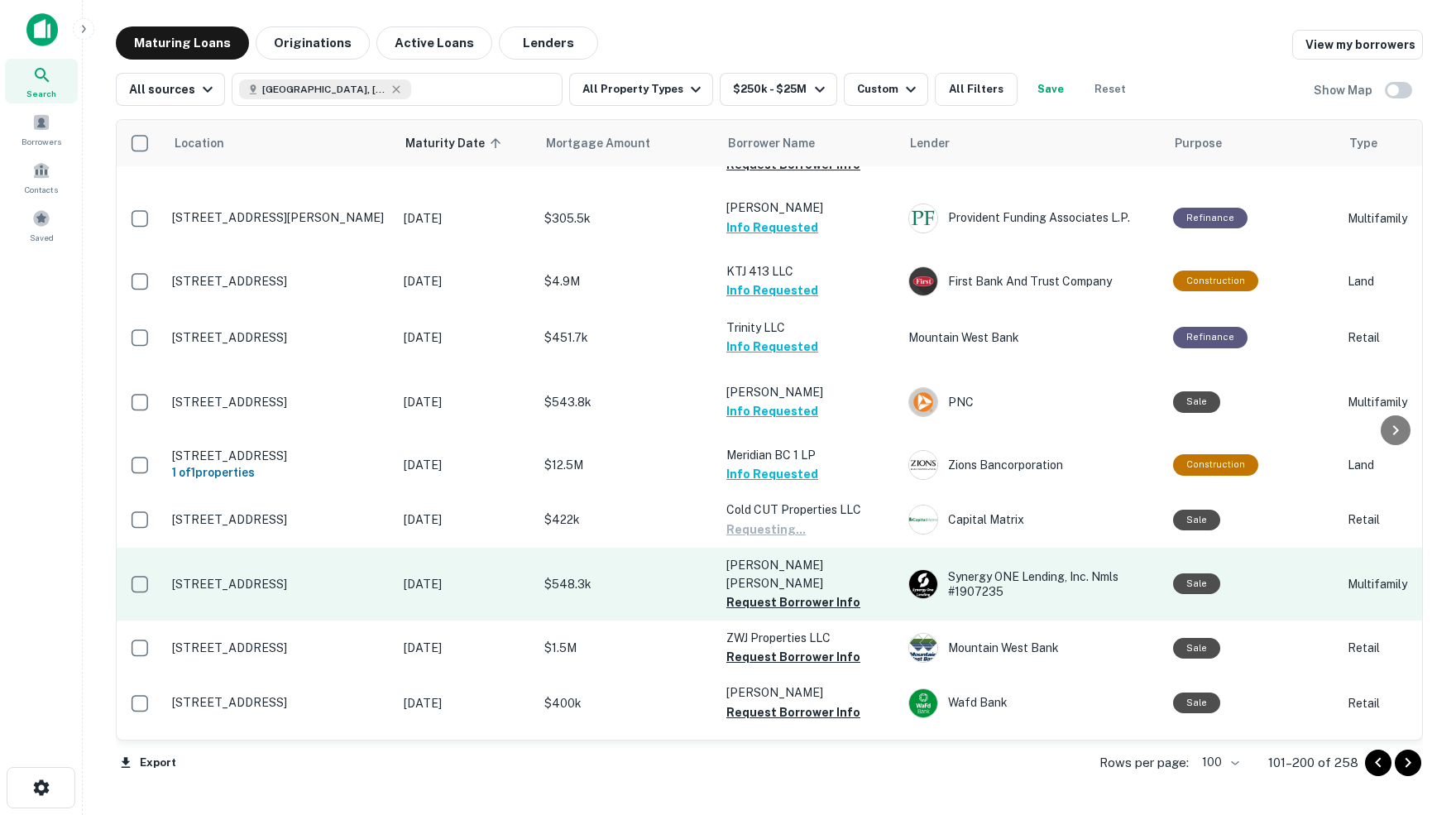
scroll to position [4383, 1]
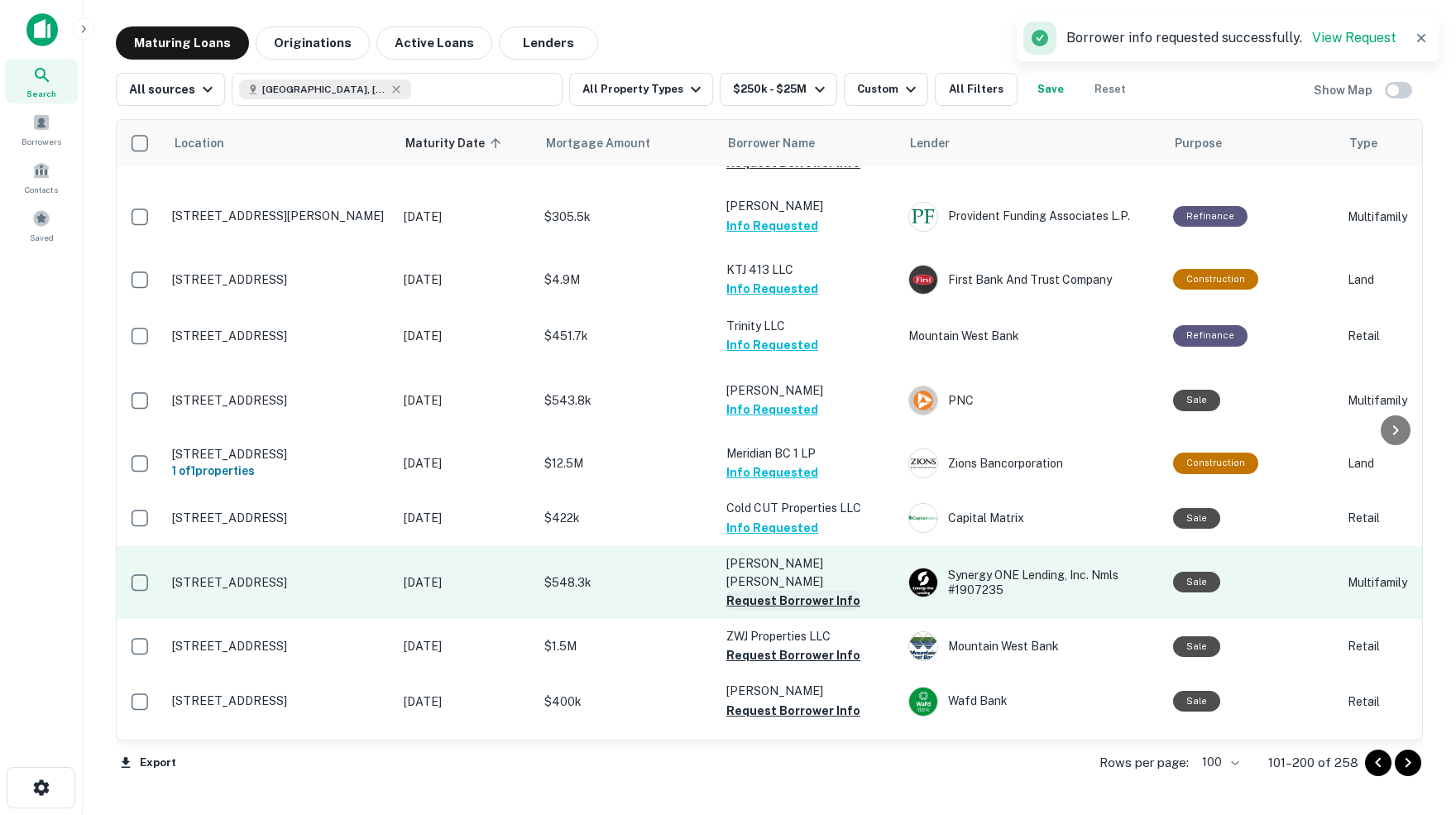
click at [794, 591] on button "Request Borrower Info" at bounding box center [793, 601] width 134 height 20
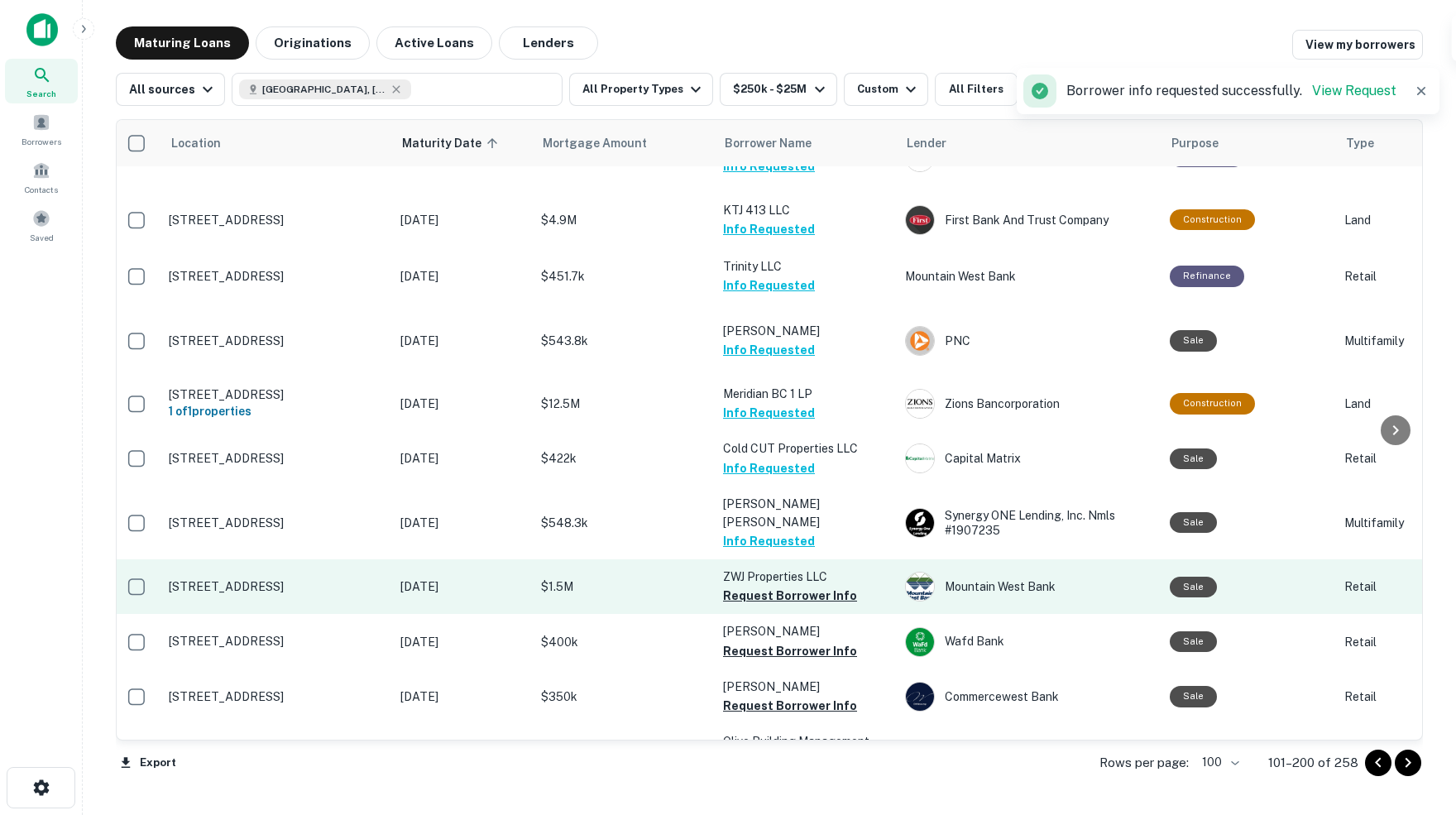
scroll to position [4447, 4]
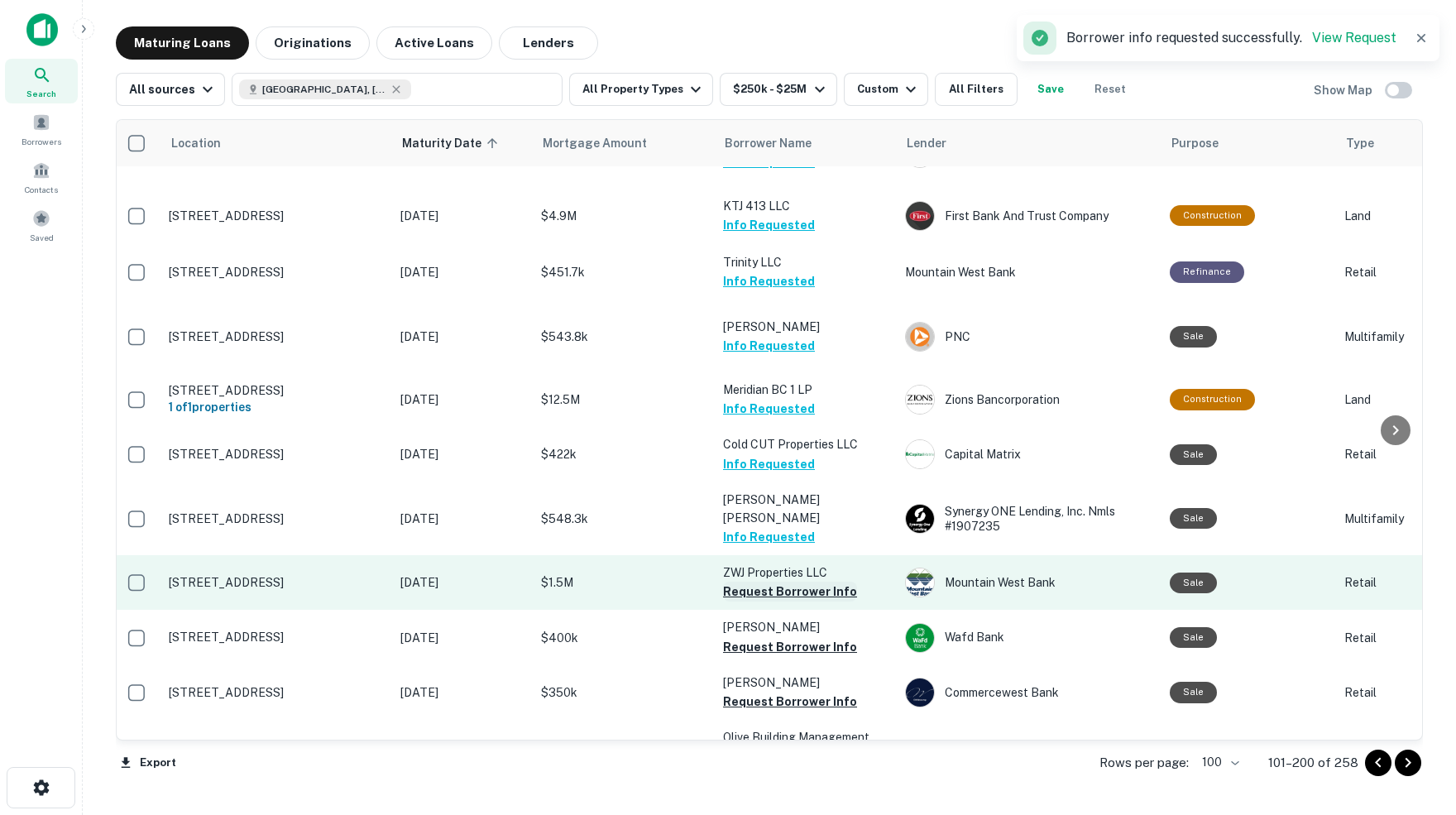
click at [780, 582] on button "Request Borrower Info" at bounding box center [789, 592] width 134 height 20
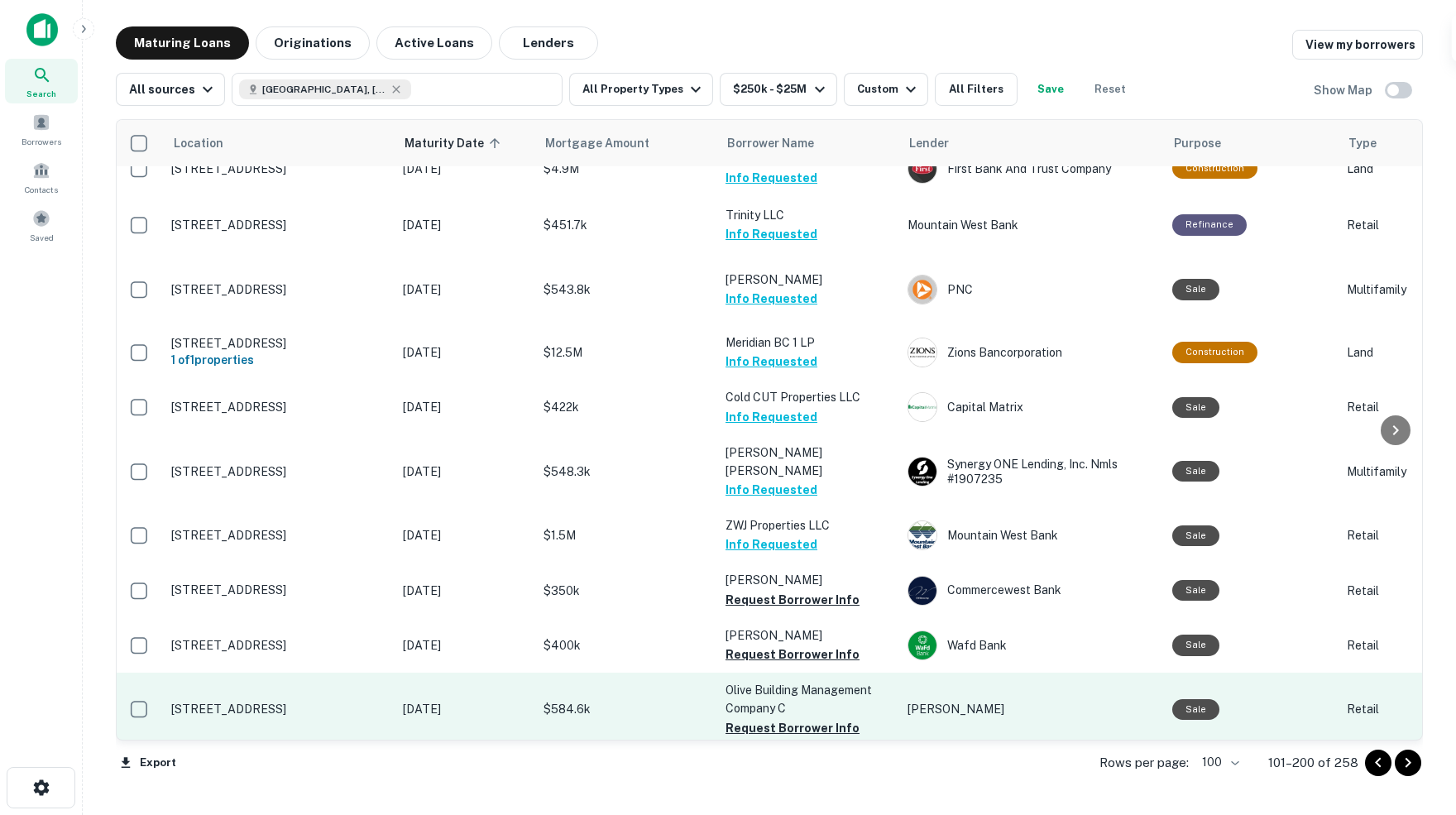
scroll to position [4498, 2]
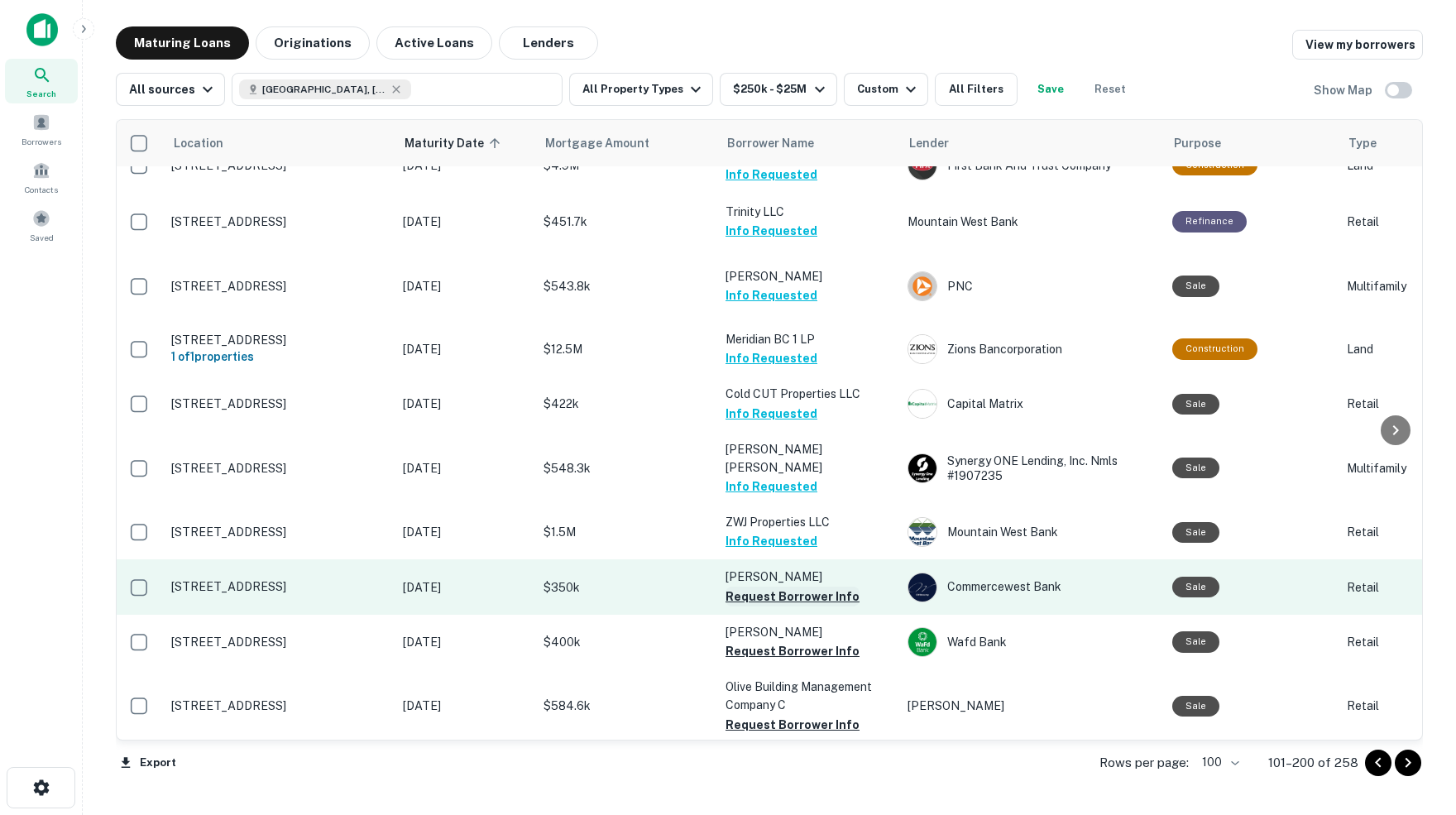
click at [780, 587] on button "Request Borrower Info" at bounding box center [792, 596] width 134 height 20
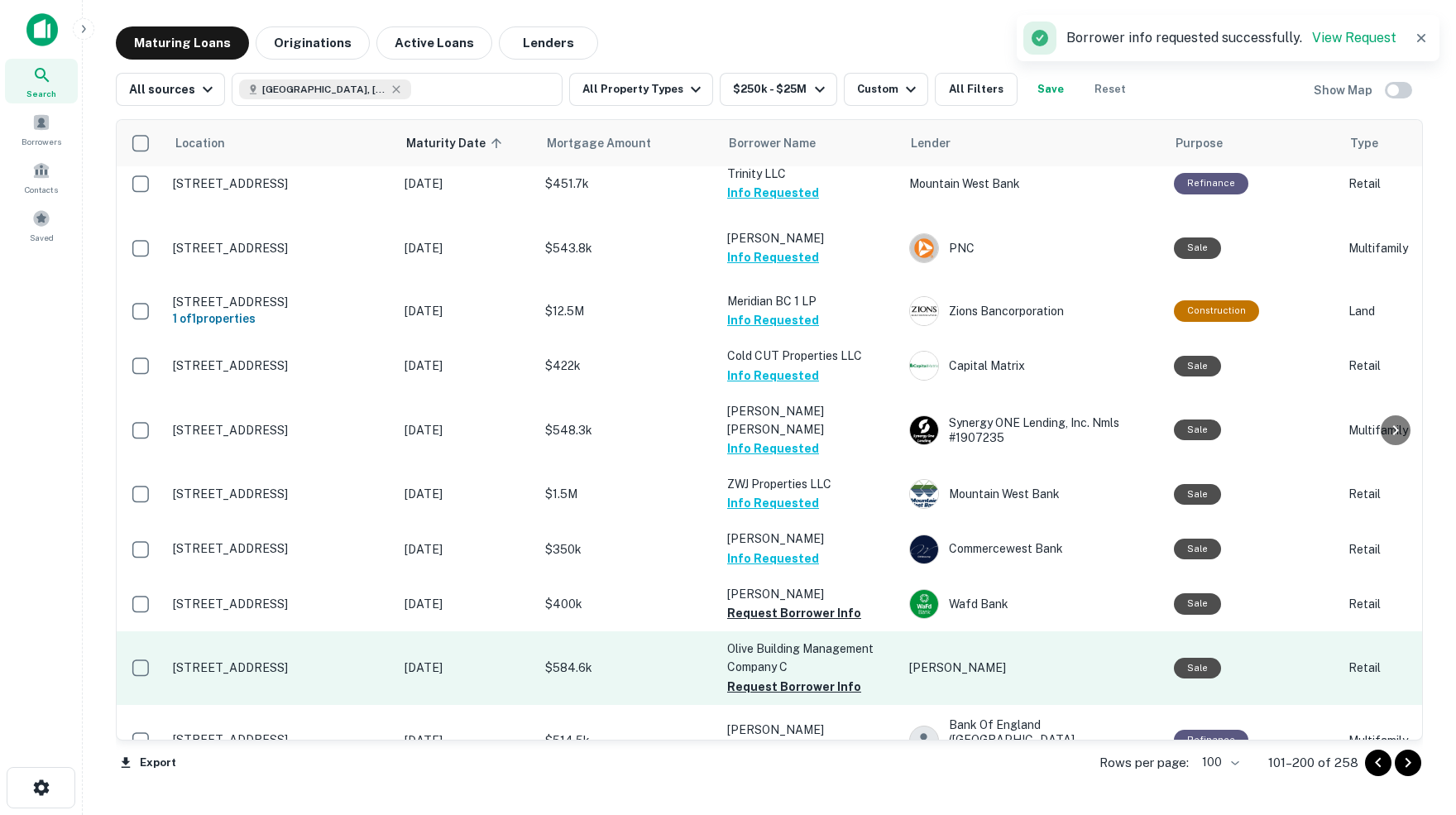
scroll to position [4542, 0]
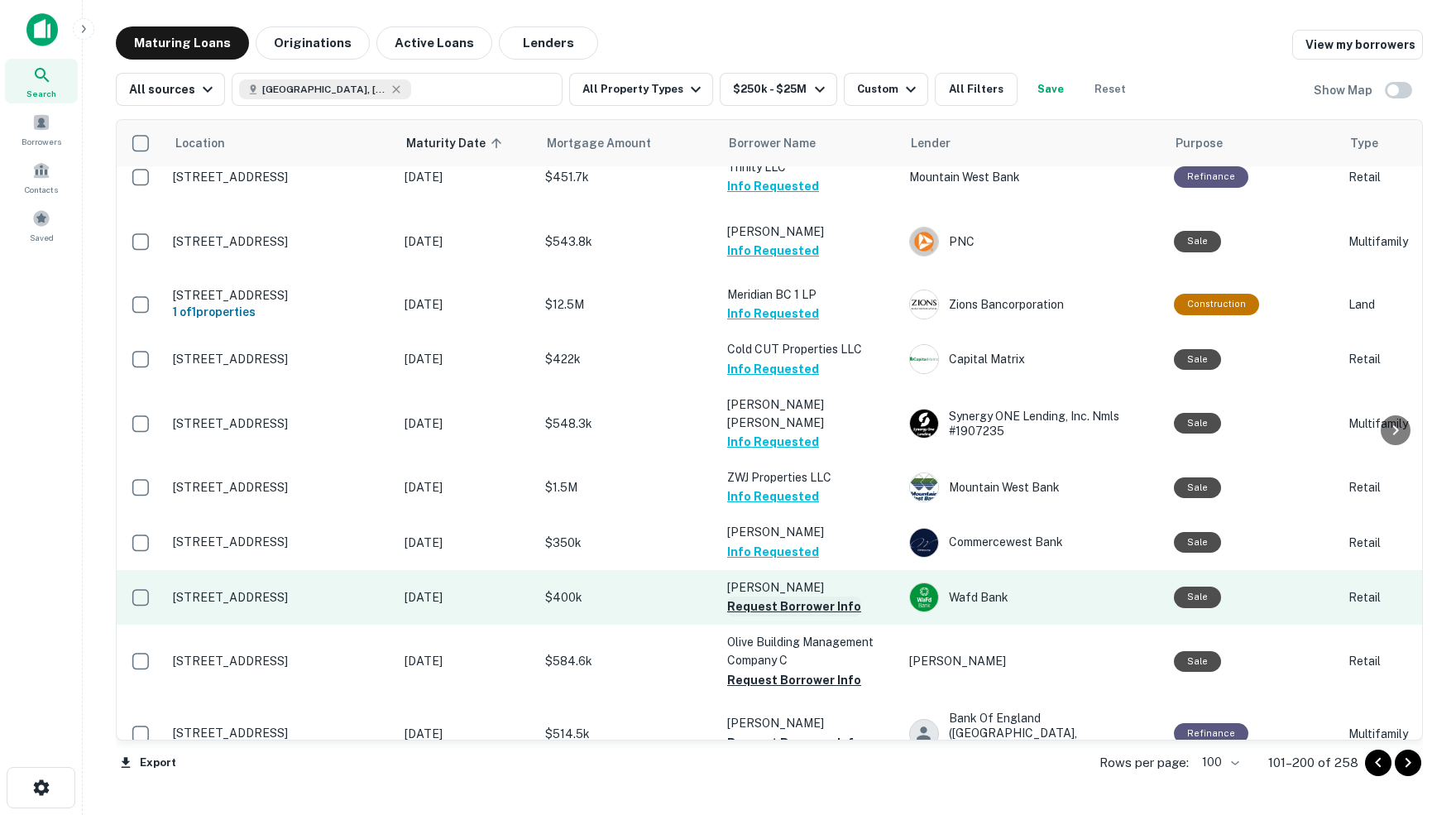
click at [803, 597] on button "Request Borrower Info" at bounding box center [794, 607] width 134 height 20
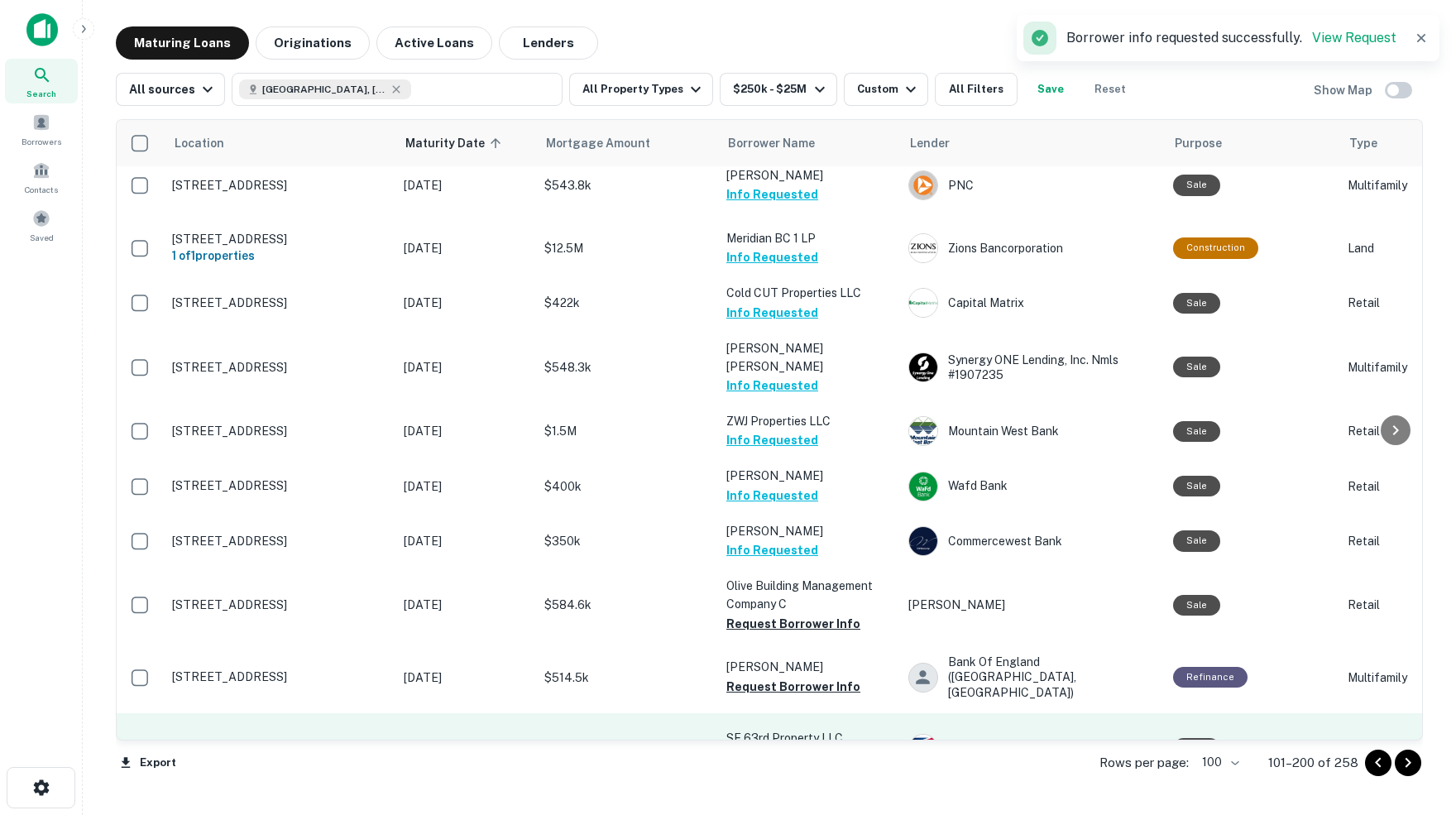
scroll to position [4610, 1]
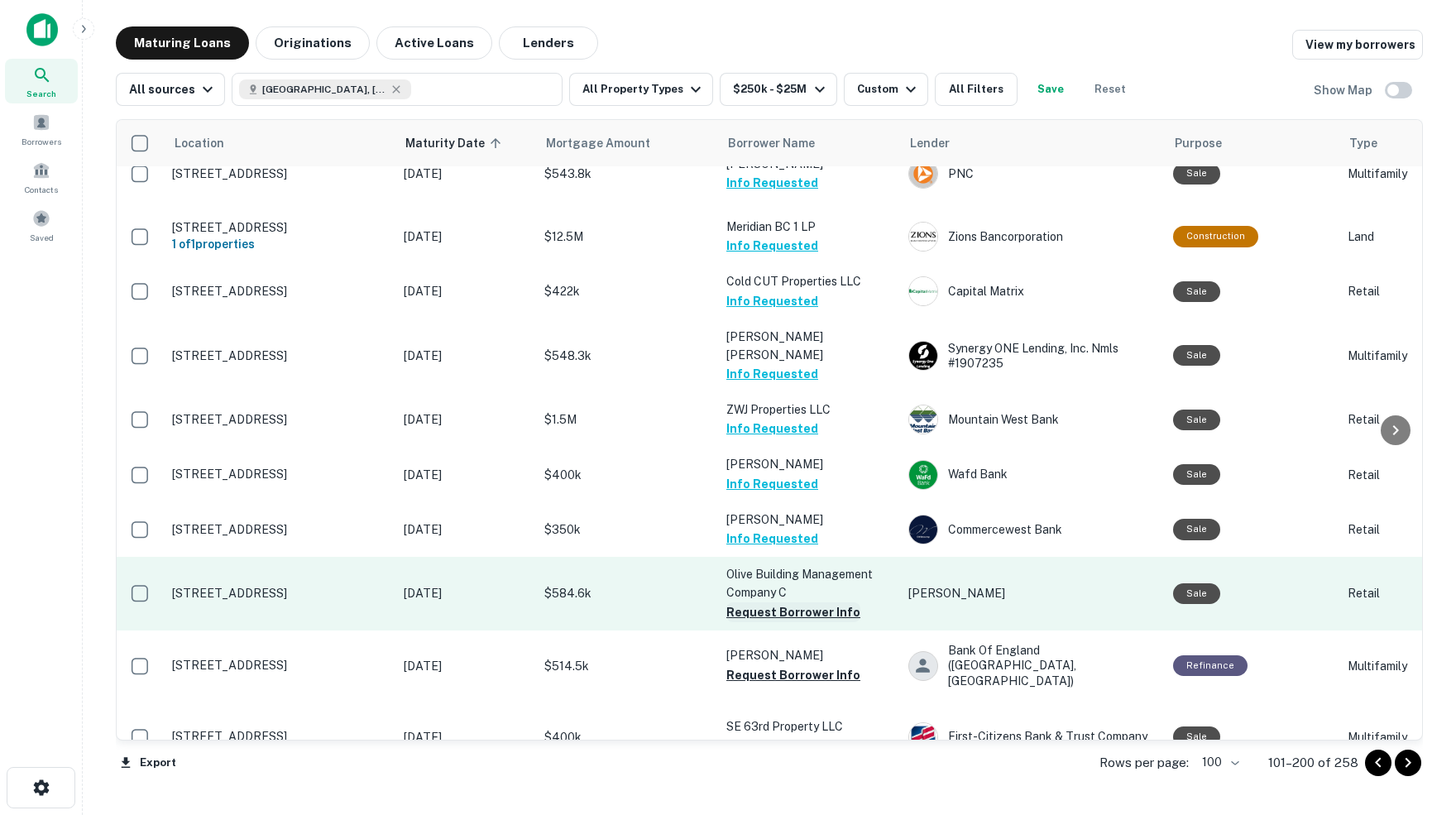
click at [781, 602] on button "Request Borrower Info" at bounding box center [793, 612] width 134 height 20
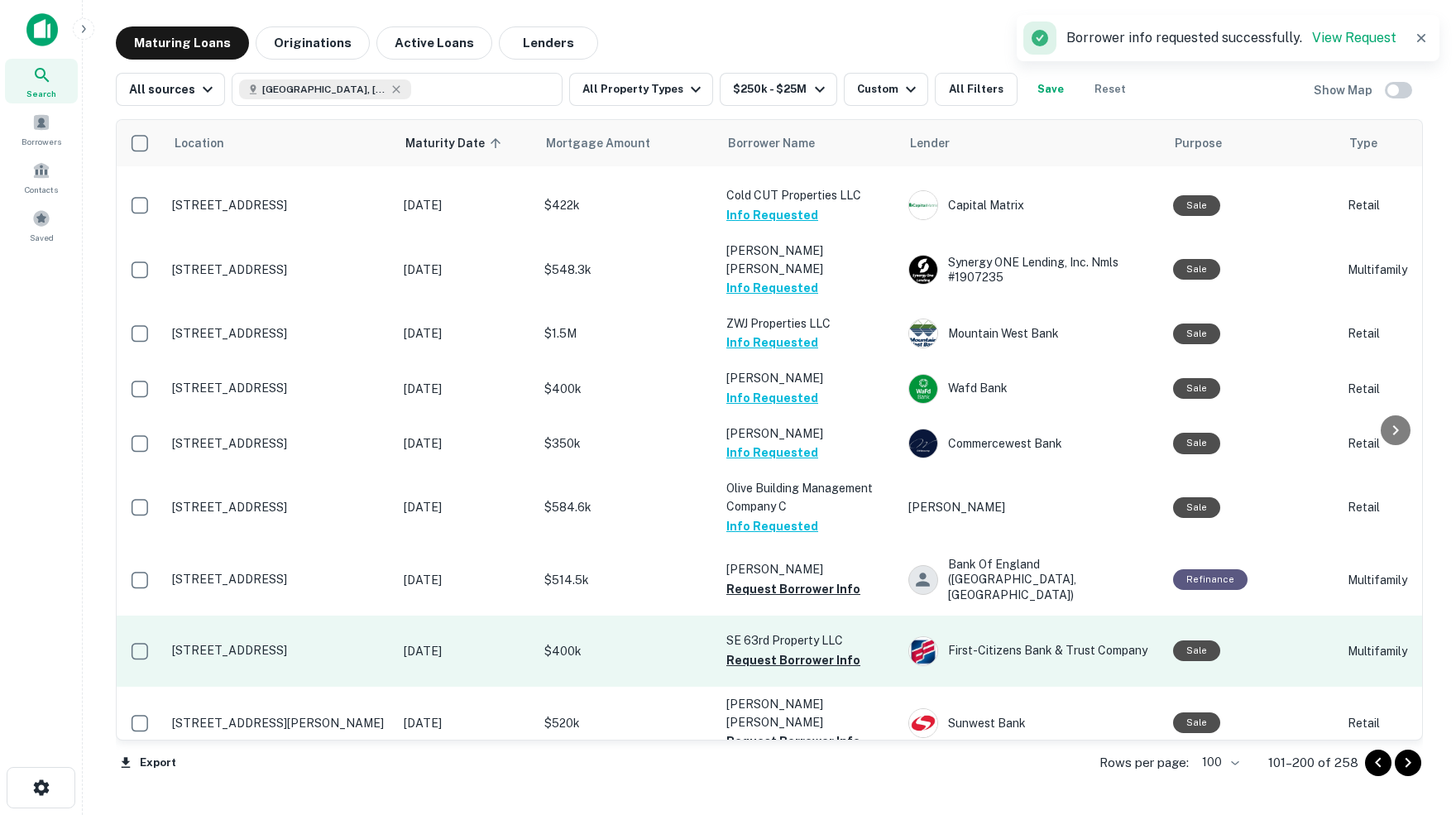
scroll to position [4708, 1]
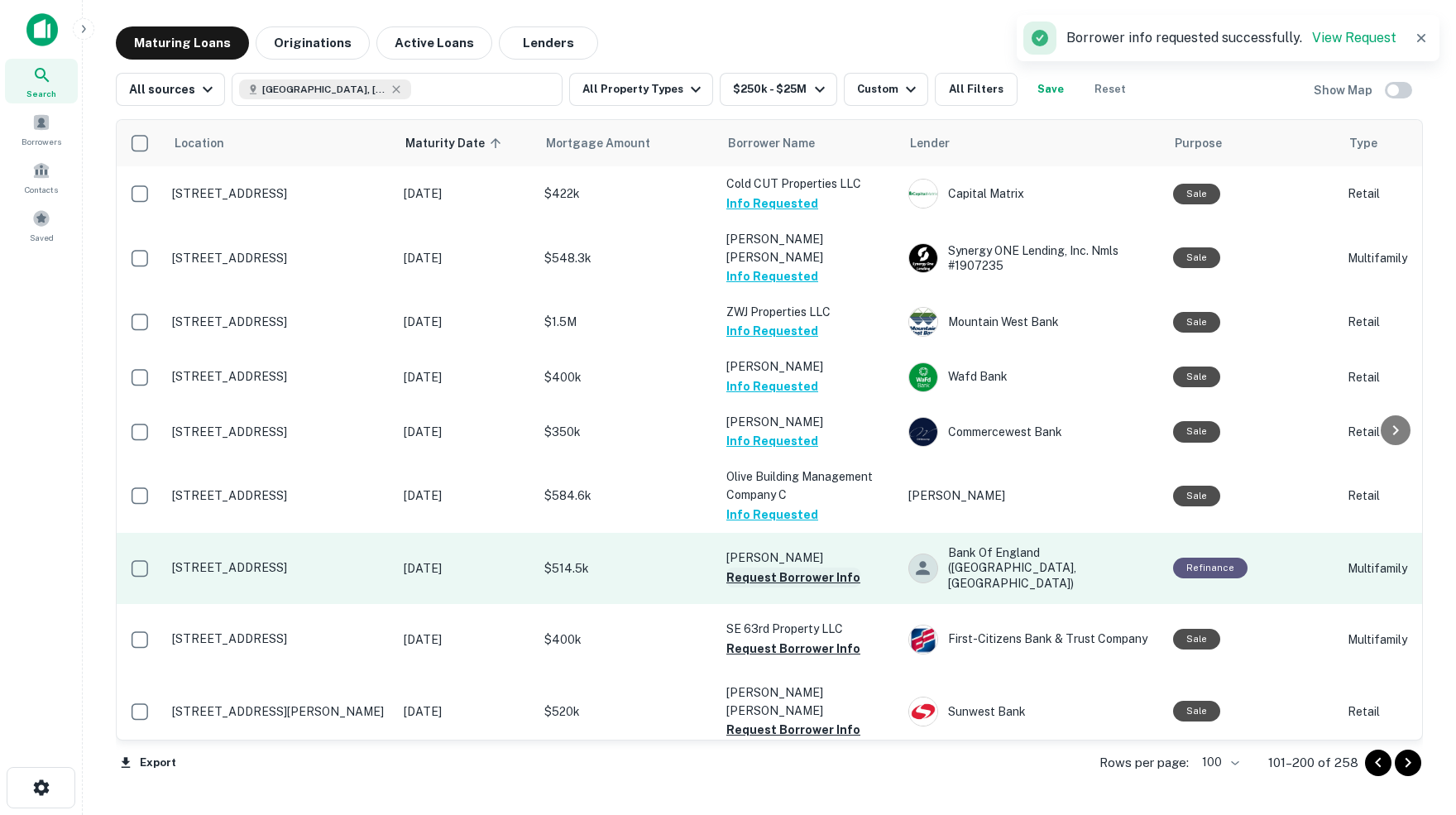
click at [791, 568] on button "Request Borrower Info" at bounding box center [793, 578] width 134 height 20
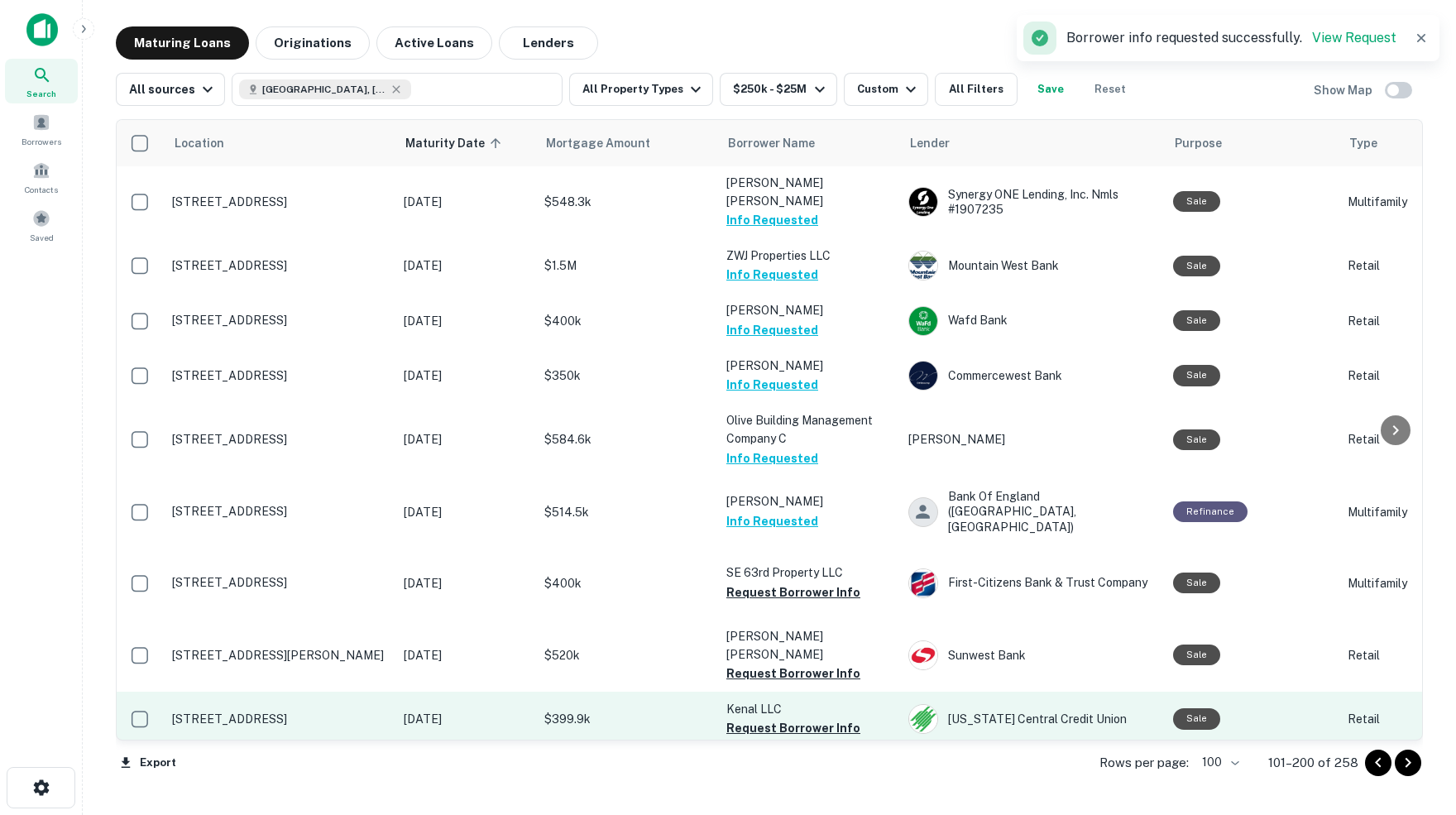
scroll to position [4764, 7]
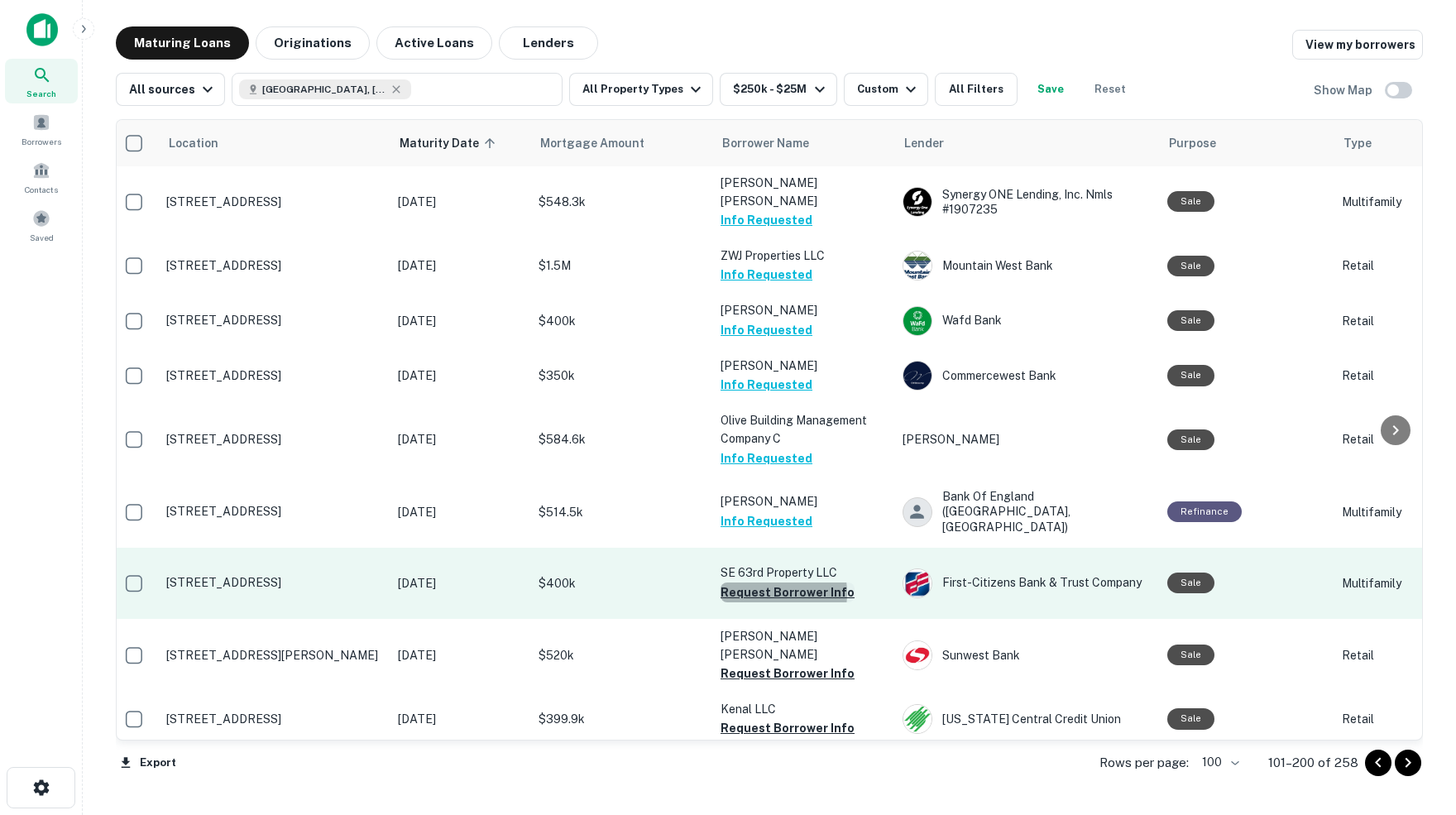
click at [759, 583] on button "Request Borrower Info" at bounding box center [787, 593] width 134 height 20
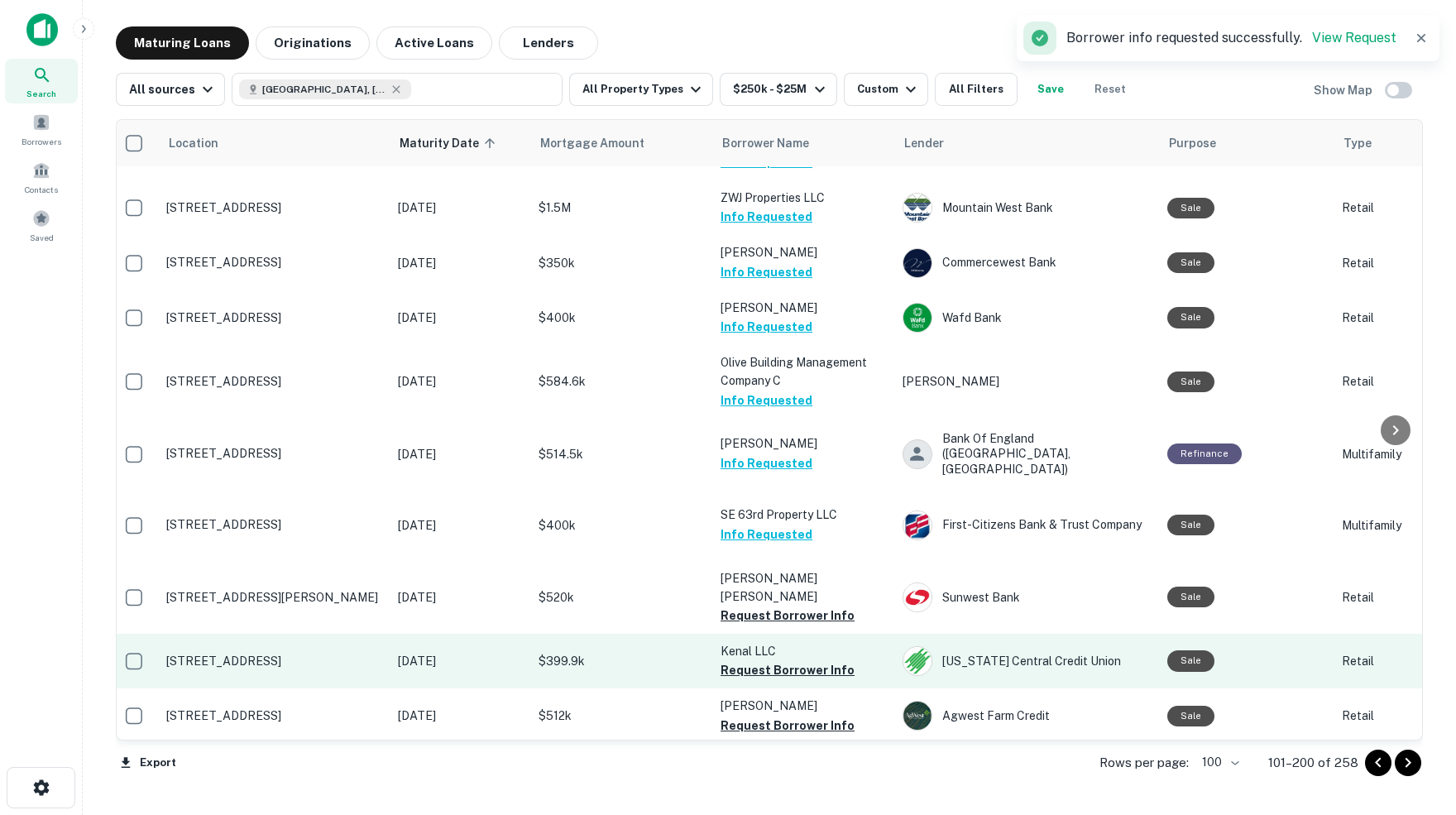
scroll to position [4828, 7]
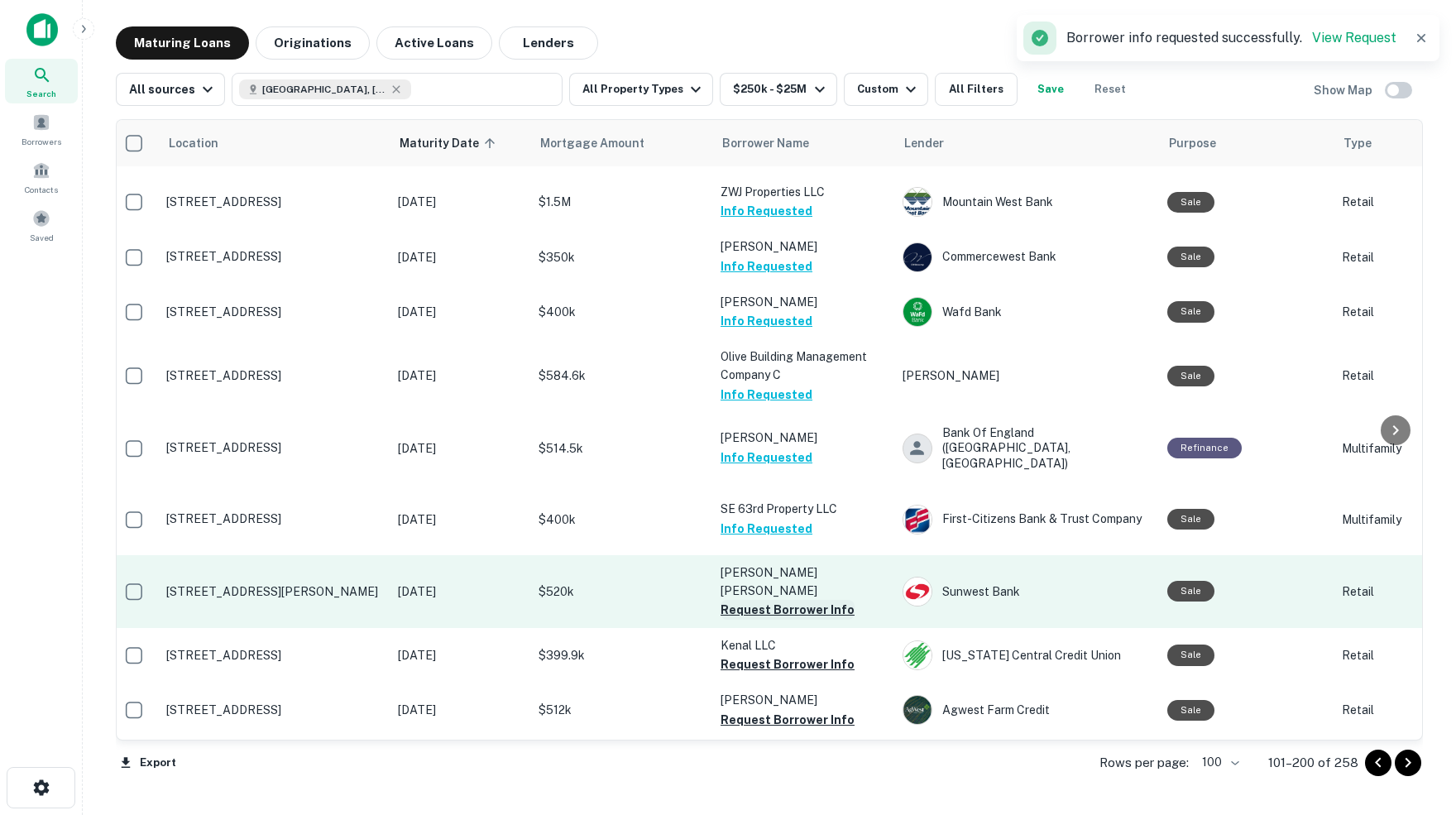
click at [754, 600] on button "Request Borrower Info" at bounding box center [787, 609] width 134 height 20
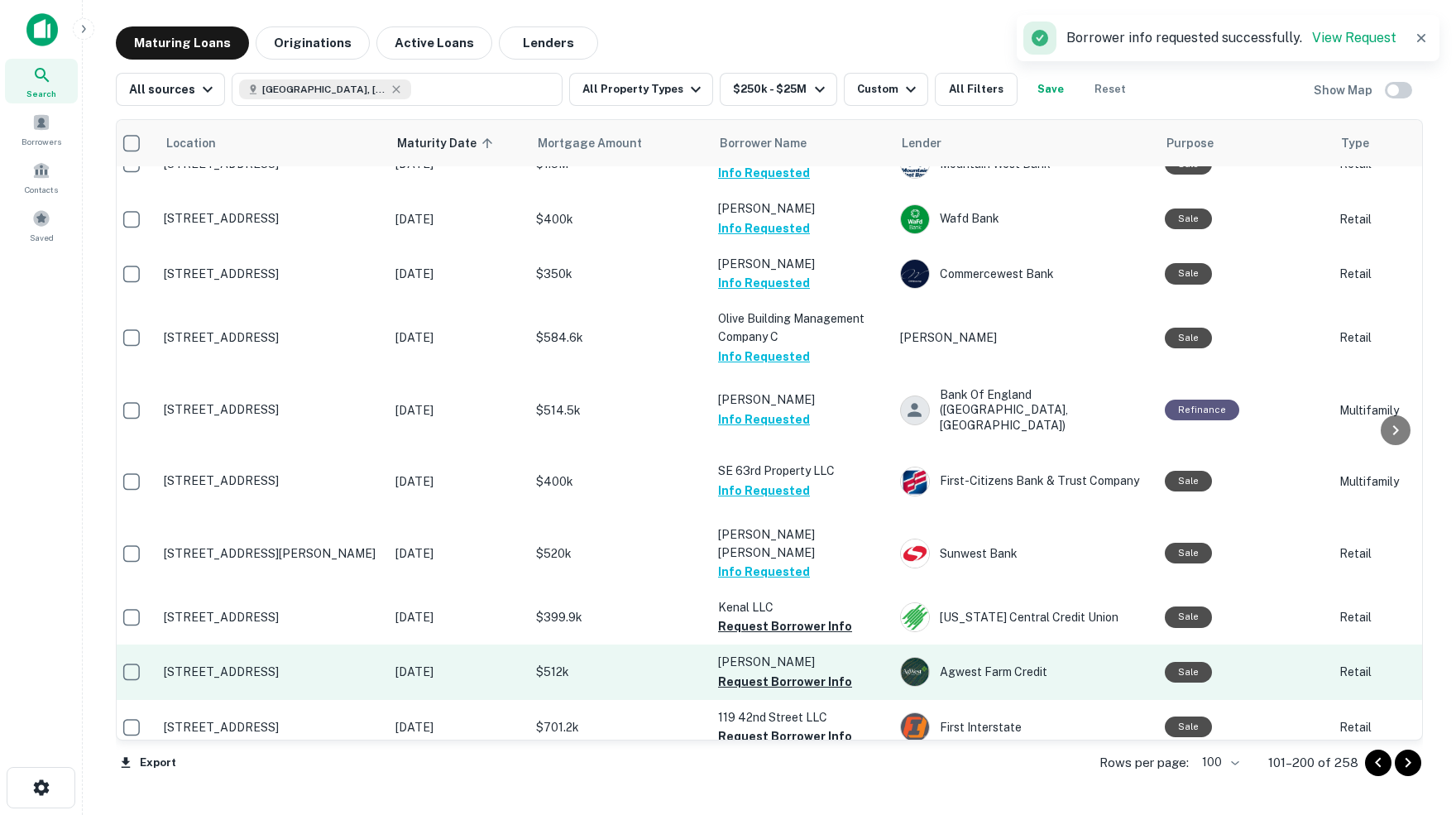
scroll to position [4866, 11]
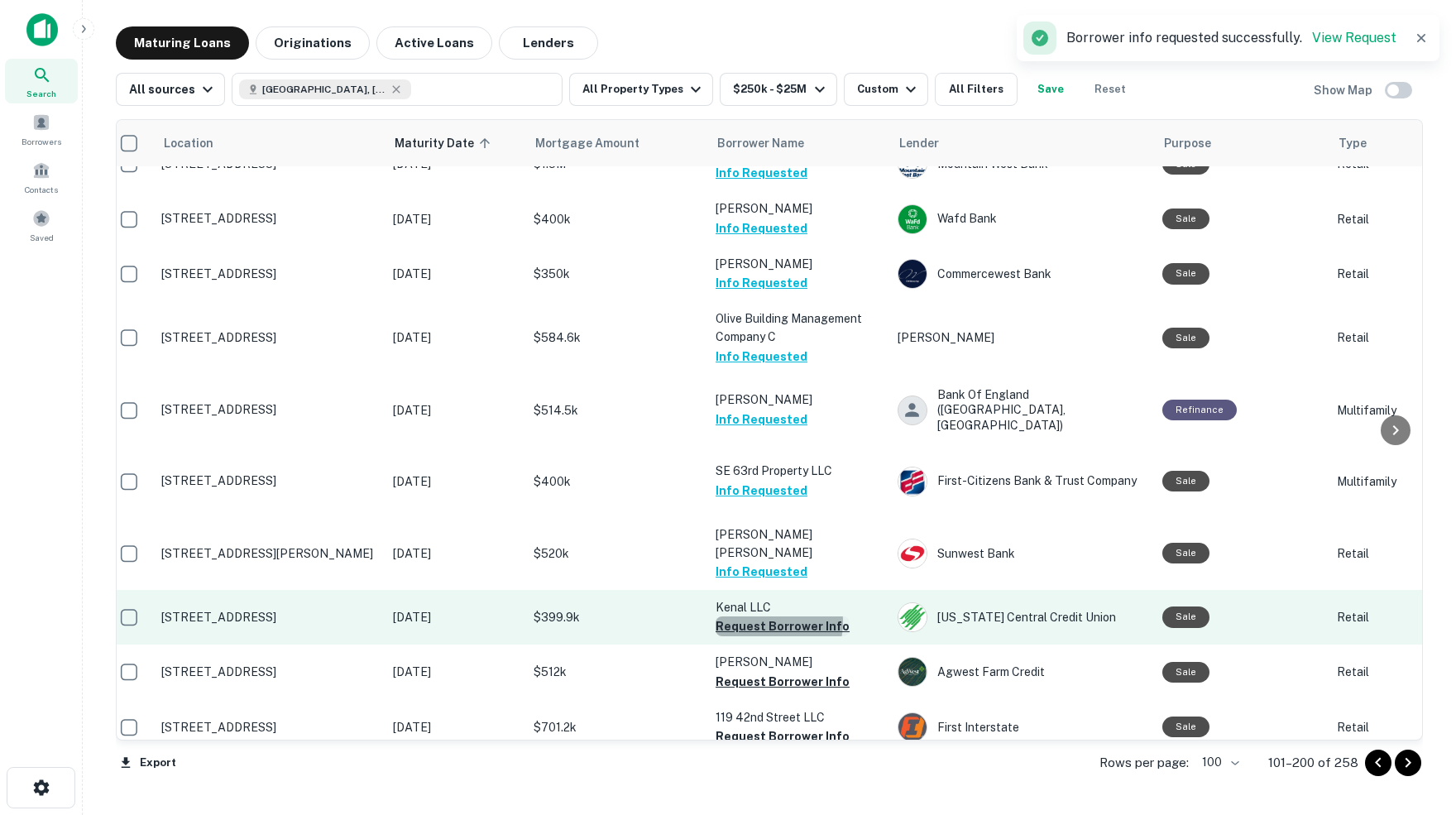
click at [757, 616] on button "Request Borrower Info" at bounding box center [782, 626] width 134 height 20
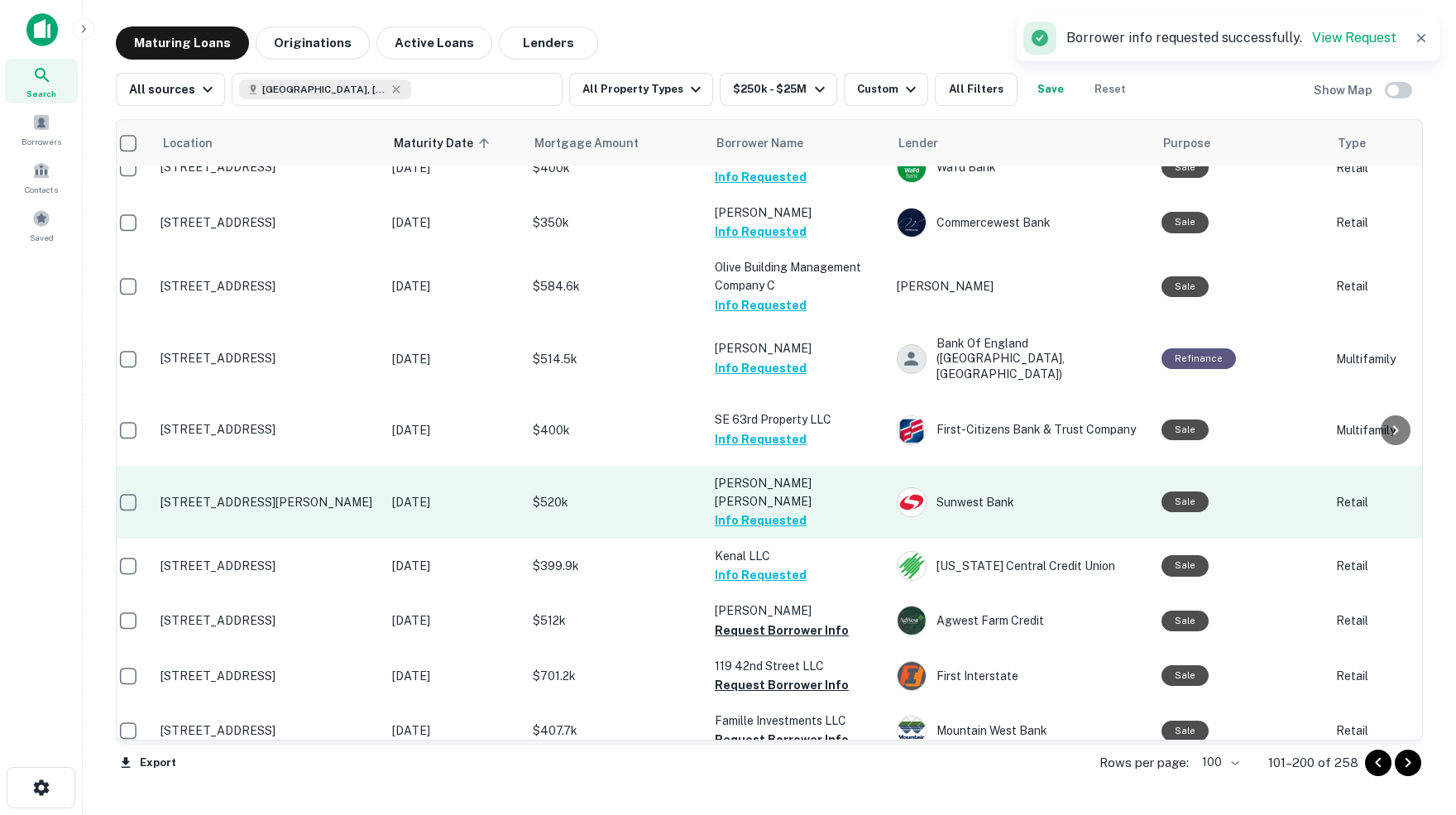
scroll to position [4917, 14]
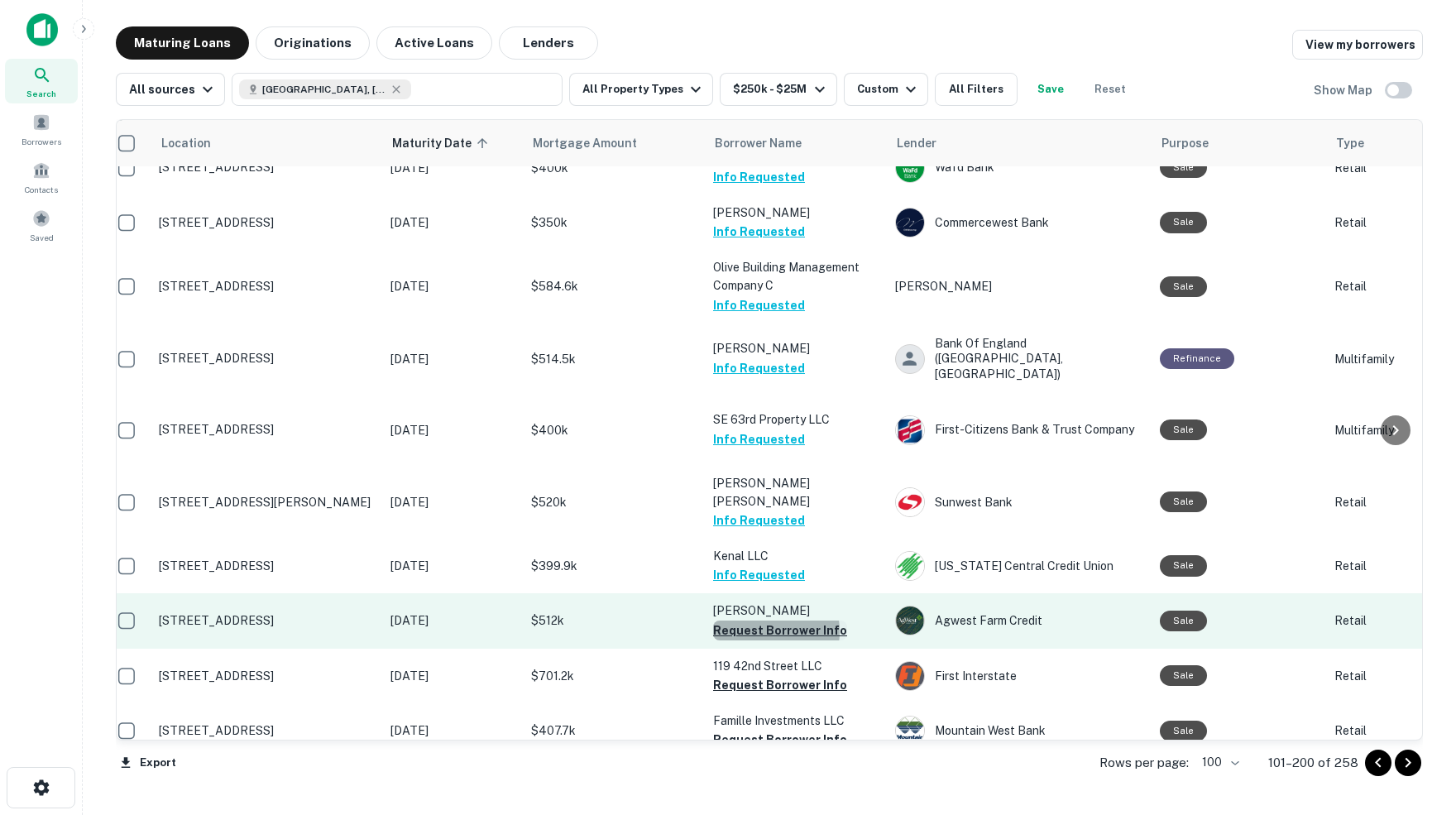
click at [758, 621] on button "Request Borrower Info" at bounding box center [780, 630] width 134 height 20
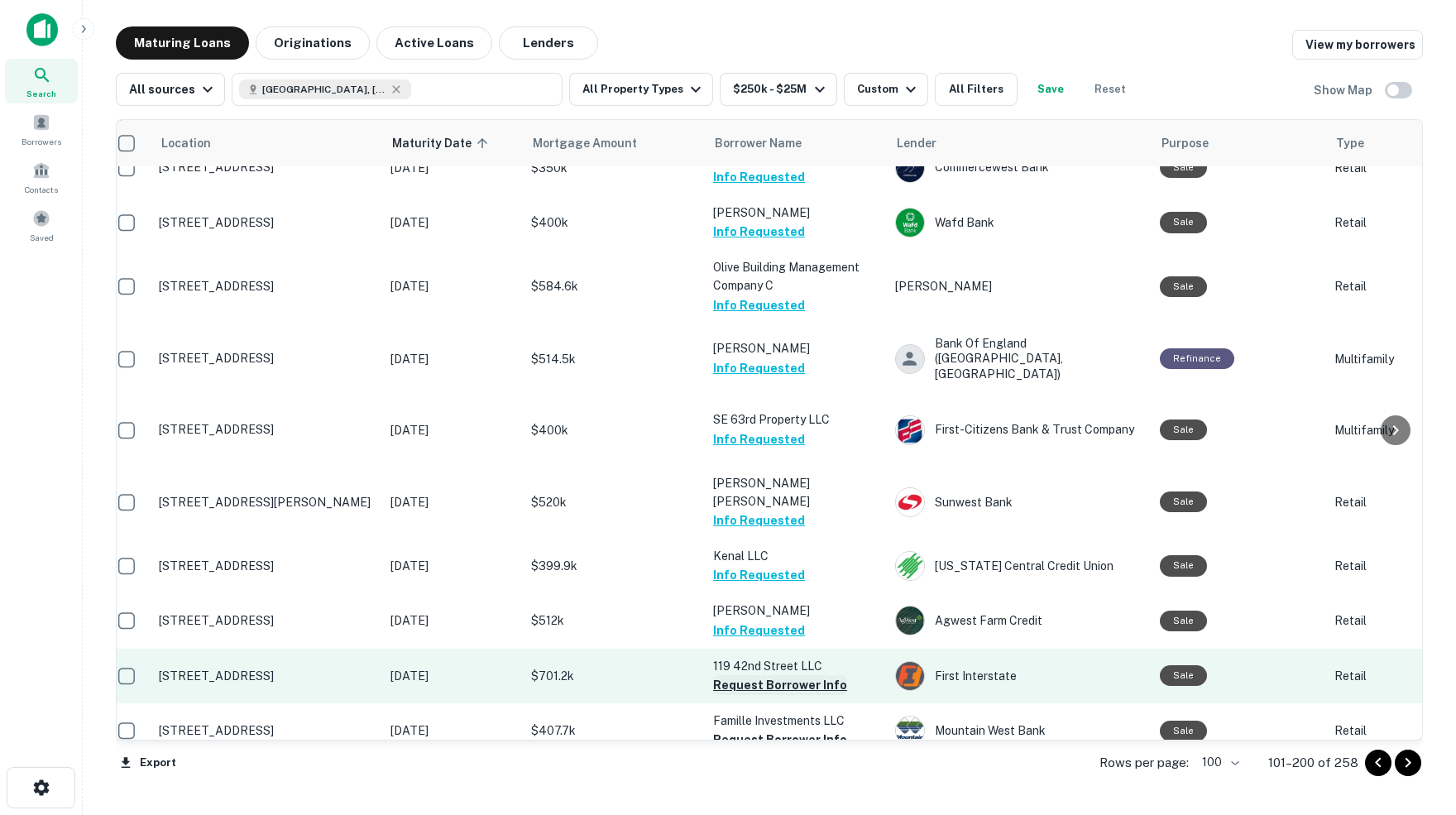
click at [747, 675] on button "Request Borrower Info" at bounding box center [780, 685] width 134 height 20
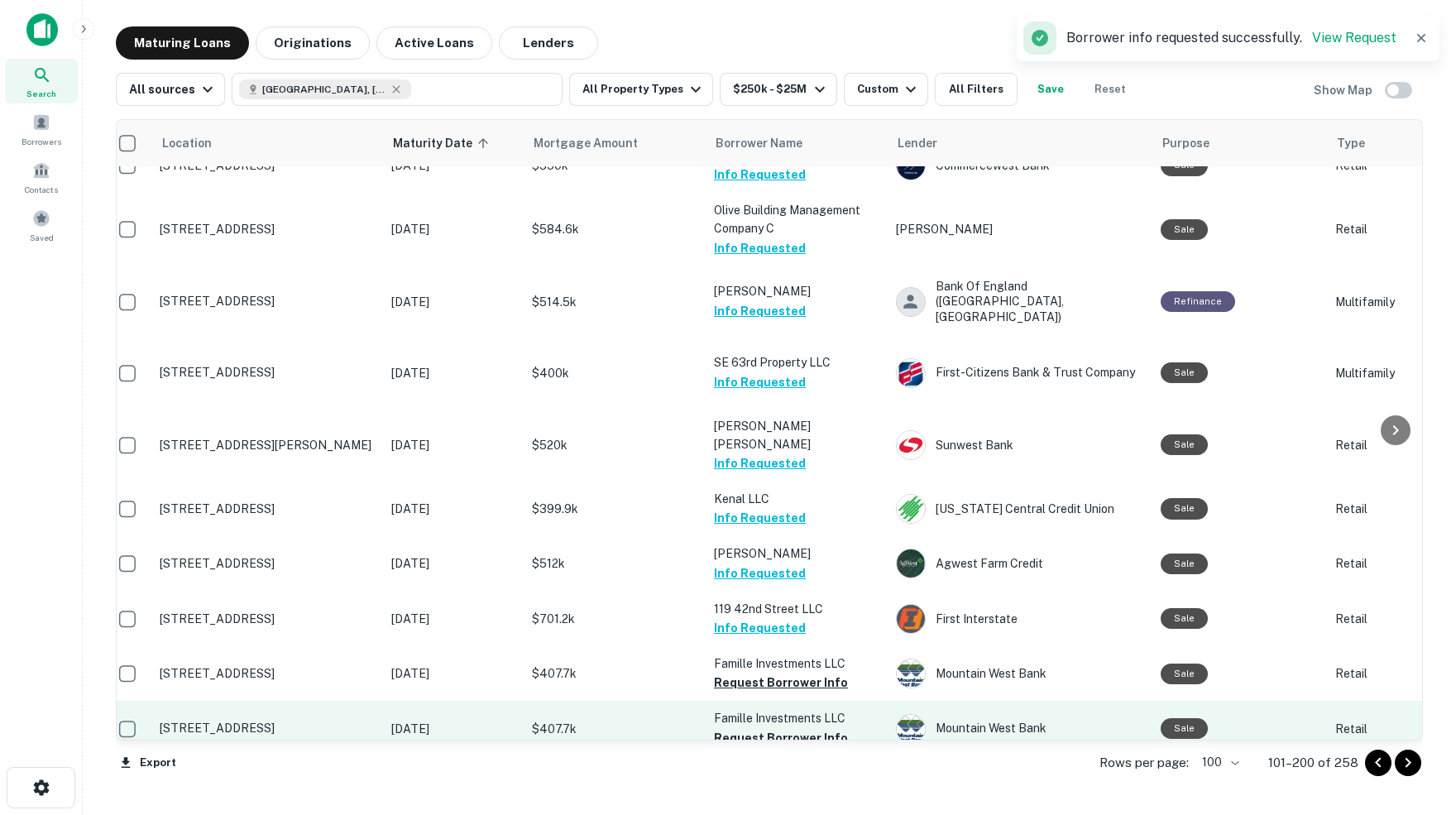
scroll to position [4977, 13]
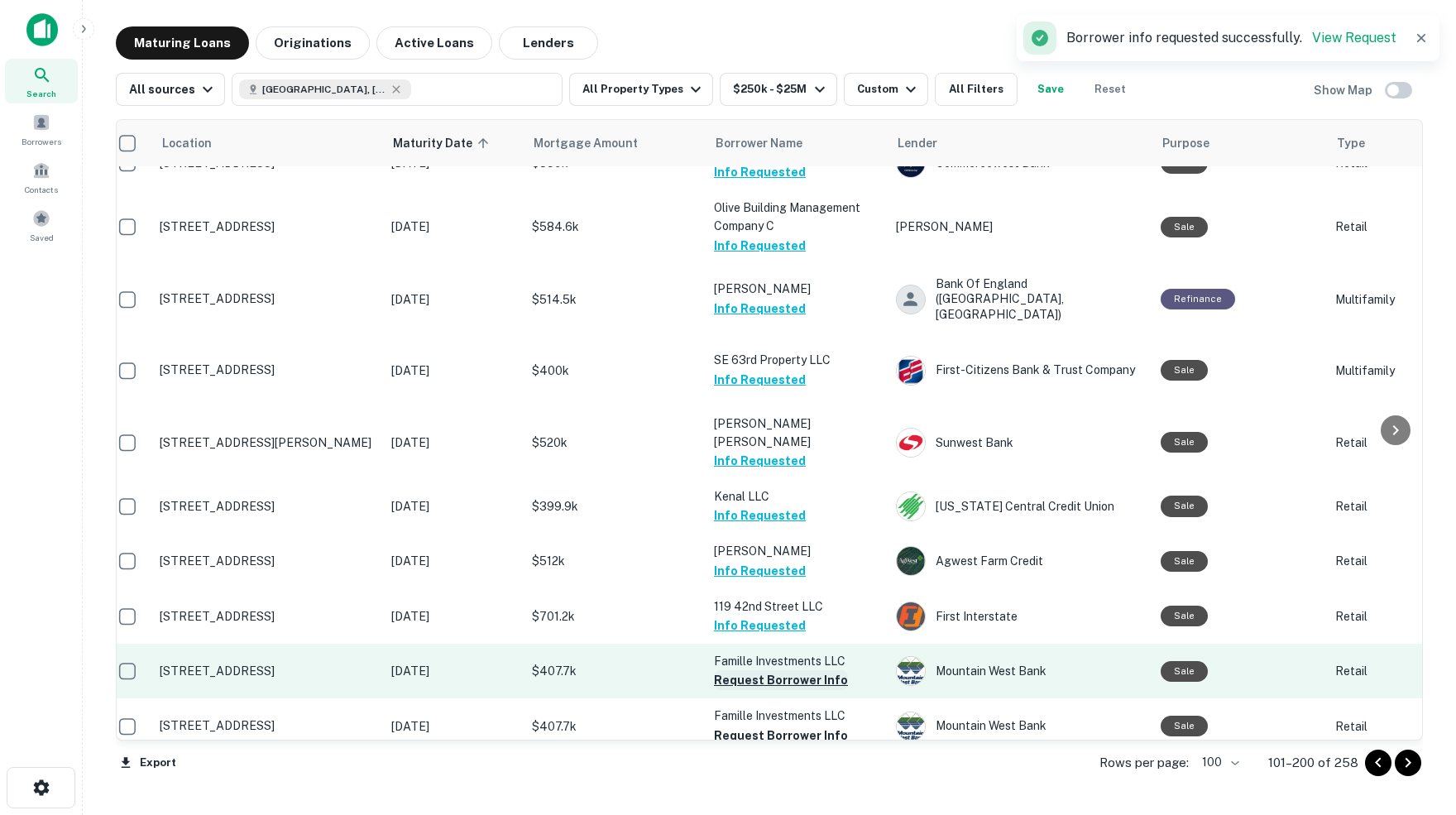
click at [780, 671] on button "Request Borrower Info" at bounding box center [780, 680] width 134 height 20
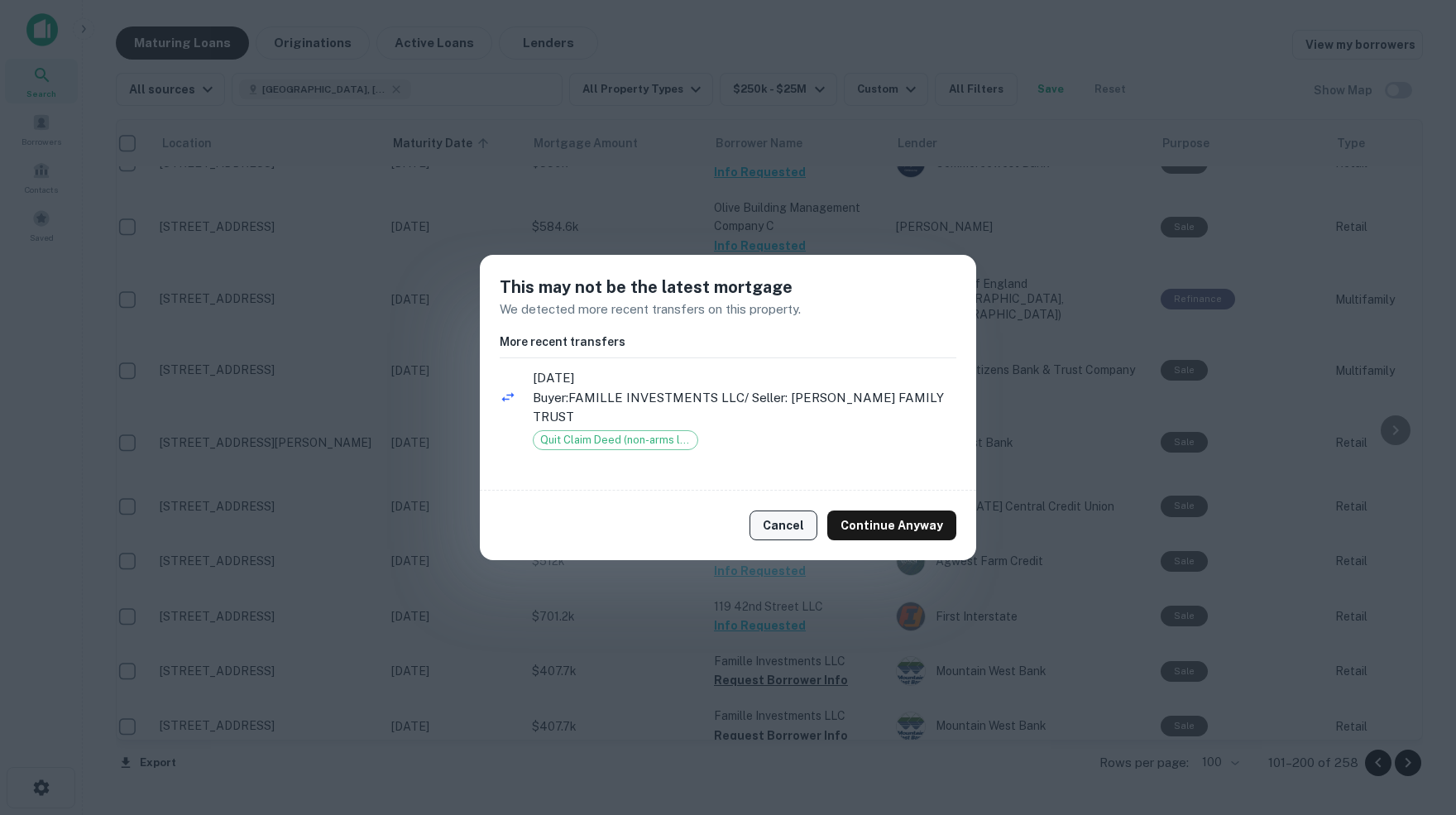
click at [790, 520] on button "Cancel" at bounding box center [783, 525] width 68 height 30
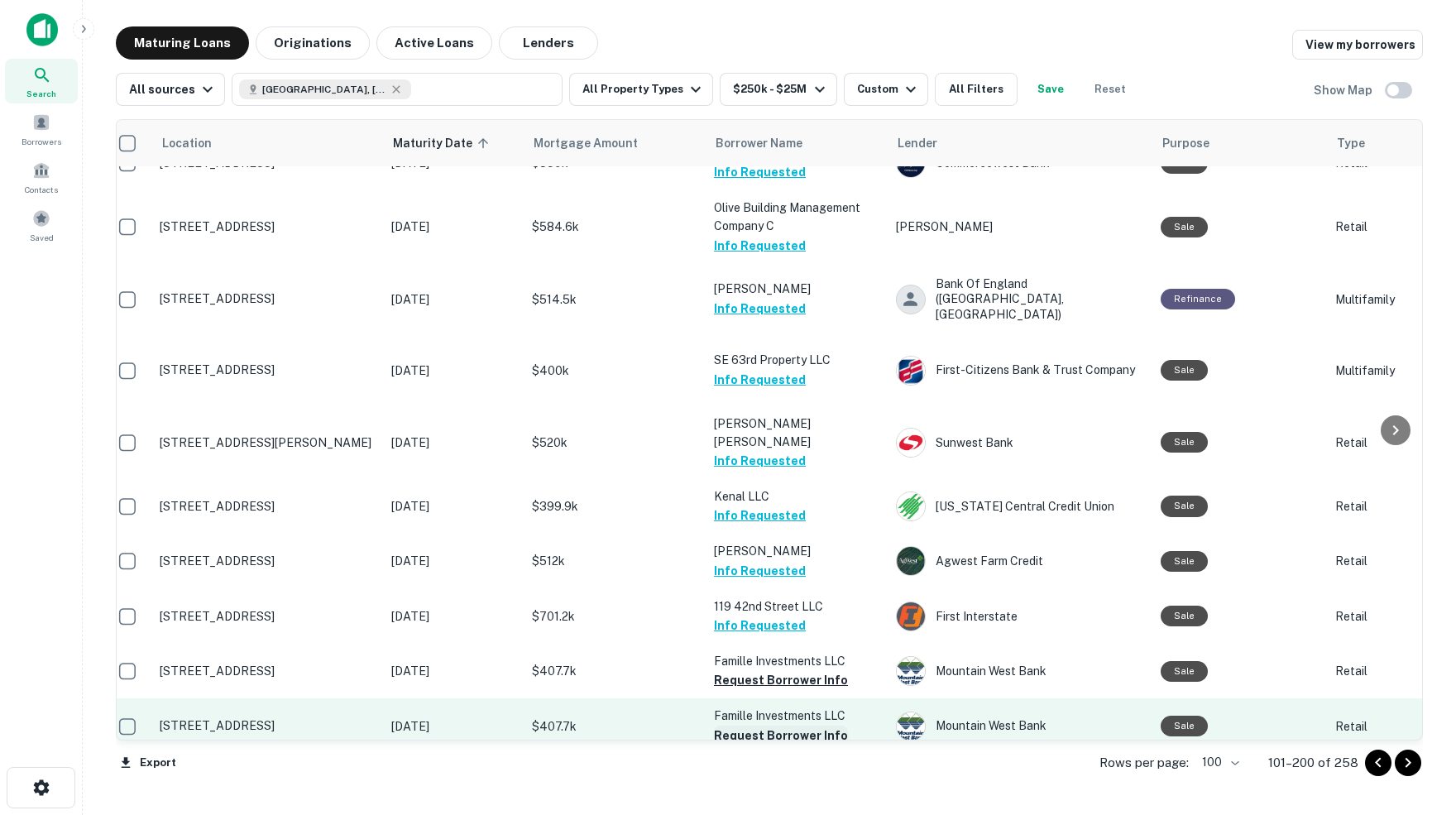
click at [793, 726] on button "Request Borrower Info" at bounding box center [780, 735] width 134 height 20
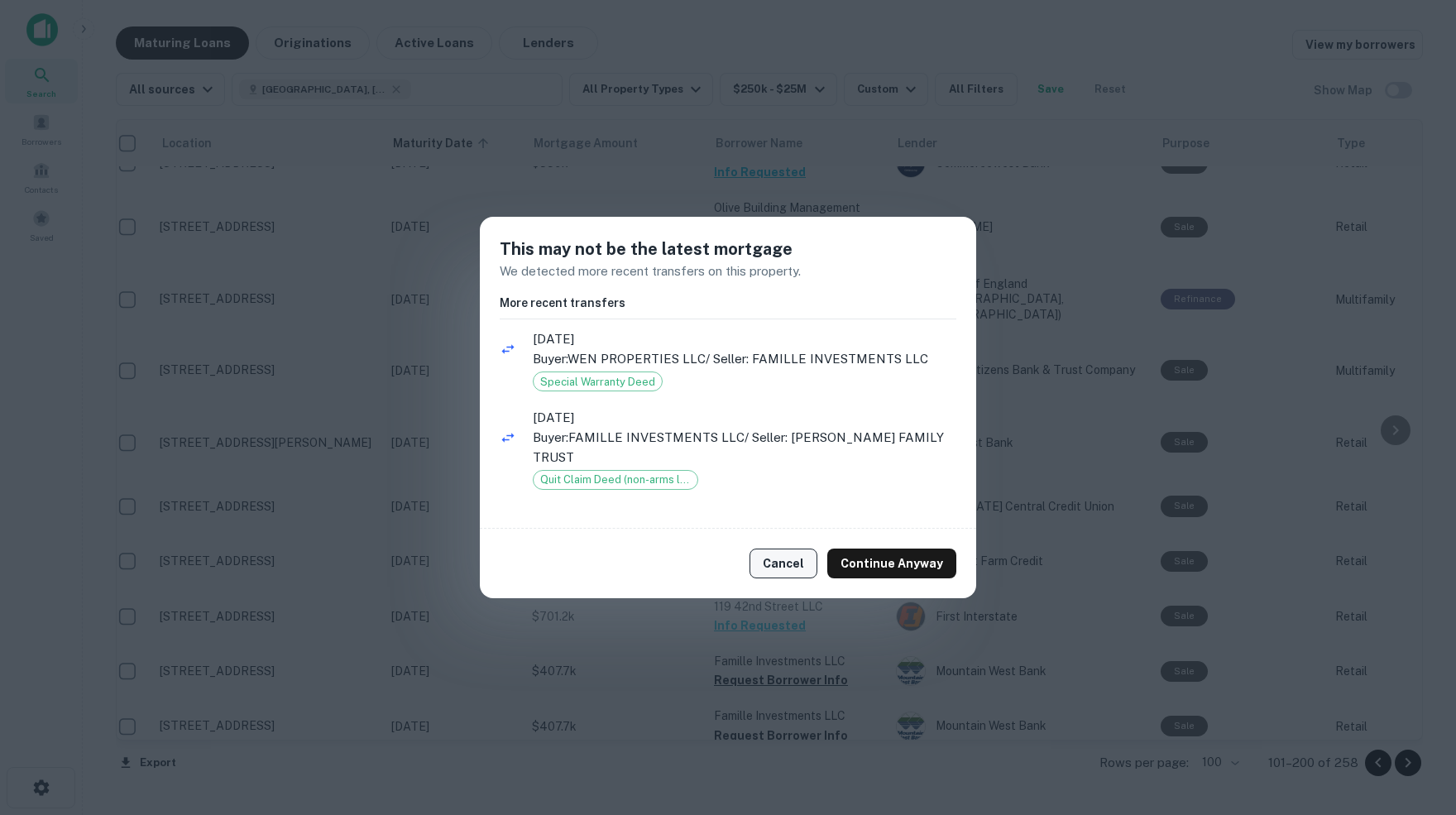
click at [793, 566] on button "Cancel" at bounding box center [783, 564] width 68 height 30
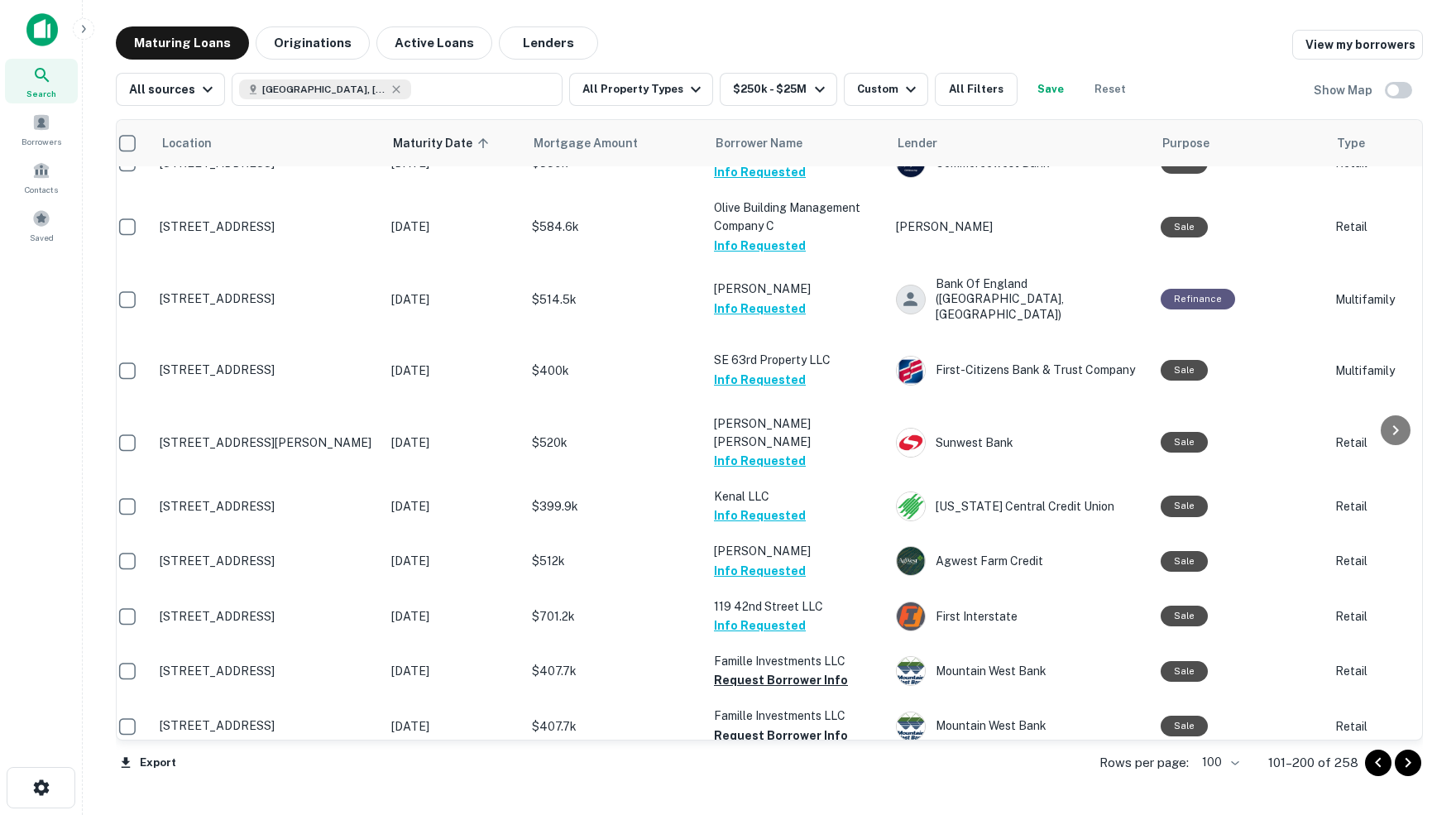
click at [767, 780] on button "Request Borrower Info" at bounding box center [780, 790] width 134 height 20
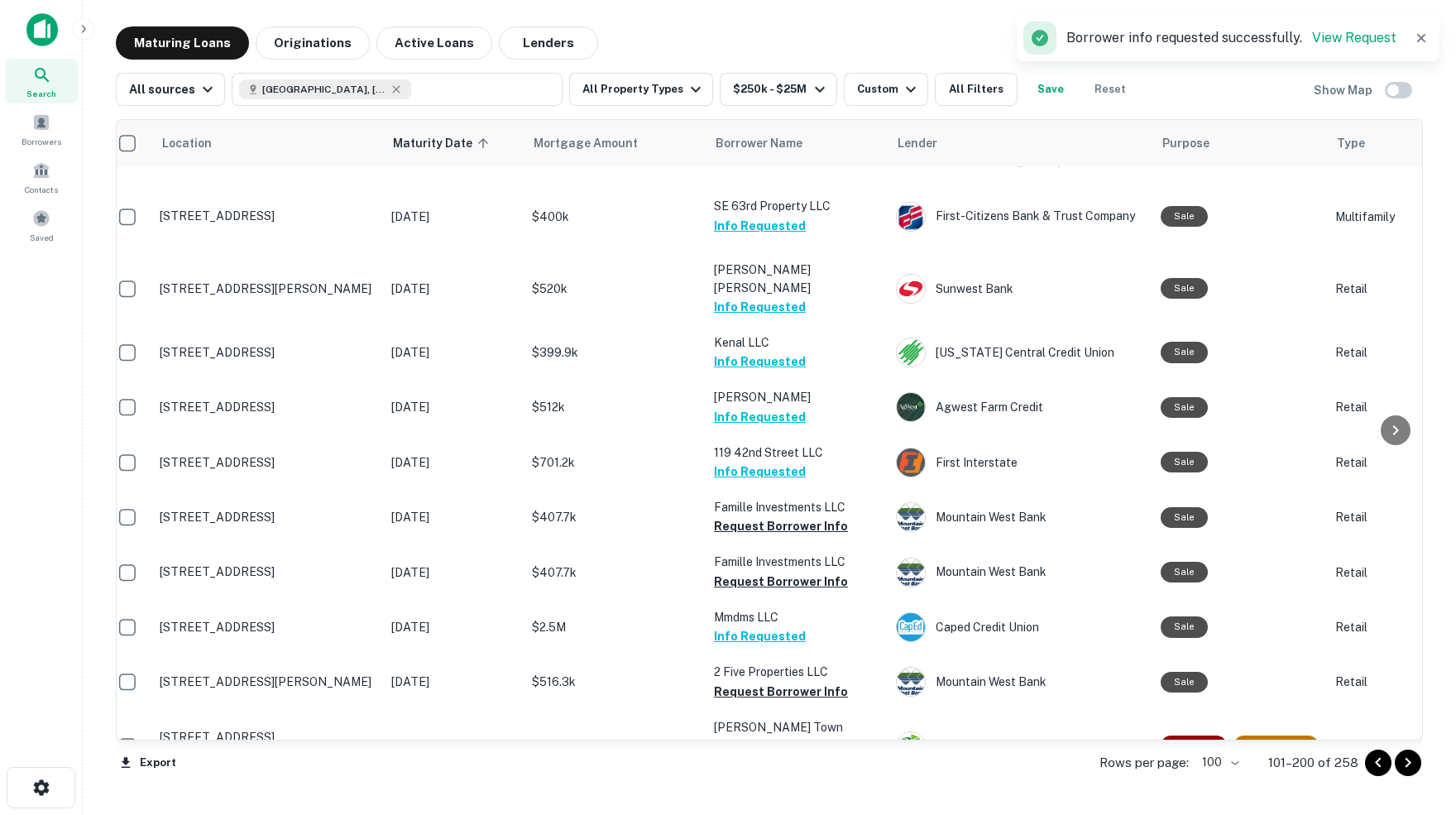
scroll to position [5129, 13]
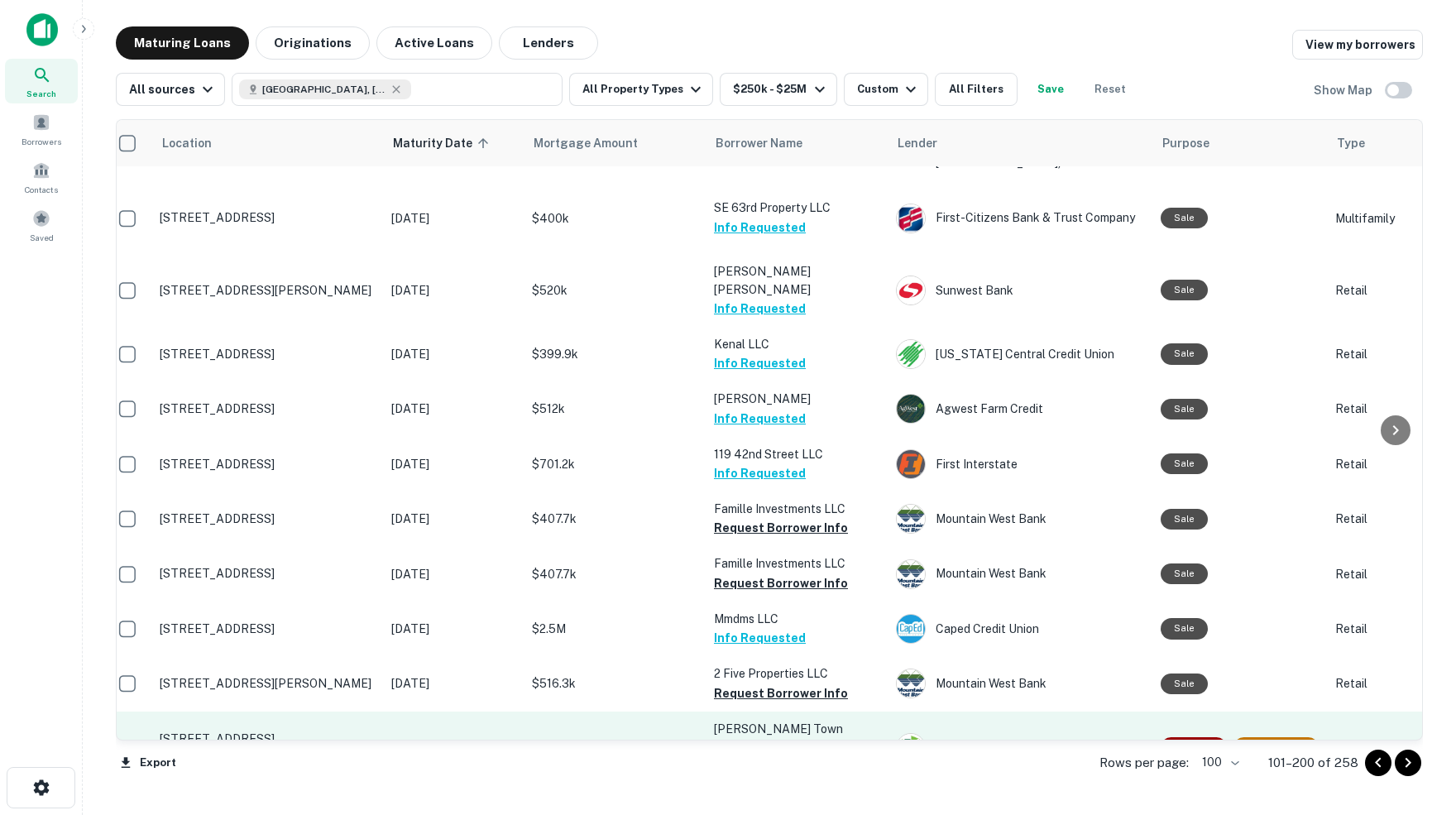
click at [758, 756] on button "Request Borrower Info" at bounding box center [780, 766] width 134 height 20
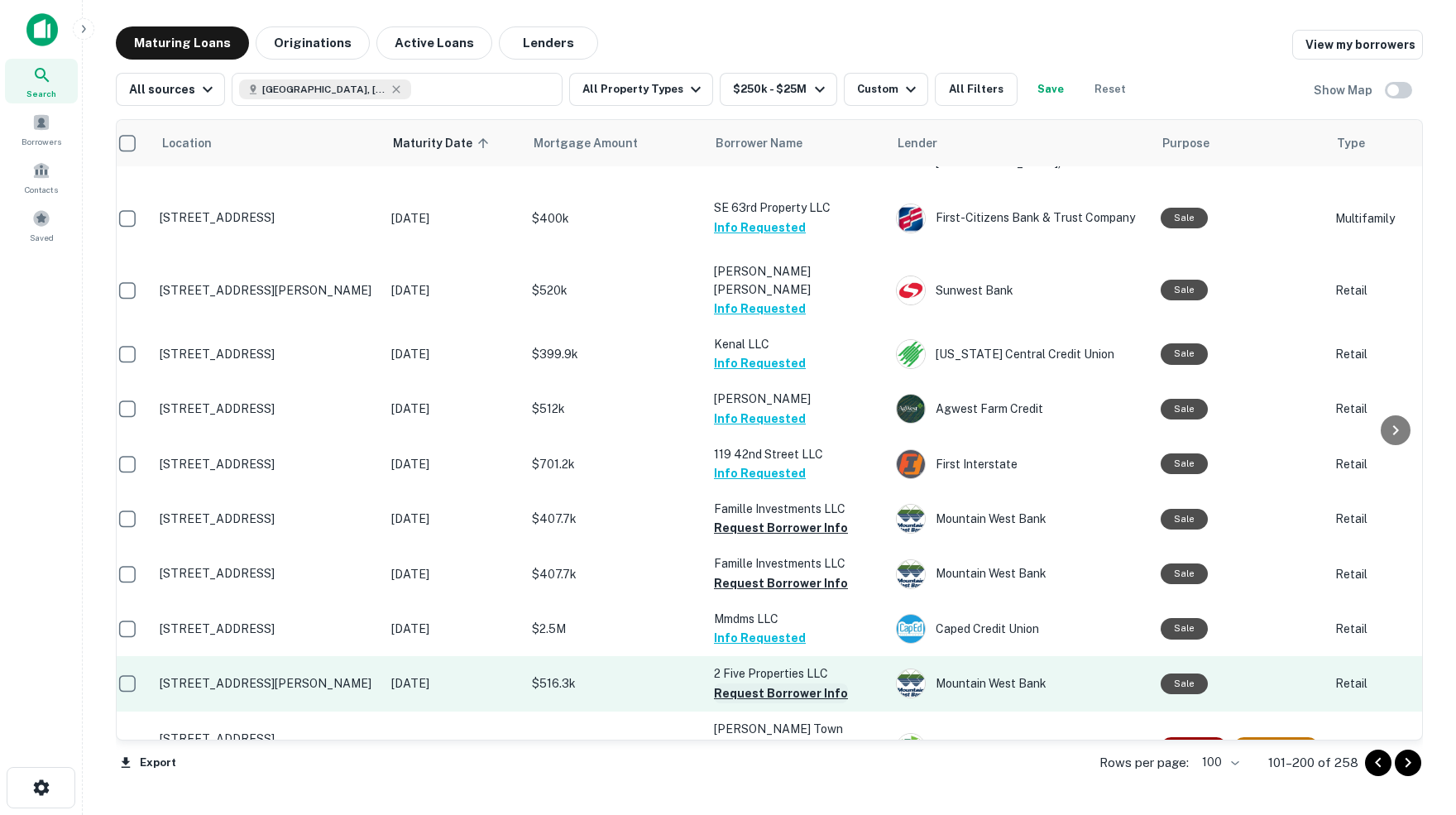
click at [752, 684] on button "Request Borrower Info" at bounding box center [780, 693] width 134 height 20
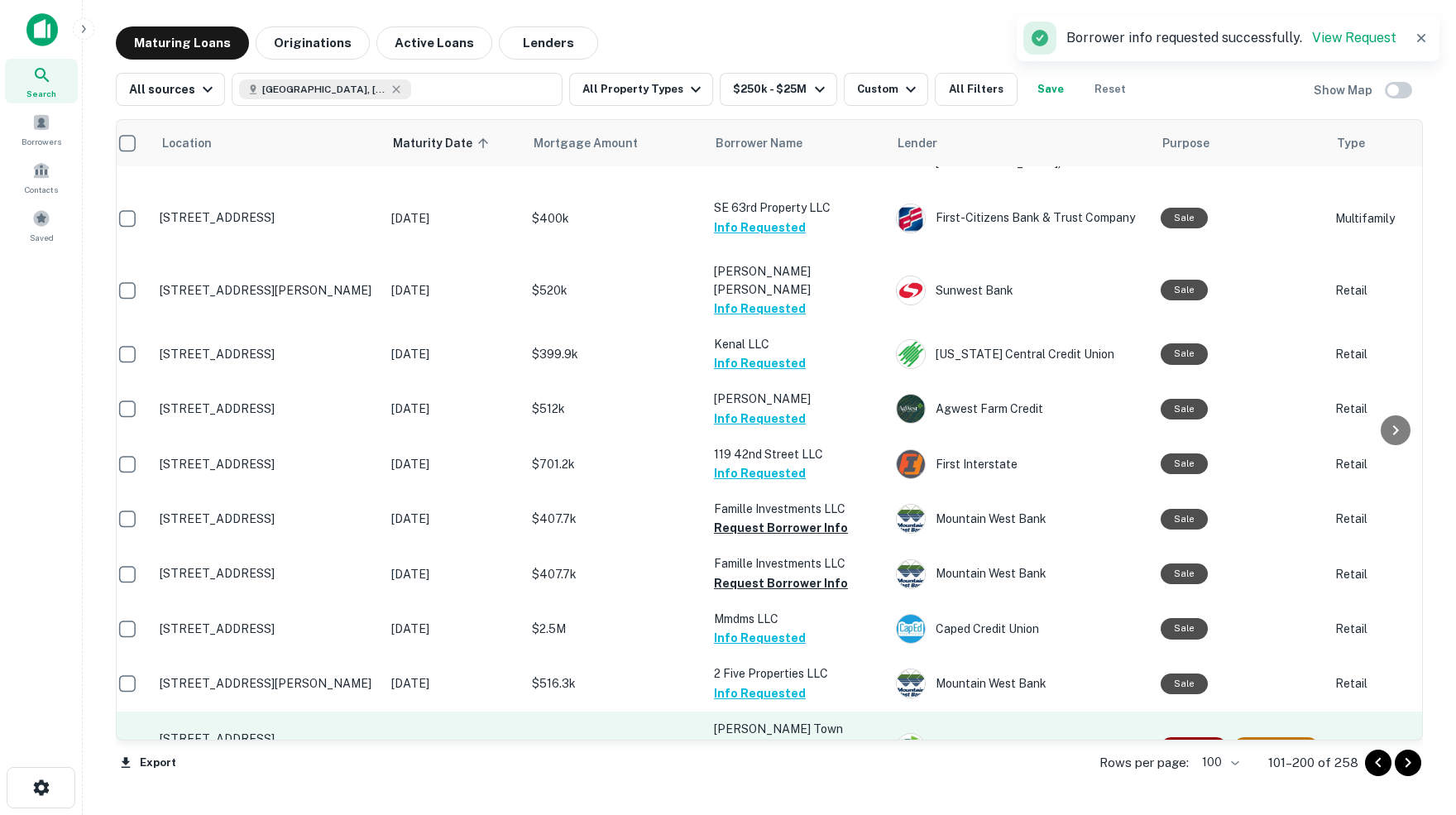
scroll to position [0, 0]
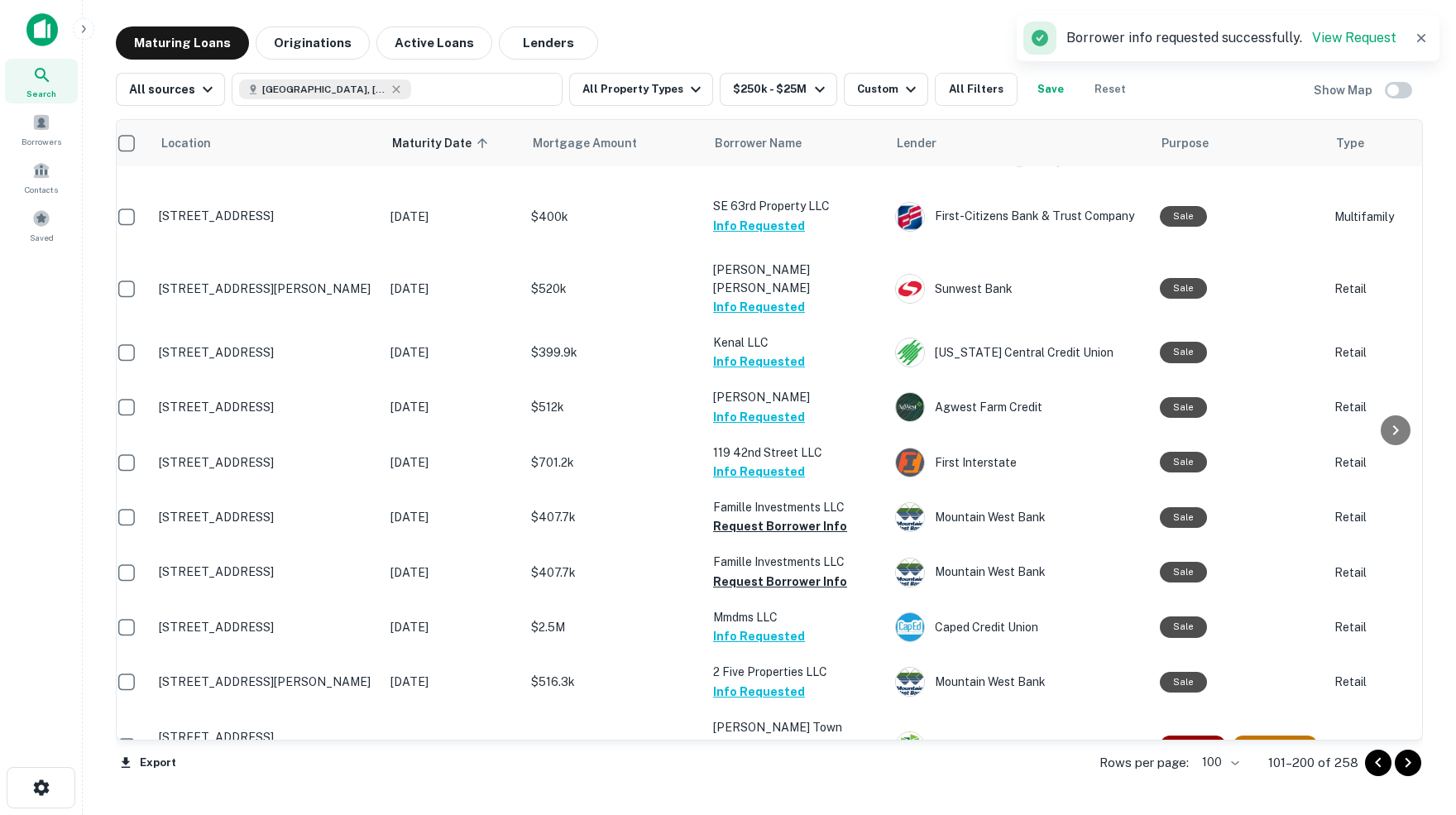
scroll to position [5129, 14]
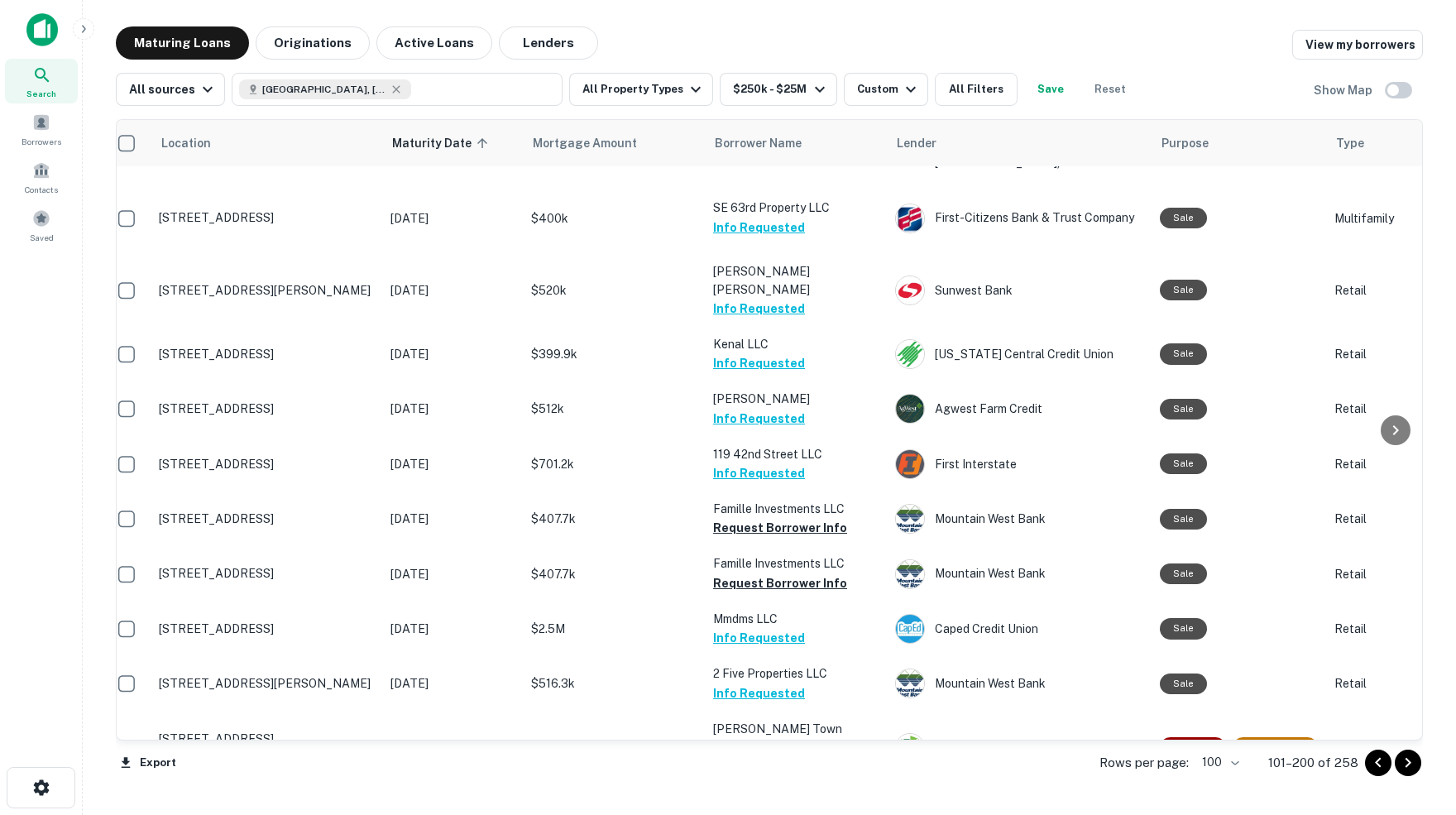
click at [1427, 26] on icon "close" at bounding box center [1426, 29] width 11 height 13
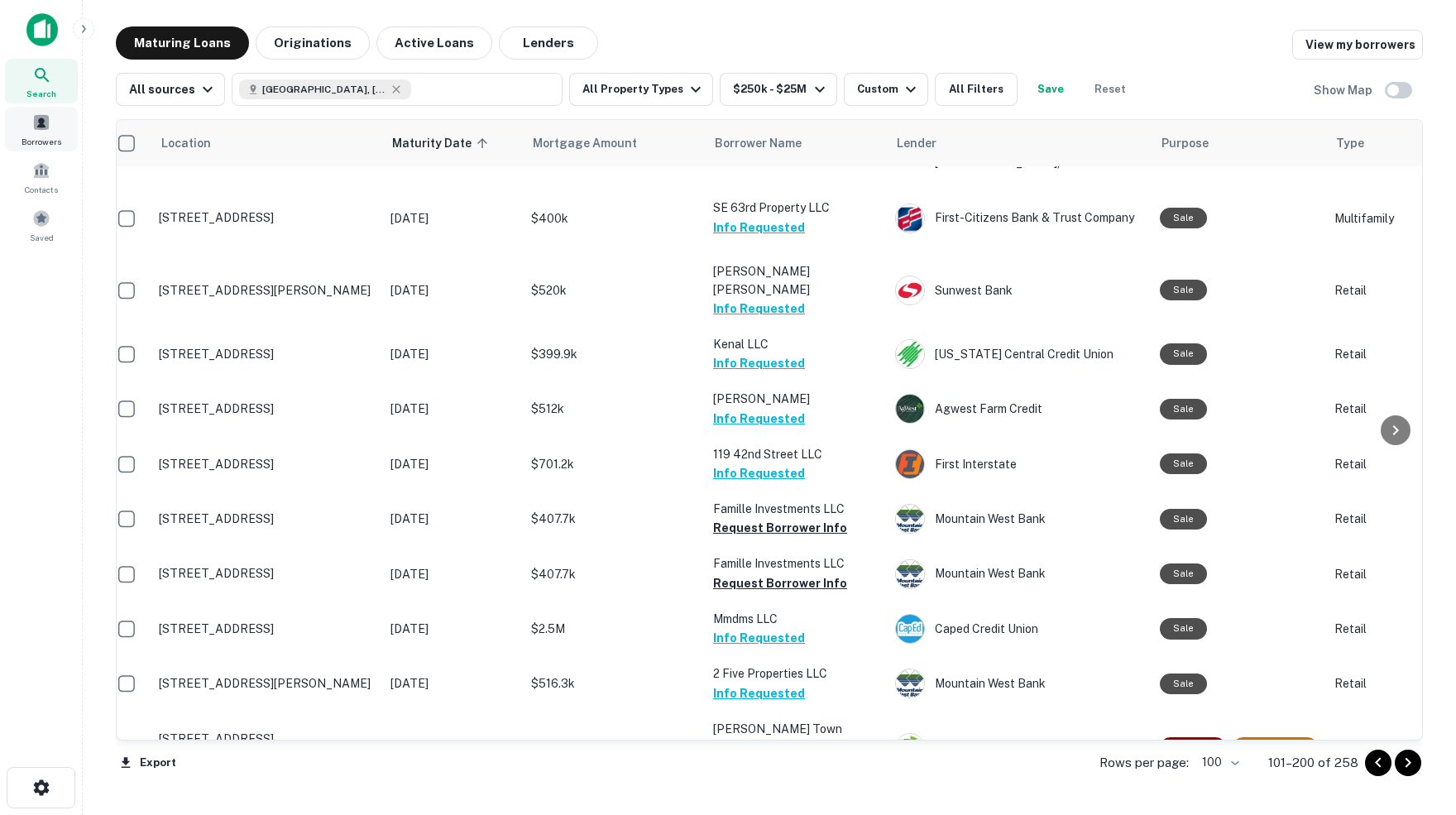
click at [40, 130] on span at bounding box center [41, 123] width 18 height 18
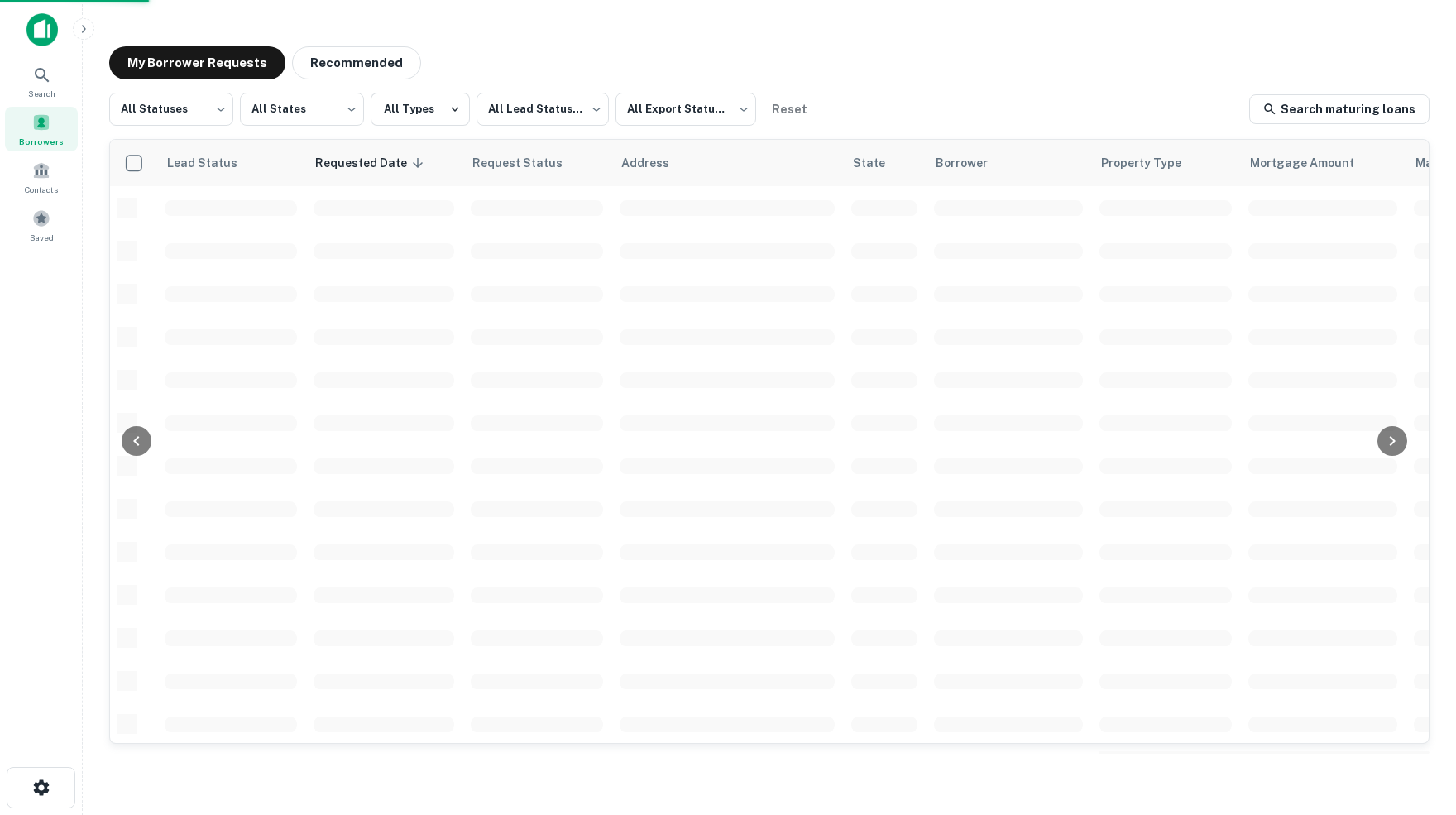
click at [218, 114] on body "Search Borrowers Contacts Saved My Borrower Requests Recommended All Statuses *…" at bounding box center [728, 407] width 1456 height 815
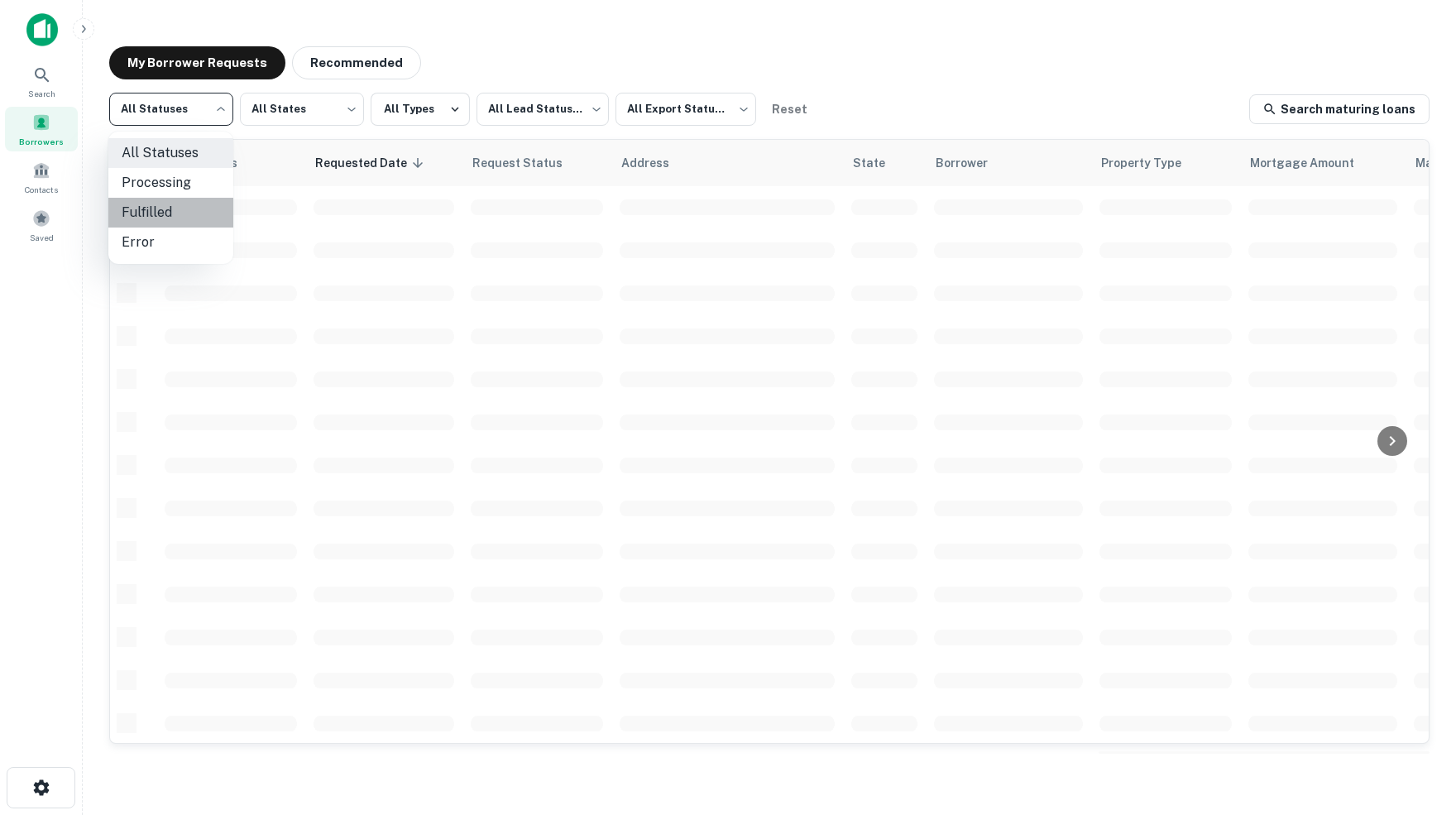
click at [158, 211] on li "Fulfilled" at bounding box center [171, 213] width 125 height 30
type input "*********"
click at [732, 109] on body "Search Borrowers Contacts Saved My Borrower Requests Recommended Fulfilled ****…" at bounding box center [728, 407] width 1456 height 815
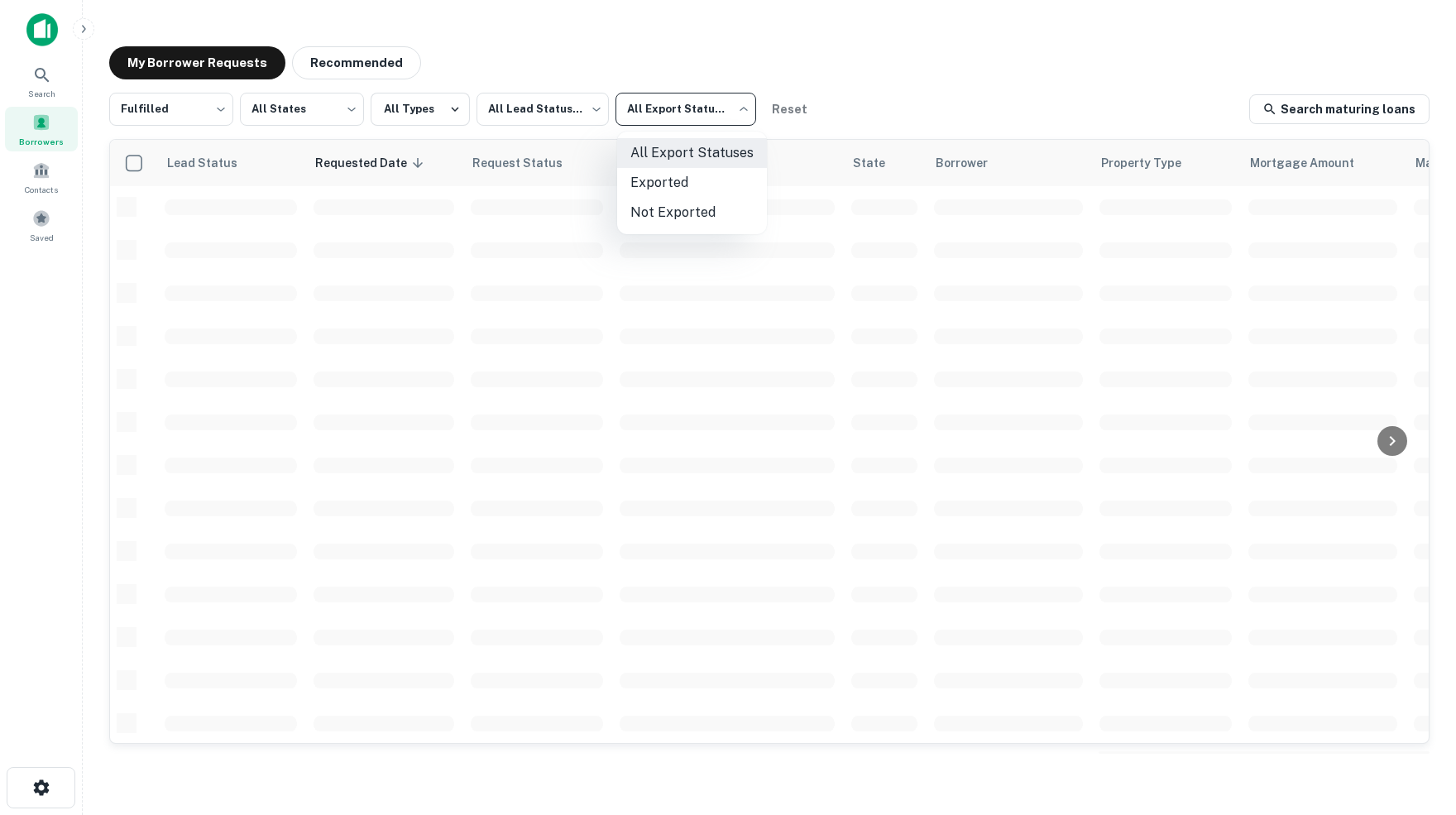
click at [674, 213] on li "Not Exported" at bounding box center [691, 213] width 150 height 30
type input "*****"
